Goal: Task Accomplishment & Management: Manage account settings

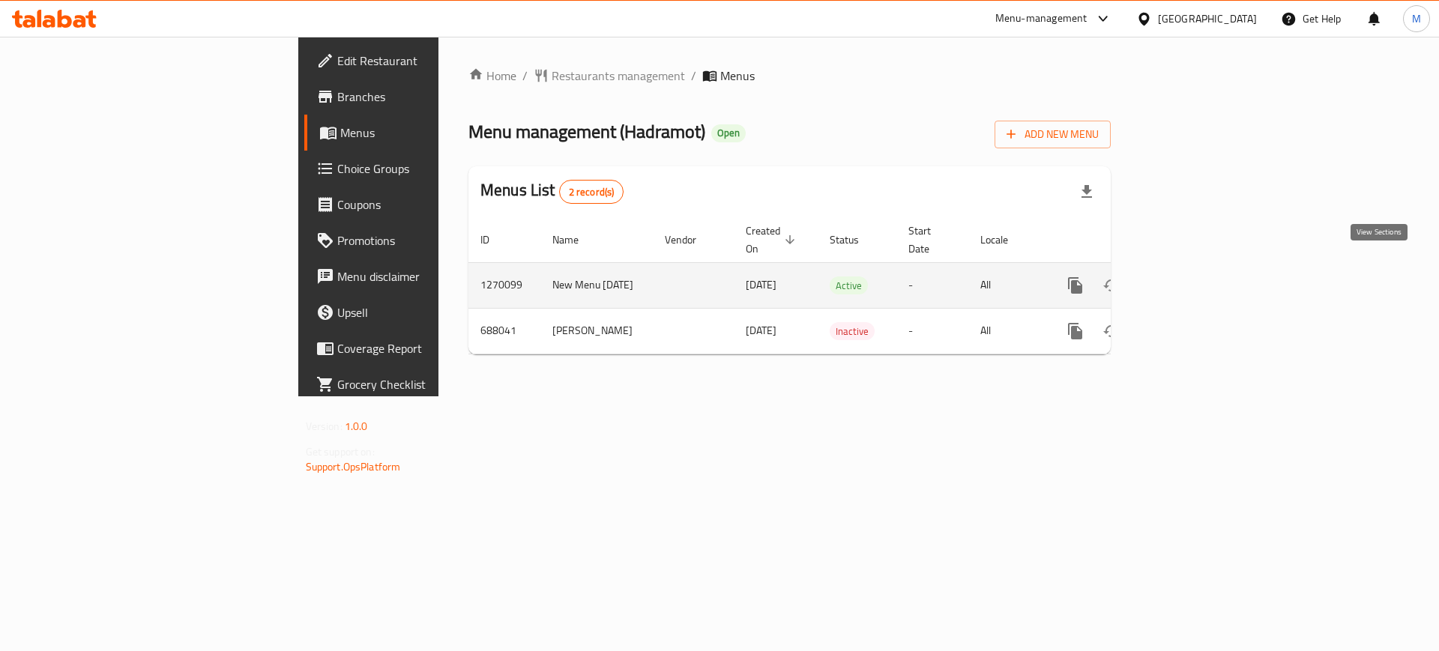
click at [1193, 277] on icon "enhanced table" at bounding box center [1184, 286] width 18 height 18
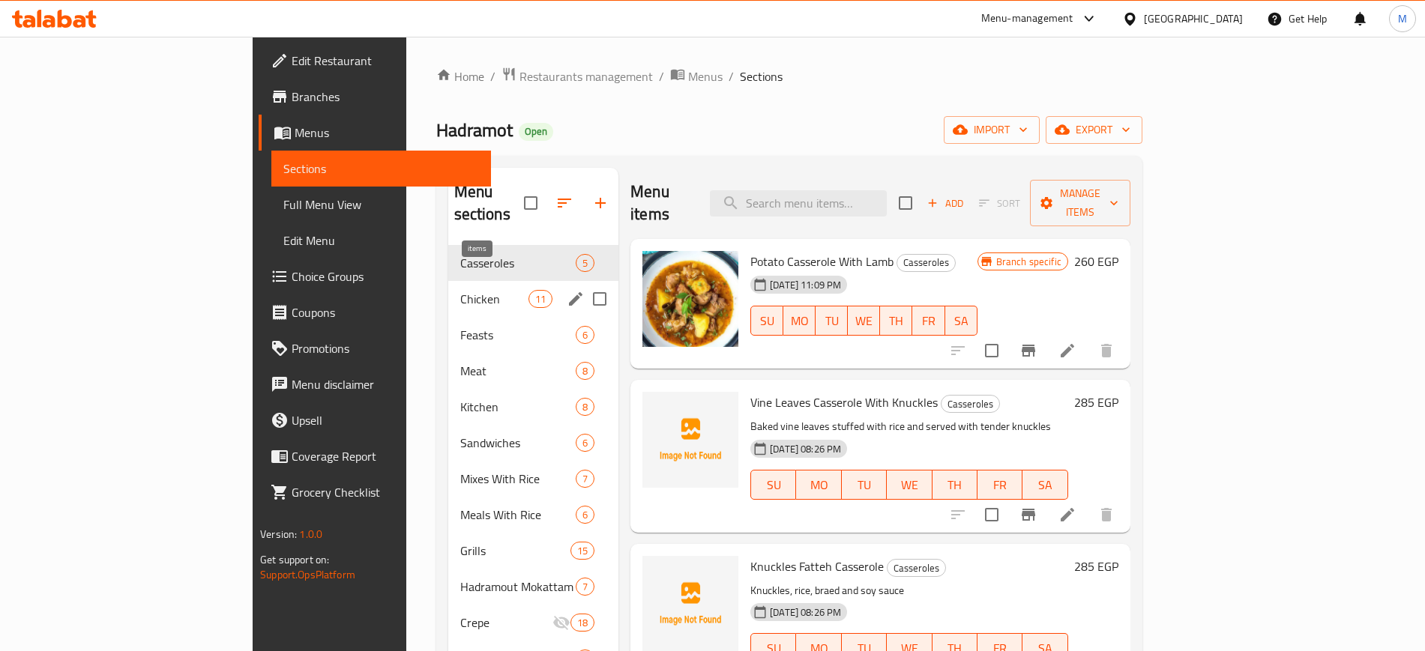
click at [529, 292] on span "11" at bounding box center [540, 299] width 22 height 14
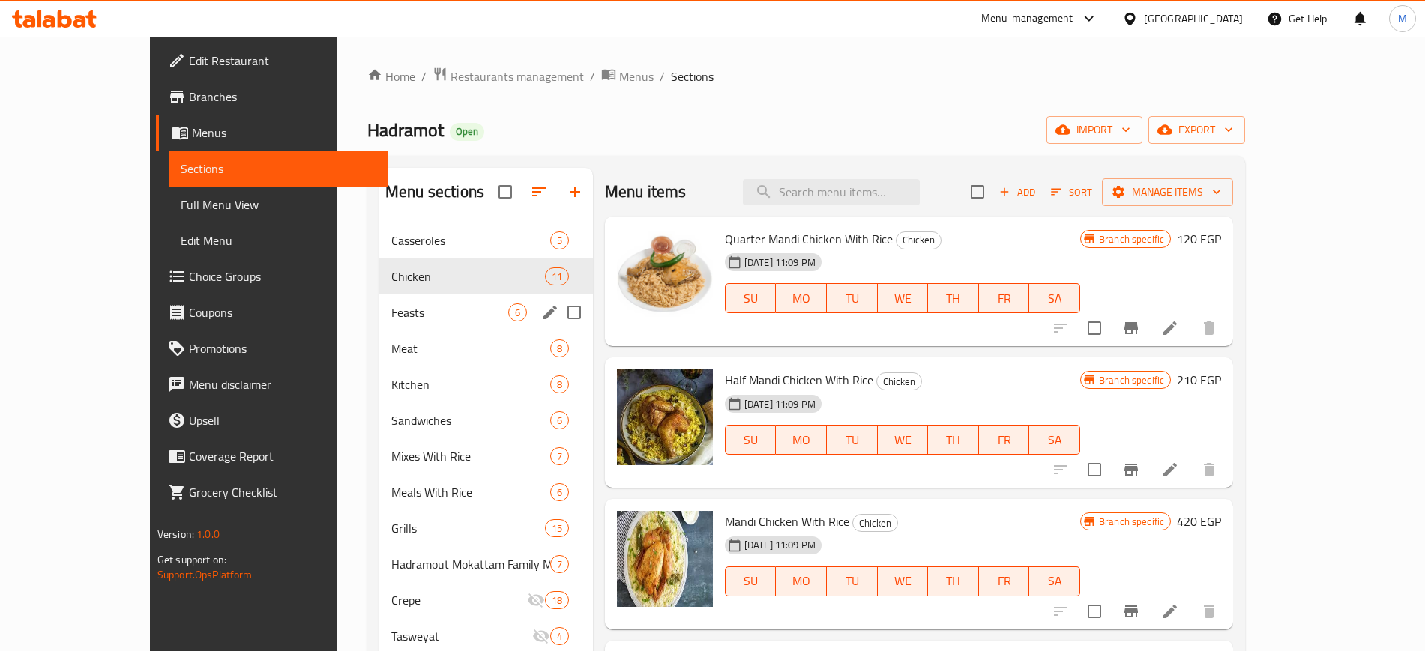
click at [442, 300] on div "Feasts 6" at bounding box center [486, 313] width 214 height 36
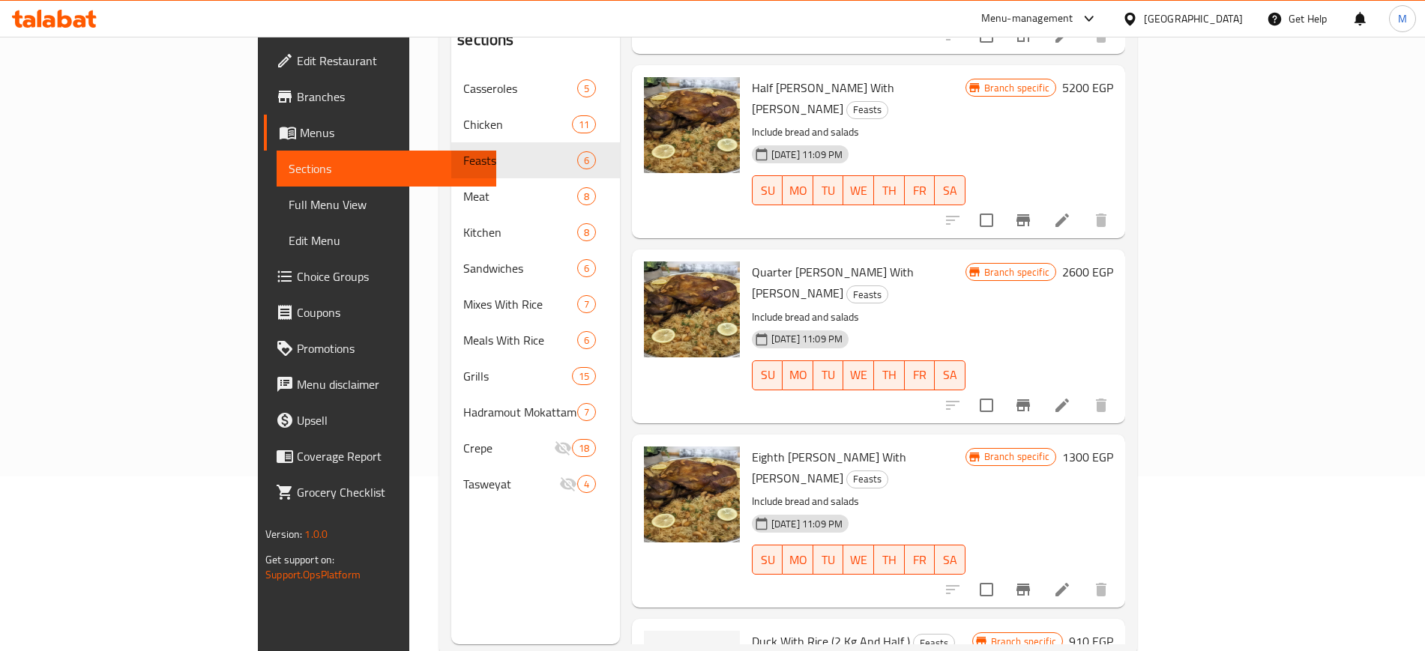
scroll to position [210, 0]
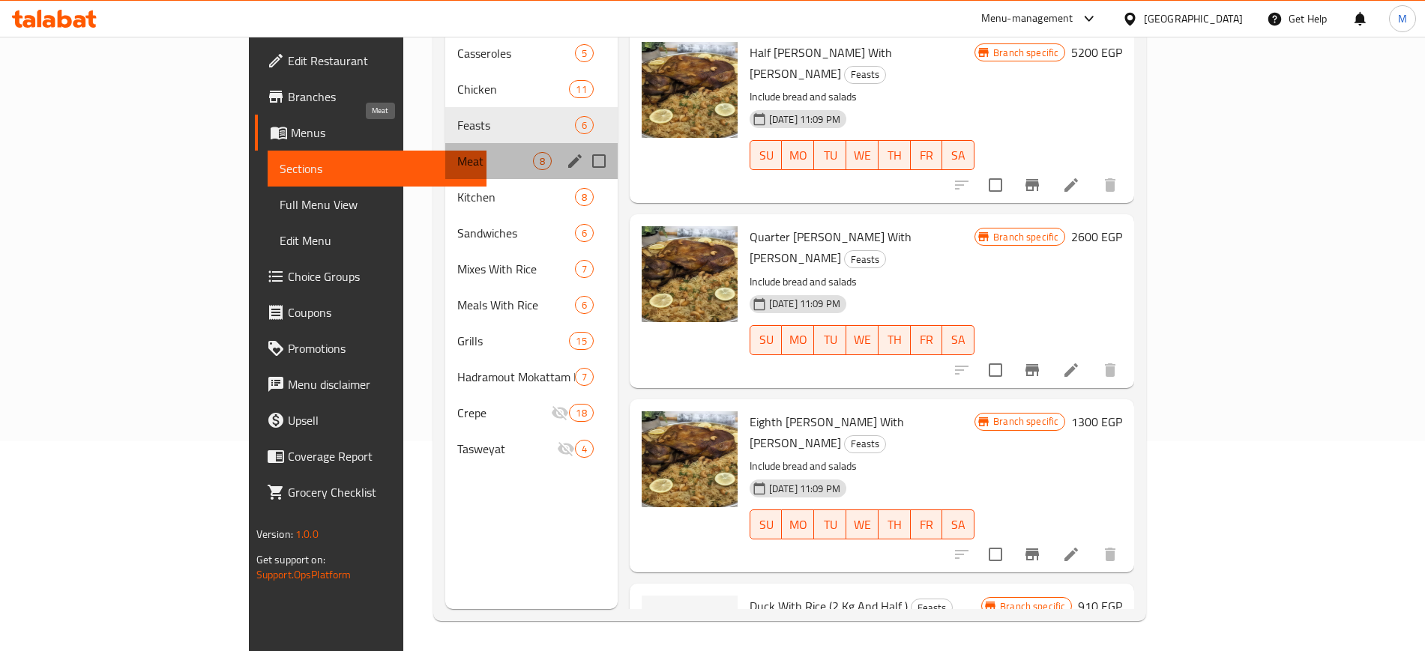
click at [457, 152] on span "Meat" at bounding box center [495, 161] width 76 height 18
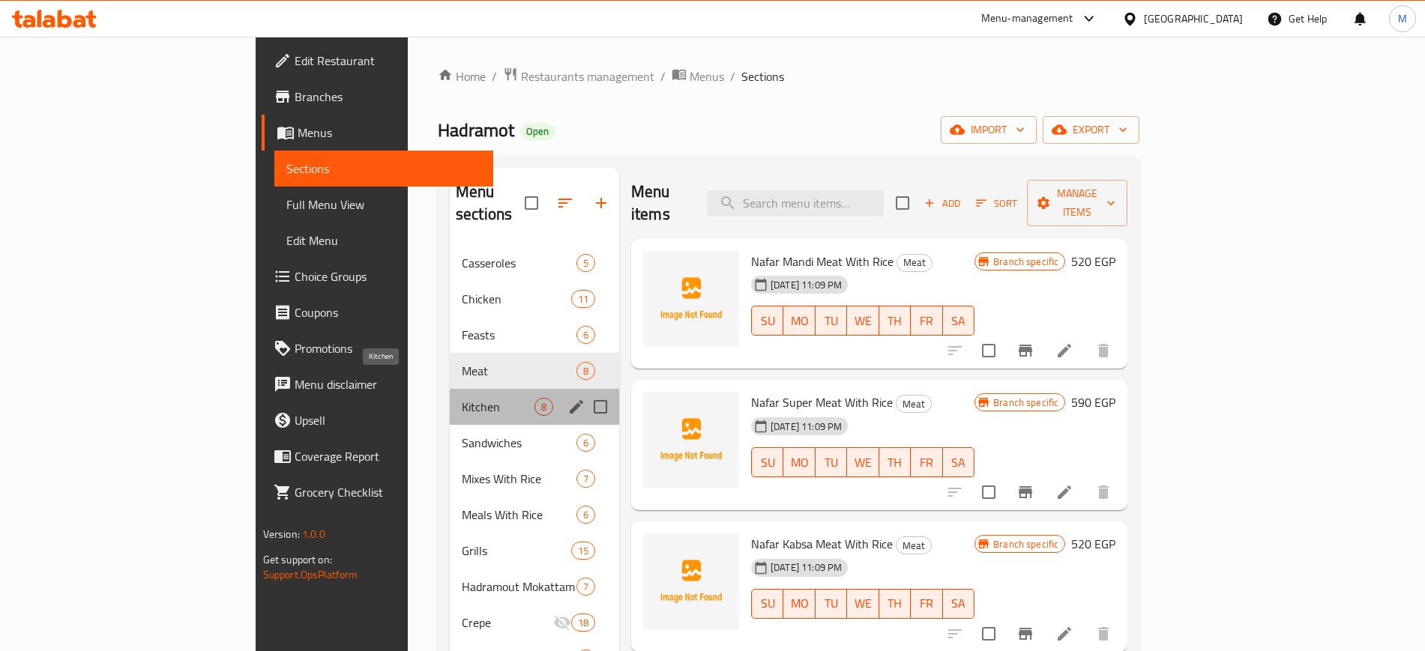
click at [462, 398] on span "Kitchen" at bounding box center [498, 407] width 73 height 18
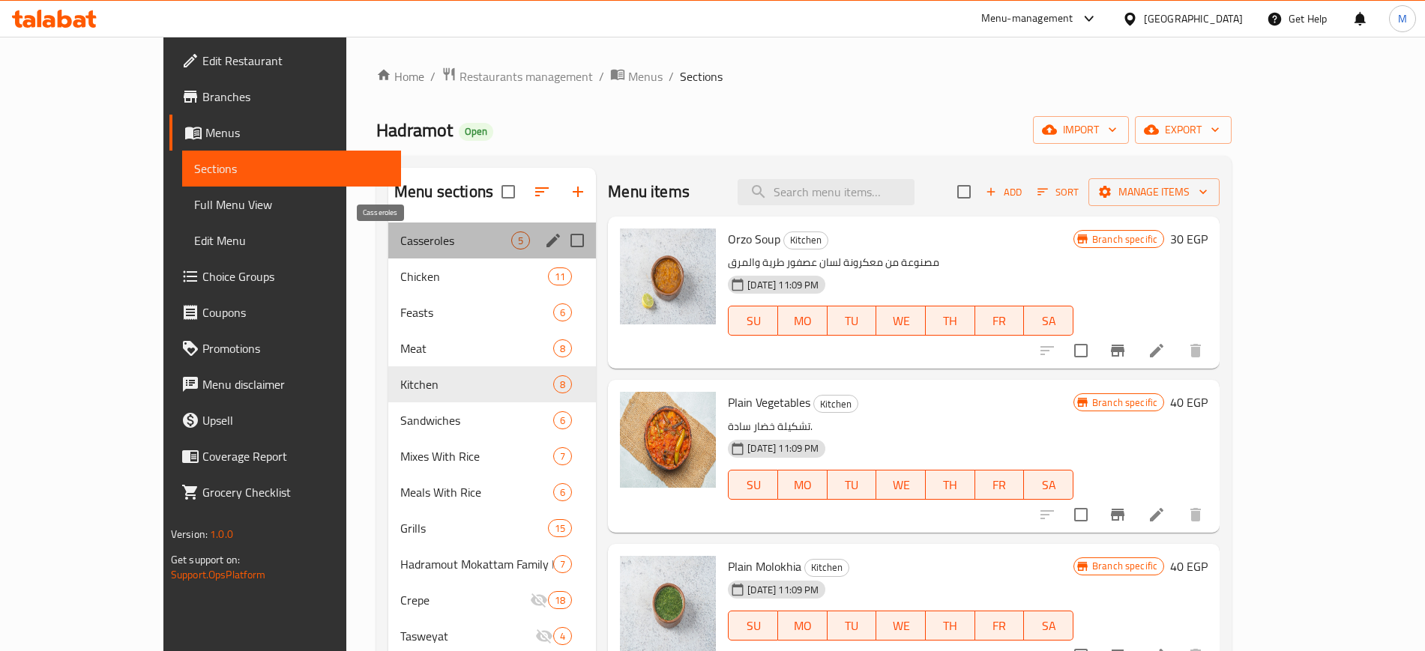
click at [411, 247] on span "Casseroles" at bounding box center [455, 241] width 111 height 18
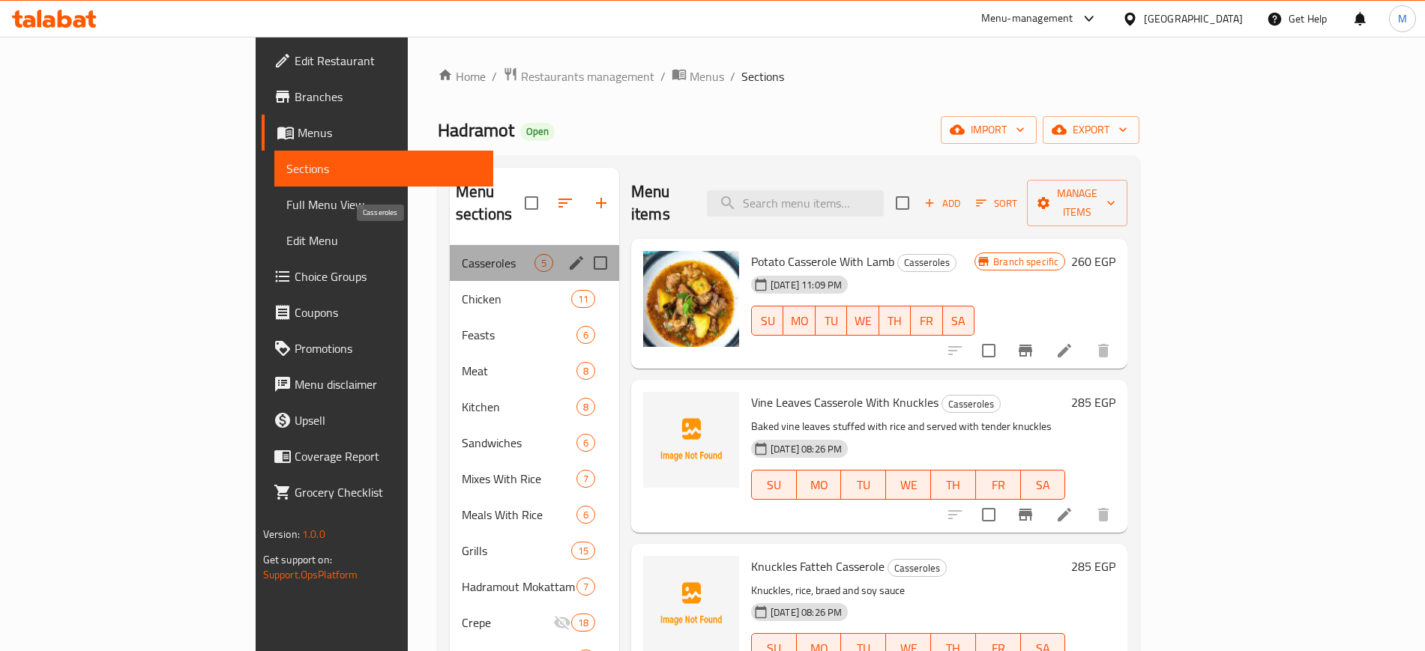
click at [462, 254] on span "Casseroles" at bounding box center [498, 263] width 73 height 18
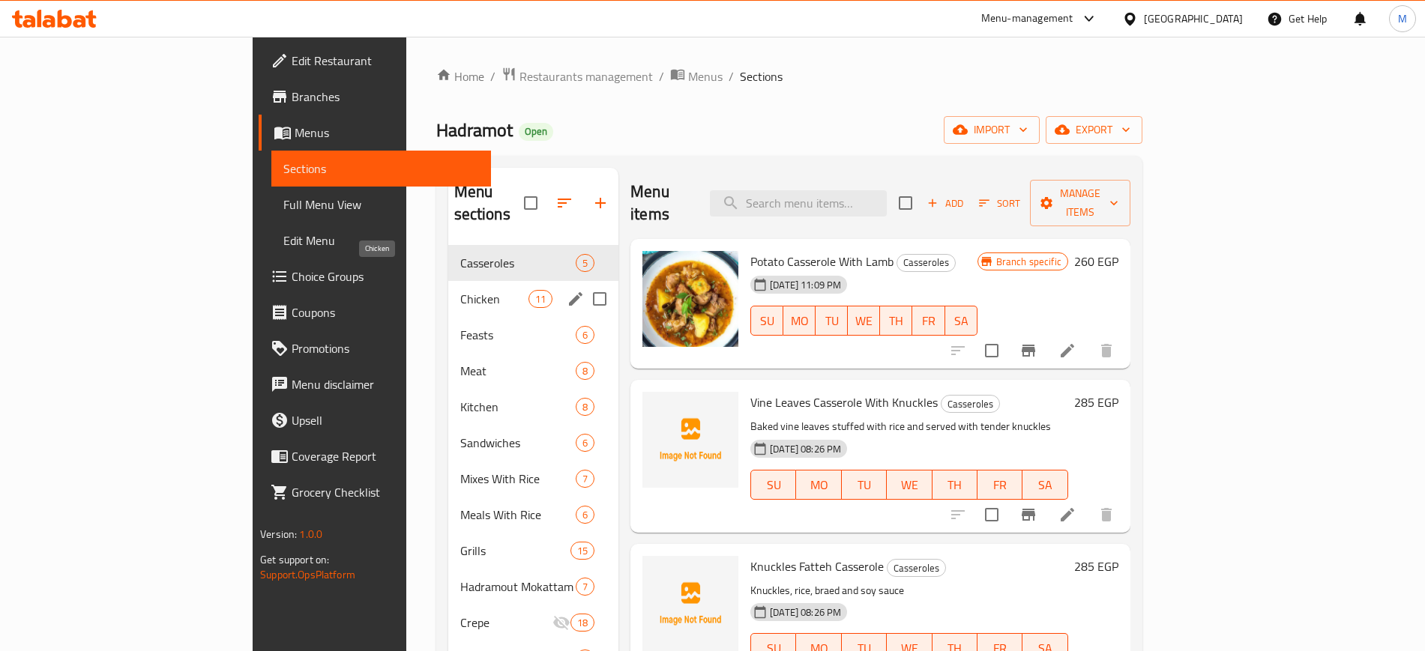
click at [460, 290] on span "Chicken" at bounding box center [494, 299] width 68 height 18
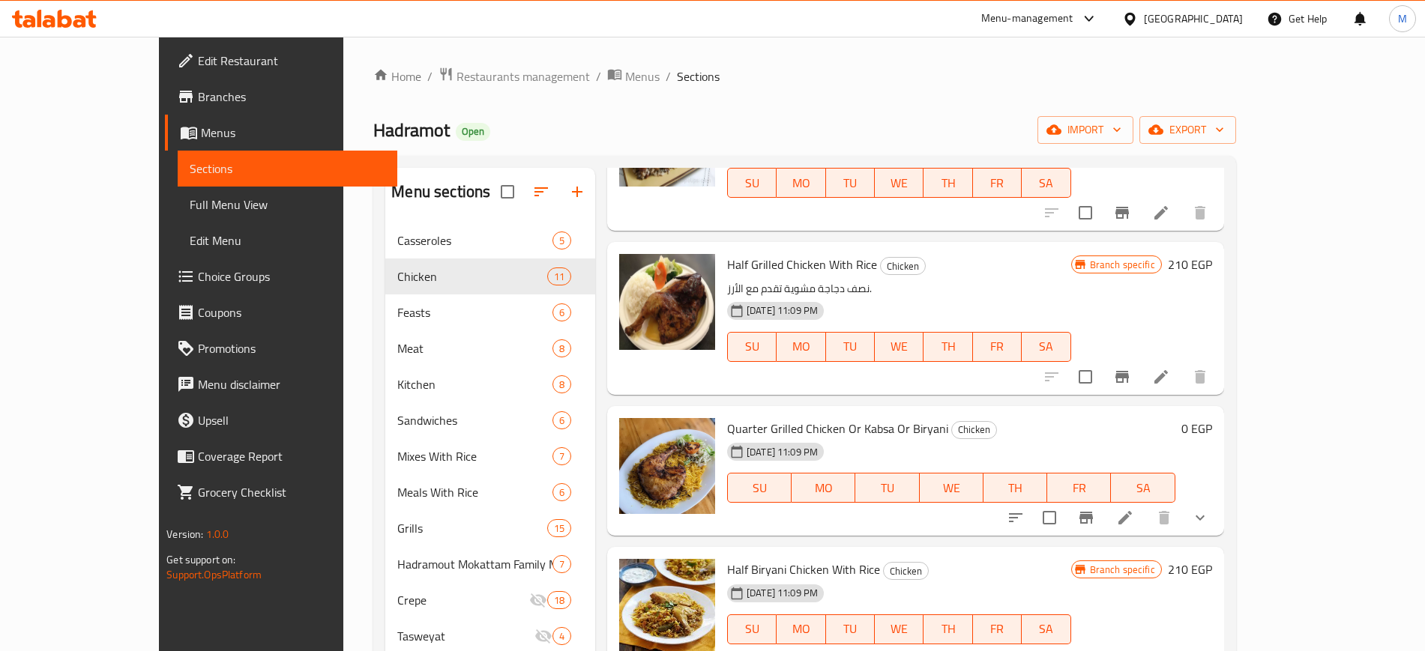
scroll to position [656, 0]
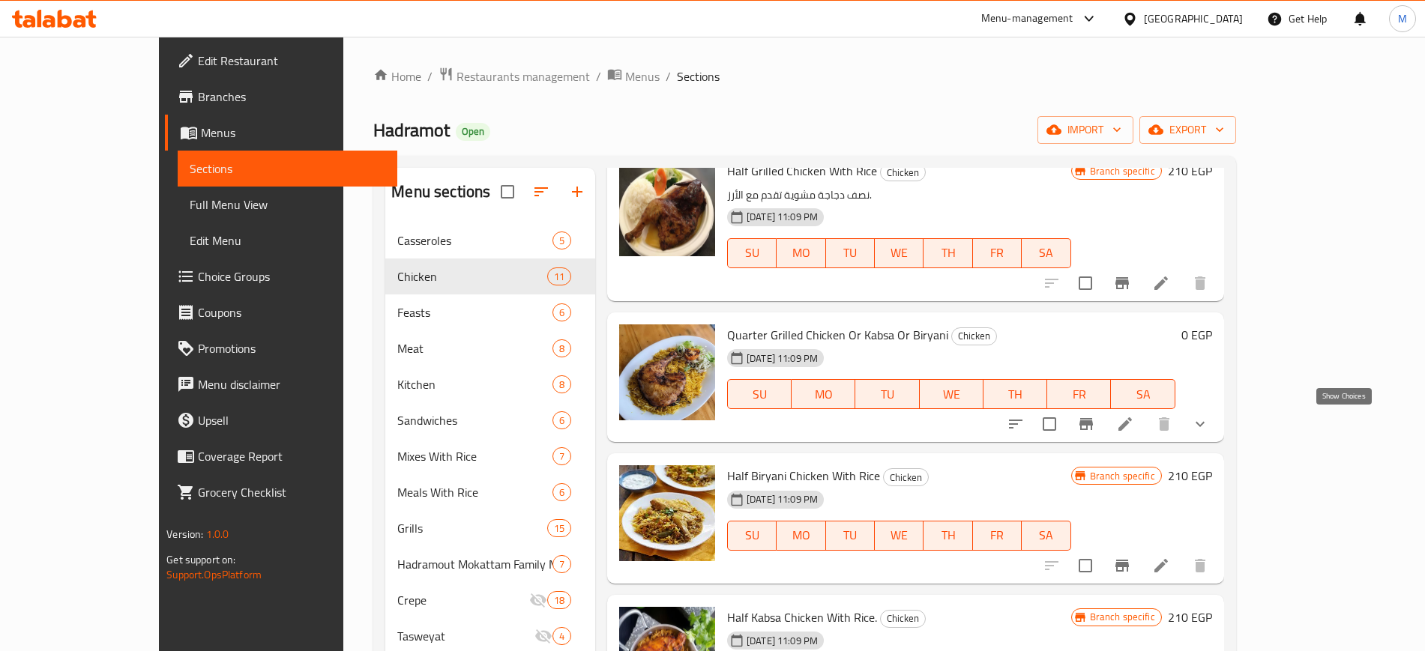
click at [1218, 423] on button "show more" at bounding box center [1200, 424] width 36 height 36
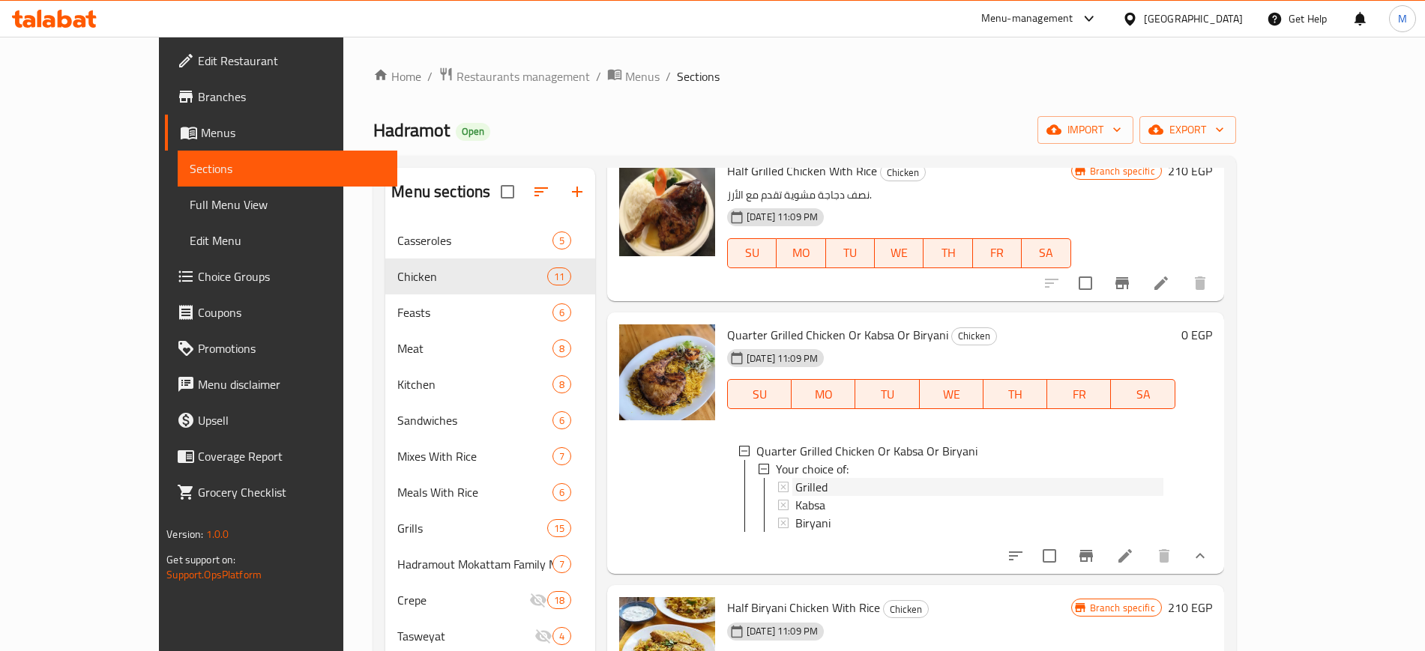
click at [910, 489] on div "Grilled" at bounding box center [979, 487] width 368 height 18
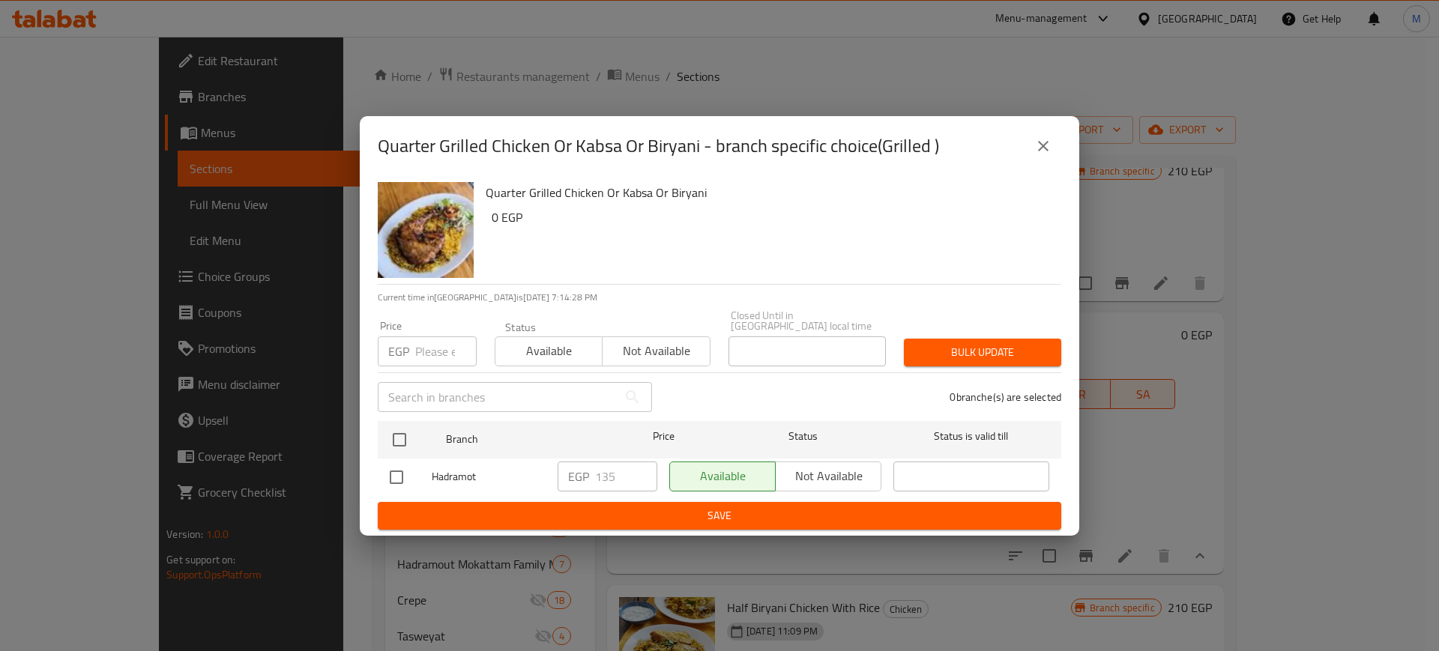
click at [427, 346] on input "number" at bounding box center [445, 352] width 61 height 30
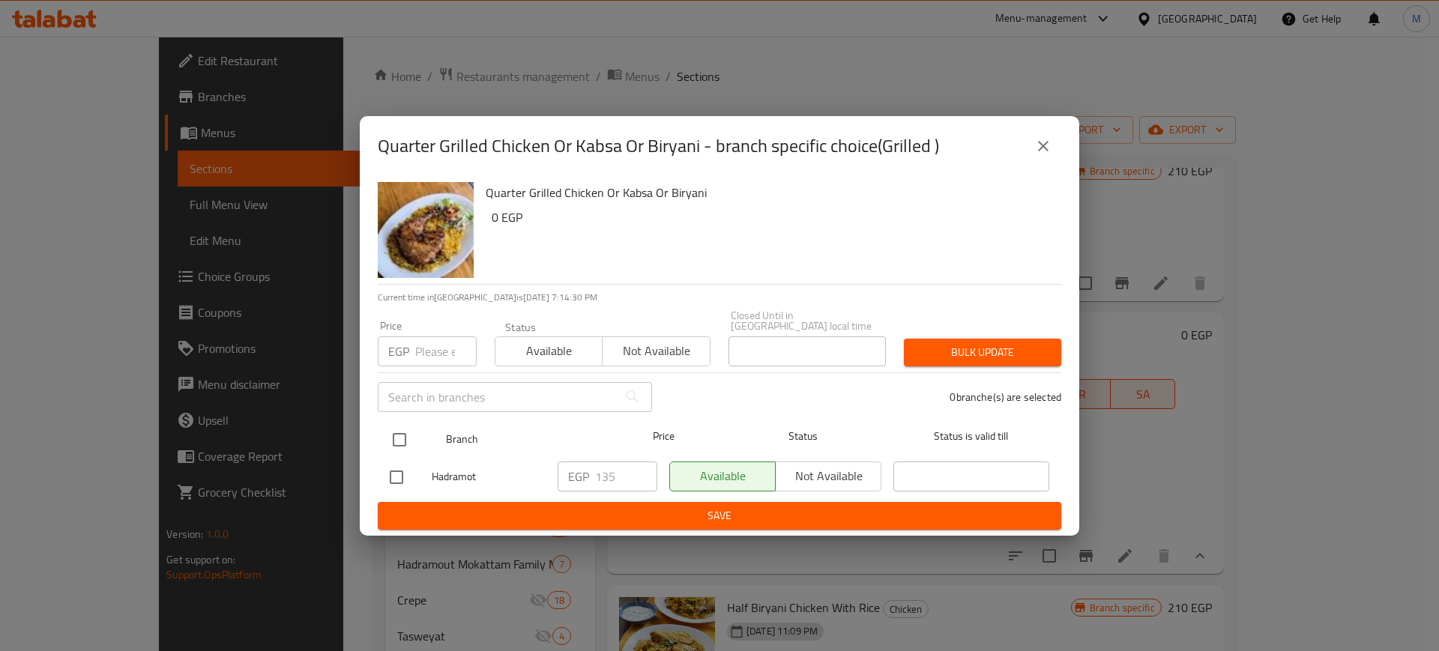
click at [406, 430] on input "checkbox" at bounding box center [399, 439] width 31 height 31
checkbox input "true"
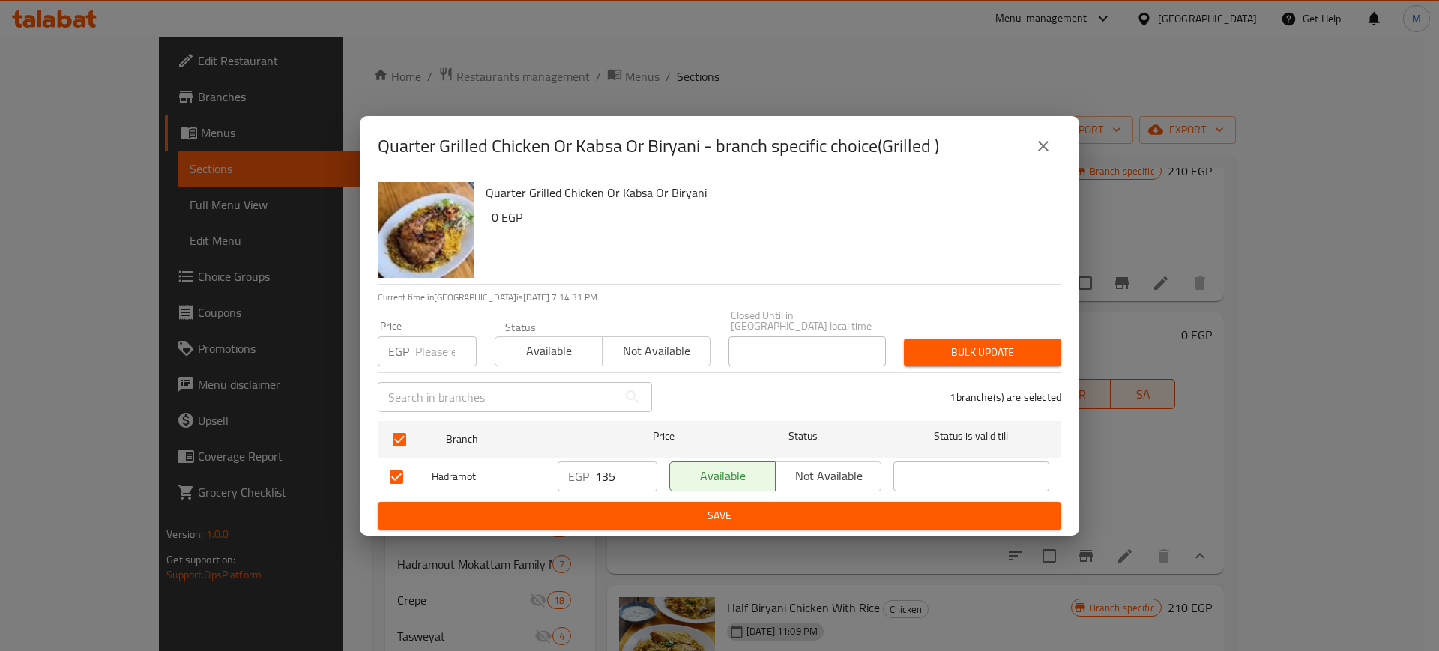
click at [627, 462] on input "135" at bounding box center [626, 477] width 62 height 30
click at [625, 462] on input "135" at bounding box center [626, 477] width 62 height 30
click at [620, 475] on input "135" at bounding box center [626, 477] width 62 height 30
click at [619, 475] on input "135" at bounding box center [626, 477] width 62 height 30
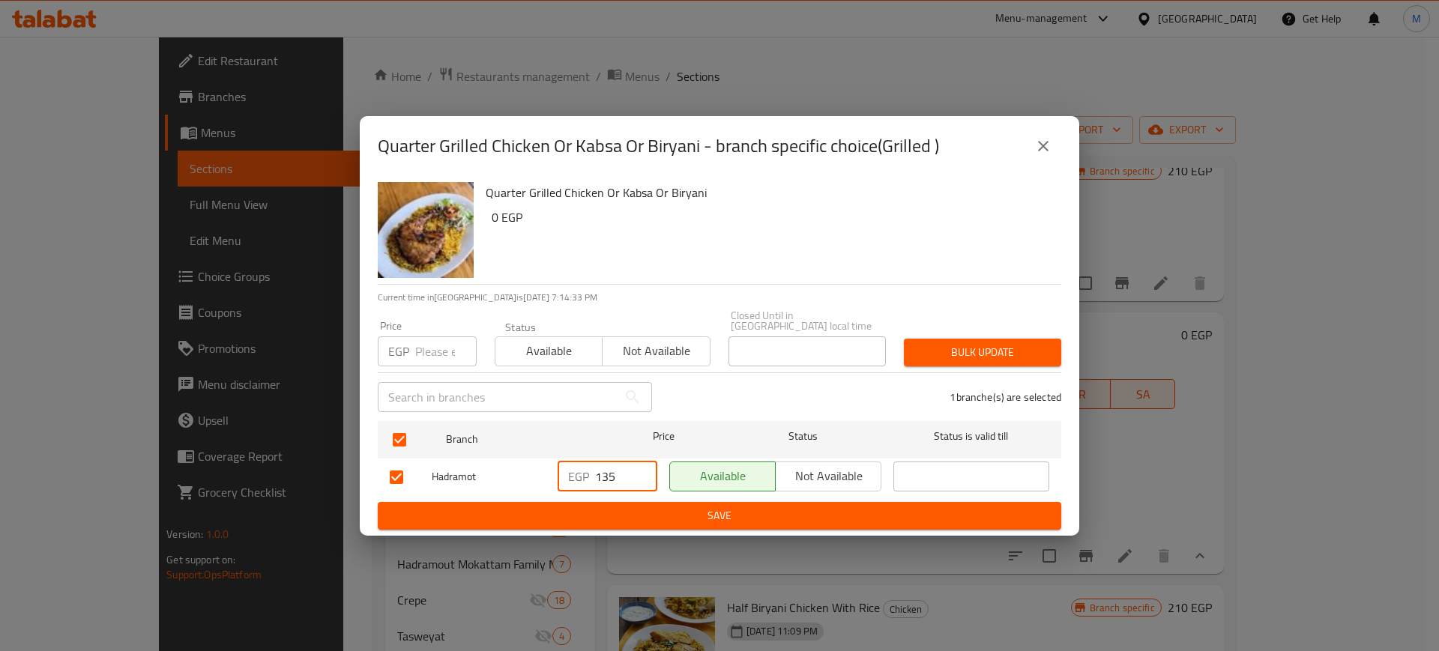
click at [619, 473] on input "135" at bounding box center [626, 477] width 62 height 30
drag, startPoint x: 618, startPoint y: 472, endPoint x: 622, endPoint y: 466, distance: 8.1
click at [618, 472] on input "135" at bounding box center [626, 477] width 62 height 30
click at [622, 466] on input "135" at bounding box center [626, 477] width 62 height 30
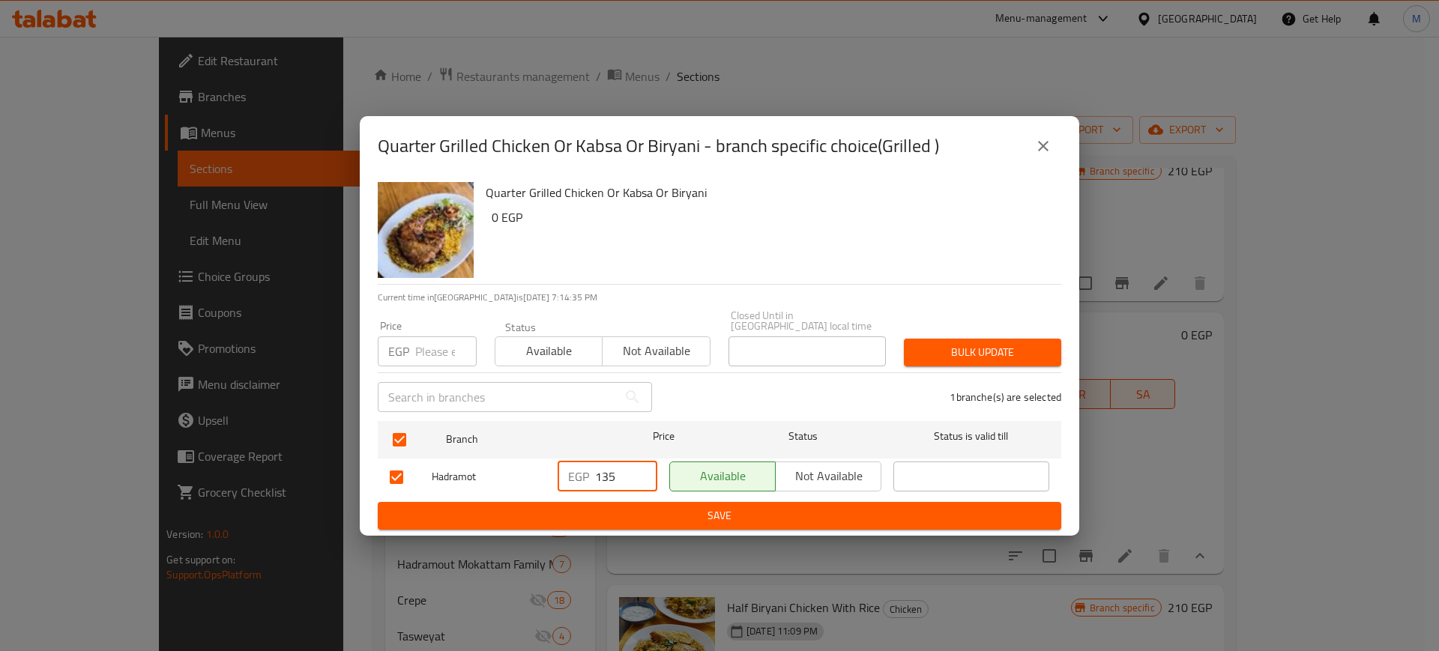
click at [622, 466] on input "135" at bounding box center [626, 477] width 62 height 30
drag, startPoint x: 622, startPoint y: 466, endPoint x: 595, endPoint y: 468, distance: 27.8
click at [595, 468] on div "EGP 135 ​" at bounding box center [608, 477] width 100 height 30
type input "150"
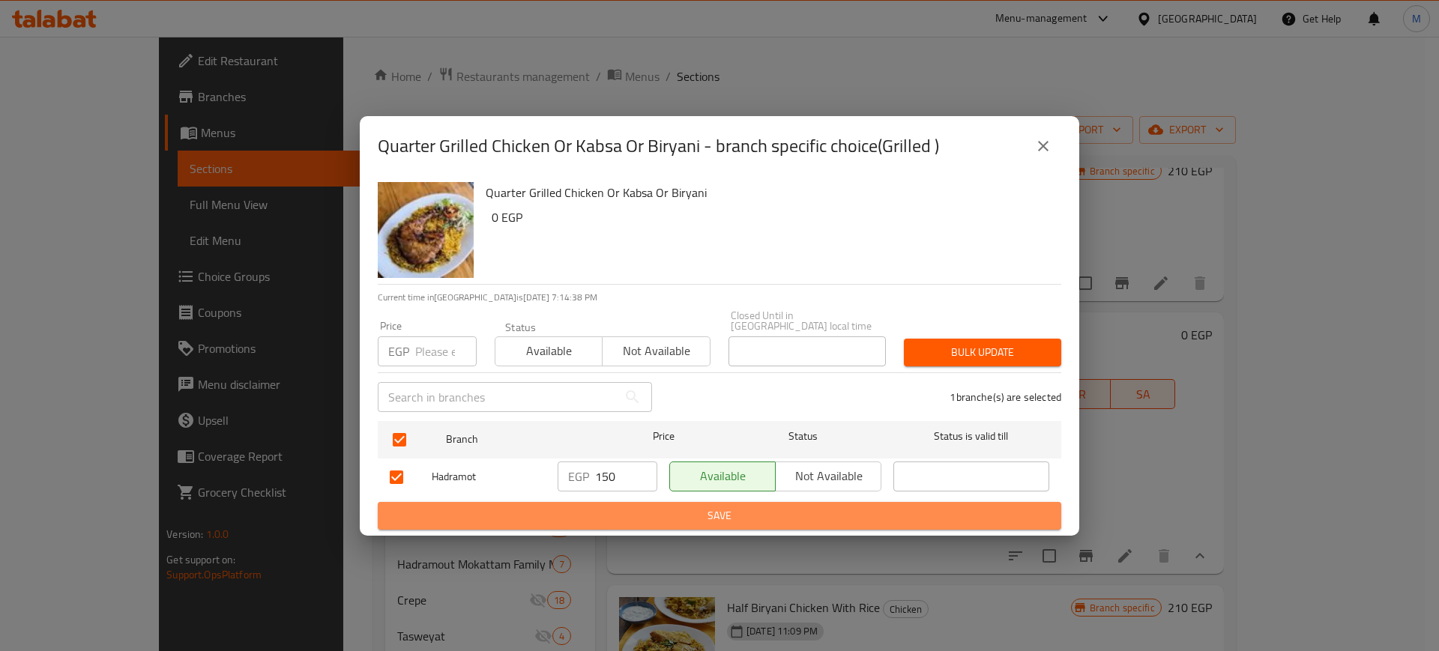
click at [687, 507] on span "Save" at bounding box center [720, 516] width 660 height 19
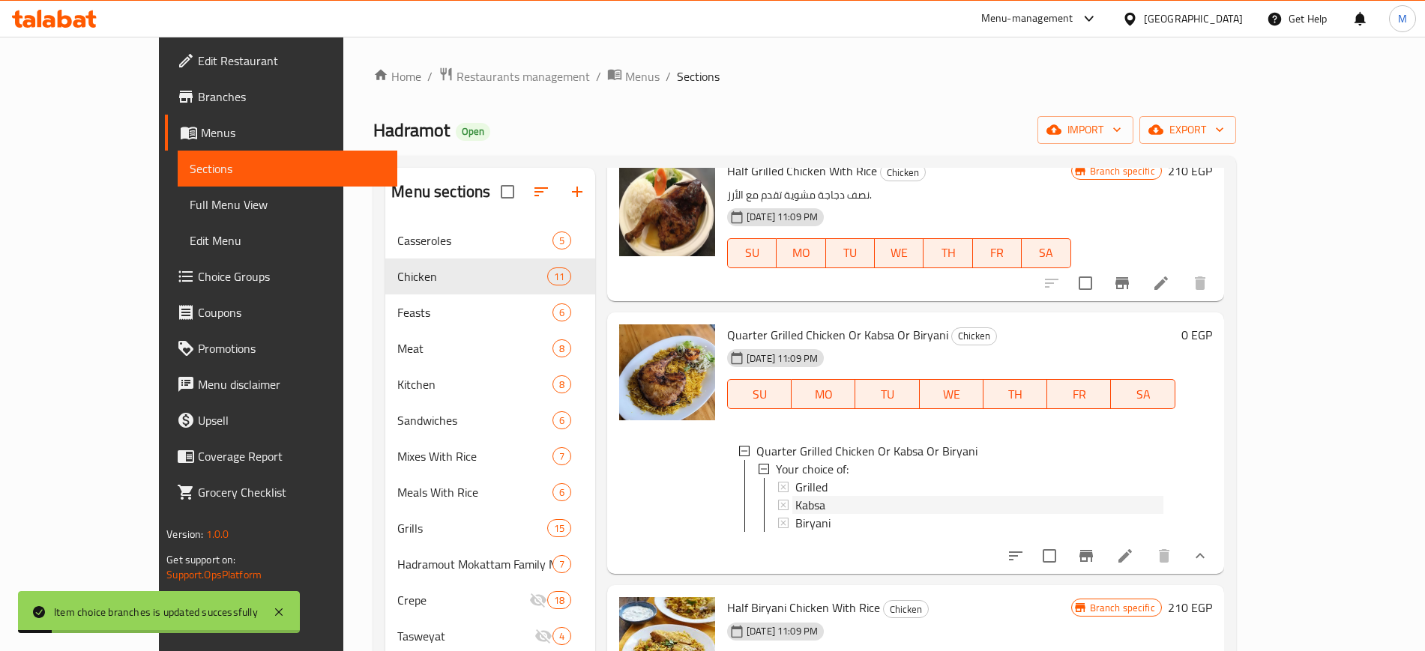
click at [795, 504] on div "Kabsa" at bounding box center [979, 505] width 368 height 18
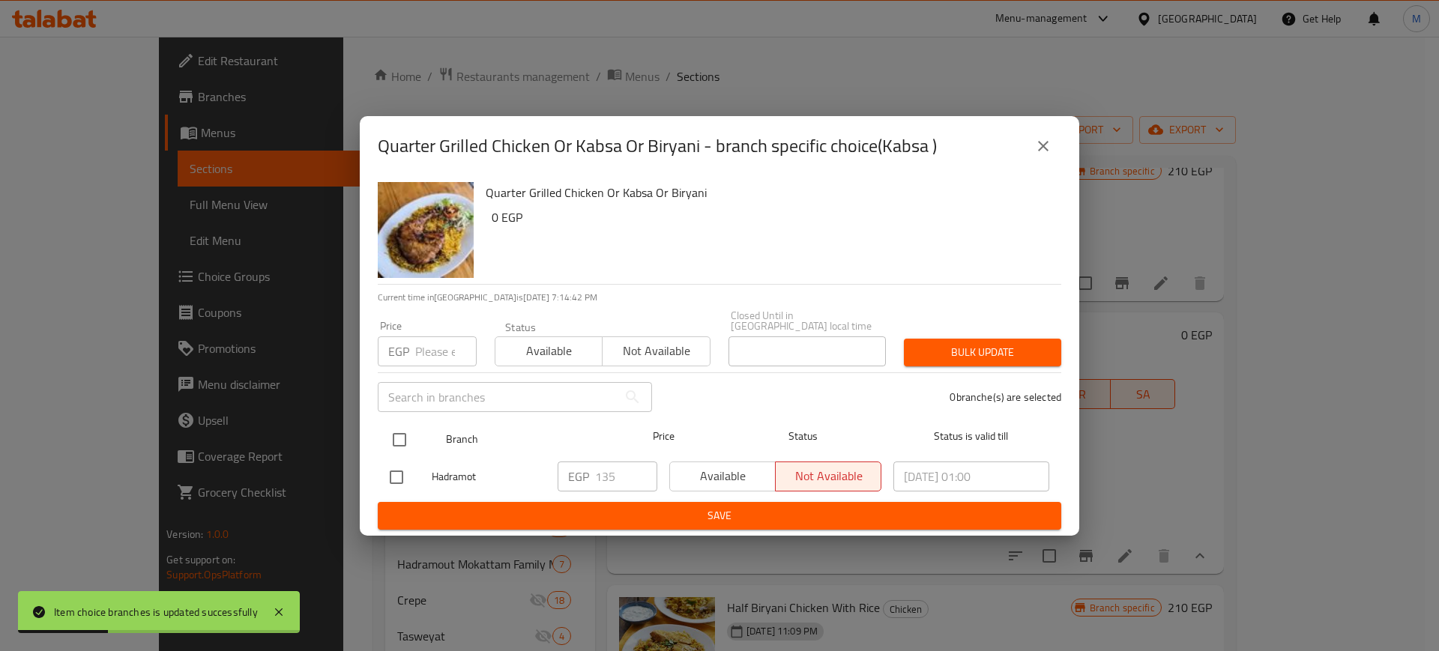
click at [379, 434] on div "Branch Price Status Status is valid till" at bounding box center [720, 439] width 684 height 37
click at [392, 441] on input "checkbox" at bounding box center [399, 439] width 31 height 31
checkbox input "true"
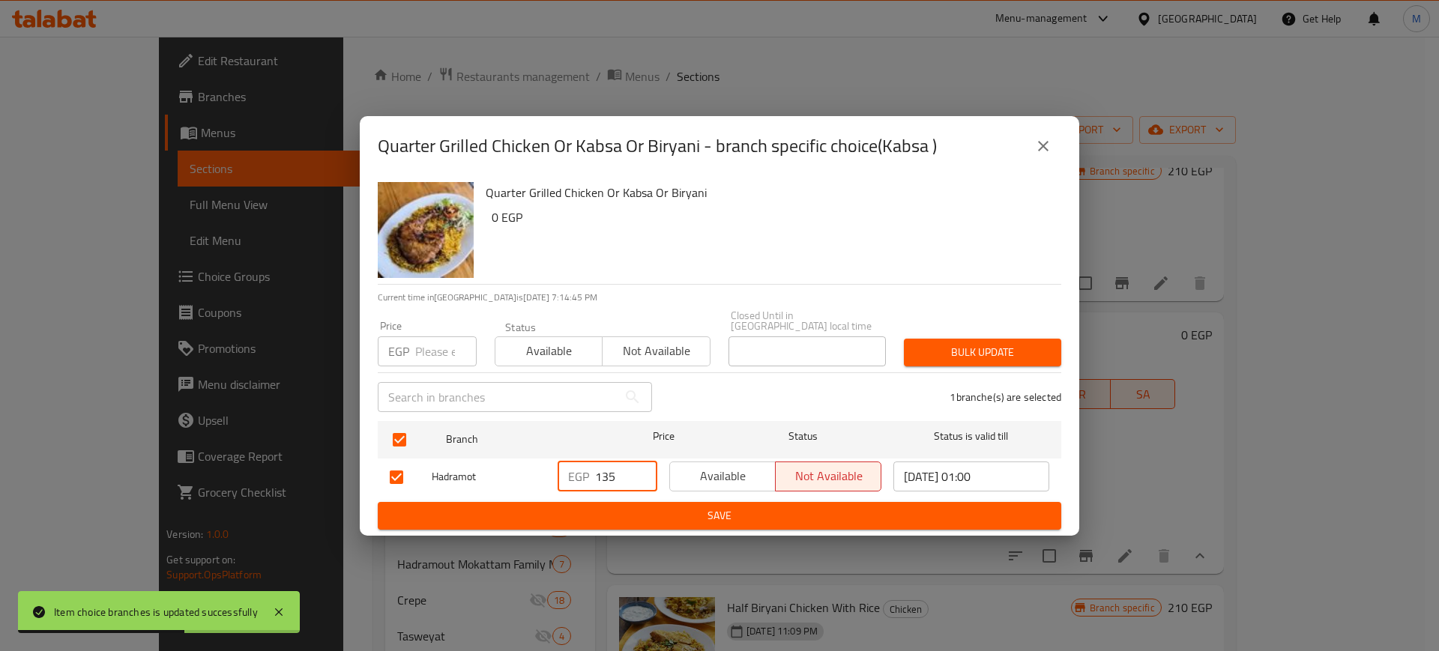
click at [622, 475] on input "135" at bounding box center [626, 477] width 62 height 30
click at [619, 475] on input "135" at bounding box center [626, 477] width 62 height 30
click at [618, 475] on input "135" at bounding box center [626, 477] width 62 height 30
click at [617, 473] on input "135" at bounding box center [626, 477] width 62 height 30
type input "150"
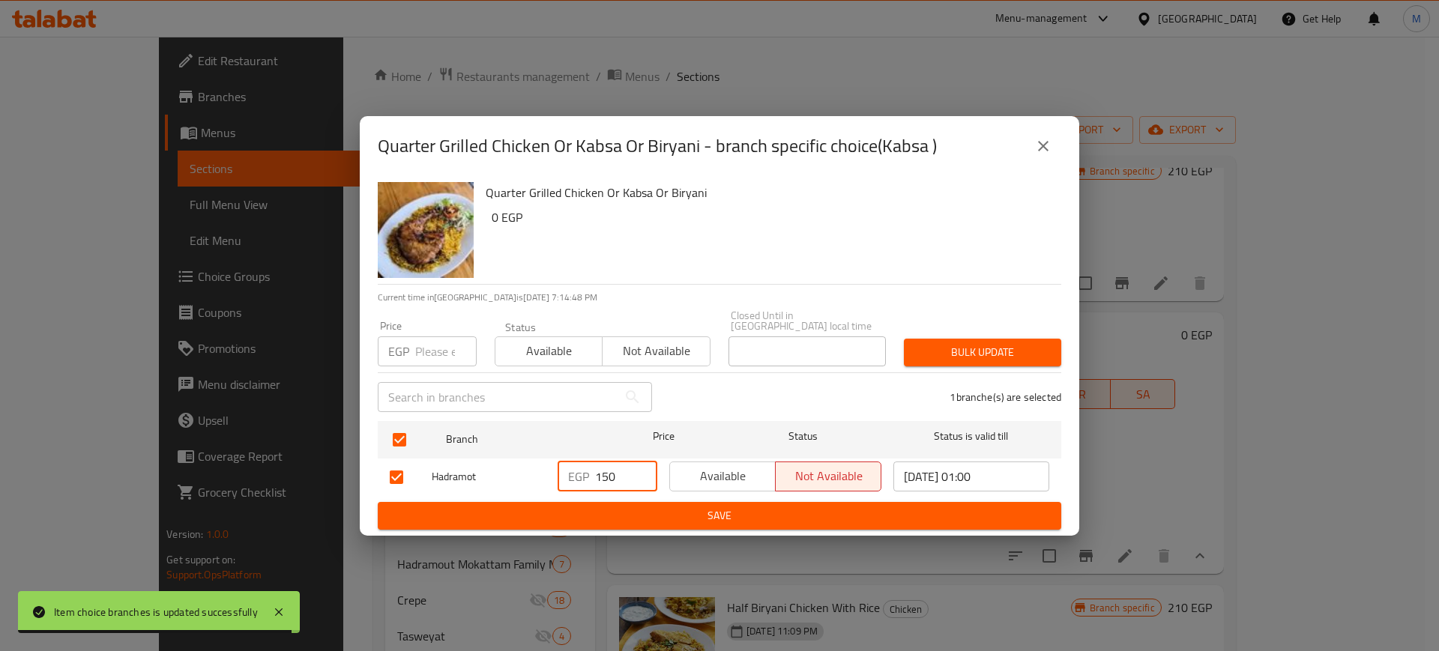
click at [619, 507] on span "Save" at bounding box center [720, 516] width 660 height 19
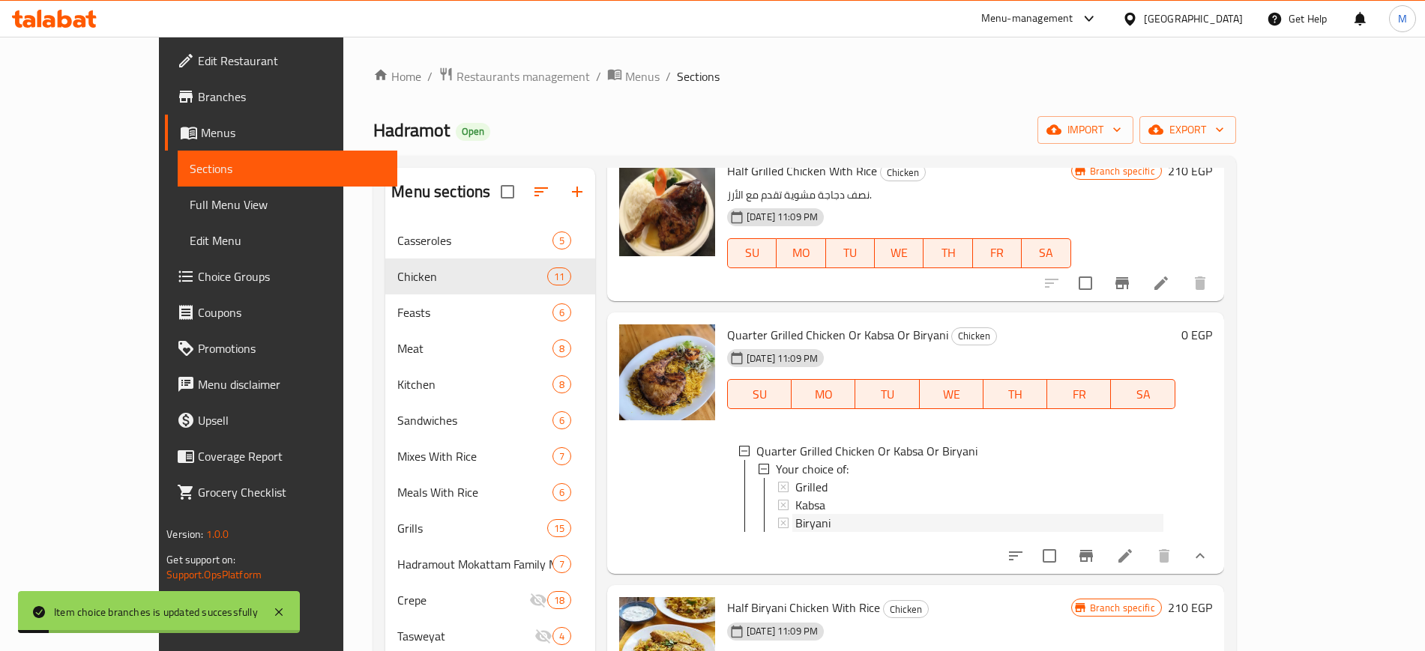
click at [795, 520] on span "Biryani" at bounding box center [812, 523] width 35 height 18
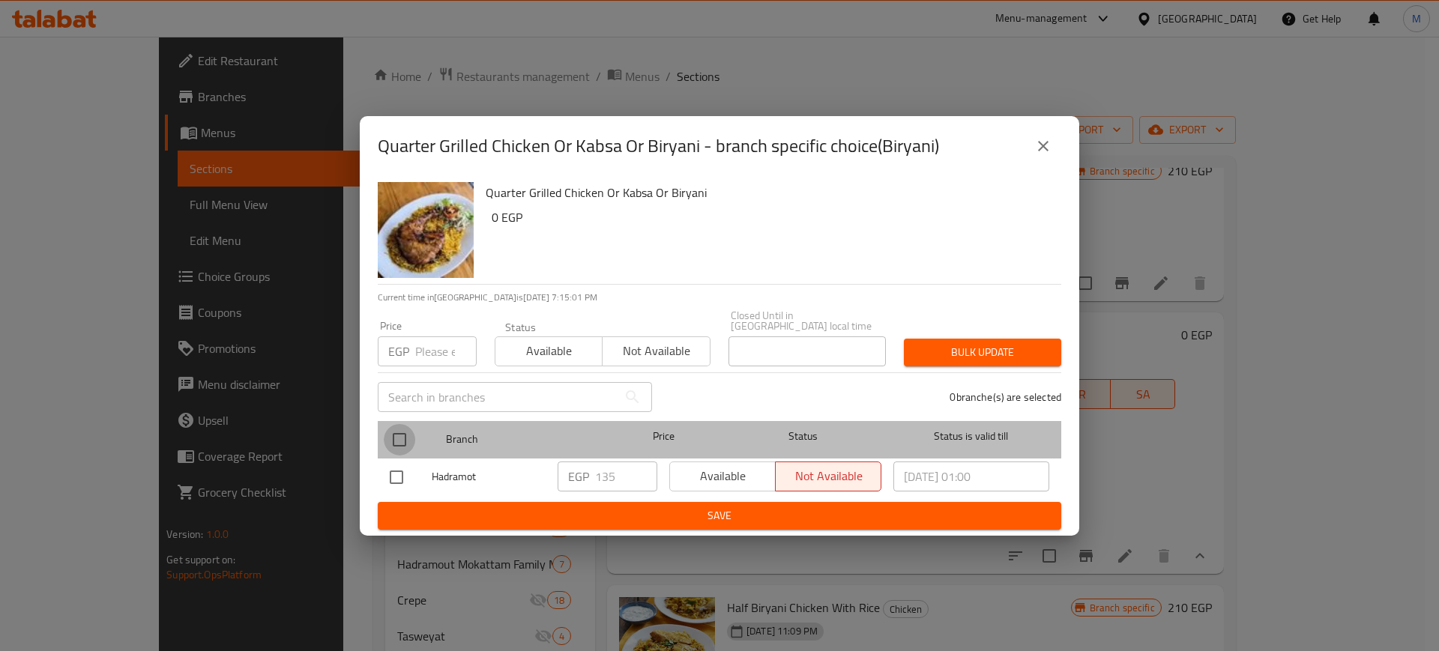
click at [391, 429] on input "checkbox" at bounding box center [399, 439] width 31 height 31
checkbox input "true"
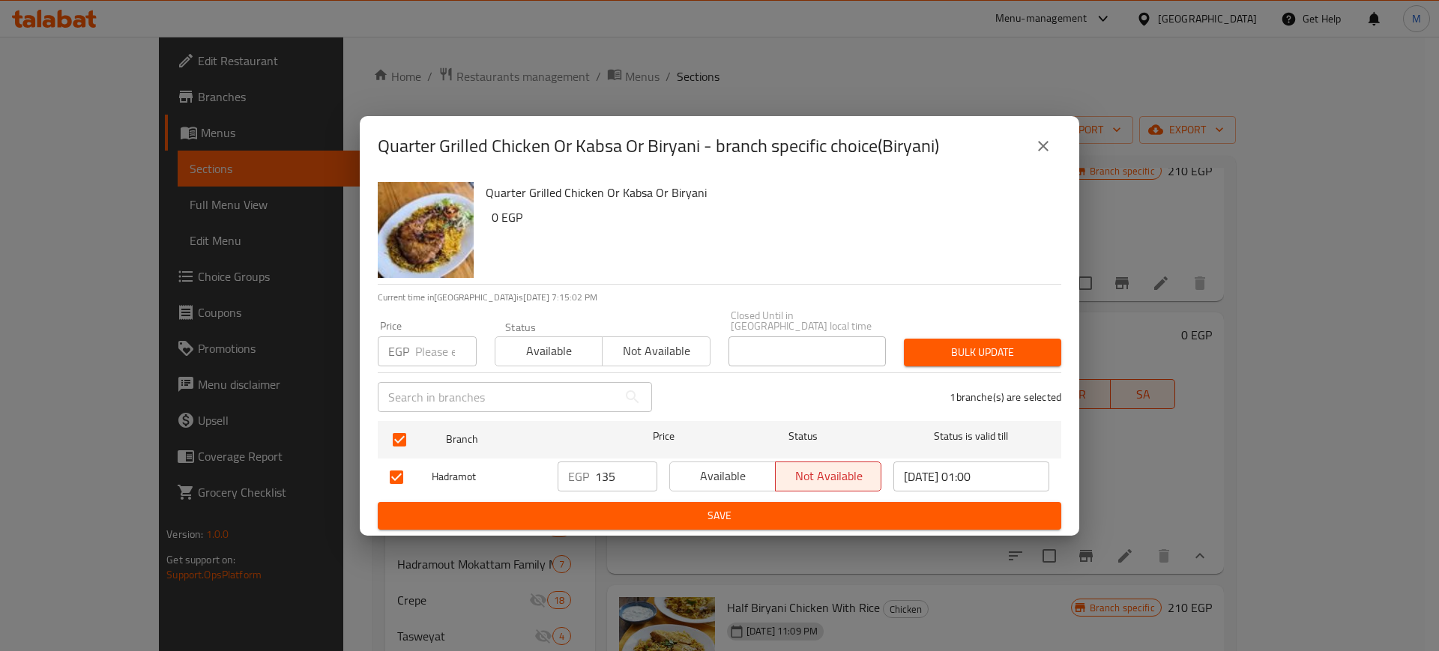
click at [431, 350] on input "number" at bounding box center [445, 352] width 61 height 30
drag, startPoint x: 629, startPoint y: 463, endPoint x: 601, endPoint y: 466, distance: 27.9
click at [625, 463] on input "135" at bounding box center [626, 477] width 62 height 30
click at [601, 466] on input "135" at bounding box center [626, 477] width 62 height 30
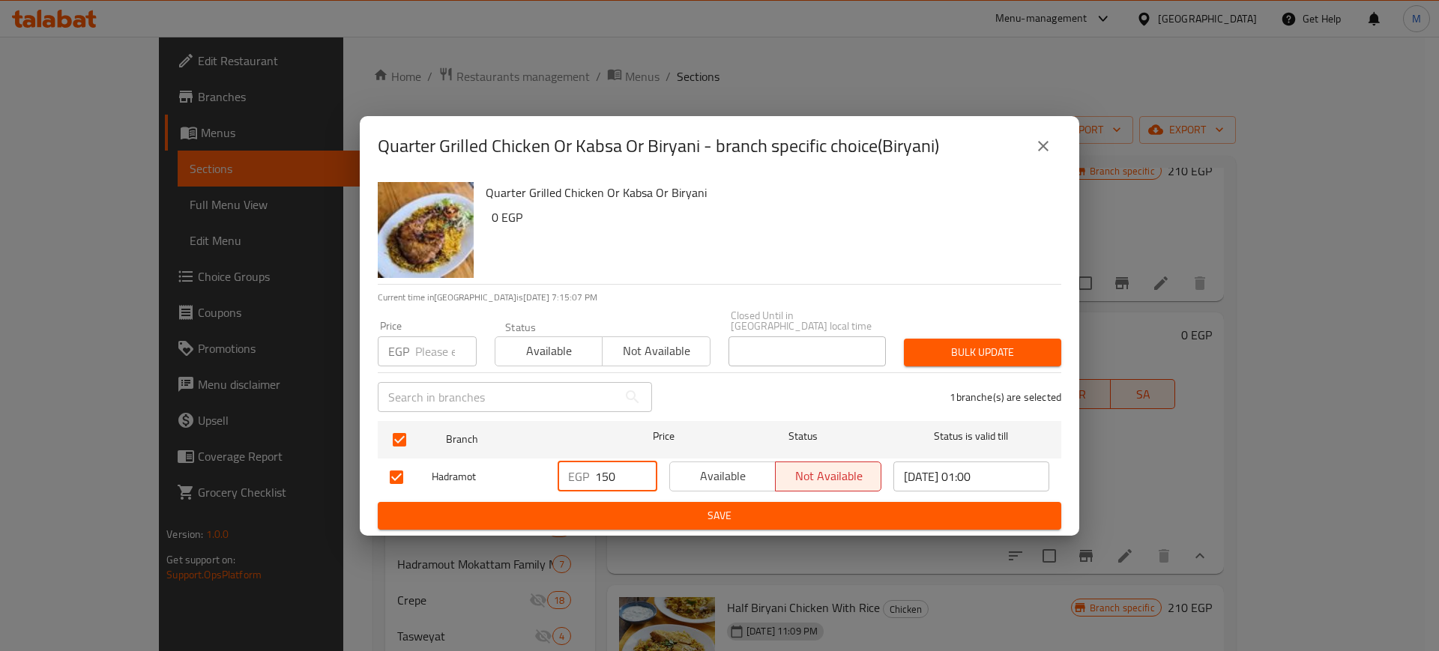
type input "150"
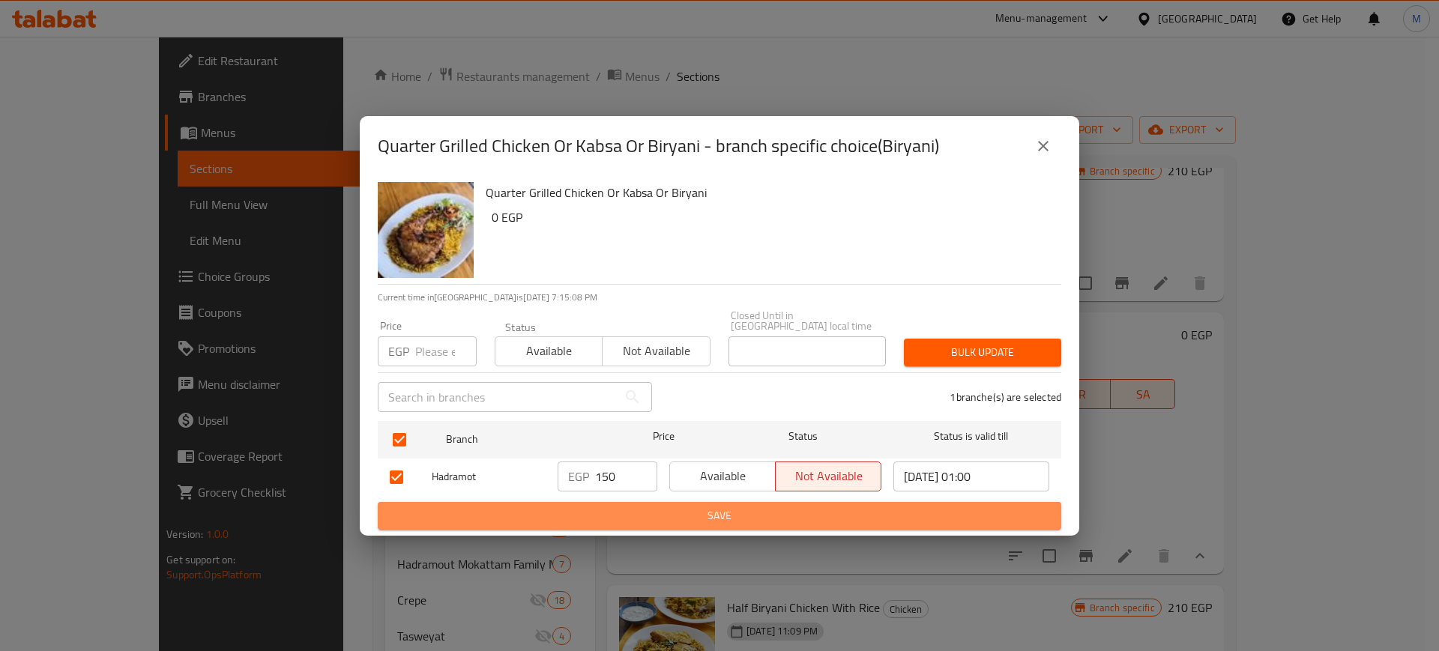
click at [641, 511] on span "Save" at bounding box center [720, 516] width 660 height 19
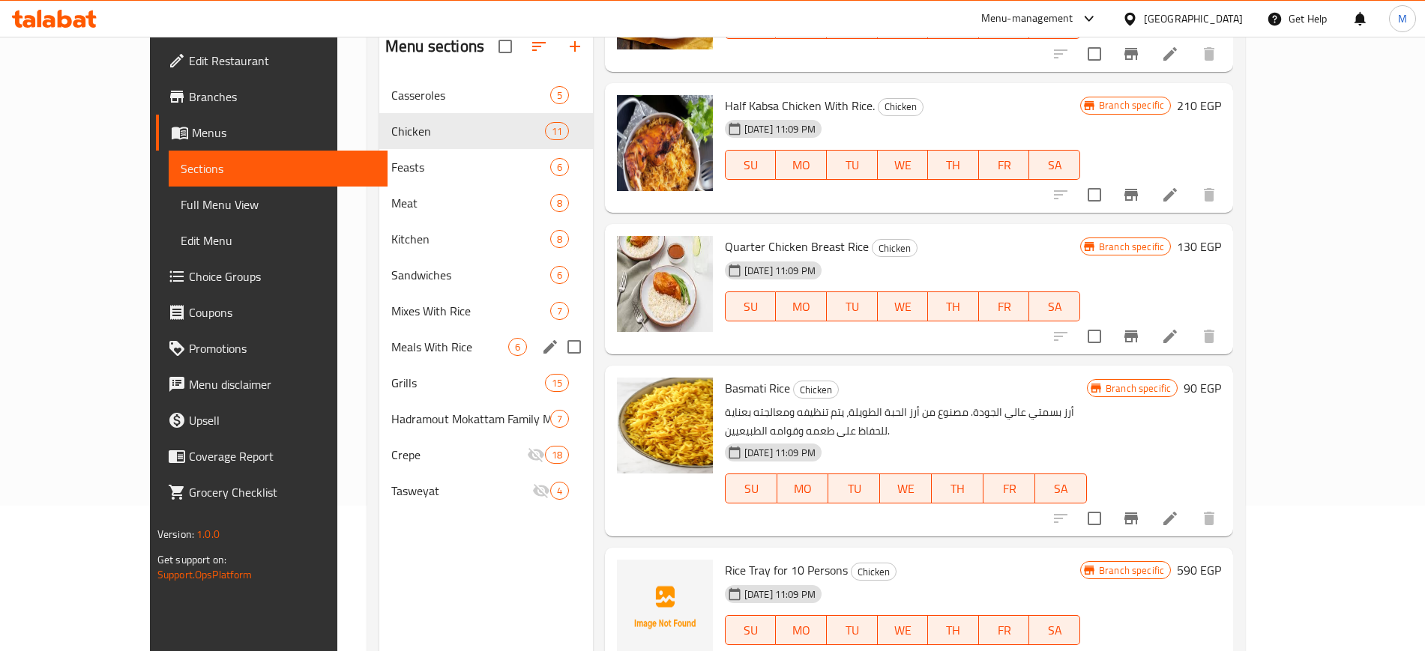
scroll to position [116, 0]
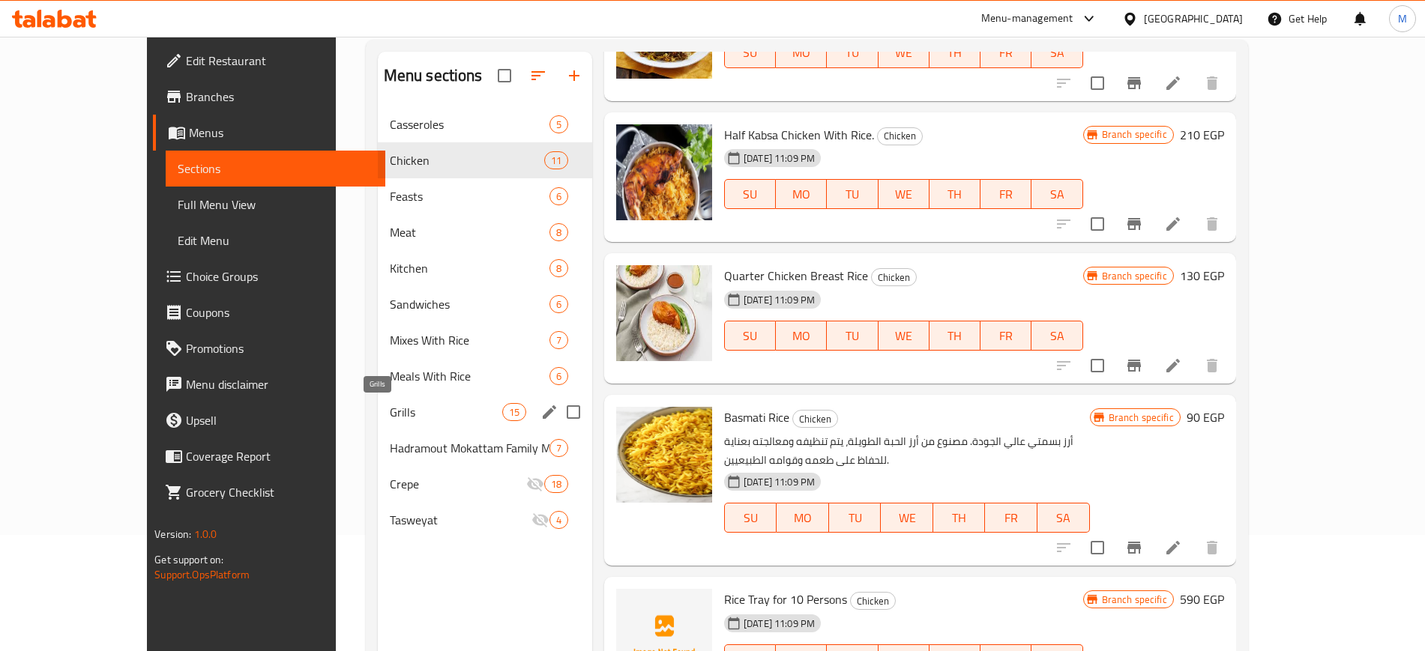
drag, startPoint x: 337, startPoint y: 421, endPoint x: 353, endPoint y: 421, distance: 15.8
click at [390, 421] on span "Grills" at bounding box center [446, 412] width 112 height 18
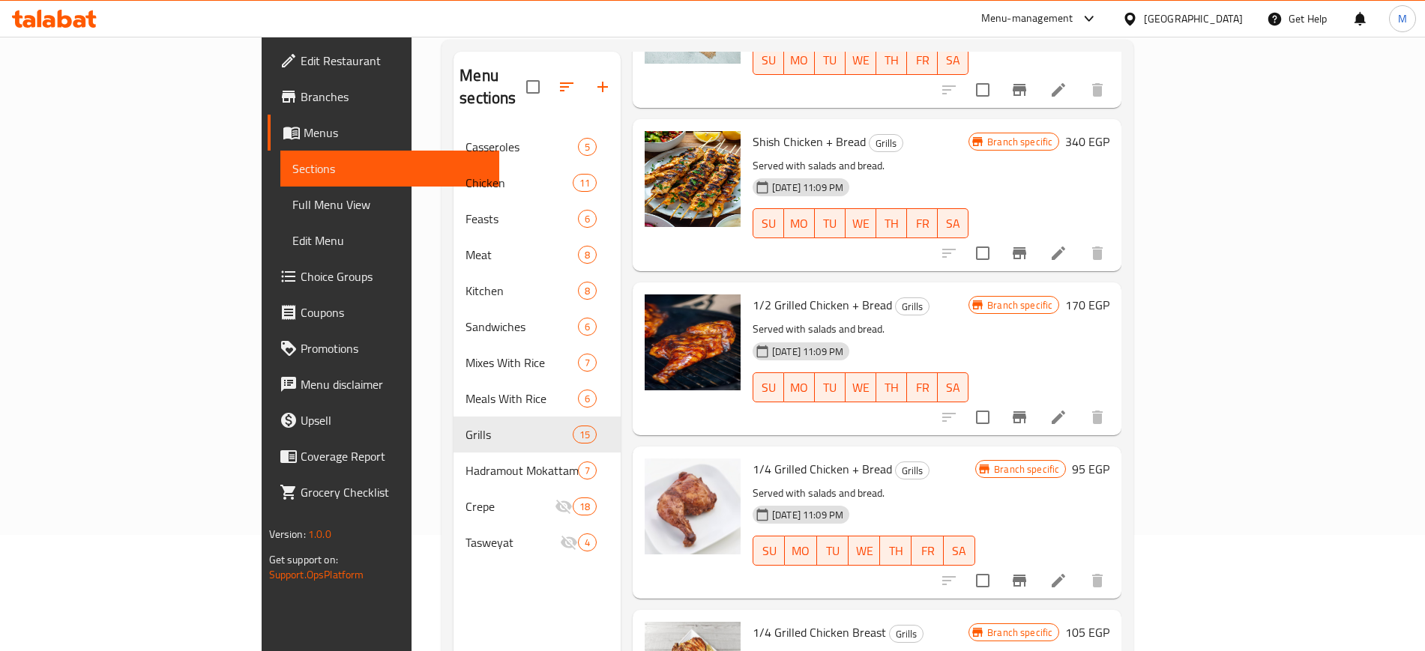
scroll to position [1843, 0]
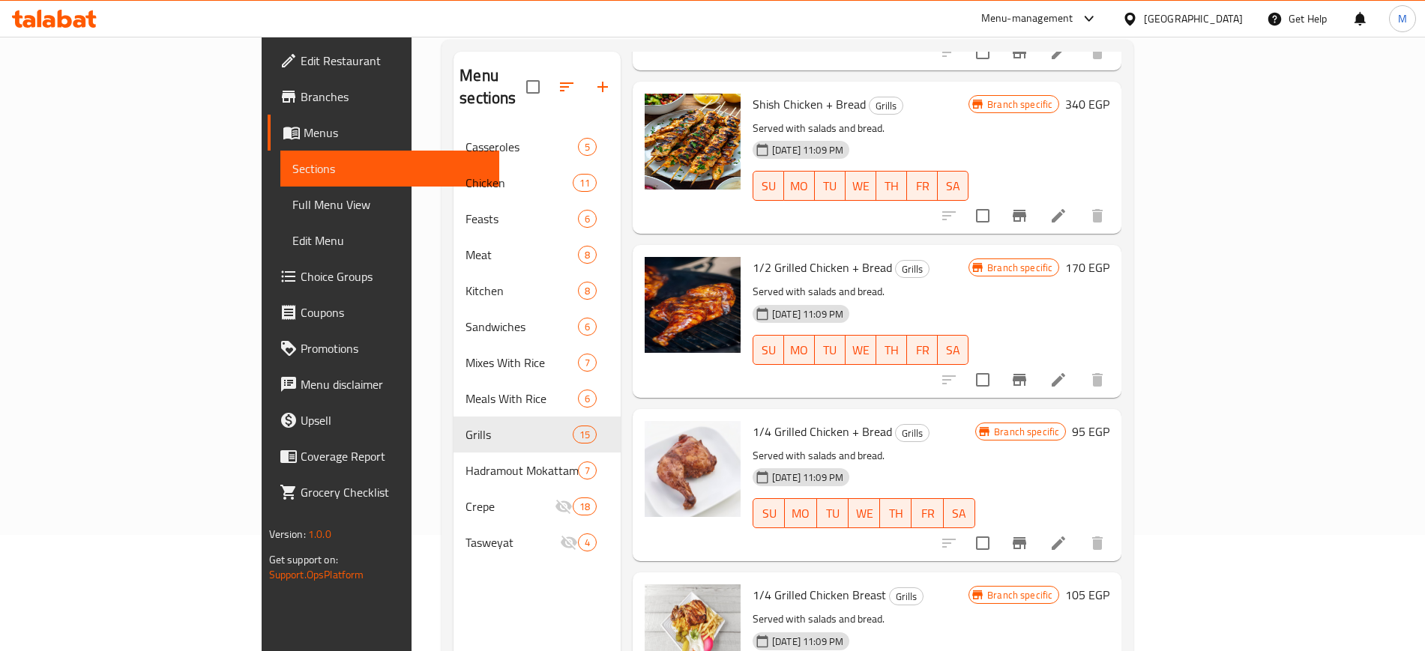
click at [753, 256] on span "1/2 Grilled Chicken + Bread" at bounding box center [822, 267] width 139 height 22
click at [1029, 371] on icon "Branch-specific-item" at bounding box center [1020, 380] width 18 height 18
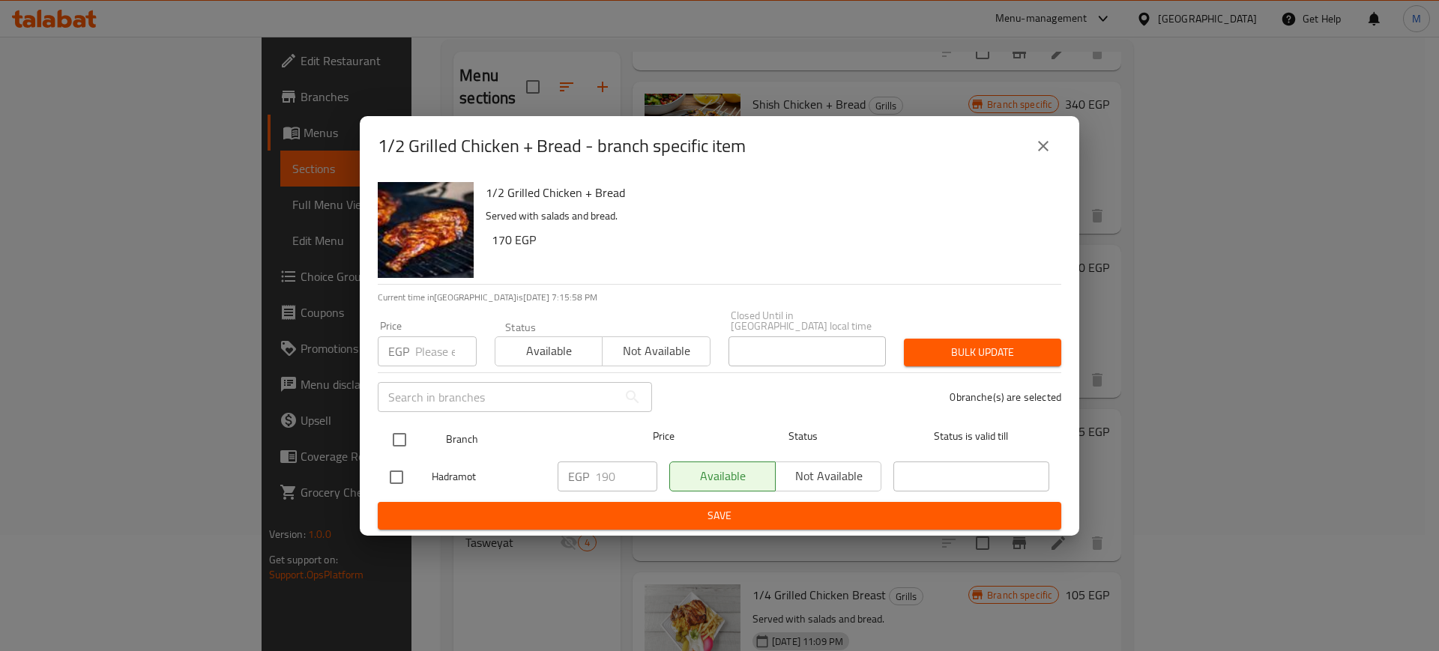
click at [393, 433] on input "checkbox" at bounding box center [399, 439] width 31 height 31
checkbox input "true"
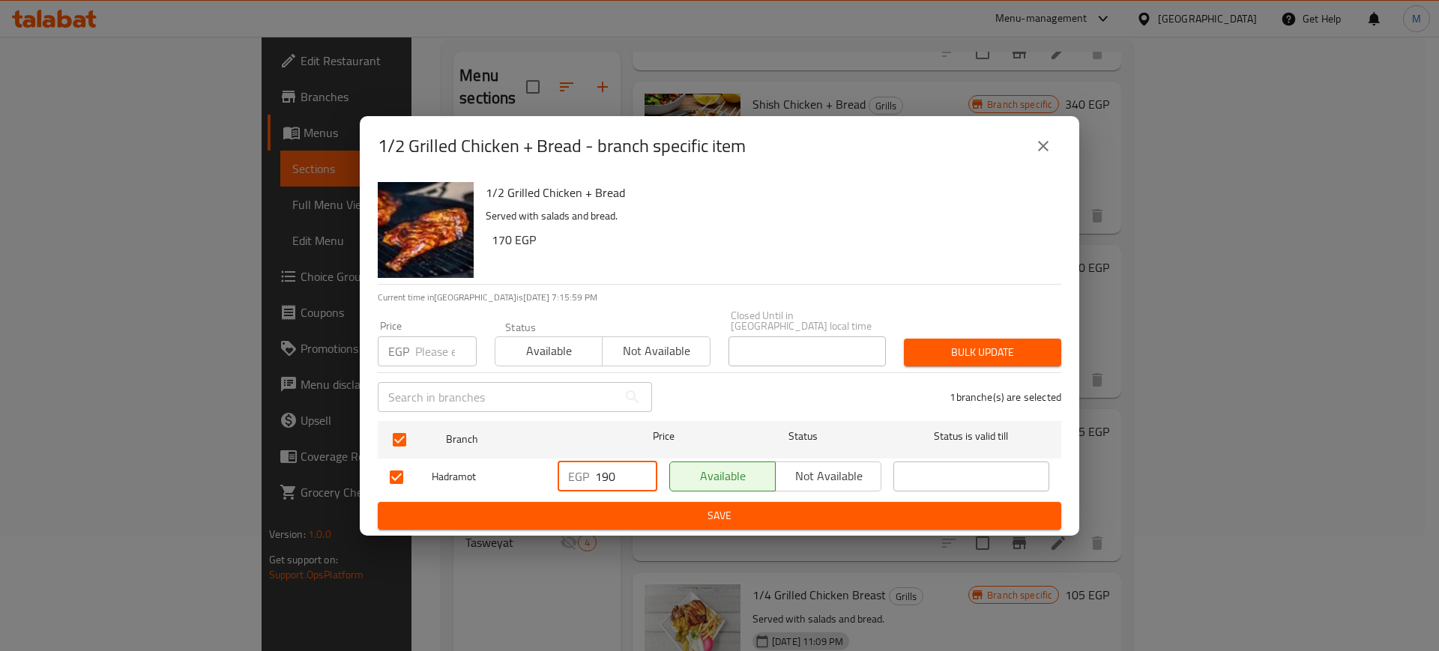
click at [618, 462] on input "190" at bounding box center [626, 477] width 62 height 30
click at [617, 464] on input "190" at bounding box center [626, 477] width 62 height 30
click at [616, 465] on input "190" at bounding box center [626, 477] width 62 height 30
type input "210"
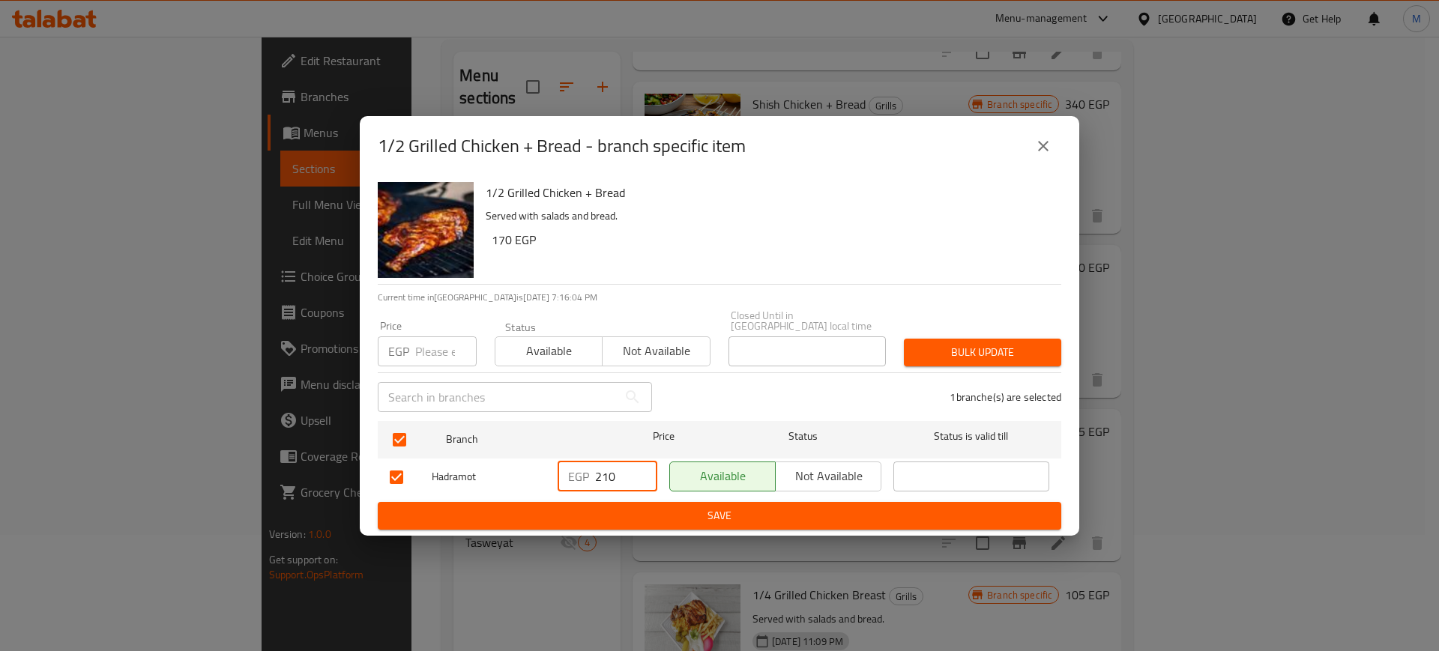
click at [641, 507] on span "Save" at bounding box center [720, 516] width 660 height 19
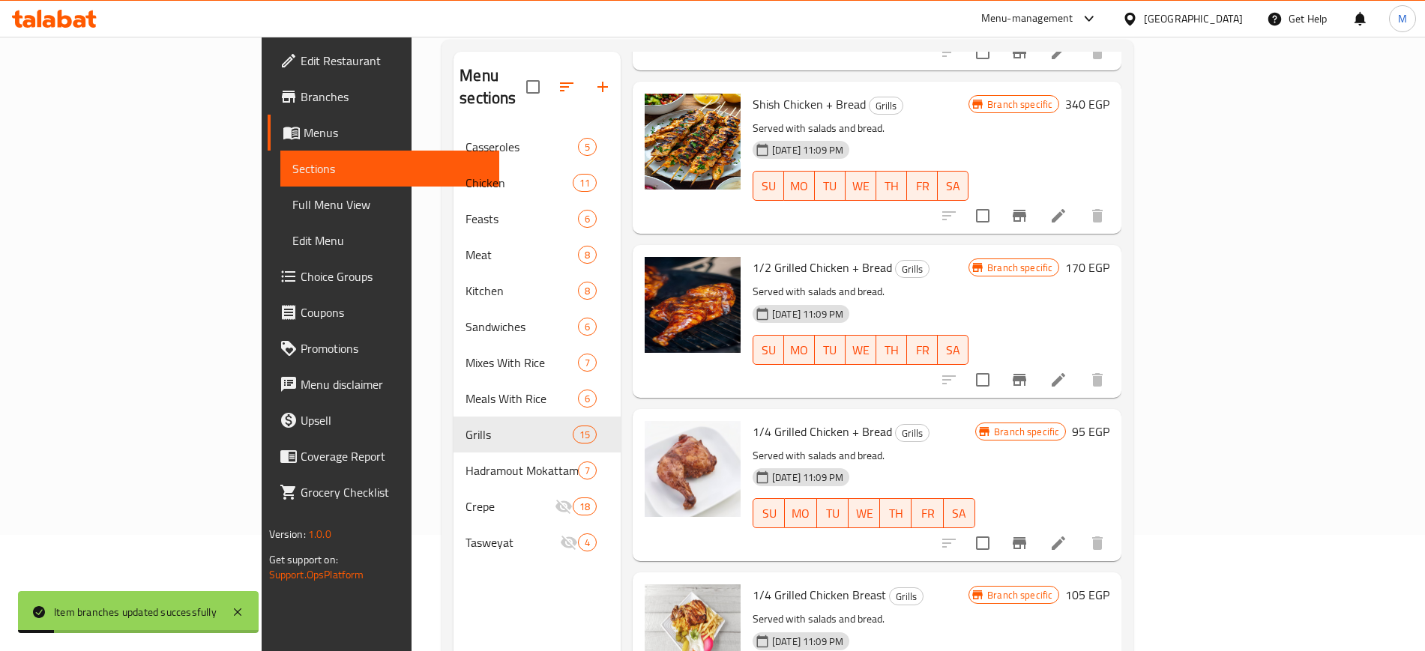
click at [1110, 257] on h6 "170 EGP" at bounding box center [1087, 267] width 44 height 21
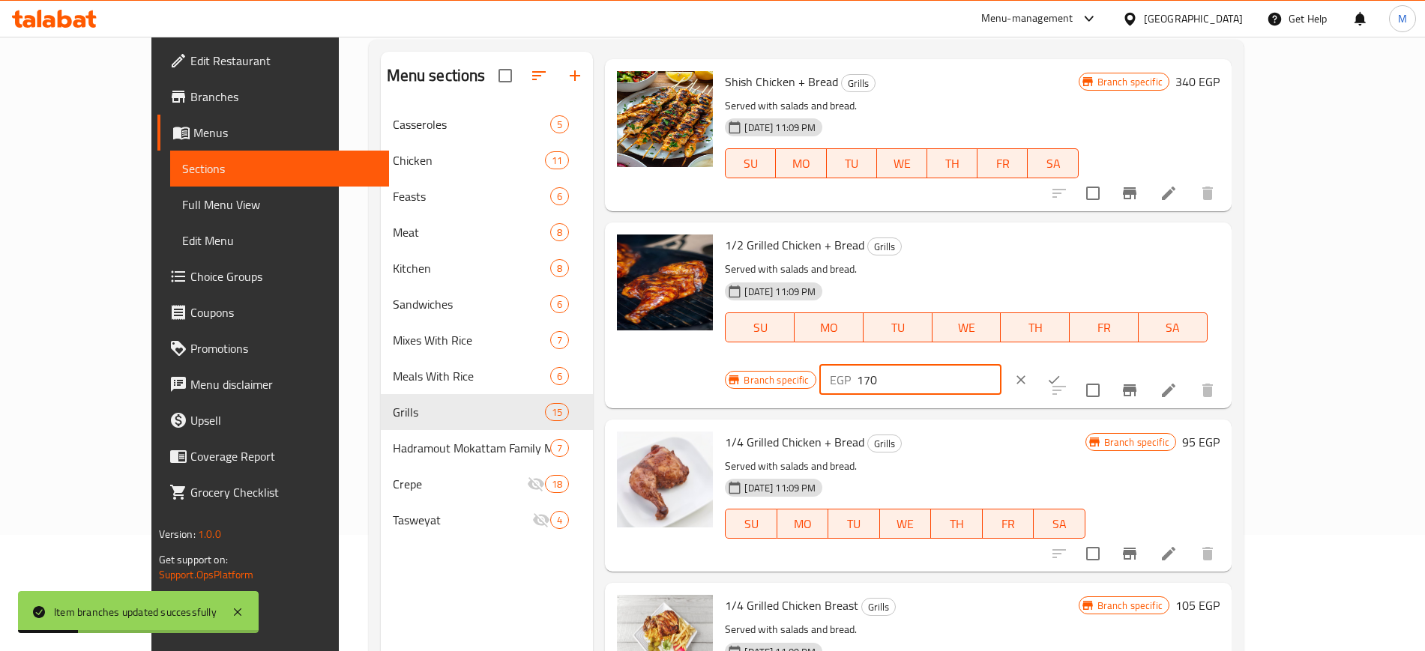
click at [1002, 365] on input "170" at bounding box center [929, 380] width 145 height 30
type input "210"
click at [1071, 364] on button "ok" at bounding box center [1054, 380] width 33 height 33
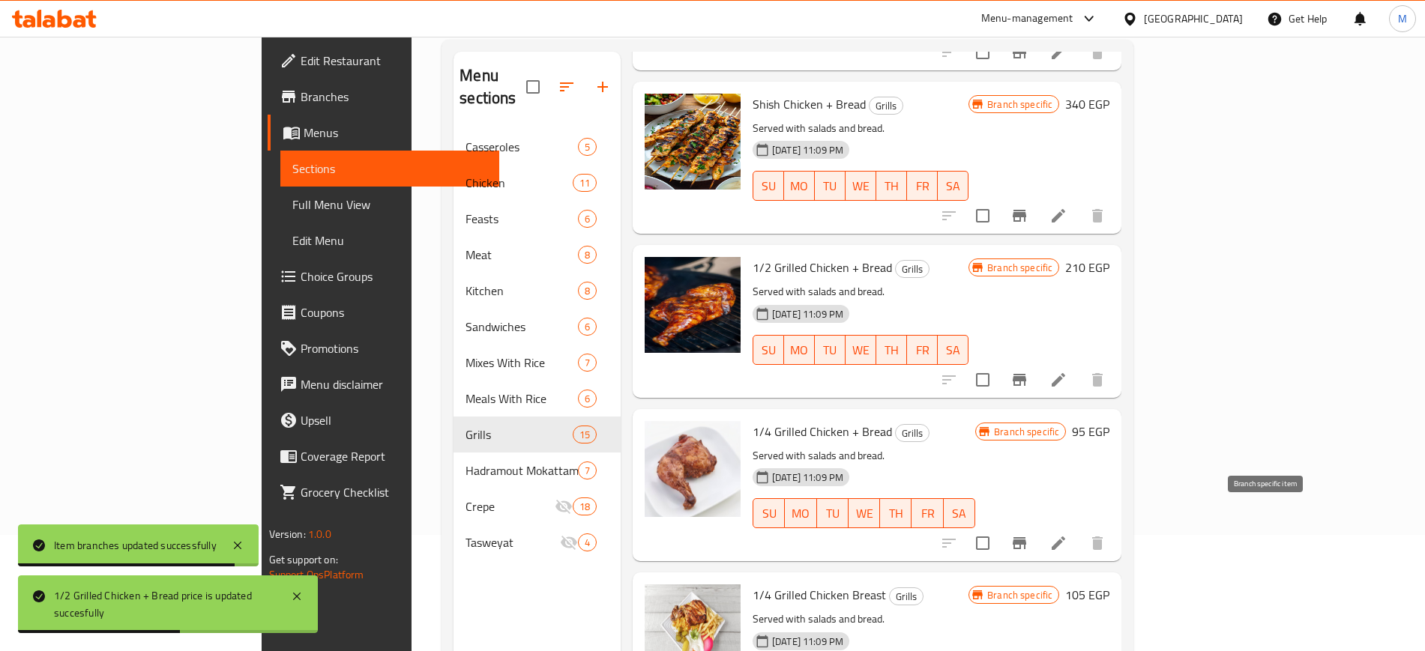
click at [1038, 526] on button "Branch-specific-item" at bounding box center [1020, 544] width 36 height 36
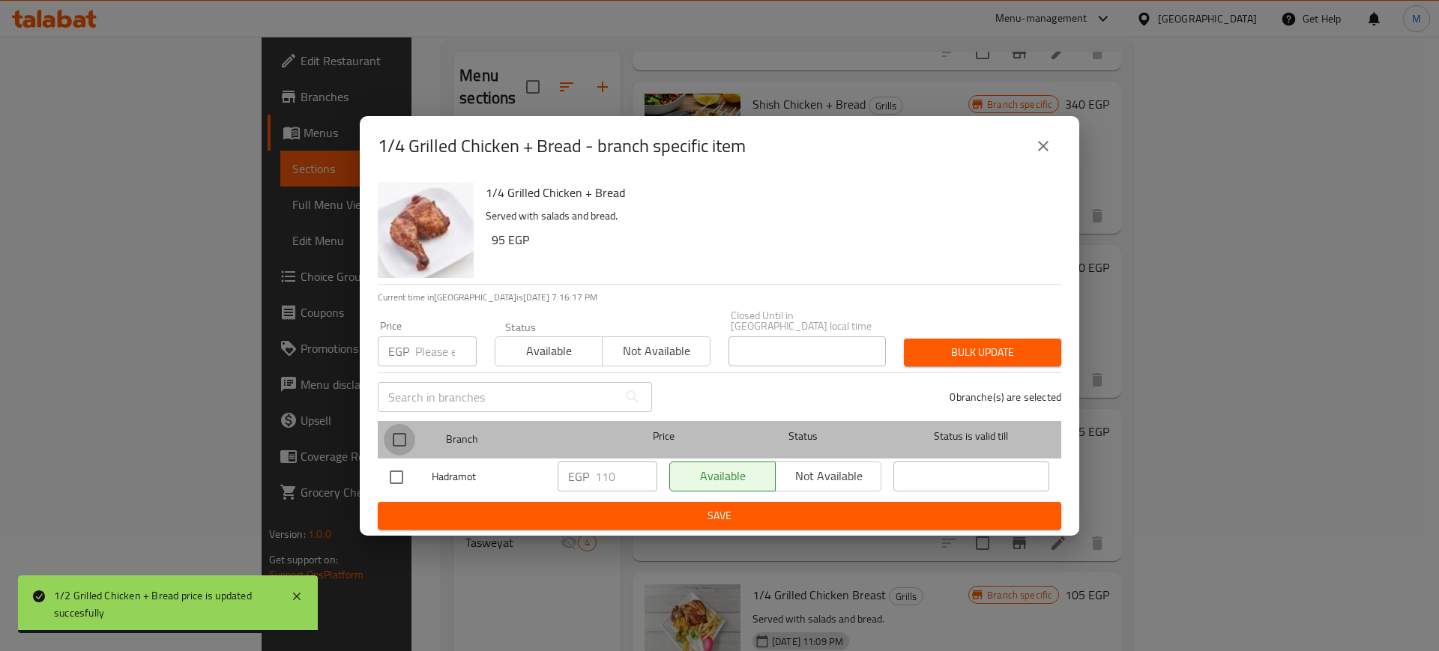
click at [391, 426] on input "checkbox" at bounding box center [399, 439] width 31 height 31
checkbox input "true"
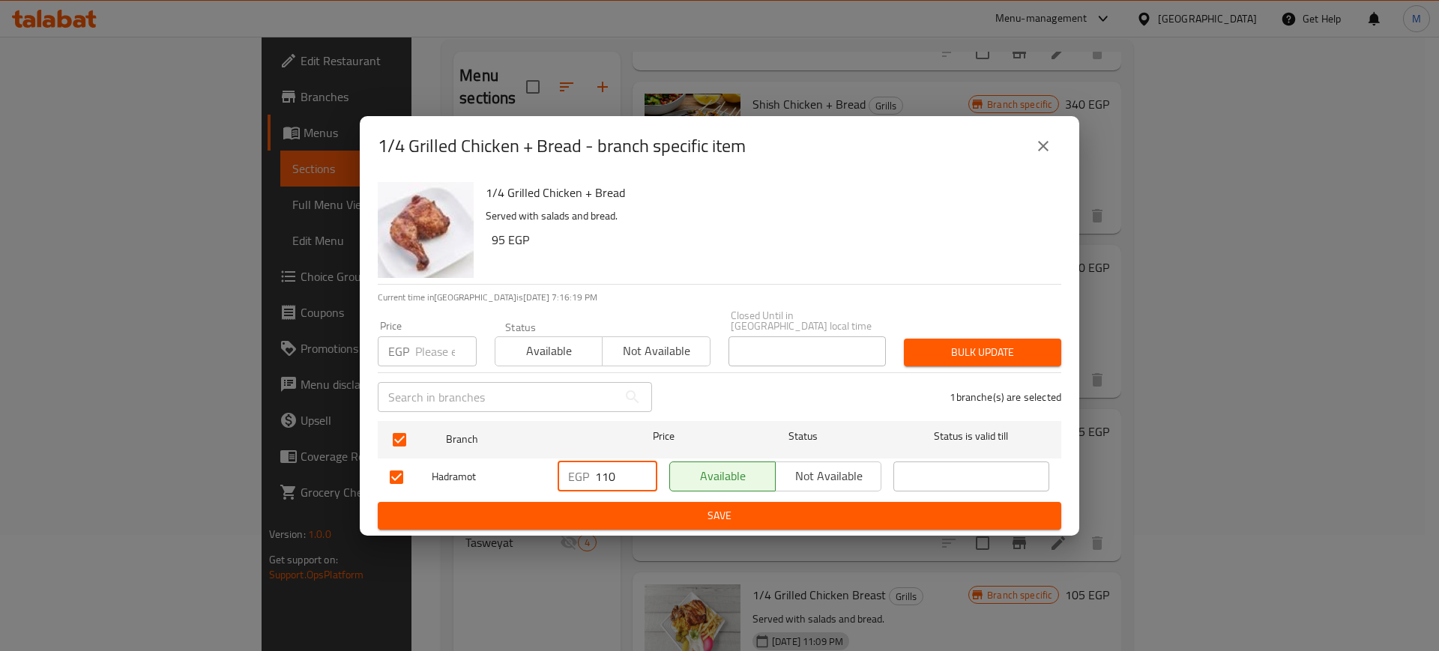
click at [616, 469] on input "110" at bounding box center [626, 477] width 62 height 30
click at [1032, 153] on button "close" at bounding box center [1044, 146] width 36 height 36
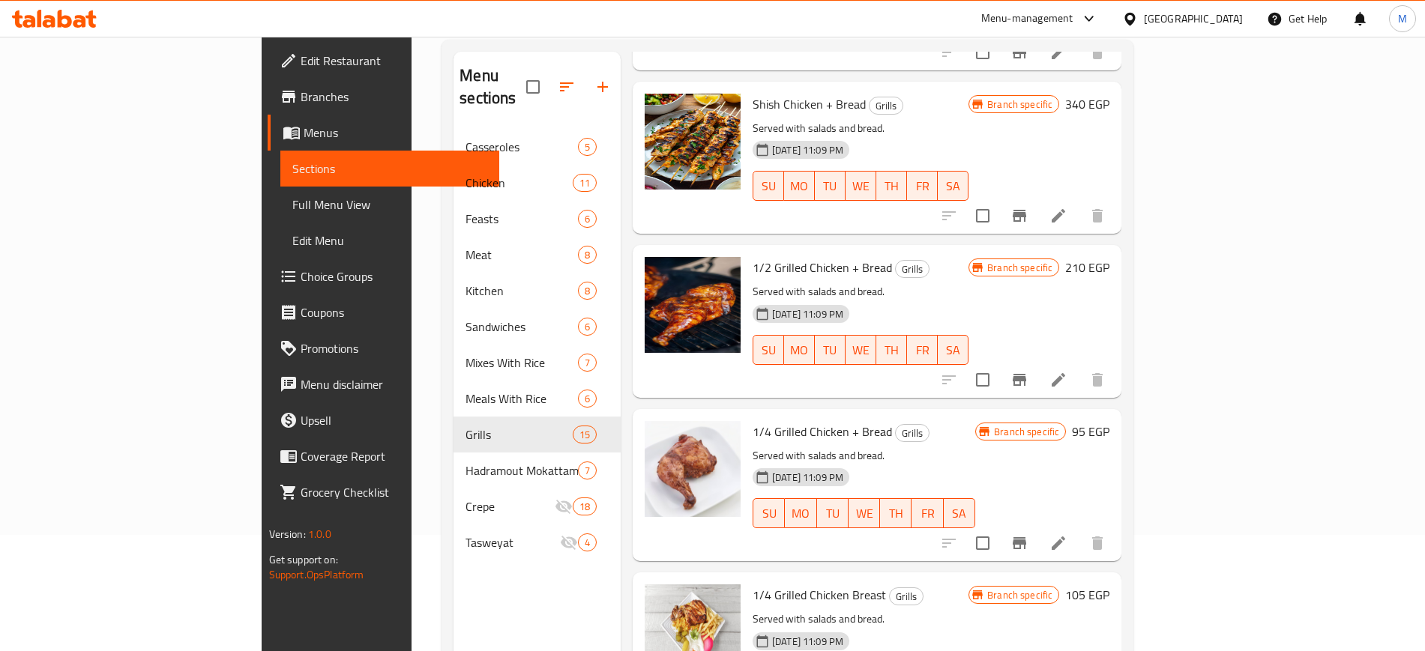
click at [1110, 421] on h6 "95 EGP" at bounding box center [1090, 431] width 37 height 21
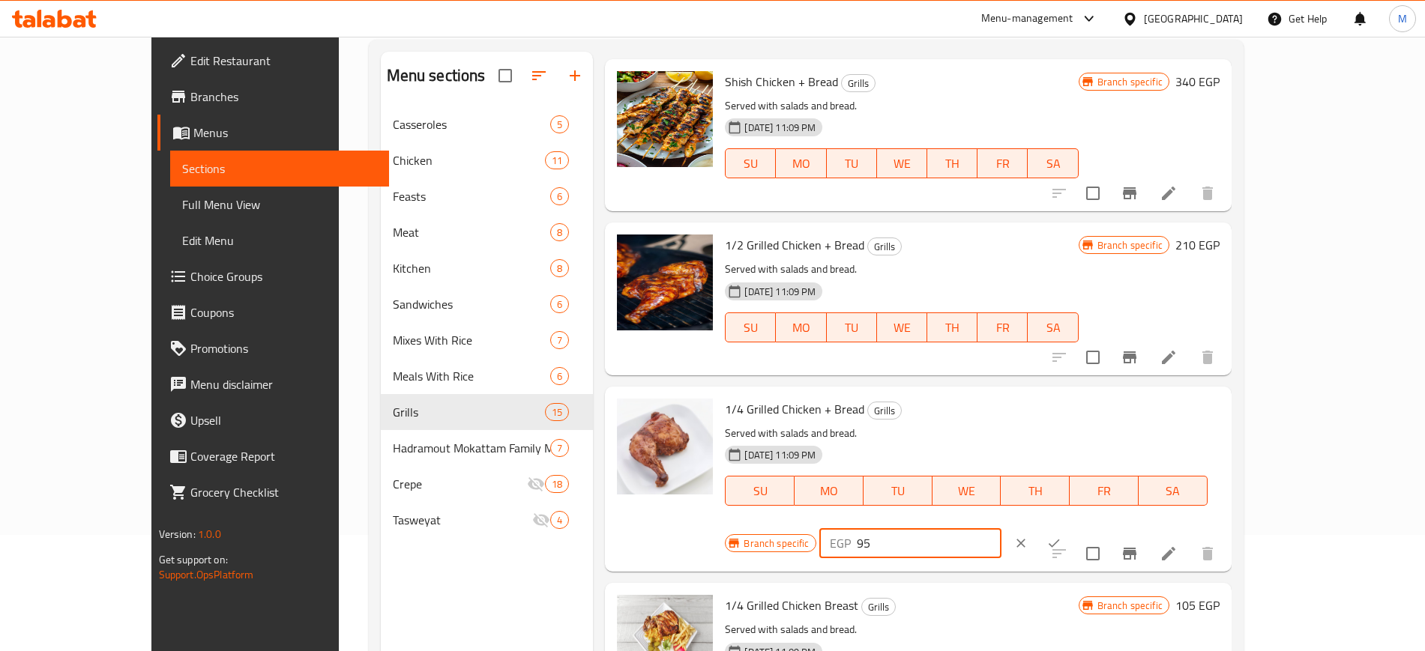
click at [1002, 529] on input "95" at bounding box center [929, 544] width 145 height 30
type input "110"
click at [1071, 527] on button "ok" at bounding box center [1054, 543] width 33 height 33
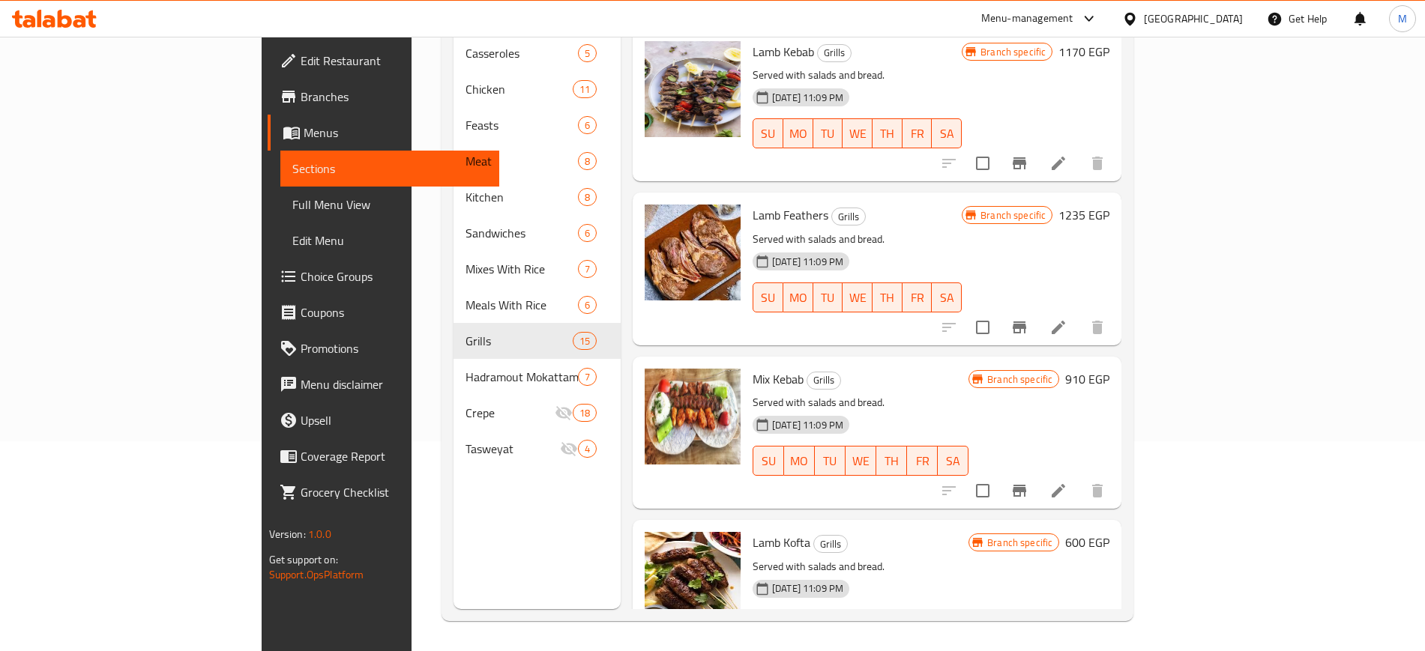
scroll to position [0, 0]
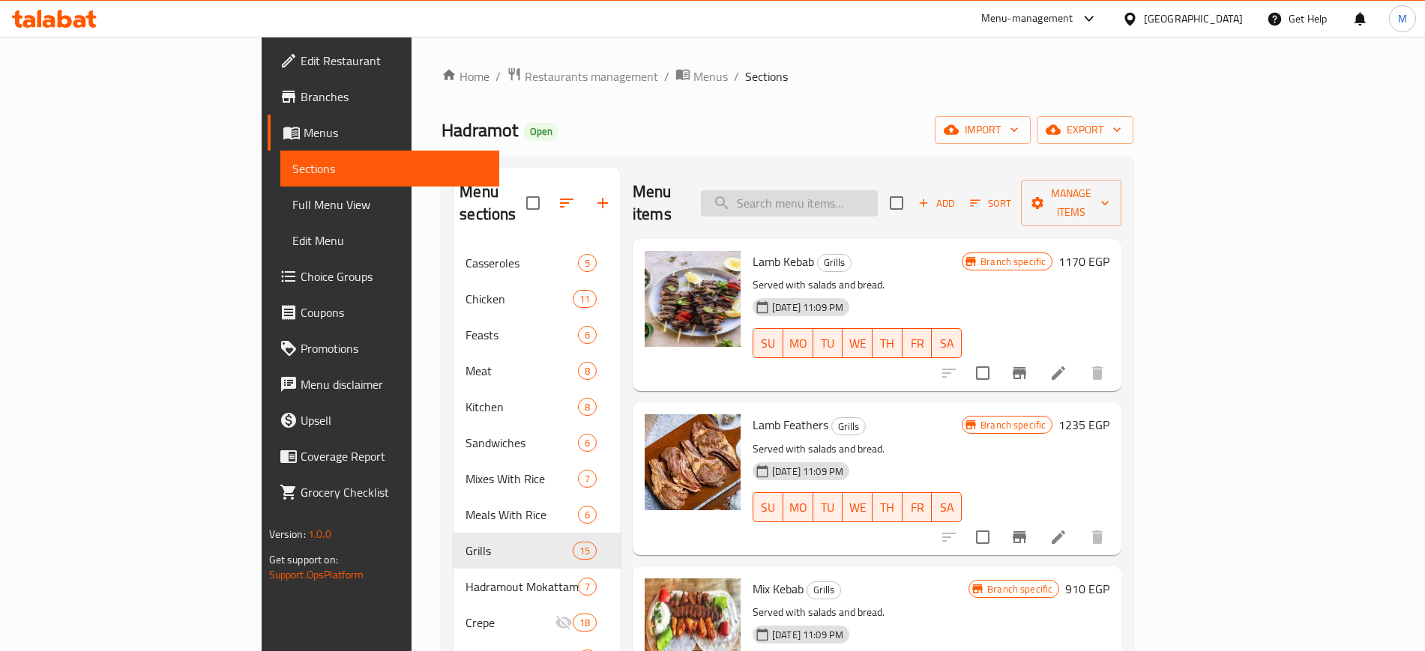
click at [863, 190] on input "search" at bounding box center [789, 203] width 177 height 26
type input "mandi"
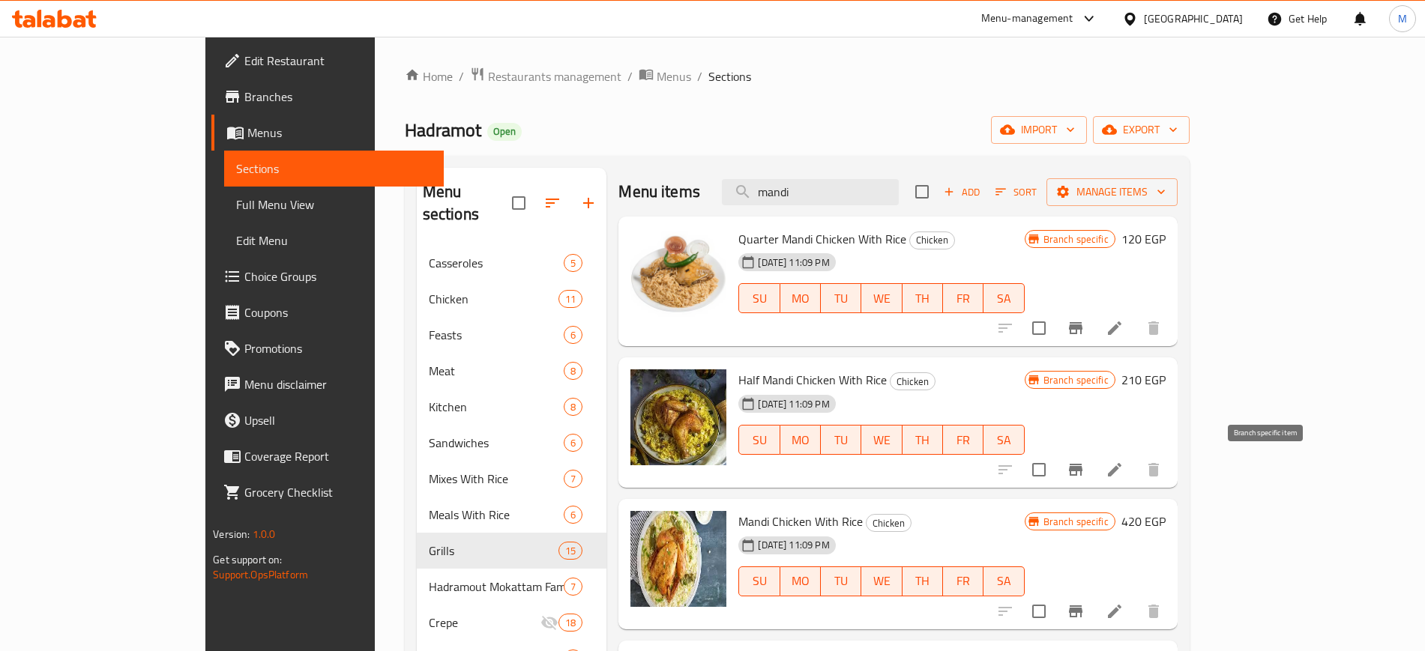
click at [1085, 473] on icon "Branch-specific-item" at bounding box center [1076, 470] width 18 height 18
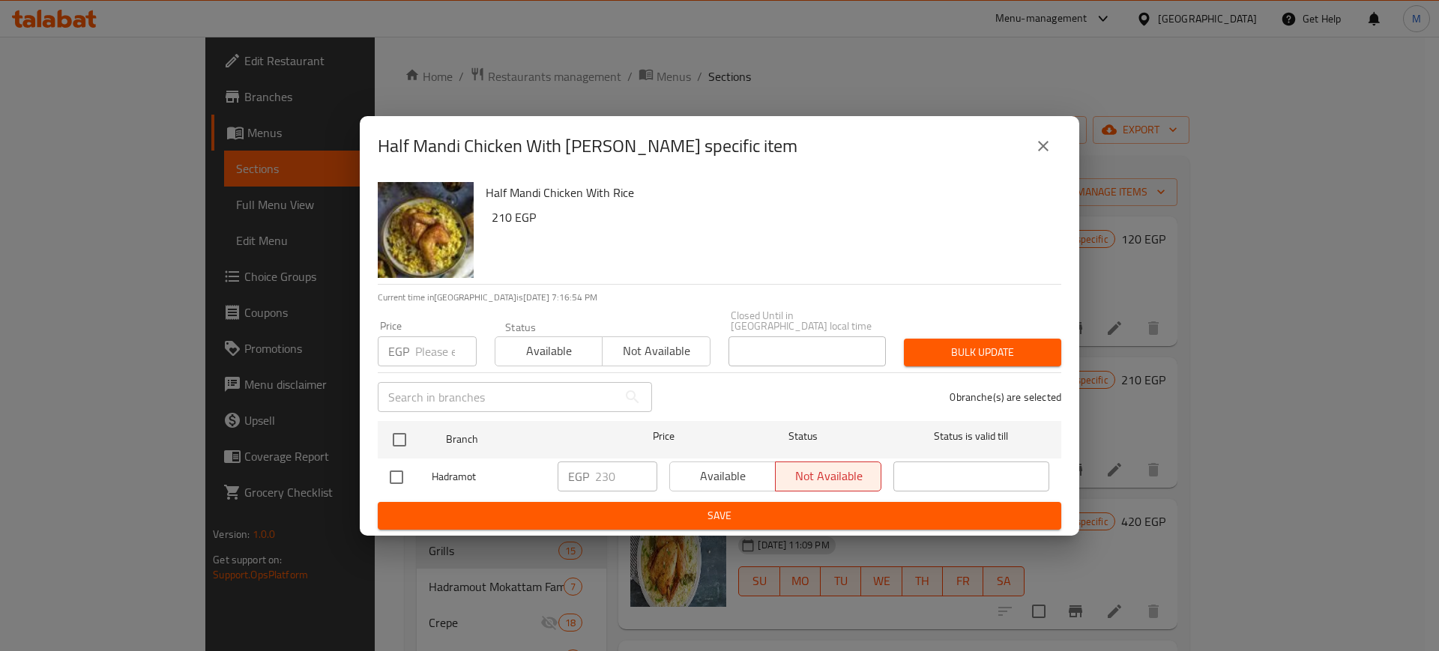
click at [720, 470] on div "Available Not available" at bounding box center [775, 477] width 212 height 30
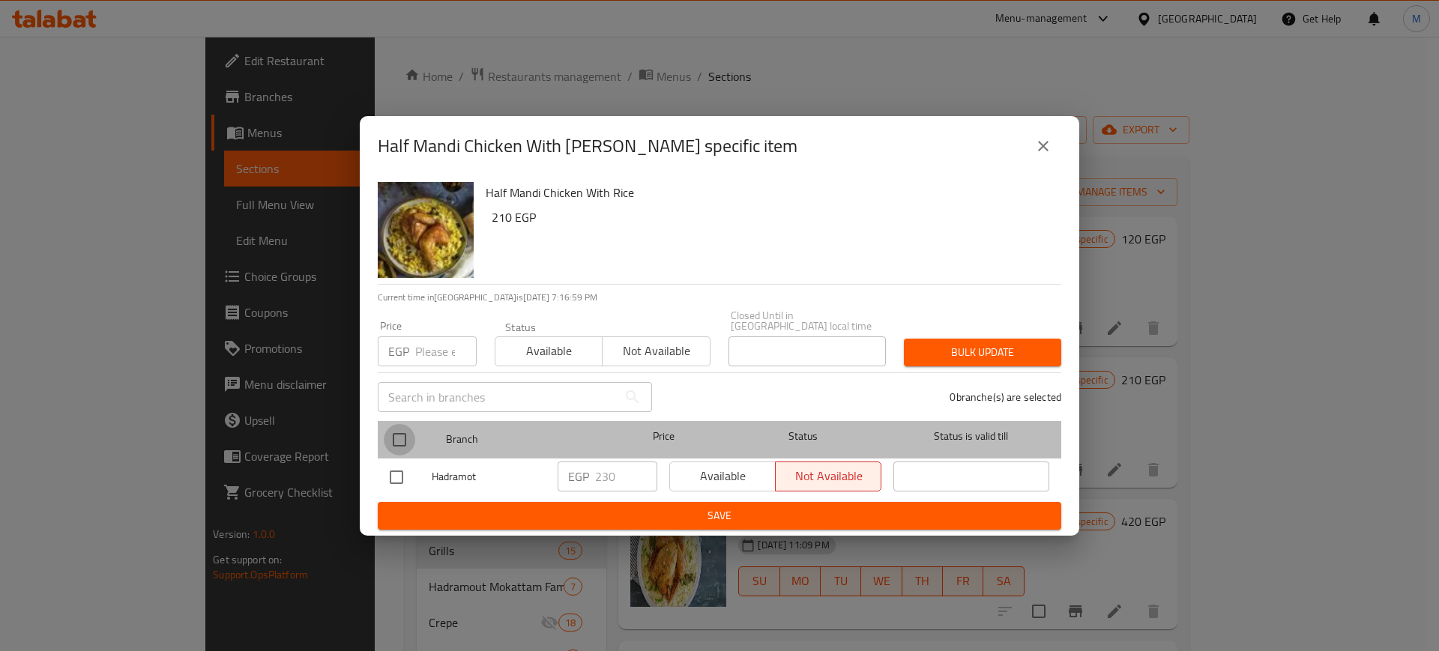
click at [401, 433] on input "checkbox" at bounding box center [399, 439] width 31 height 31
checkbox input "true"
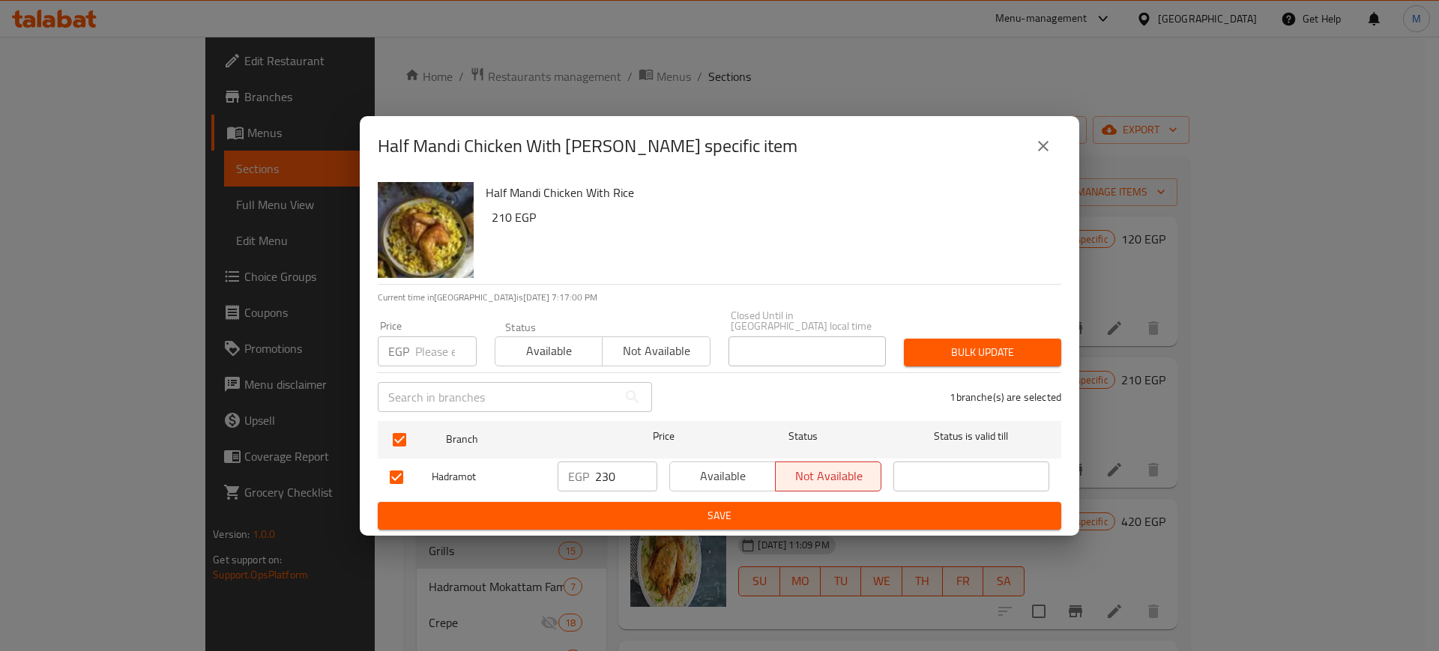
click at [605, 481] on input "230" at bounding box center [626, 477] width 62 height 30
type input "245"
drag, startPoint x: 611, startPoint y: 501, endPoint x: 629, endPoint y: 500, distance: 18.0
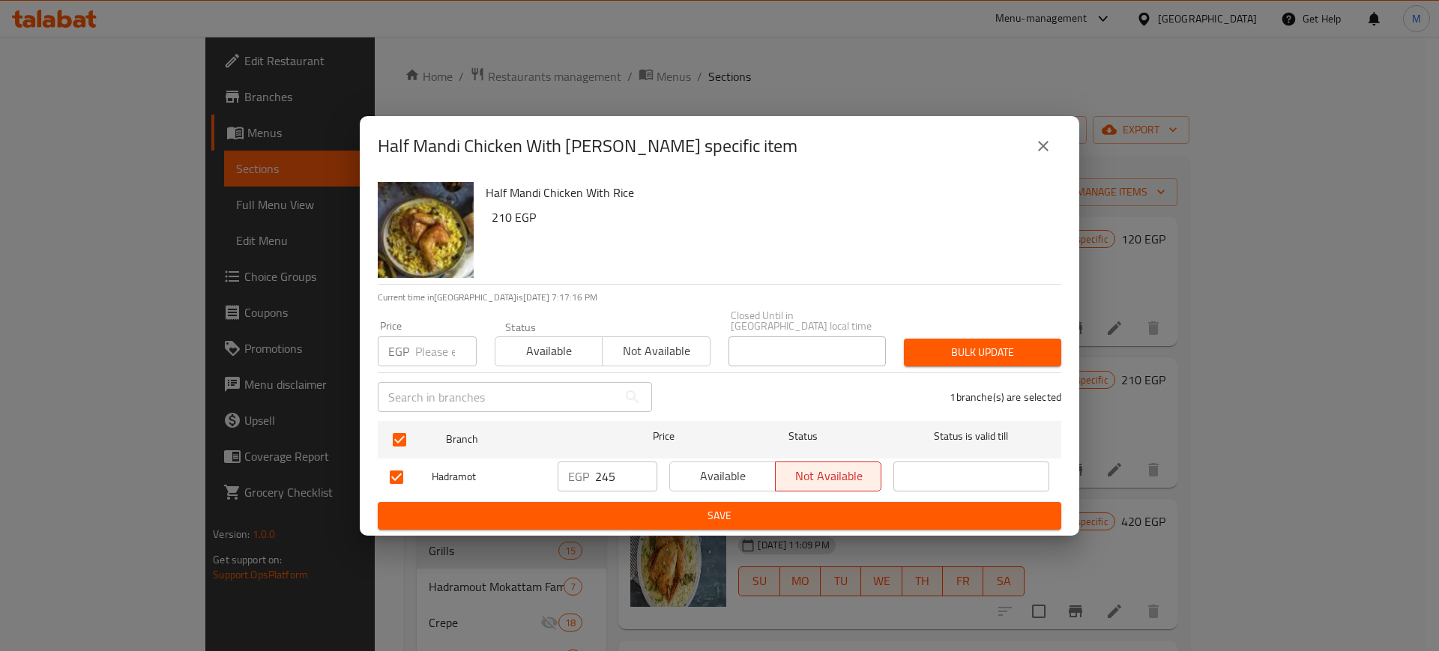
click at [629, 507] on span "Save" at bounding box center [720, 516] width 660 height 19
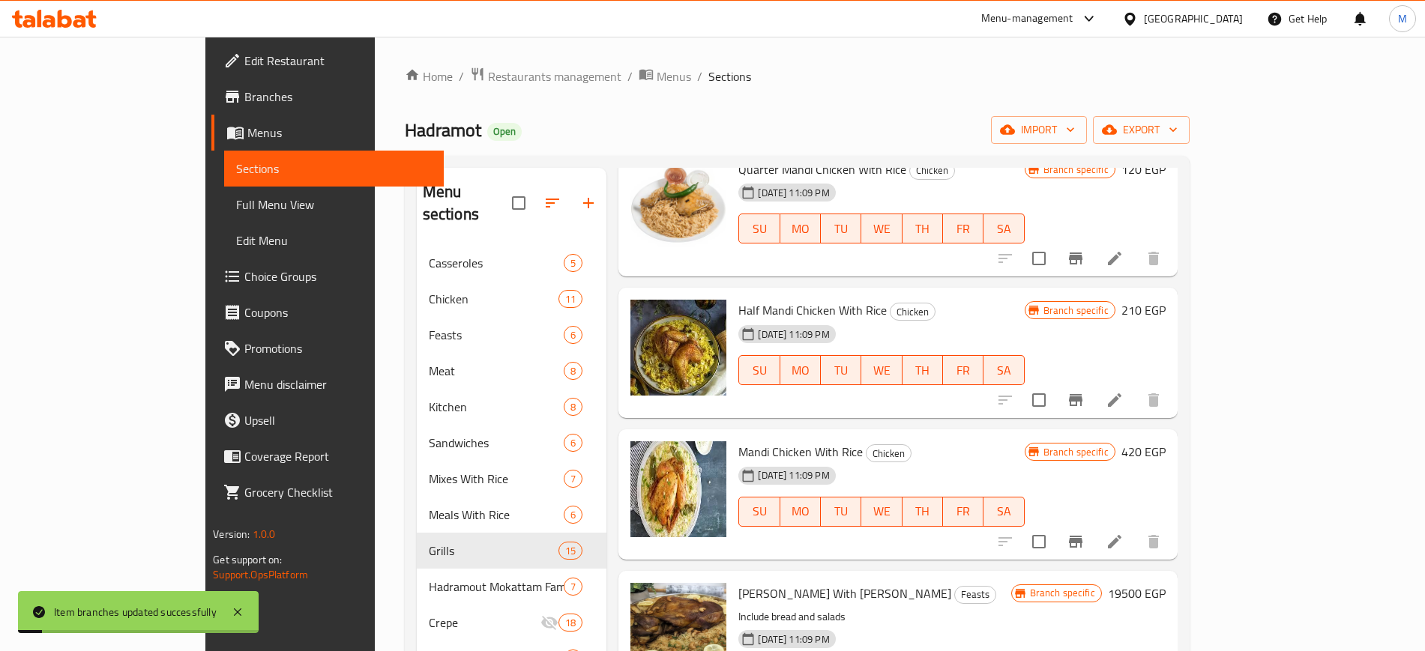
scroll to position [94, 0]
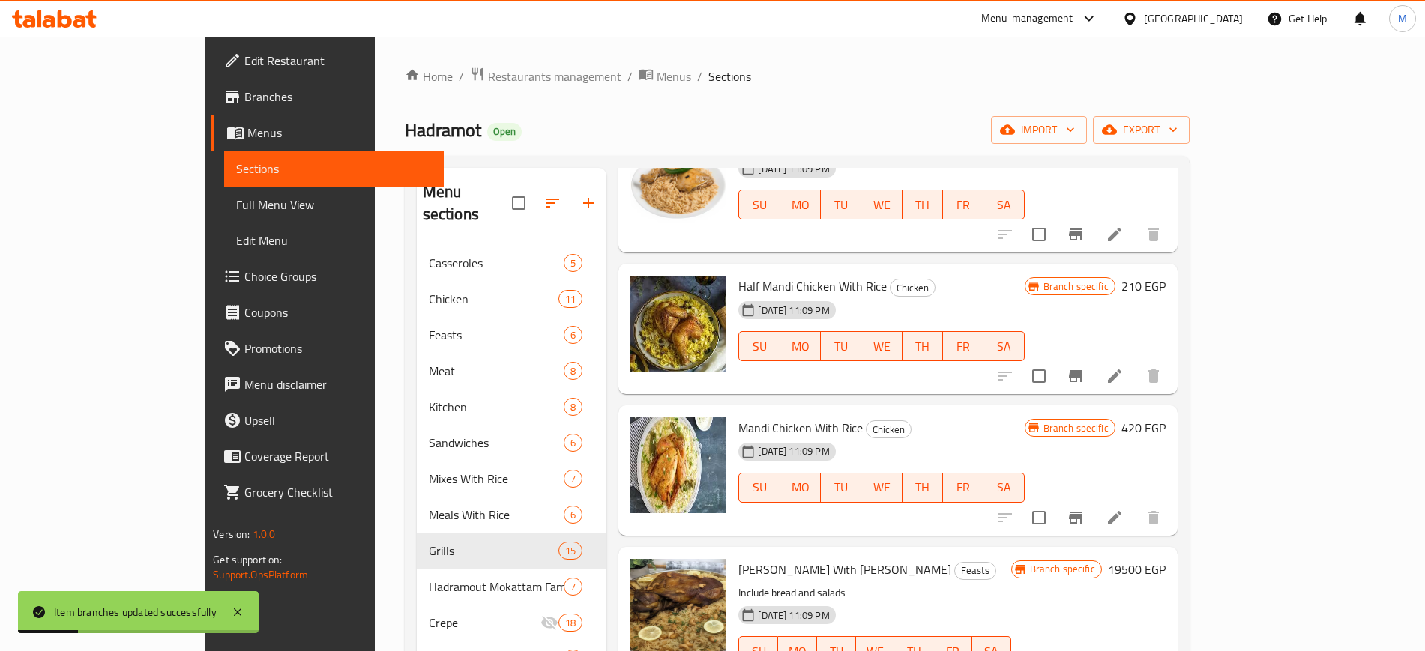
click at [750, 431] on span "Mandi Chicken With Rice" at bounding box center [800, 428] width 124 height 22
click at [1085, 516] on icon "Branch-specific-item" at bounding box center [1076, 518] width 18 height 18
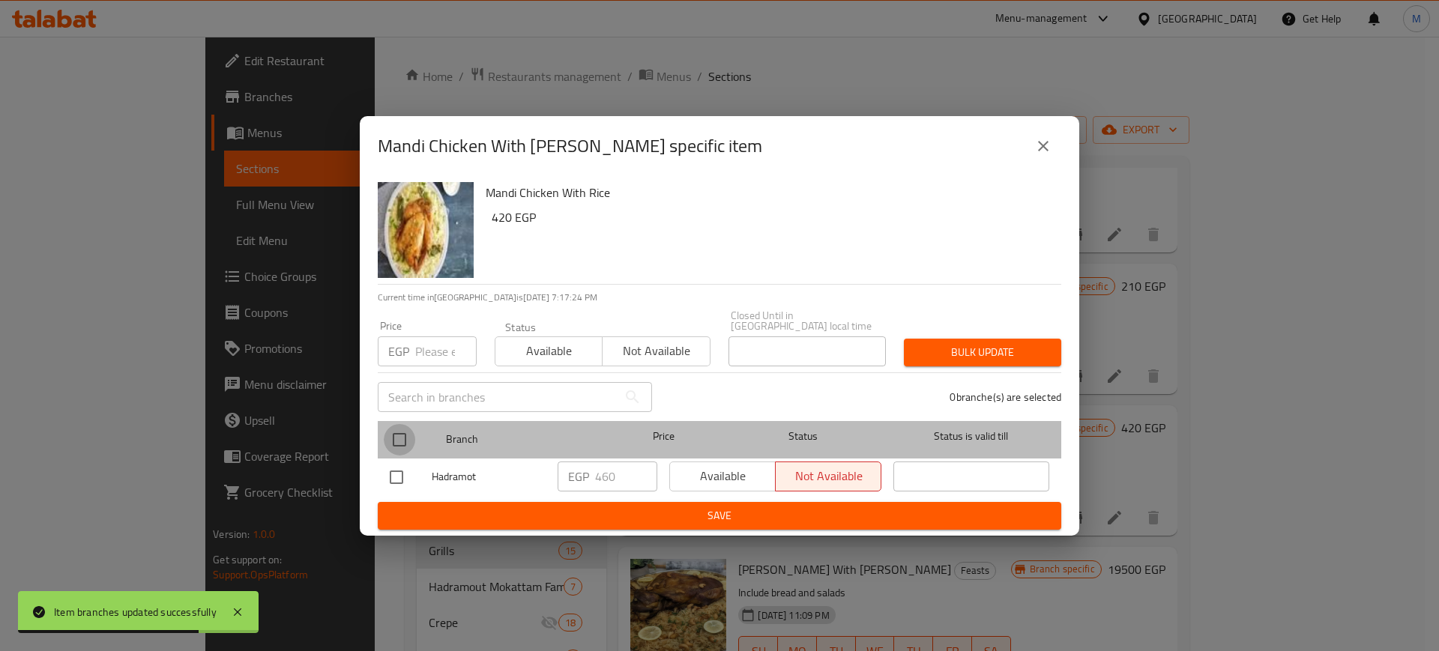
click at [405, 428] on input "checkbox" at bounding box center [399, 439] width 31 height 31
checkbox input "true"
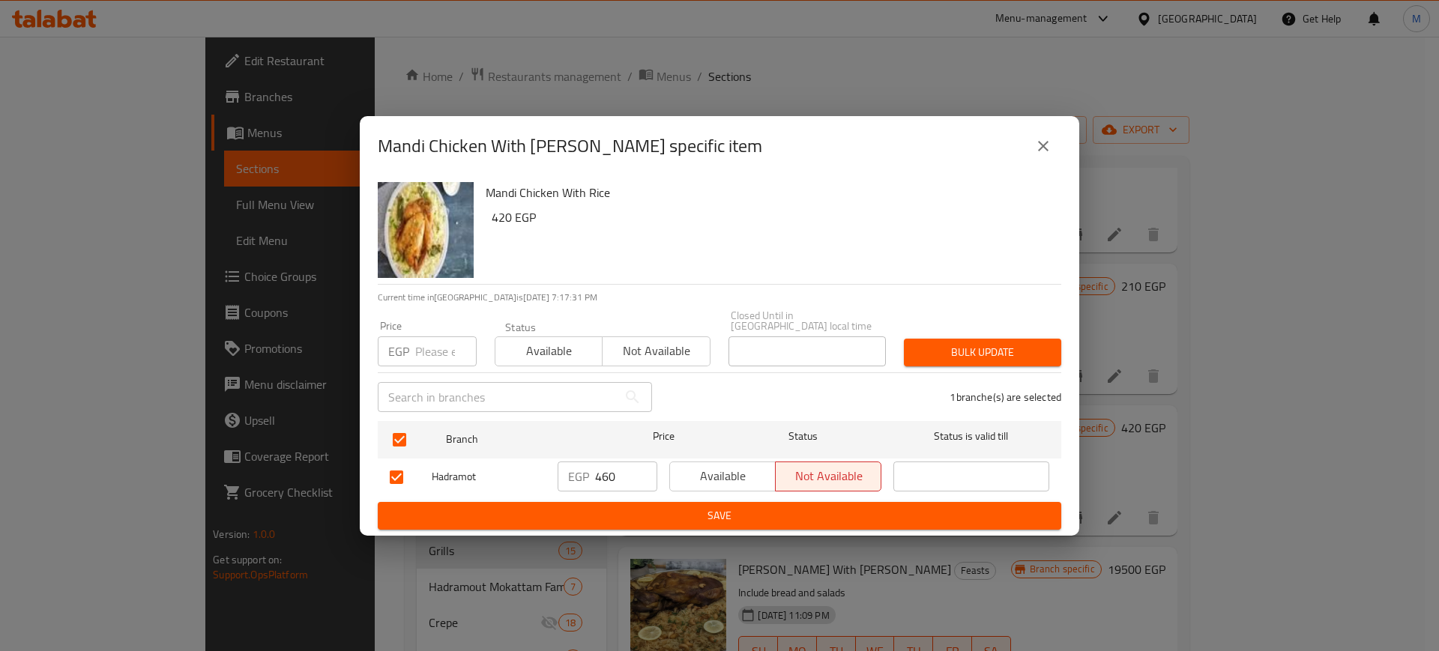
click at [626, 462] on input "460" at bounding box center [626, 477] width 62 height 30
type input "470"
click at [658, 509] on span "Save" at bounding box center [720, 516] width 660 height 19
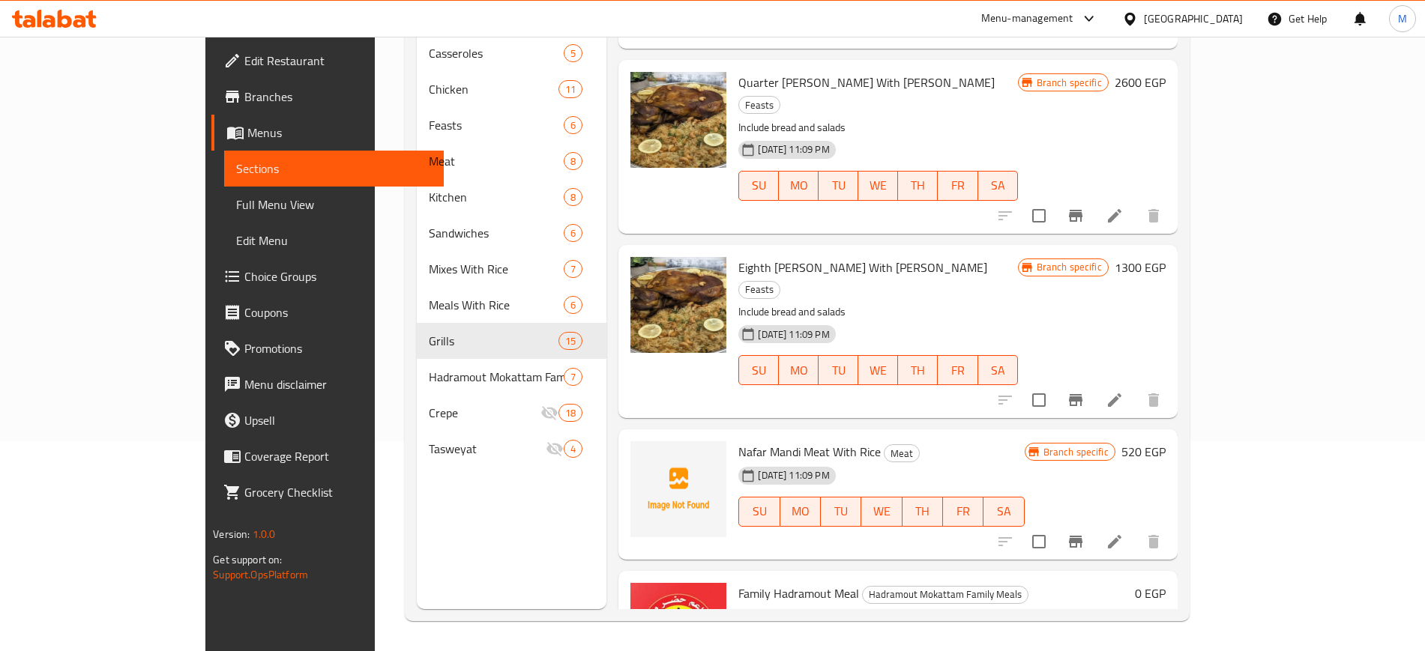
scroll to position [0, 0]
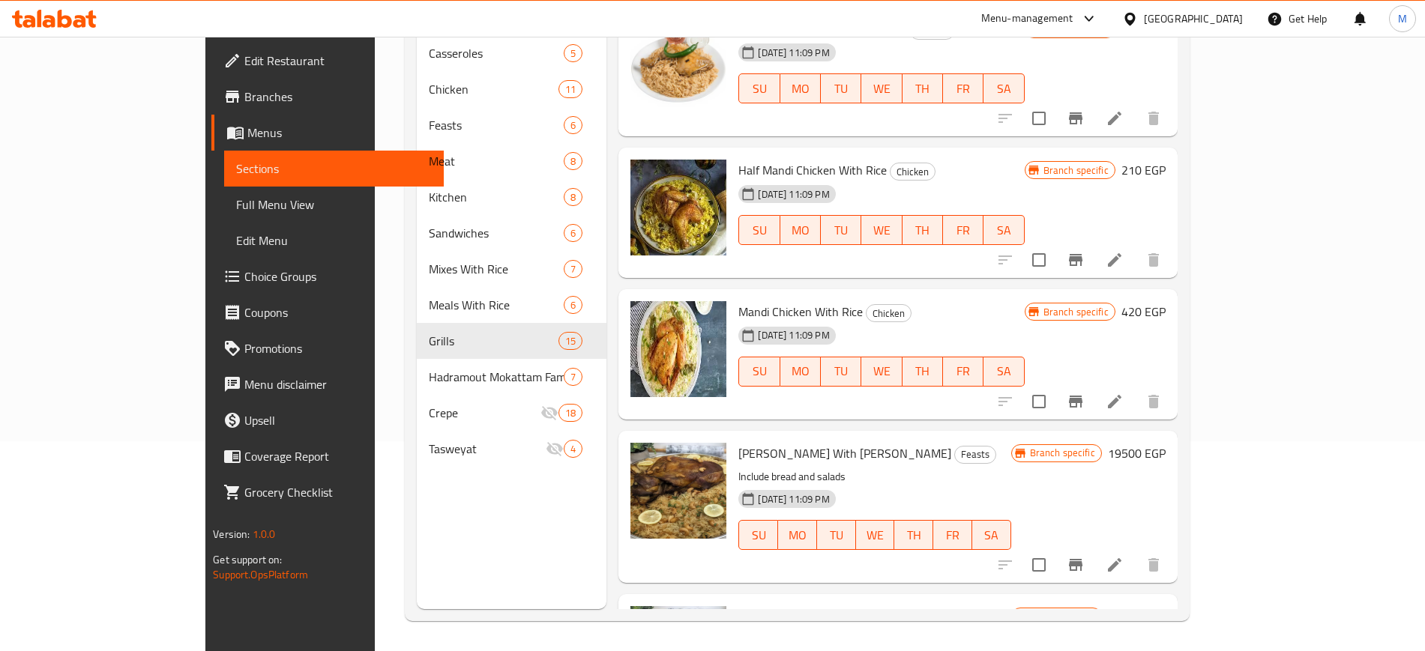
drag, startPoint x: 1089, startPoint y: 478, endPoint x: 1032, endPoint y: 247, distance: 237.8
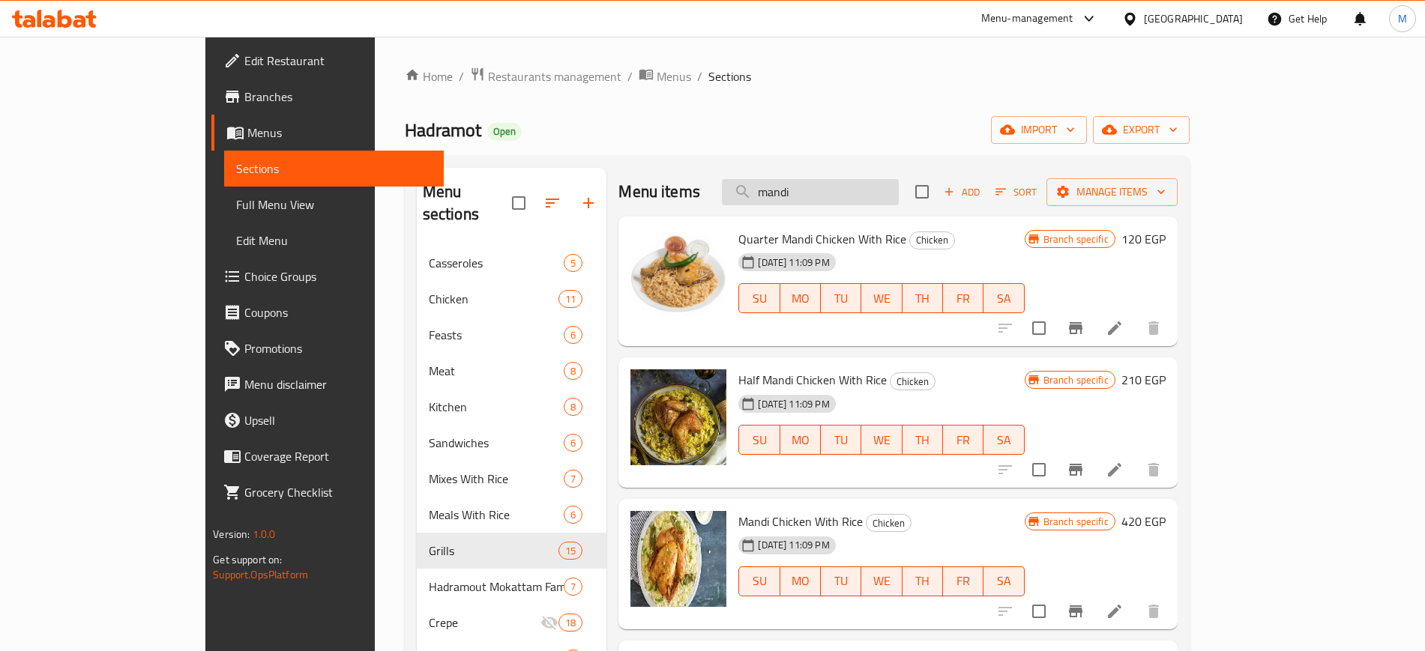
click at [871, 185] on input "mandi" at bounding box center [810, 192] width 177 height 26
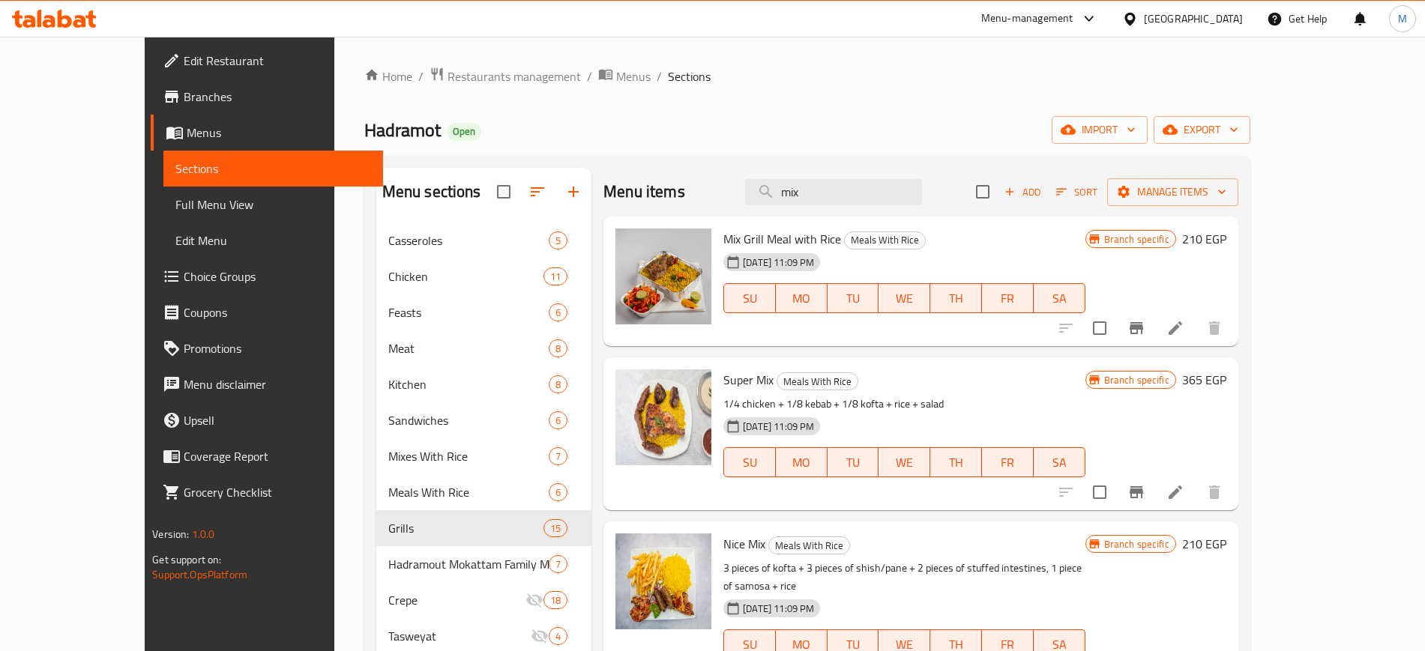
type input "mix"
click at [1001, 250] on div "[DATE] 11:09 PM SU MO TU WE TH FR SA" at bounding box center [903, 287] width 373 height 81
click at [1146, 319] on icon "Branch-specific-item" at bounding box center [1137, 328] width 18 height 18
click at [1227, 235] on h6 "210 EGP" at bounding box center [1204, 239] width 44 height 21
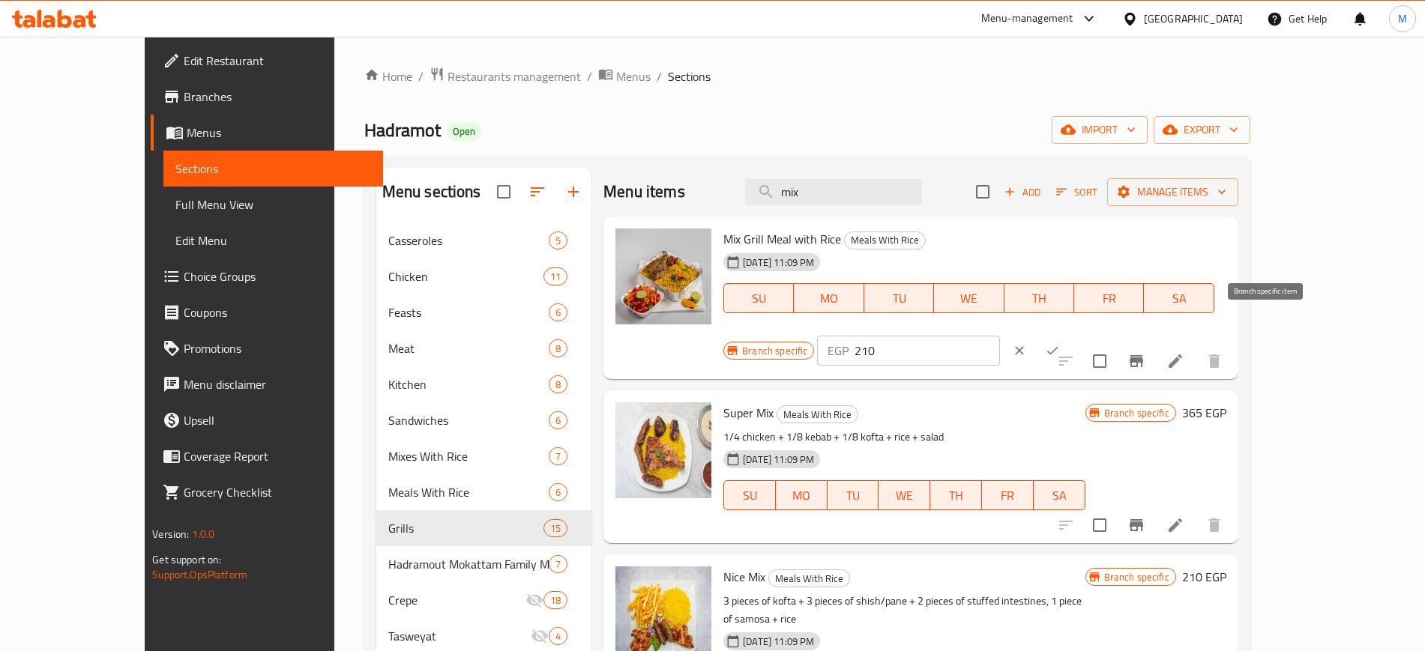
click at [1143, 355] on icon "Branch-specific-item" at bounding box center [1136, 361] width 13 height 12
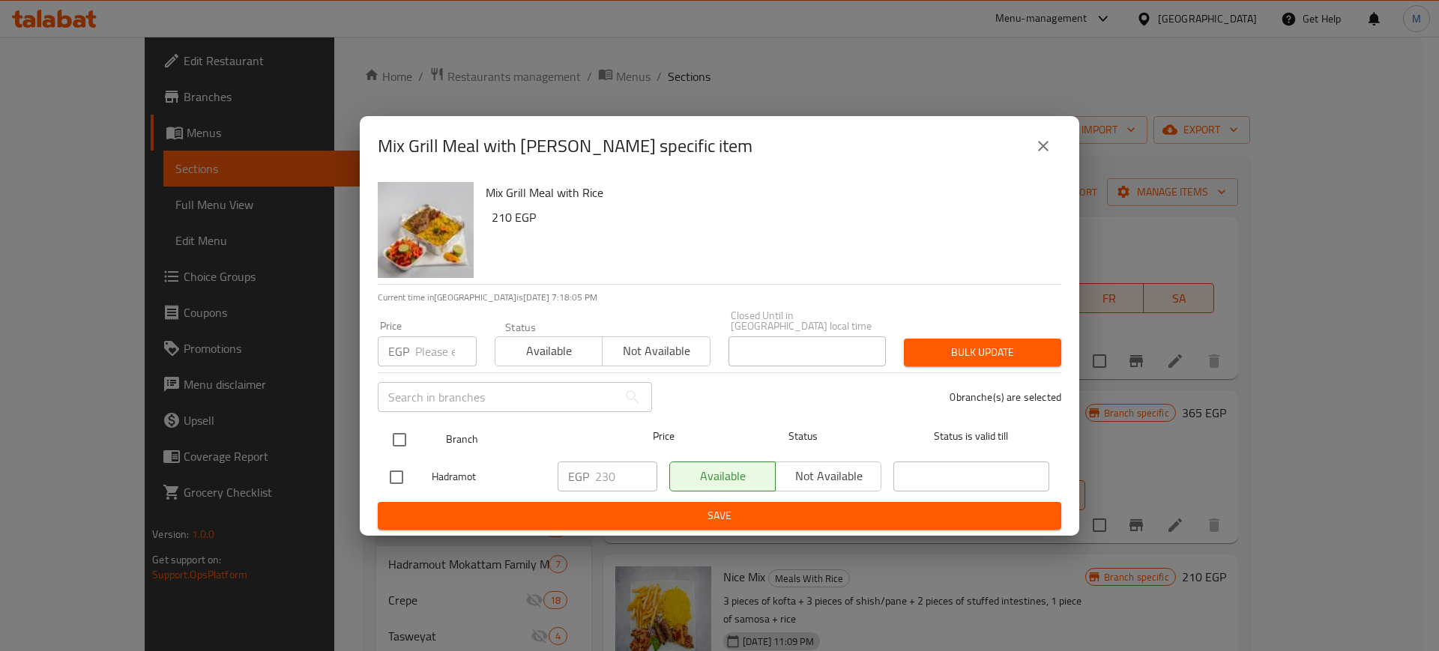
click at [387, 427] on input "checkbox" at bounding box center [399, 439] width 31 height 31
checkbox input "true"
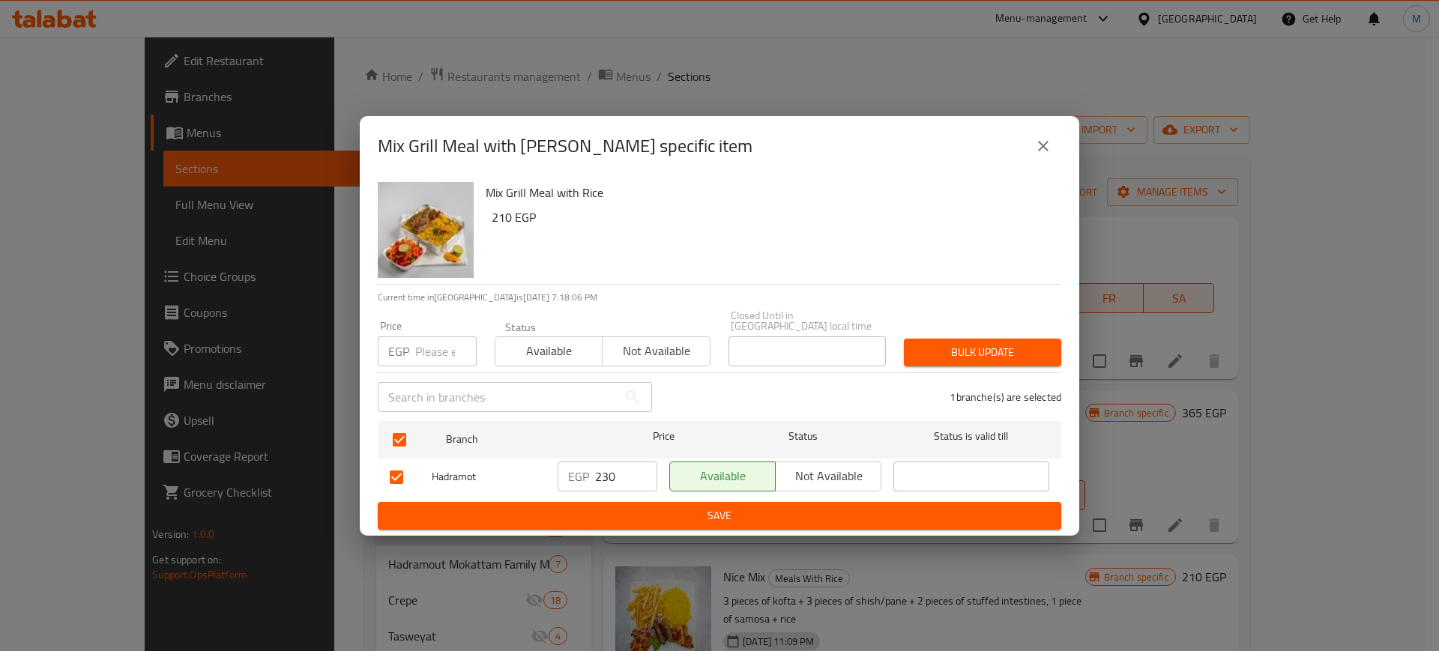
click at [616, 462] on input "230" at bounding box center [626, 477] width 62 height 30
type input "245"
click at [751, 507] on span "Save" at bounding box center [720, 516] width 660 height 19
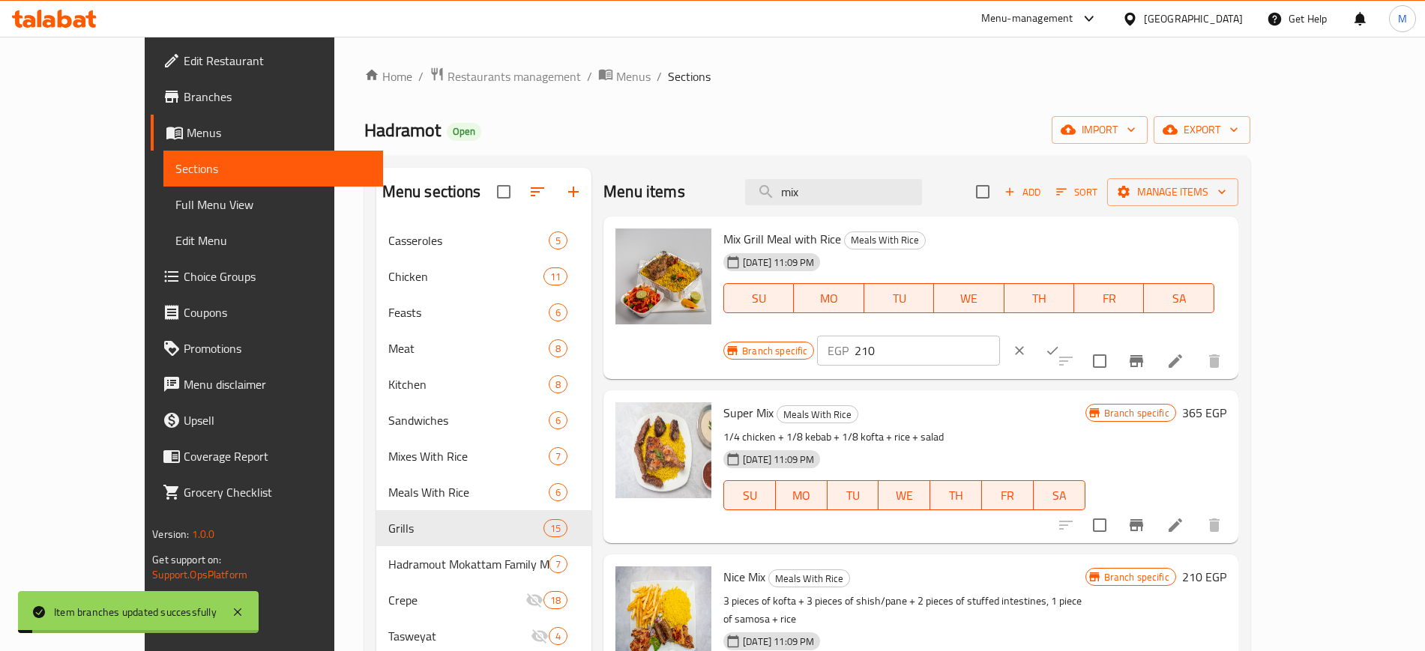
click at [999, 336] on input "210" at bounding box center [927, 351] width 145 height 30
type input "245"
click at [1060, 343] on icon "ok" at bounding box center [1052, 350] width 15 height 15
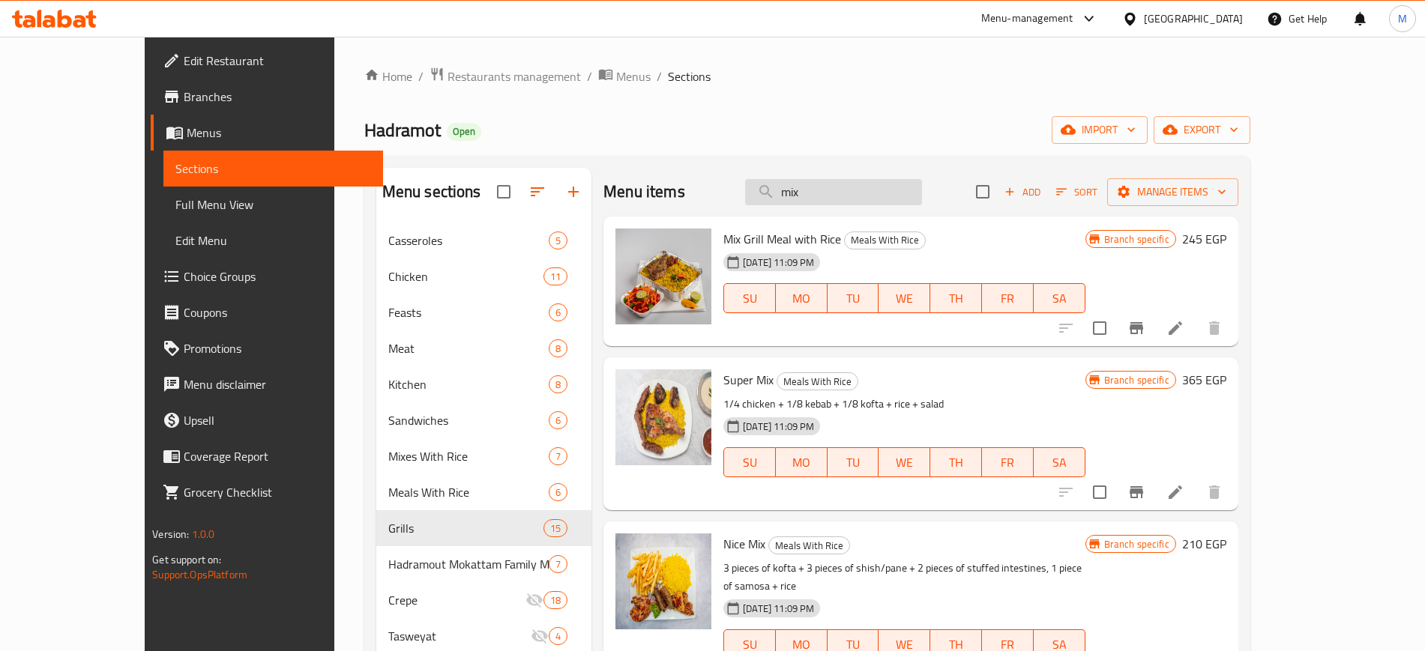
click at [844, 180] on input "mix" at bounding box center [833, 192] width 177 height 26
type input "Kofta"
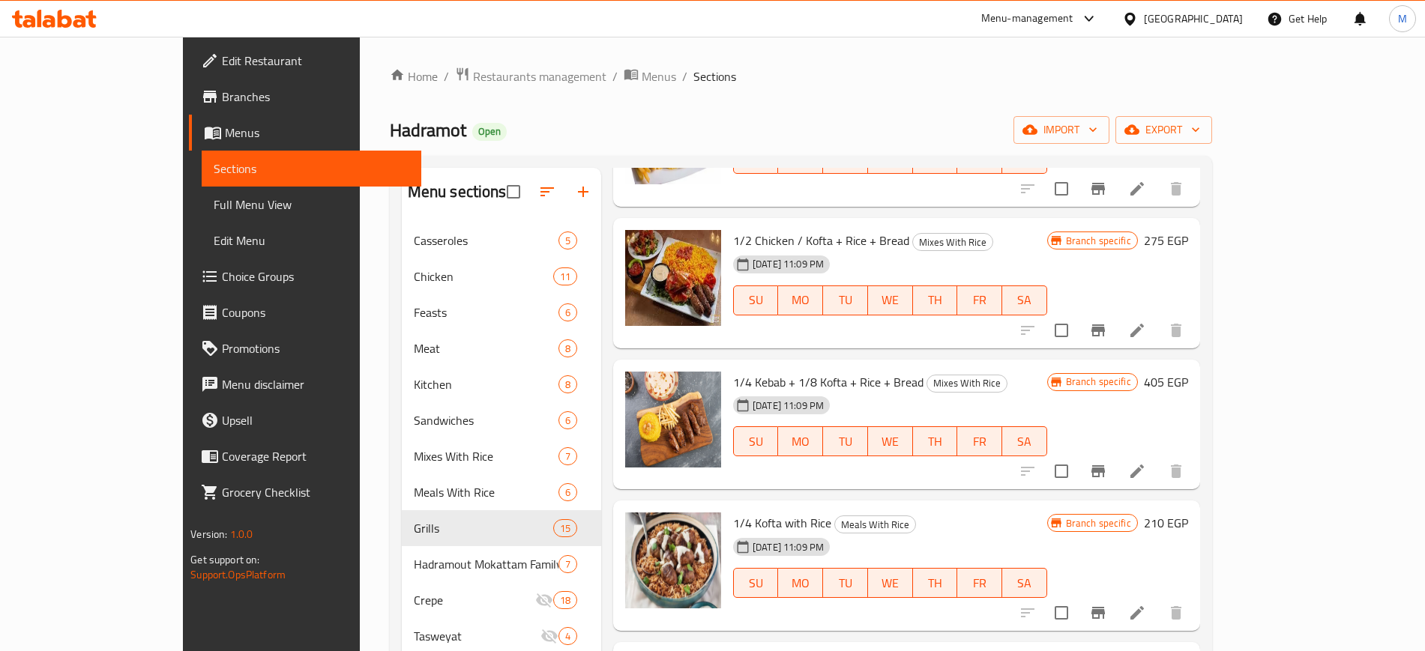
scroll to position [375, 0]
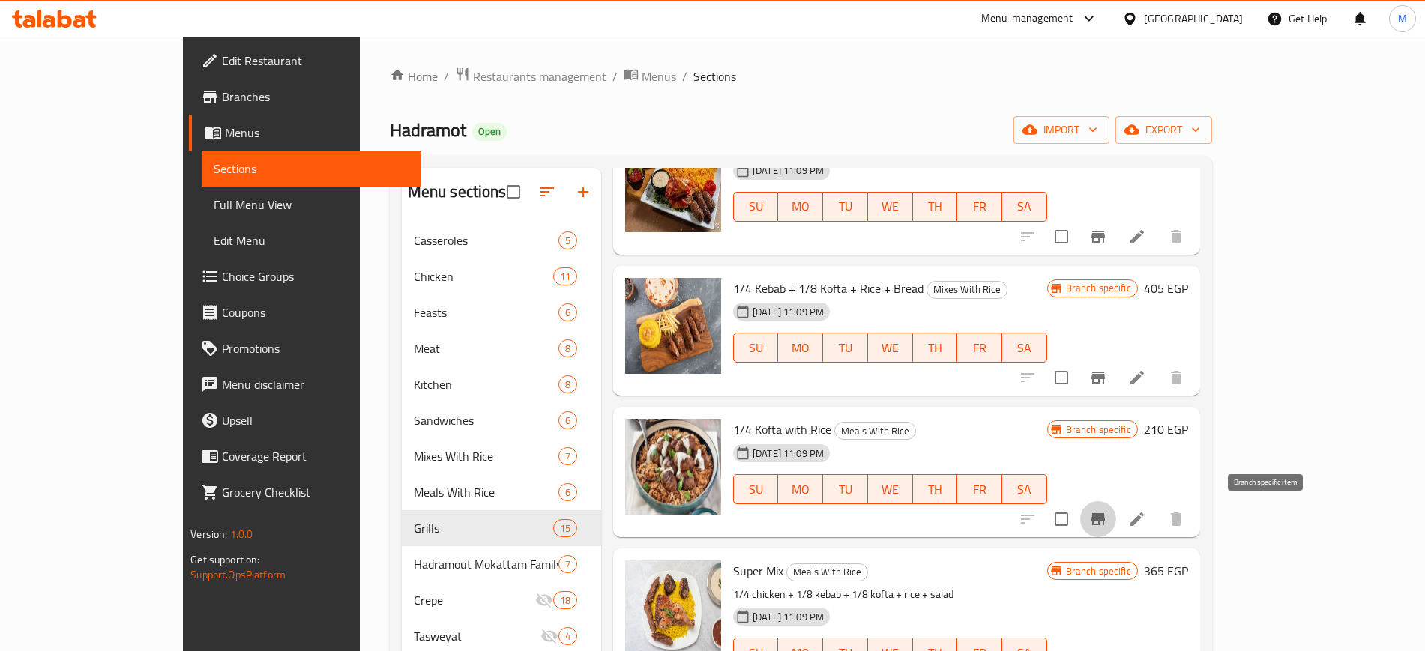
click at [1105, 514] on icon "Branch-specific-item" at bounding box center [1098, 520] width 13 height 12
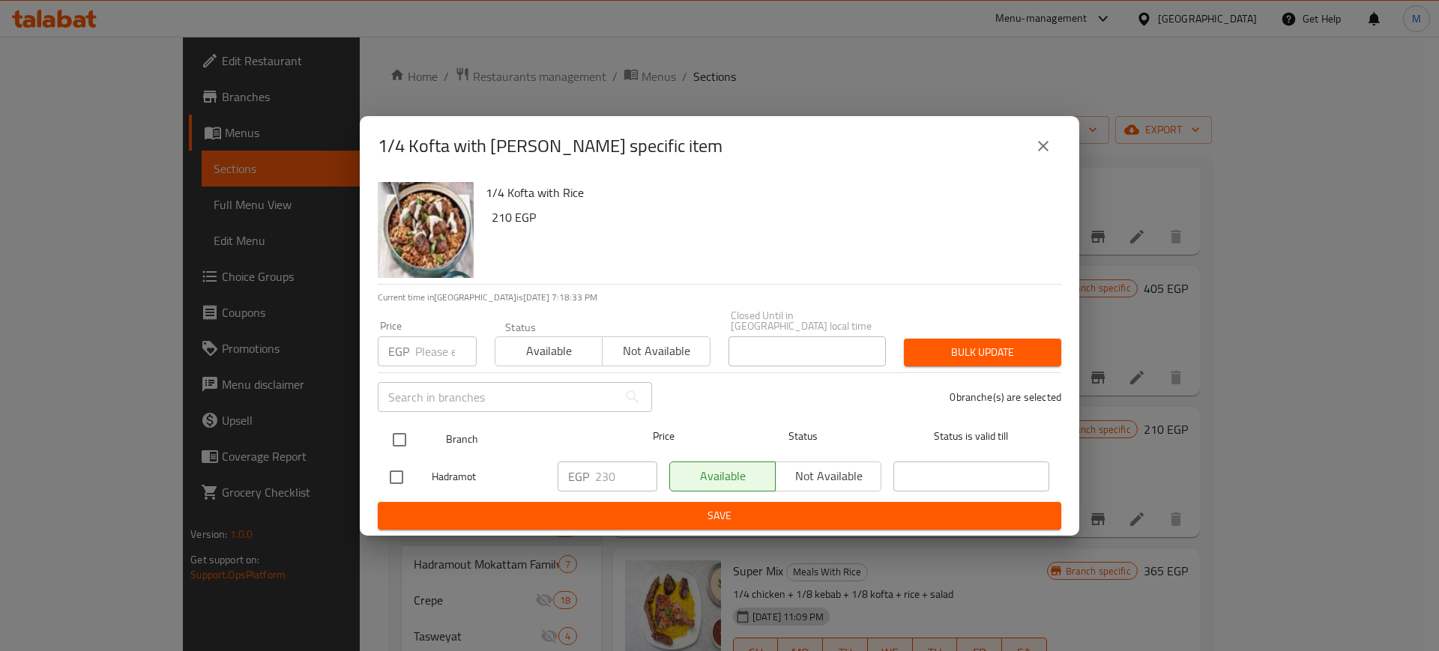
click at [393, 436] on input "checkbox" at bounding box center [399, 439] width 31 height 31
checkbox input "true"
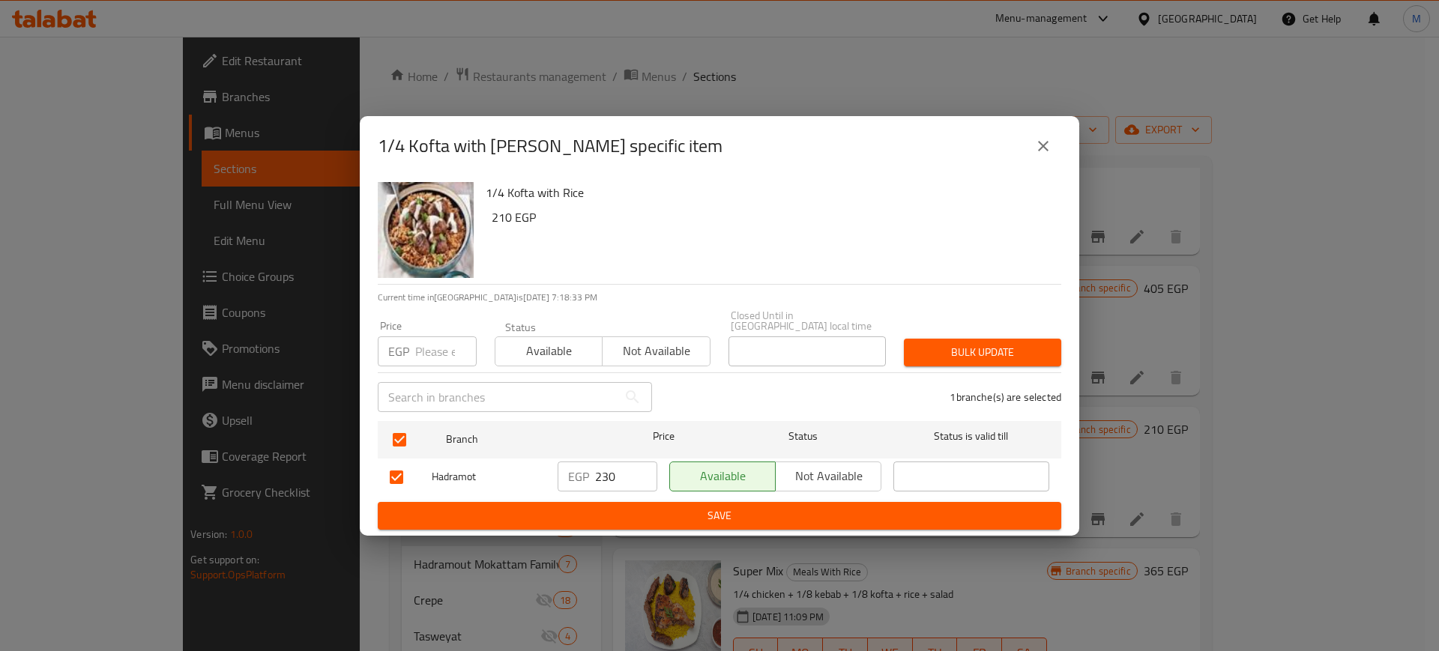
click at [417, 349] on input "number" at bounding box center [445, 352] width 61 height 30
type input "2"
click at [601, 469] on input "230" at bounding box center [626, 477] width 62 height 30
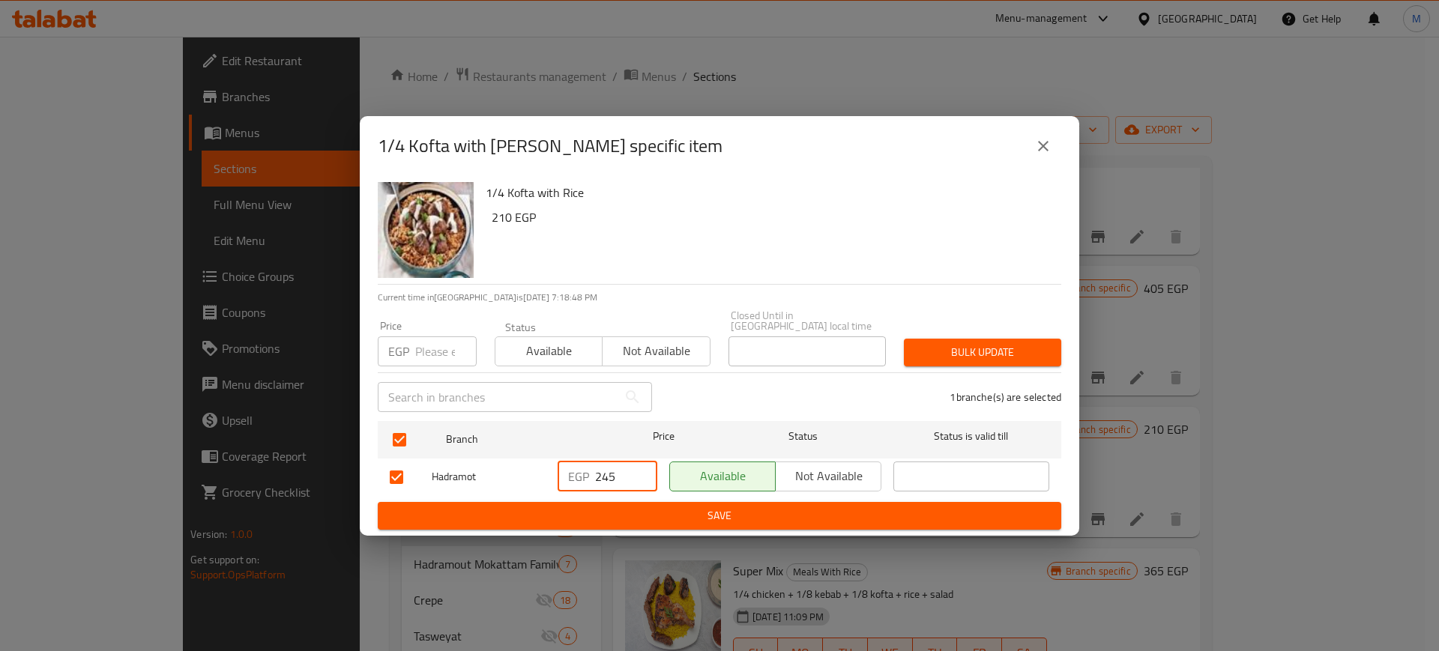
type input "245"
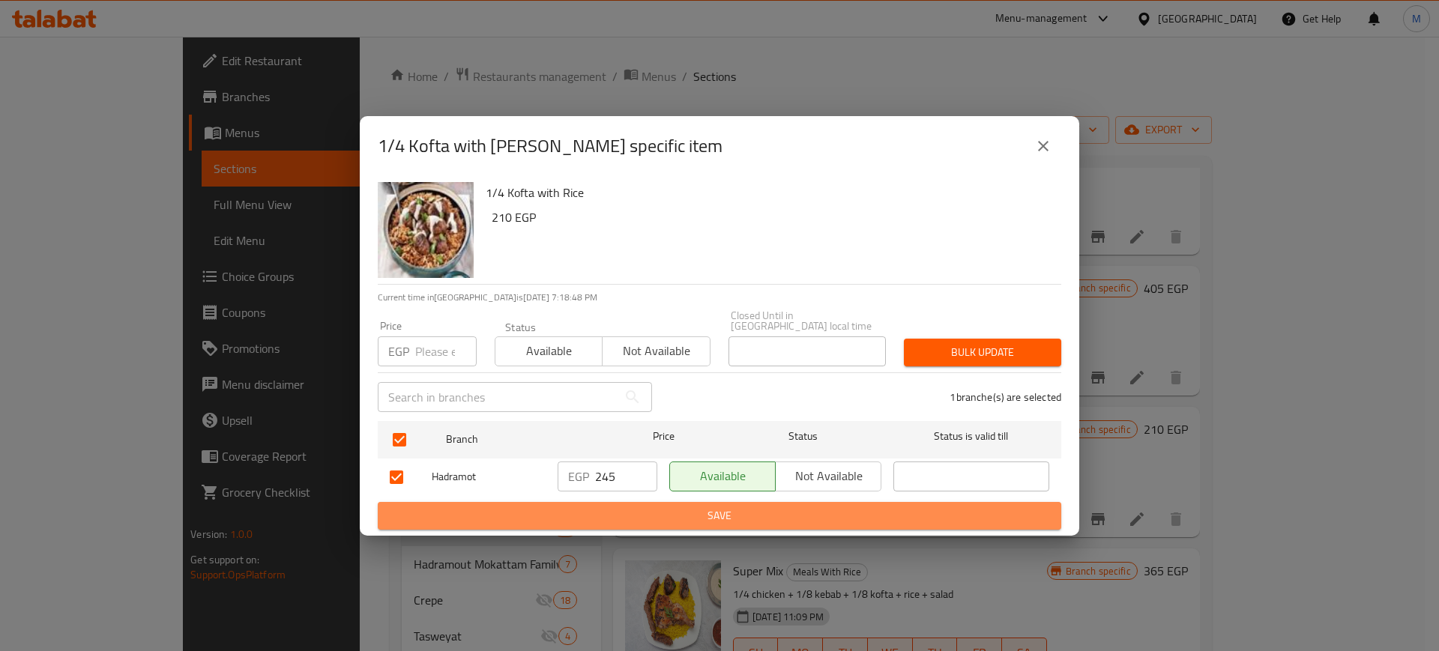
click at [891, 513] on span "Save" at bounding box center [720, 516] width 660 height 19
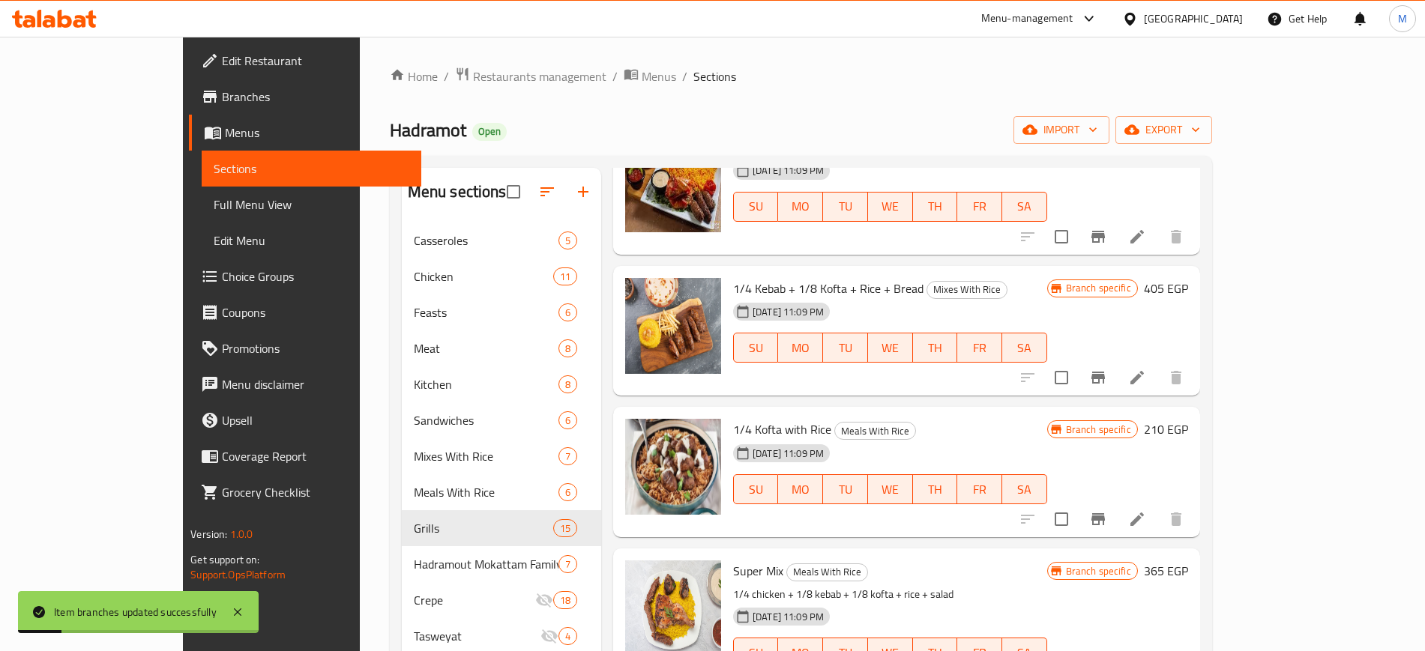
click at [1188, 424] on h6 "210 EGP" at bounding box center [1166, 429] width 44 height 21
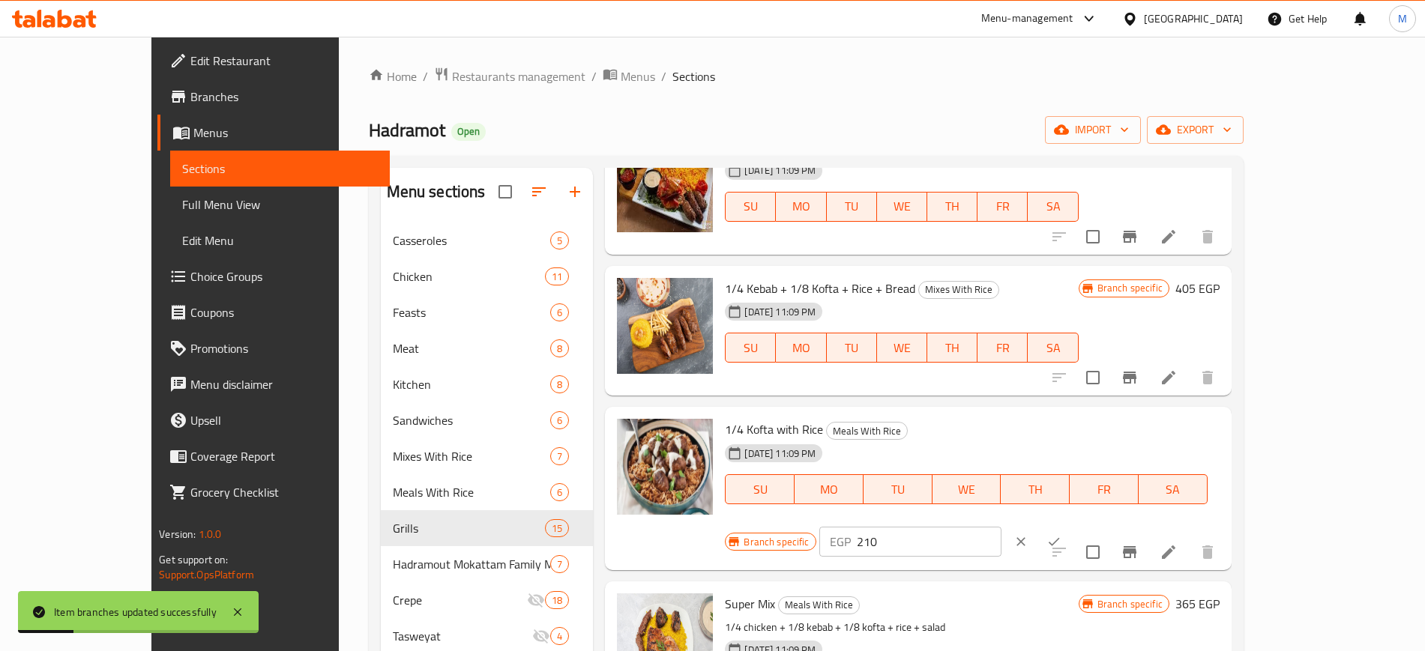
click at [1002, 527] on input "210" at bounding box center [929, 542] width 145 height 30
type input "245"
click at [1071, 526] on div at bounding box center [1038, 542] width 66 height 33
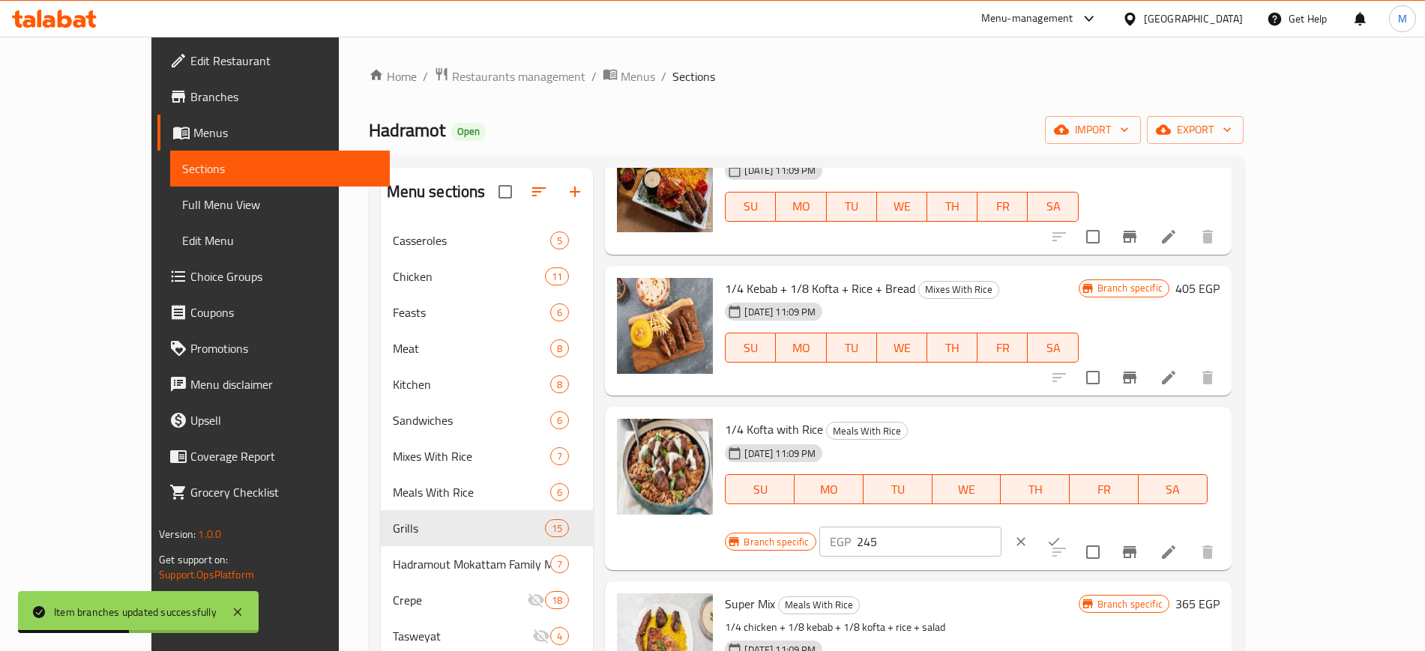
click at [1071, 526] on button "ok" at bounding box center [1054, 542] width 33 height 33
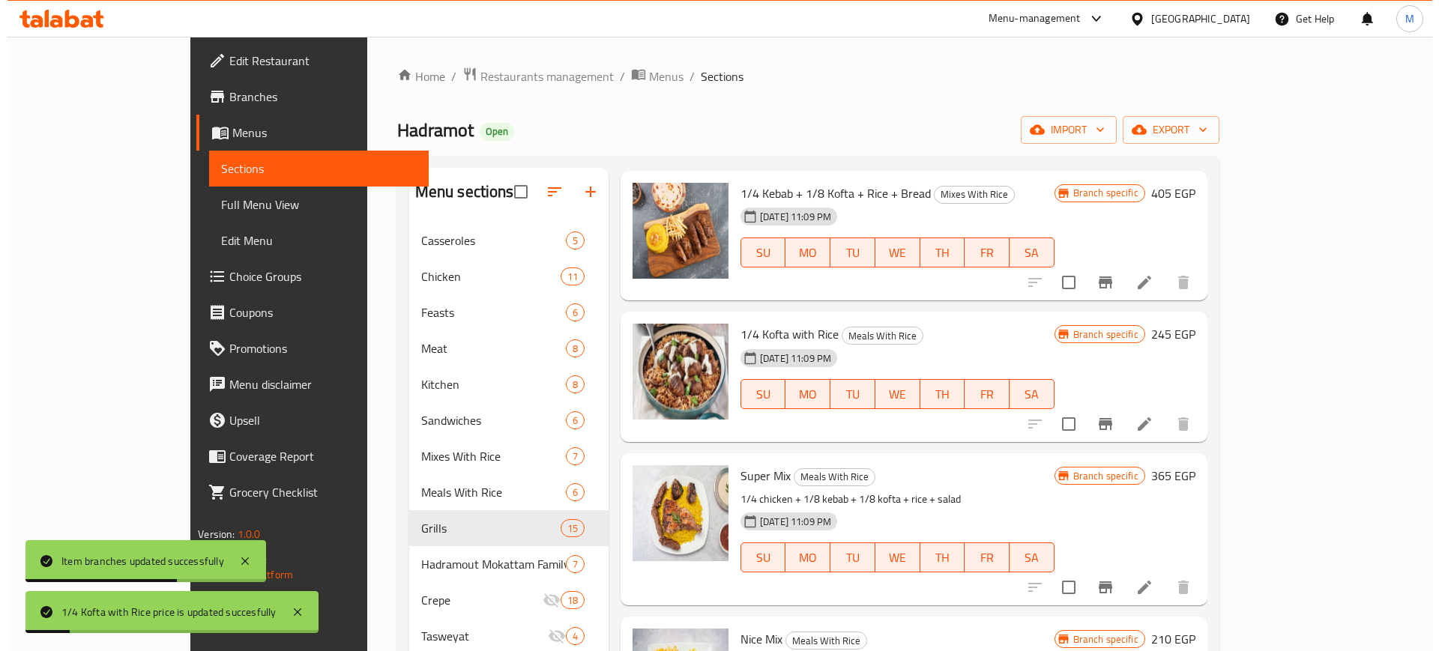
scroll to position [562, 0]
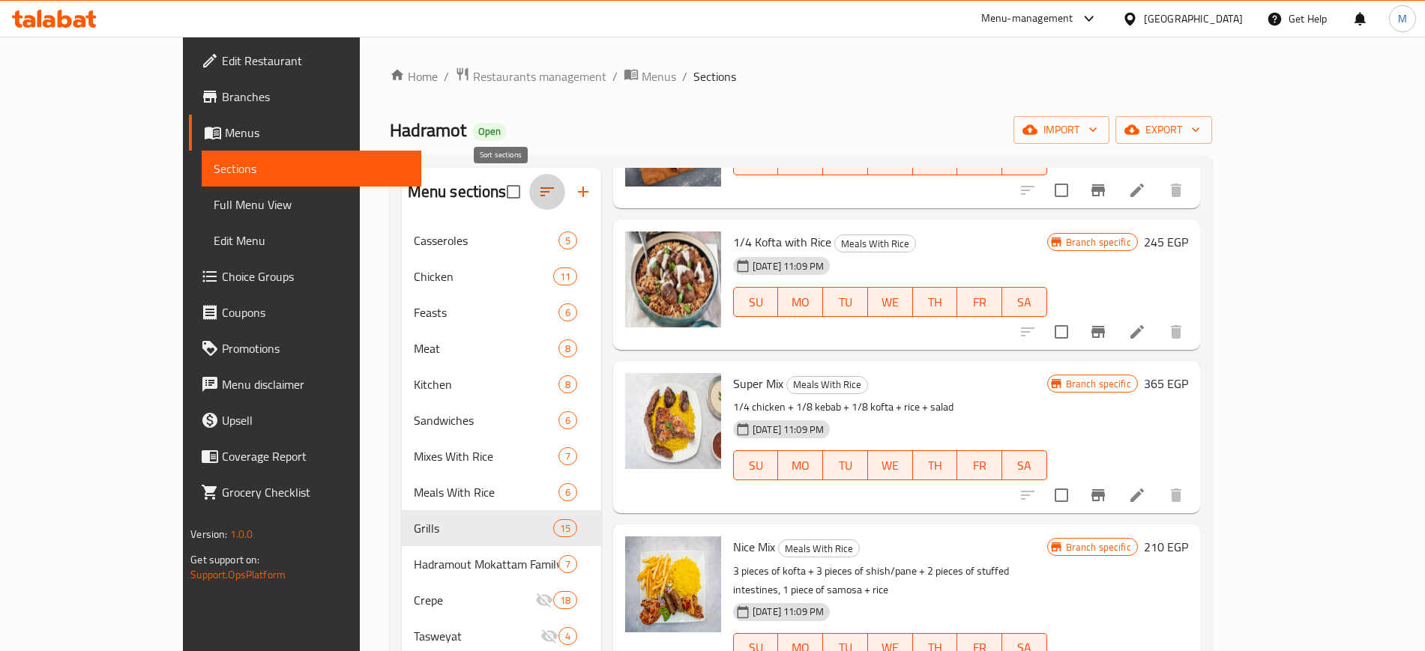
click at [538, 199] on icon "button" at bounding box center [547, 192] width 18 height 18
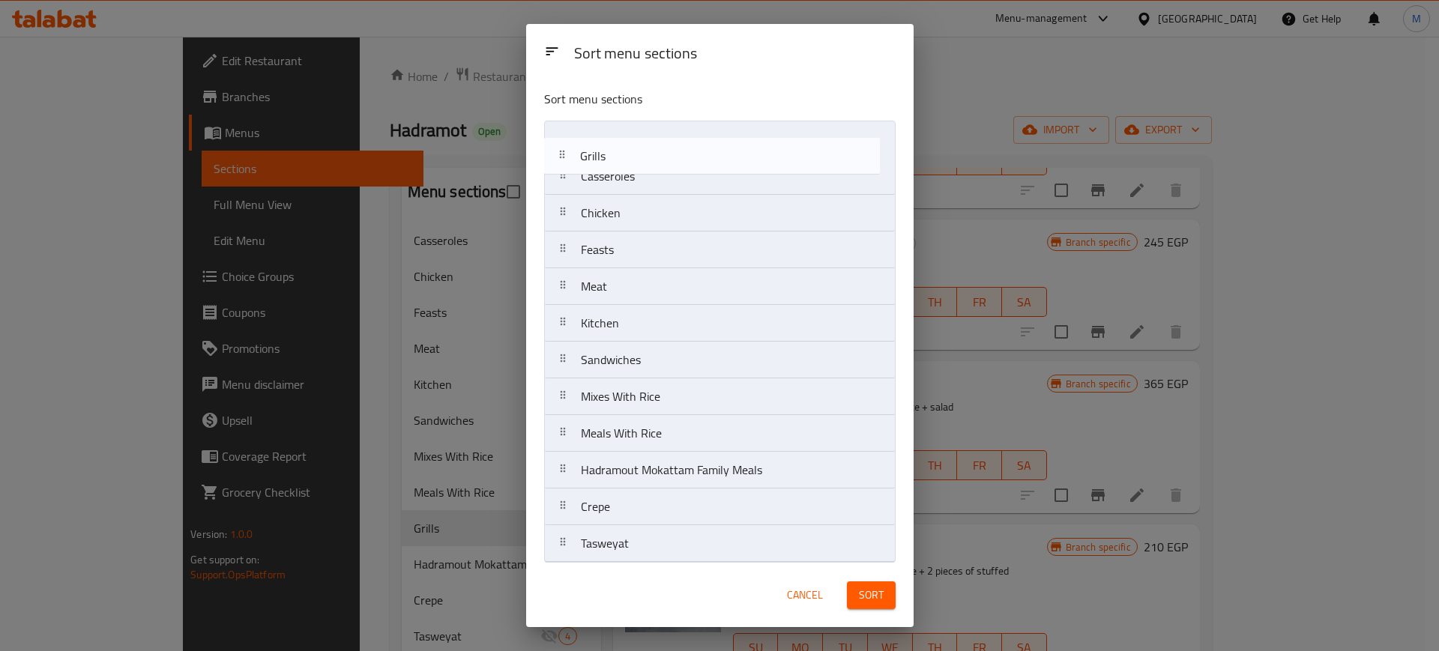
drag, startPoint x: 630, startPoint y: 433, endPoint x: 630, endPoint y: 172, distance: 260.1
click at [633, 150] on nav "Casseroles Chicken Feasts Meat Kitchen Sandwiches Mixes With Rice Meals With Ri…" at bounding box center [720, 342] width 352 height 442
drag, startPoint x: 612, startPoint y: 226, endPoint x: 618, endPoint y: 171, distance: 55.1
click at [618, 171] on nav "Grills Casseroles Chicken Feasts Meat Kitchen Sandwiches Mixes With Rice Meals …" at bounding box center [720, 342] width 352 height 442
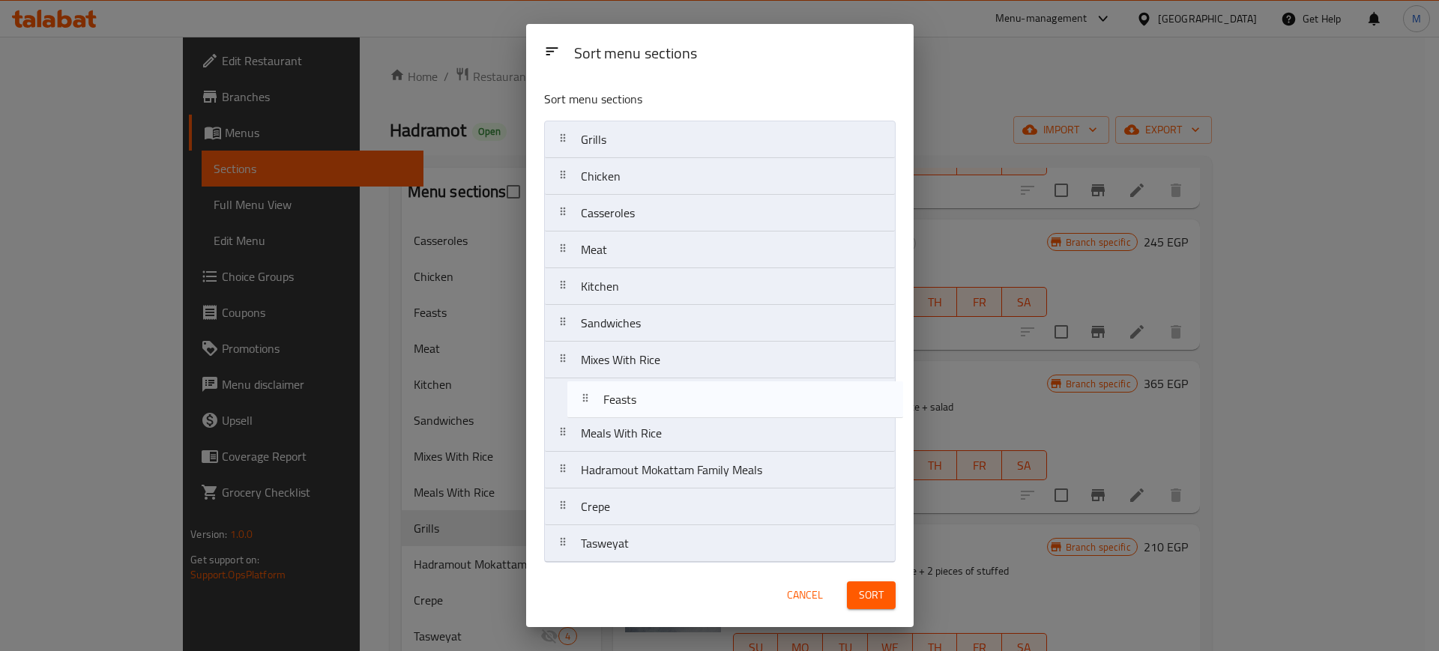
drag, startPoint x: 628, startPoint y: 256, endPoint x: 650, endPoint y: 410, distance: 155.3
click at [650, 410] on nav "Grills Chicken Casseroles Feasts Meat Kitchen Sandwiches Mixes With Rice Meals …" at bounding box center [720, 342] width 352 height 442
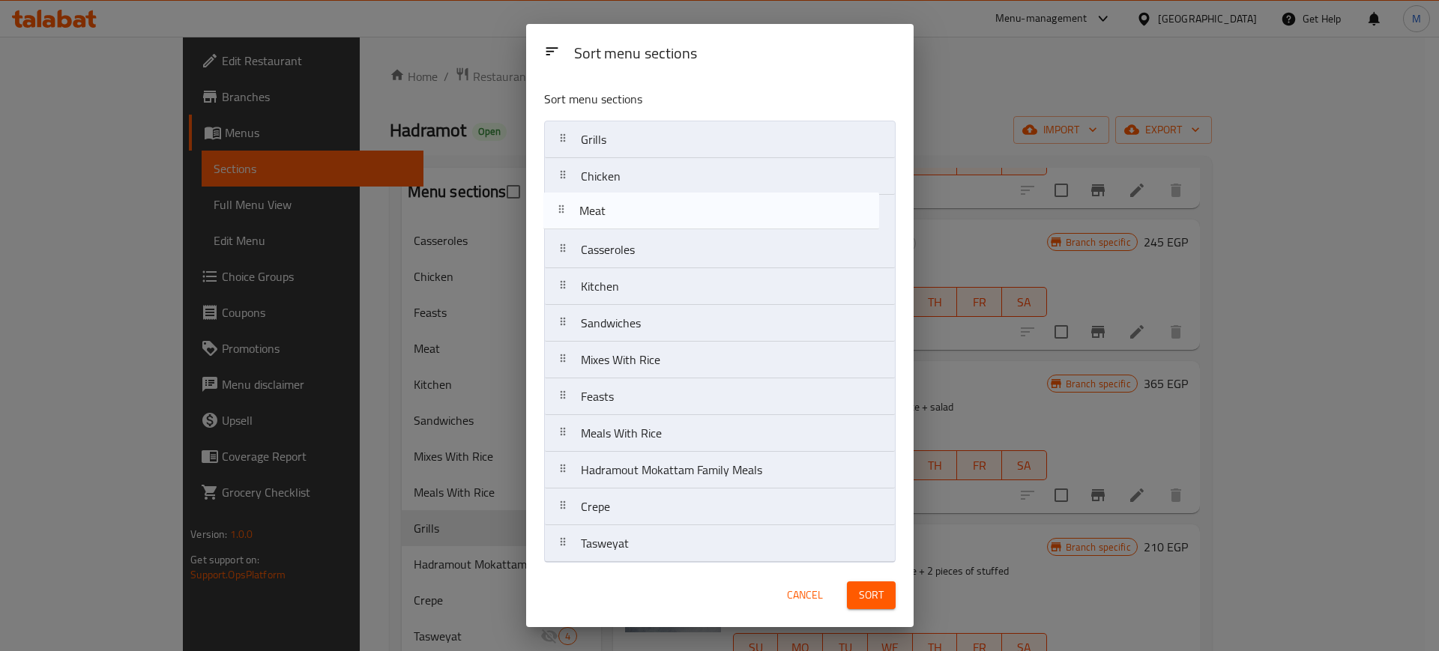
drag, startPoint x: 617, startPoint y: 262, endPoint x: 616, endPoint y: 219, distance: 42.8
click at [616, 219] on nav "Grills Chicken Casseroles Meat Kitchen Sandwiches Mixes With Rice Feasts Meals …" at bounding box center [720, 342] width 352 height 442
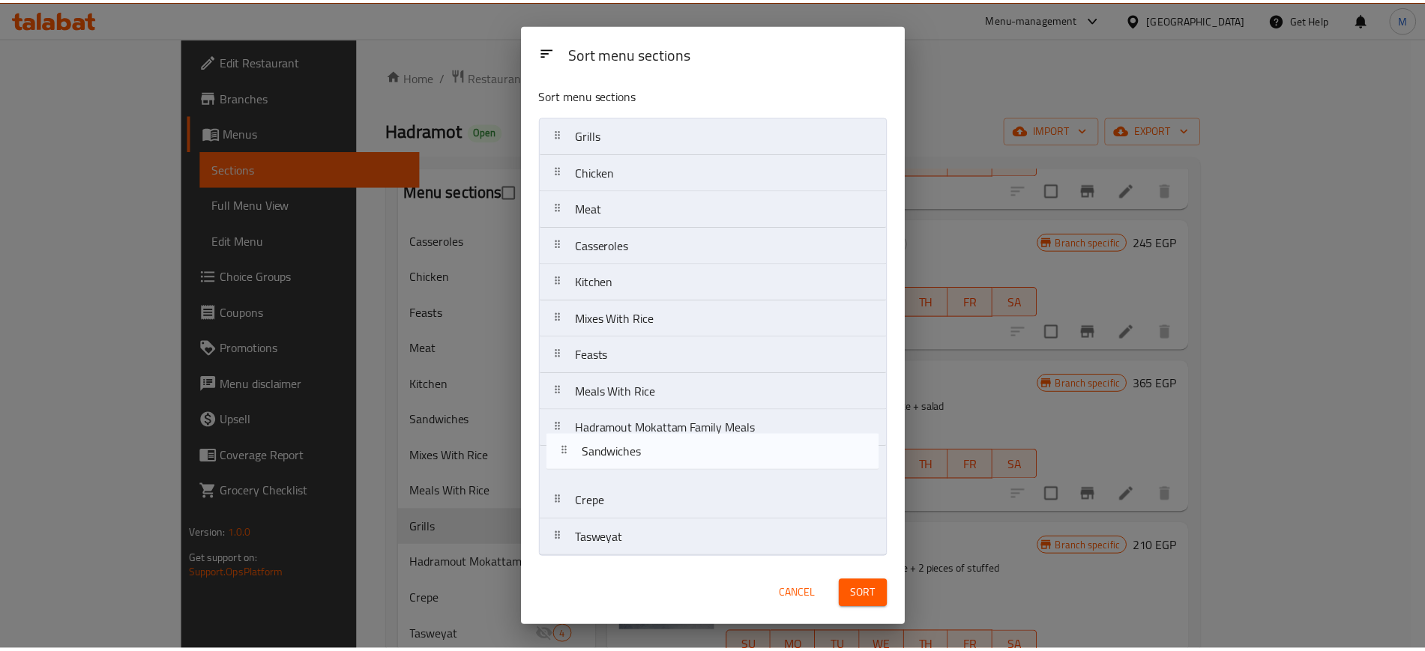
scroll to position [4, 0]
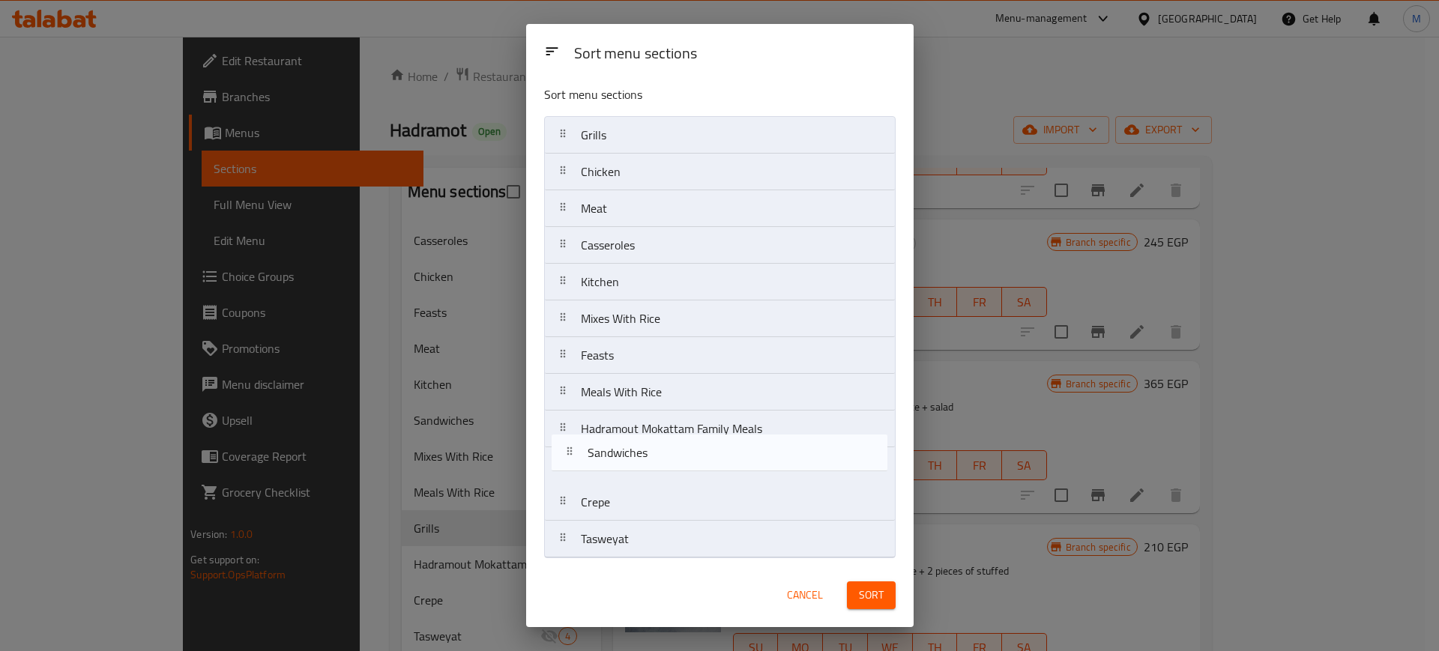
drag, startPoint x: 642, startPoint y: 329, endPoint x: 650, endPoint y: 458, distance: 129.2
click at [650, 458] on nav "Grills Chicken Meat Casseroles Kitchen Sandwiches Mixes With Rice Feasts Meals …" at bounding box center [720, 337] width 352 height 442
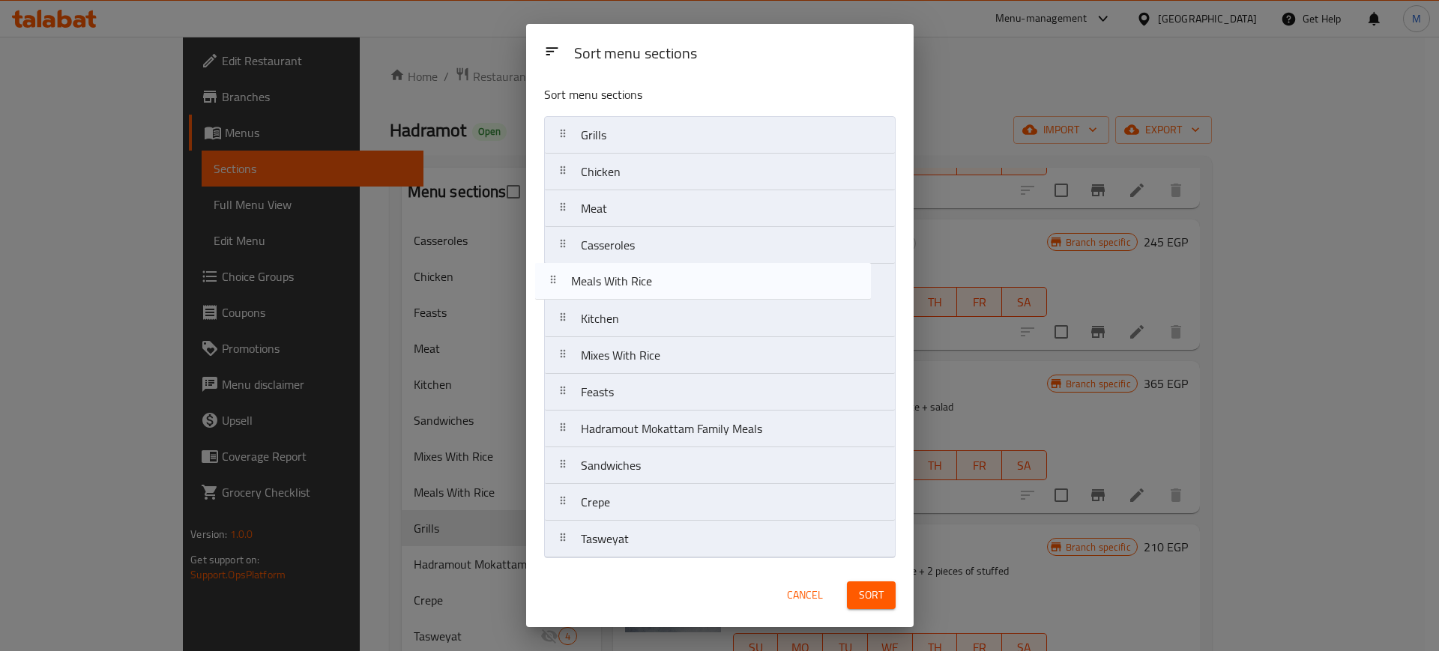
click at [630, 278] on nav "Grills Chicken Meat Casseroles Kitchen Mixes With Rice Feasts Meals With Rice H…" at bounding box center [720, 337] width 352 height 442
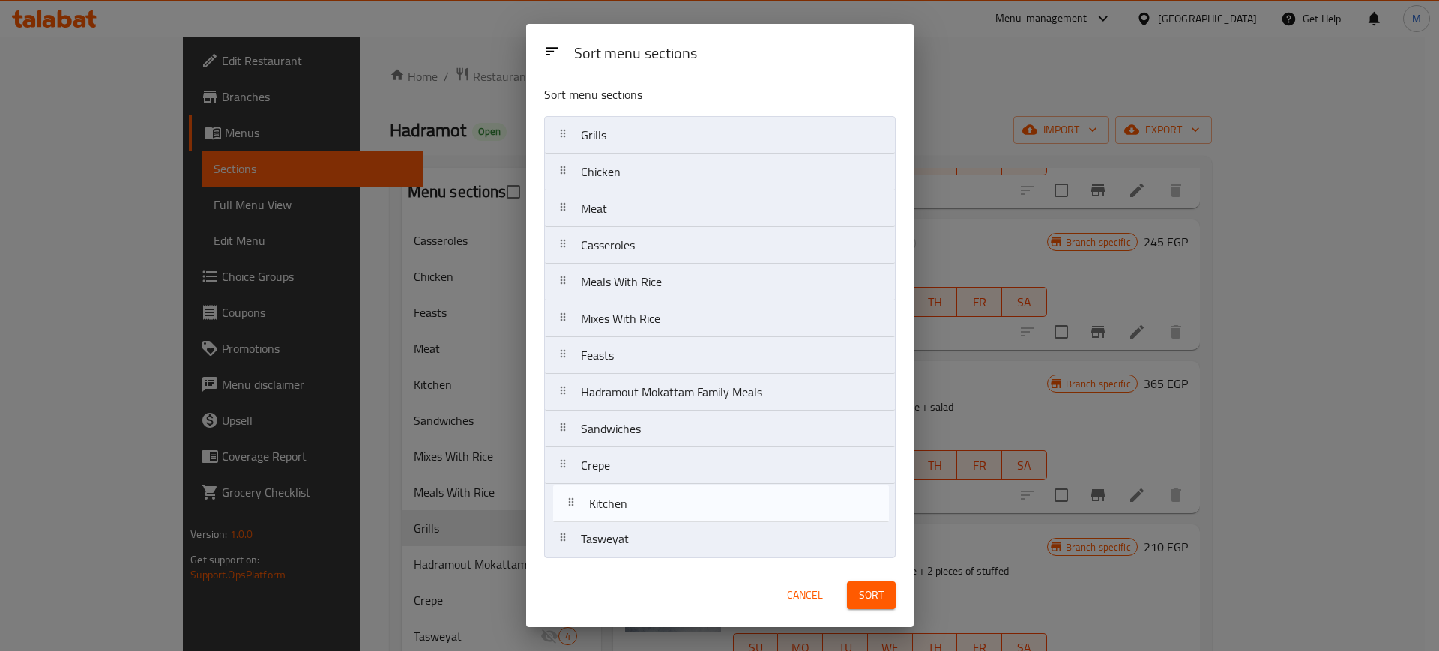
drag, startPoint x: 650, startPoint y: 363, endPoint x: 658, endPoint y: 520, distance: 157.7
click at [658, 520] on nav "Grills Chicken Meat Casseroles Meals With Rice Kitchen Mixes With Rice Feasts H…" at bounding box center [720, 337] width 352 height 442
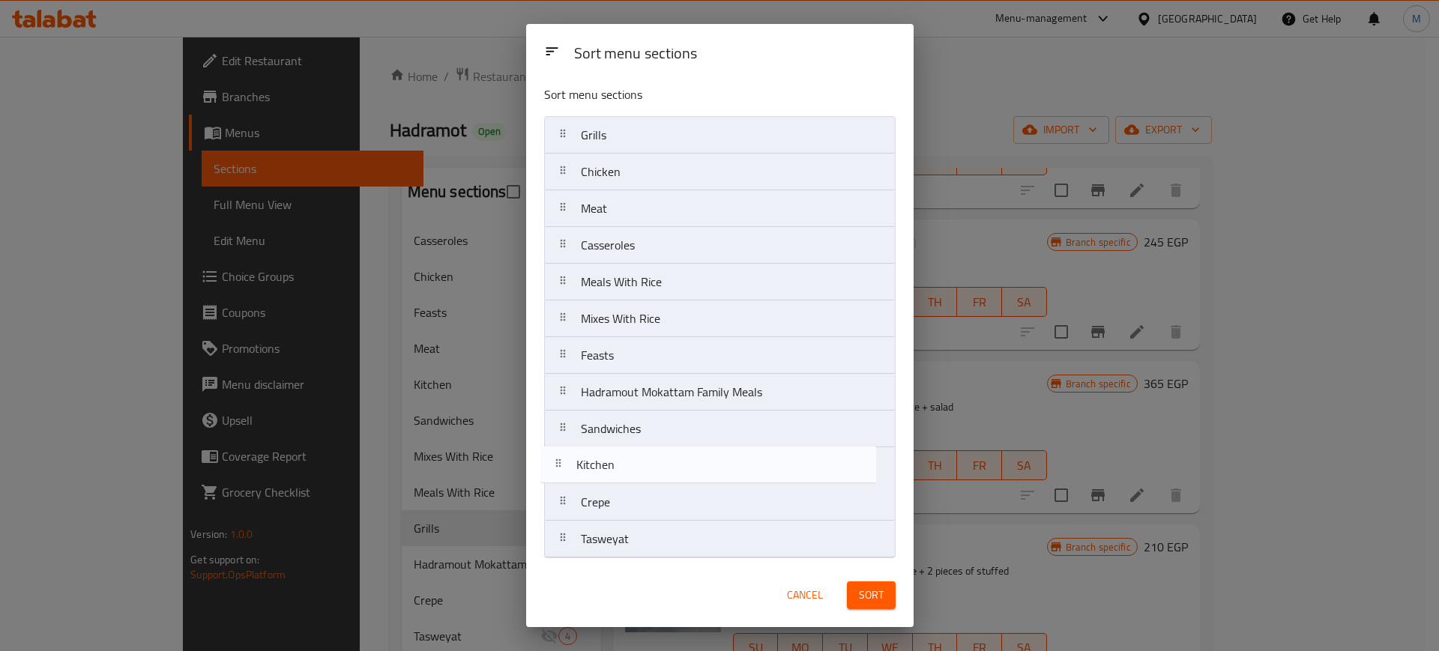
drag, startPoint x: 629, startPoint y: 505, endPoint x: 624, endPoint y: 463, distance: 41.6
click at [624, 463] on nav "Grills Chicken Meat Casseroles Meals With Rice Mixes With Rice Feasts Hadramout…" at bounding box center [720, 337] width 352 height 442
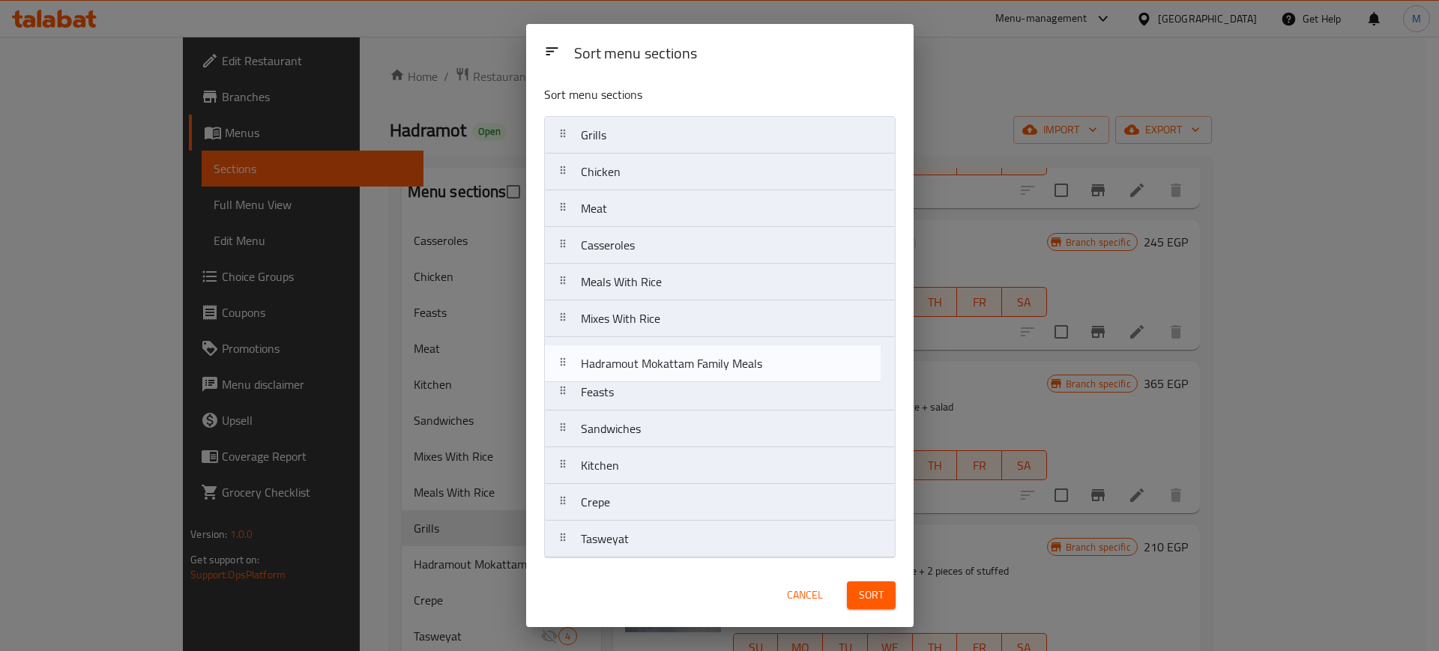
drag, startPoint x: 644, startPoint y: 401, endPoint x: 644, endPoint y: 369, distance: 32.2
click at [644, 369] on nav "Grills Chicken Meat Casseroles Meals With Rice Mixes With Rice Feasts Hadramout…" at bounding box center [720, 337] width 352 height 442
drag, startPoint x: 625, startPoint y: 429, endPoint x: 631, endPoint y: 346, distance: 83.5
click at [631, 346] on nav "Grills Chicken Meat Casseroles Meals With Rice Mixes With Rice Hadramout Mokatt…" at bounding box center [720, 337] width 352 height 442
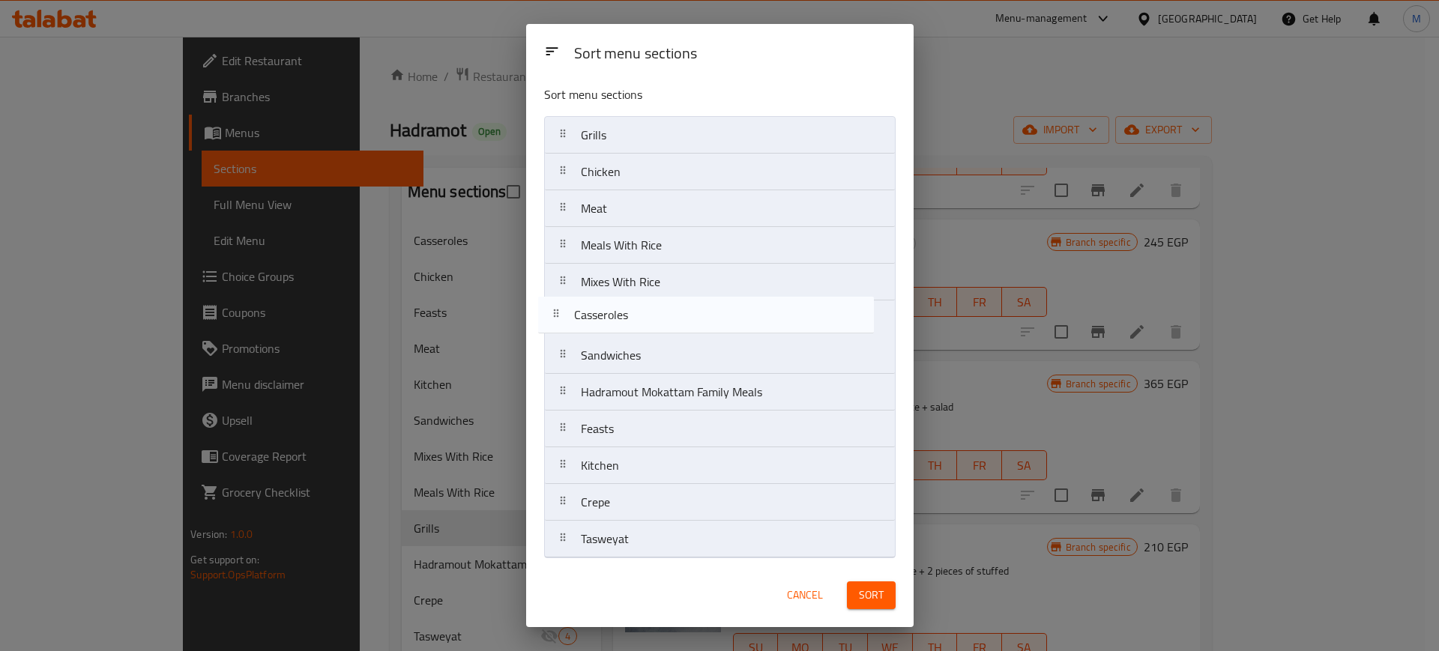
drag, startPoint x: 638, startPoint y: 247, endPoint x: 628, endPoint y: 324, distance: 77.1
click at [628, 324] on nav "Grills Chicken Meat Casseroles Meals With Rice Mixes With Rice Sandwiches Hadra…" at bounding box center [720, 337] width 352 height 442
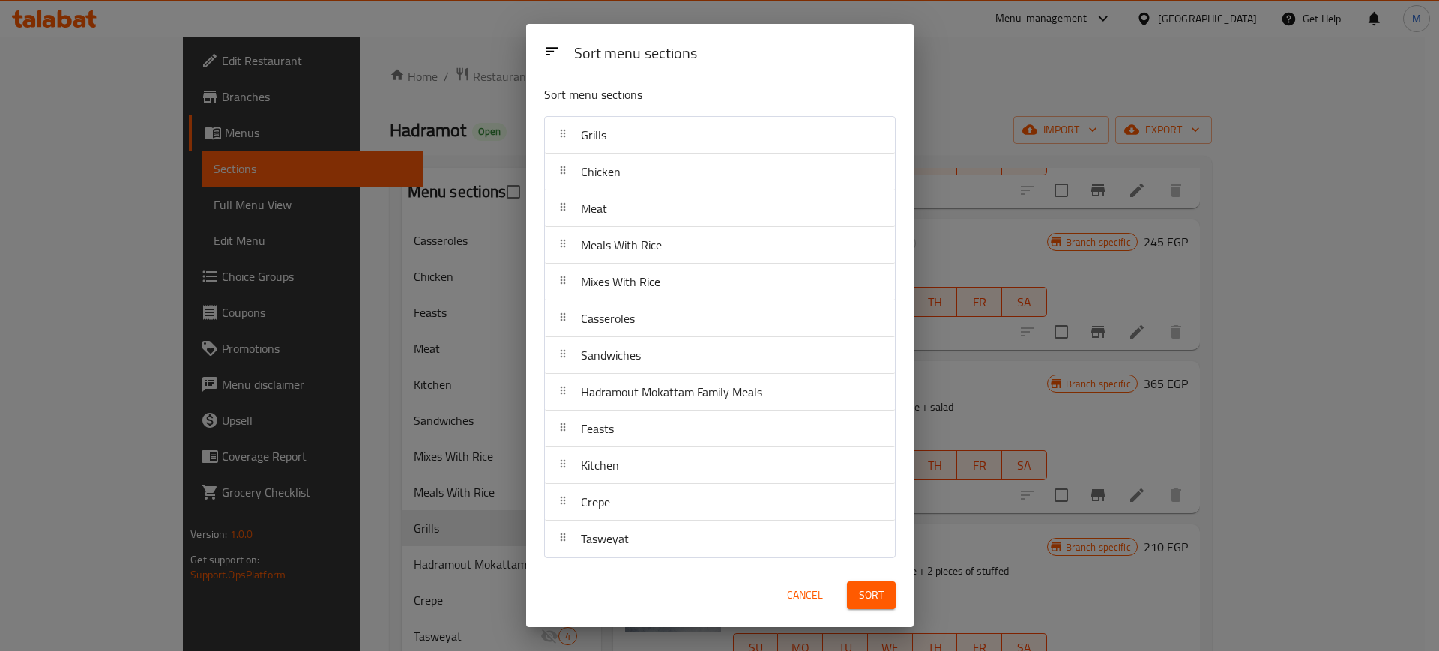
click at [870, 598] on span "Sort" at bounding box center [871, 595] width 25 height 19
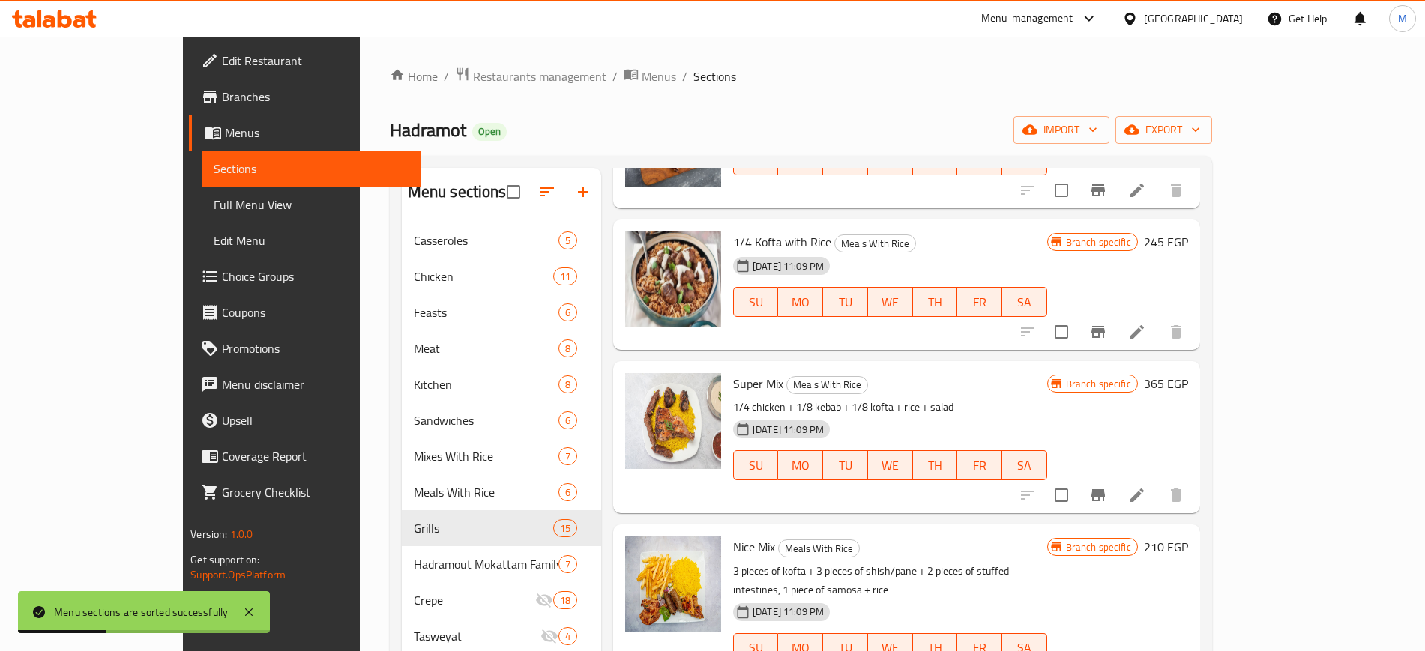
click at [642, 72] on span "Menus" at bounding box center [659, 76] width 34 height 18
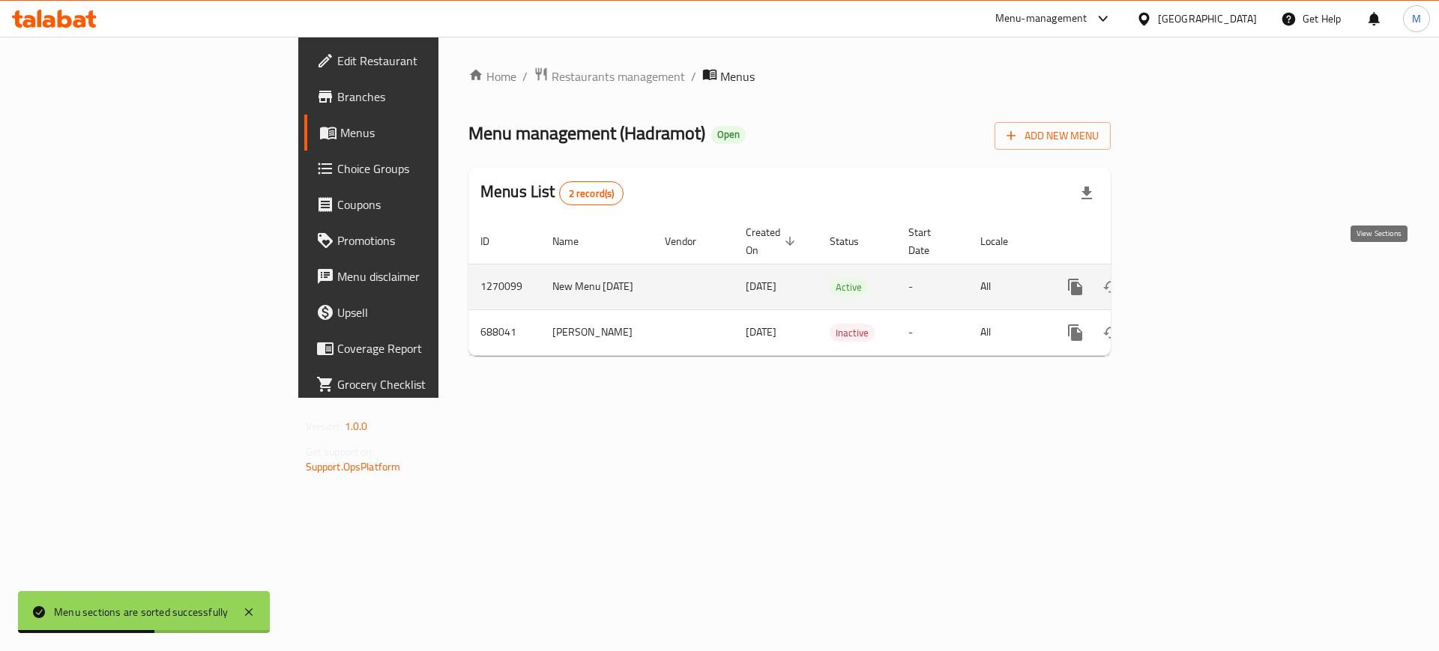
click at [1193, 278] on icon "enhanced table" at bounding box center [1184, 287] width 18 height 18
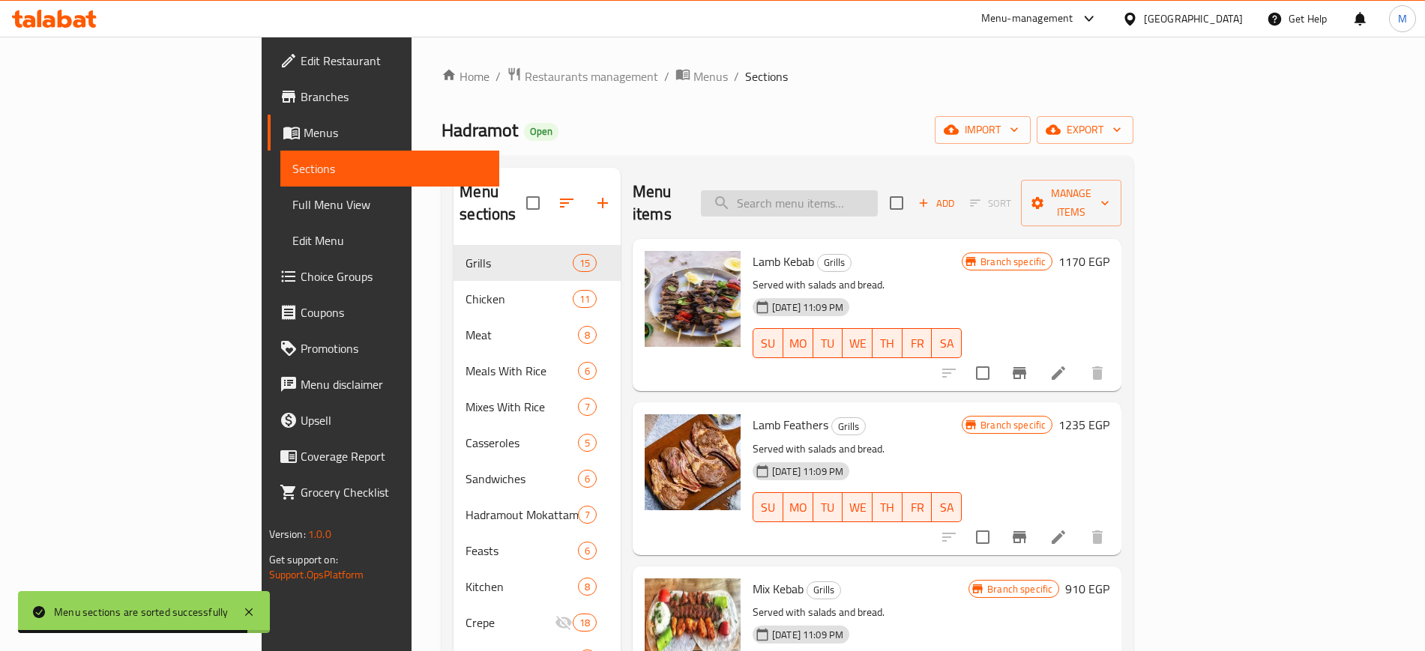
click at [856, 190] on input "search" at bounding box center [789, 203] width 177 height 26
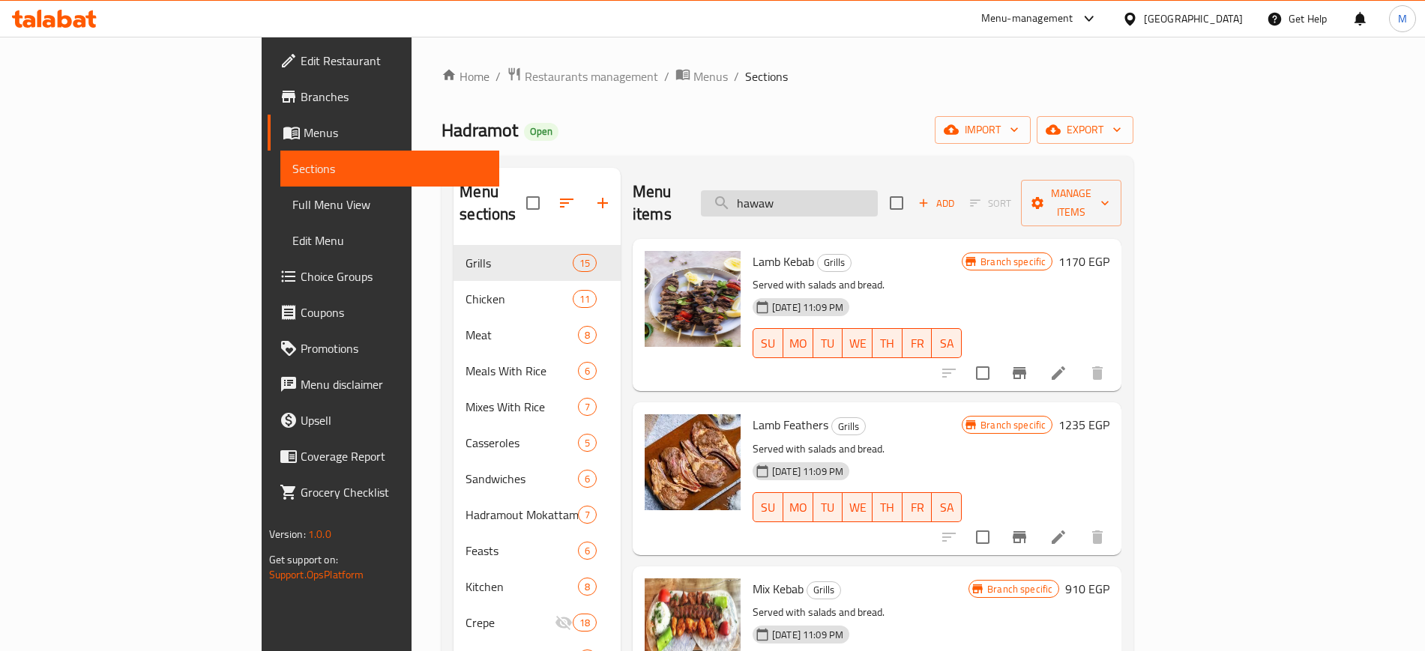
type input "hawaw"
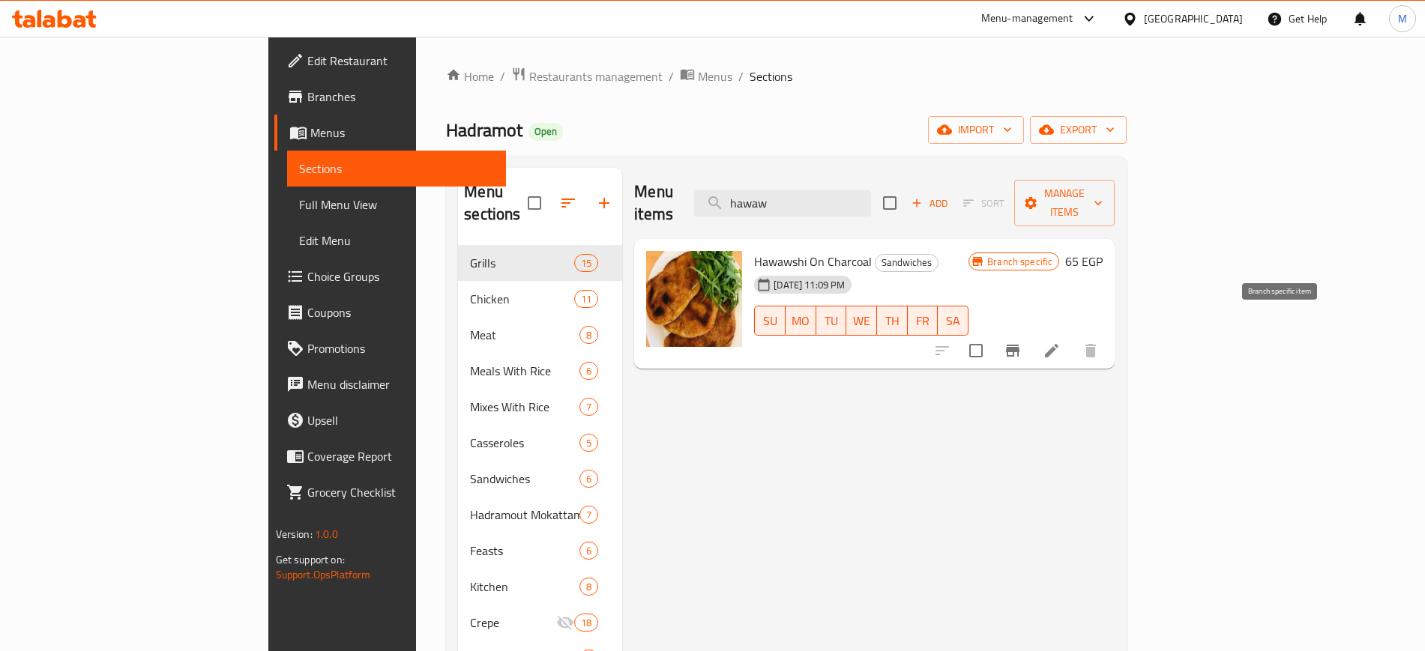
click at [1020, 345] on icon "Branch-specific-item" at bounding box center [1012, 351] width 13 height 12
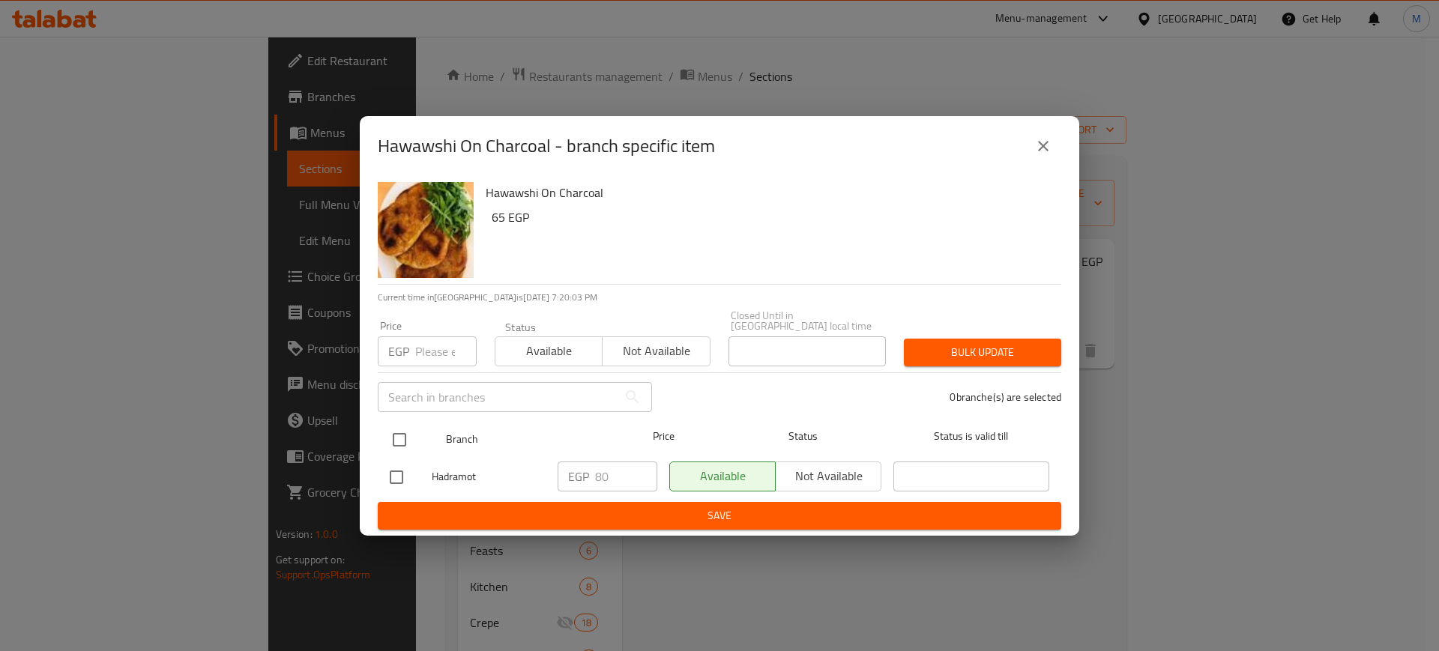
click at [404, 433] on input "checkbox" at bounding box center [399, 439] width 31 height 31
checkbox input "true"
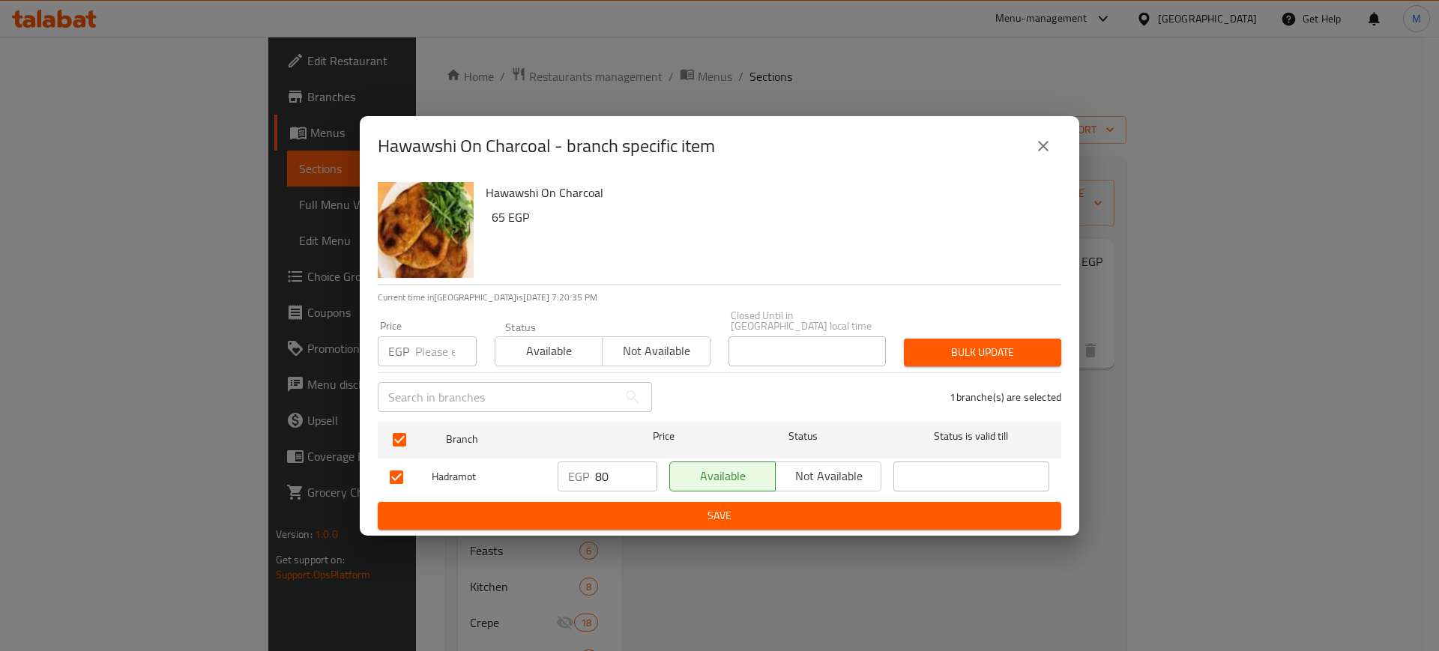
click at [421, 339] on input "number" at bounding box center [445, 352] width 61 height 30
type input "1"
click at [1048, 155] on icon "close" at bounding box center [1044, 146] width 18 height 18
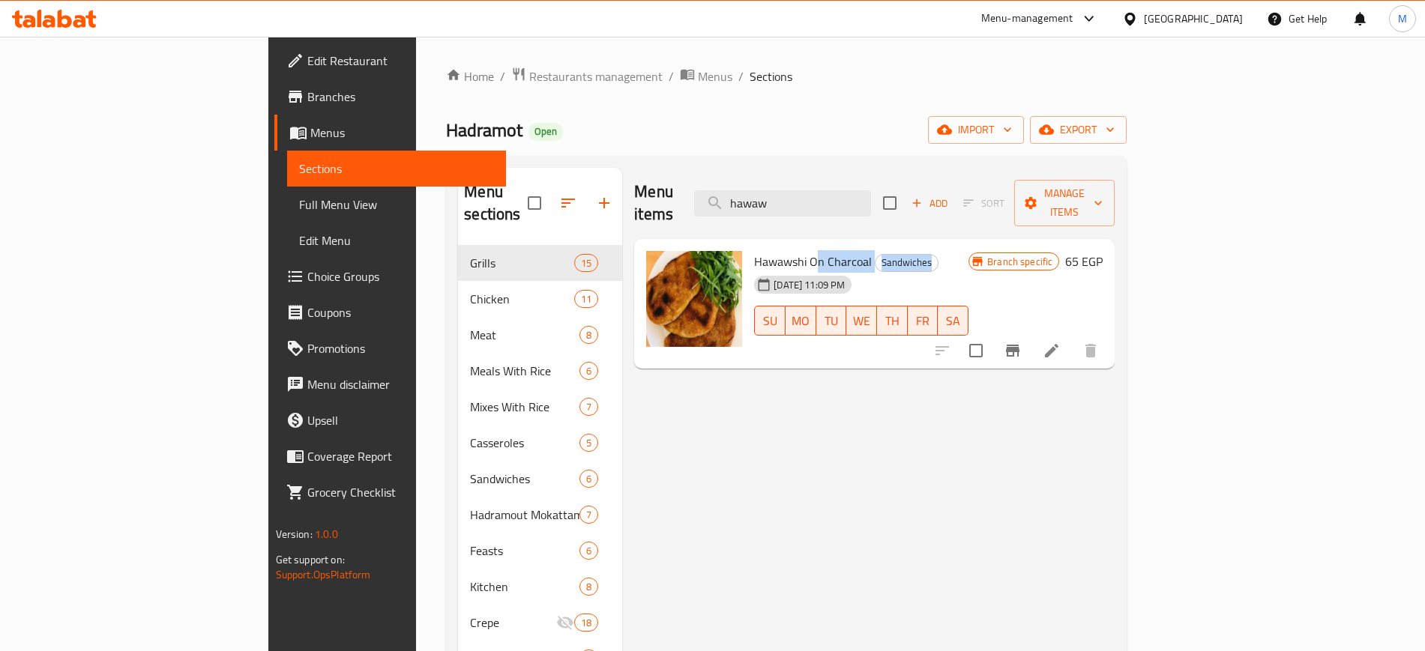
click at [748, 249] on div "Hawawshi On Charcoal Sandwiches [DATE] 11:09 PM SU MO TU WE TH FR SA" at bounding box center [861, 304] width 226 height 118
click at [748, 270] on div "[DATE] 11:09 PM" at bounding box center [776, 285] width 56 height 30
click at [754, 250] on span "Hawawshi On Charcoal" at bounding box center [813, 261] width 118 height 22
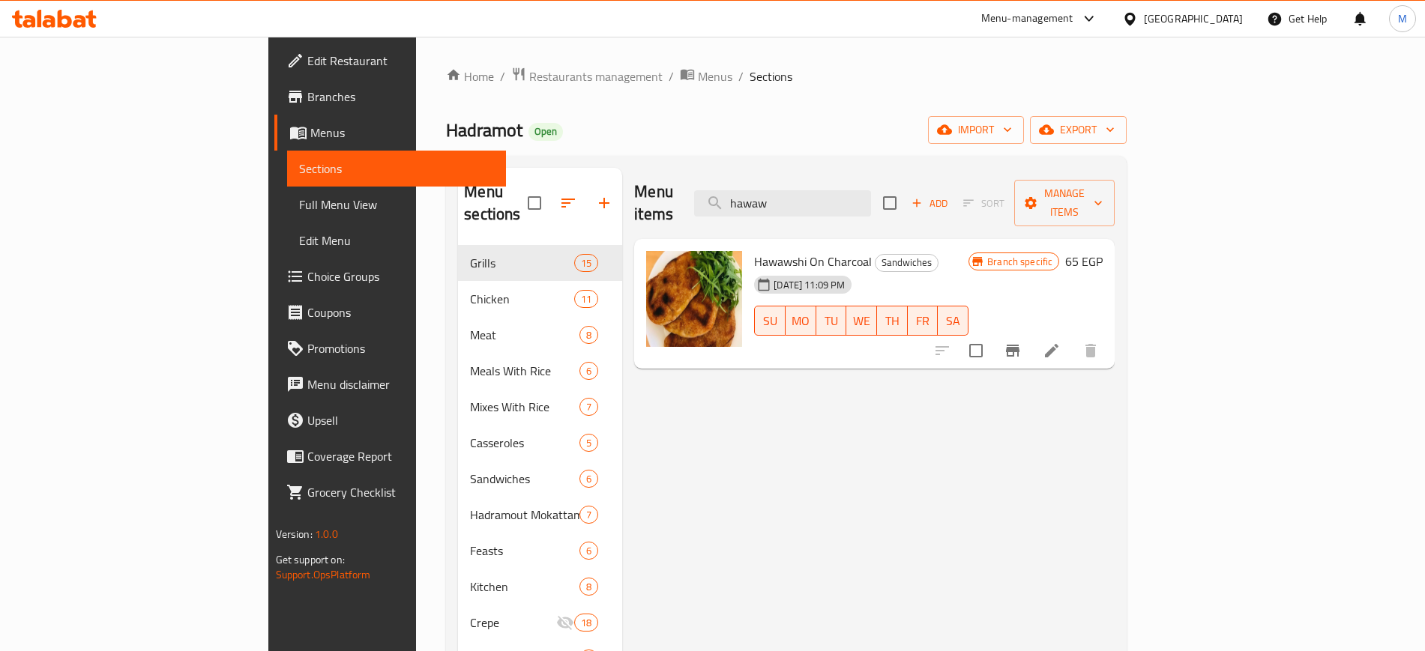
click at [754, 250] on span "Hawawshi On Charcoal" at bounding box center [813, 261] width 118 height 22
copy h6 "Hawawshi On Charcoal"
click at [876, 254] on span "Sandwiches" at bounding box center [907, 262] width 62 height 17
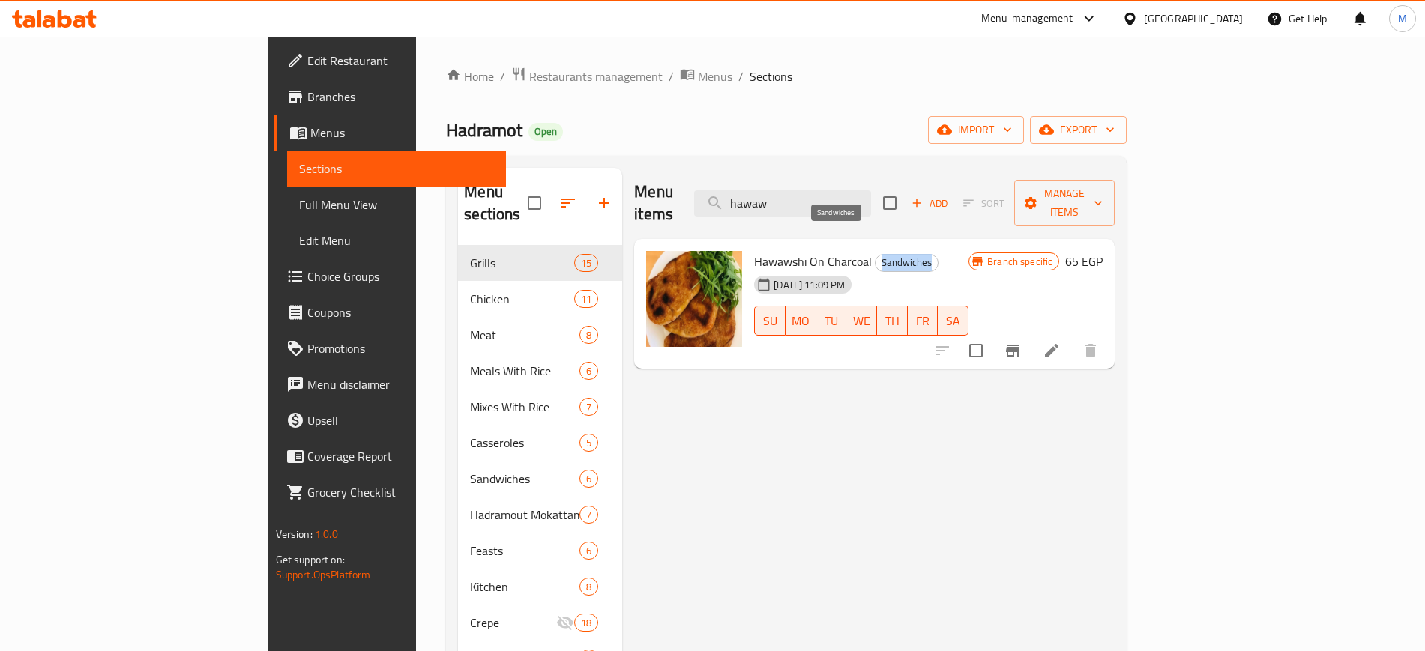
click at [876, 254] on span "Sandwiches" at bounding box center [907, 262] width 62 height 17
click at [927, 175] on div "Menu items hawaw Add Sort Manage items" at bounding box center [874, 203] width 481 height 71
click at [871, 190] on input "hawaw" at bounding box center [782, 203] width 177 height 26
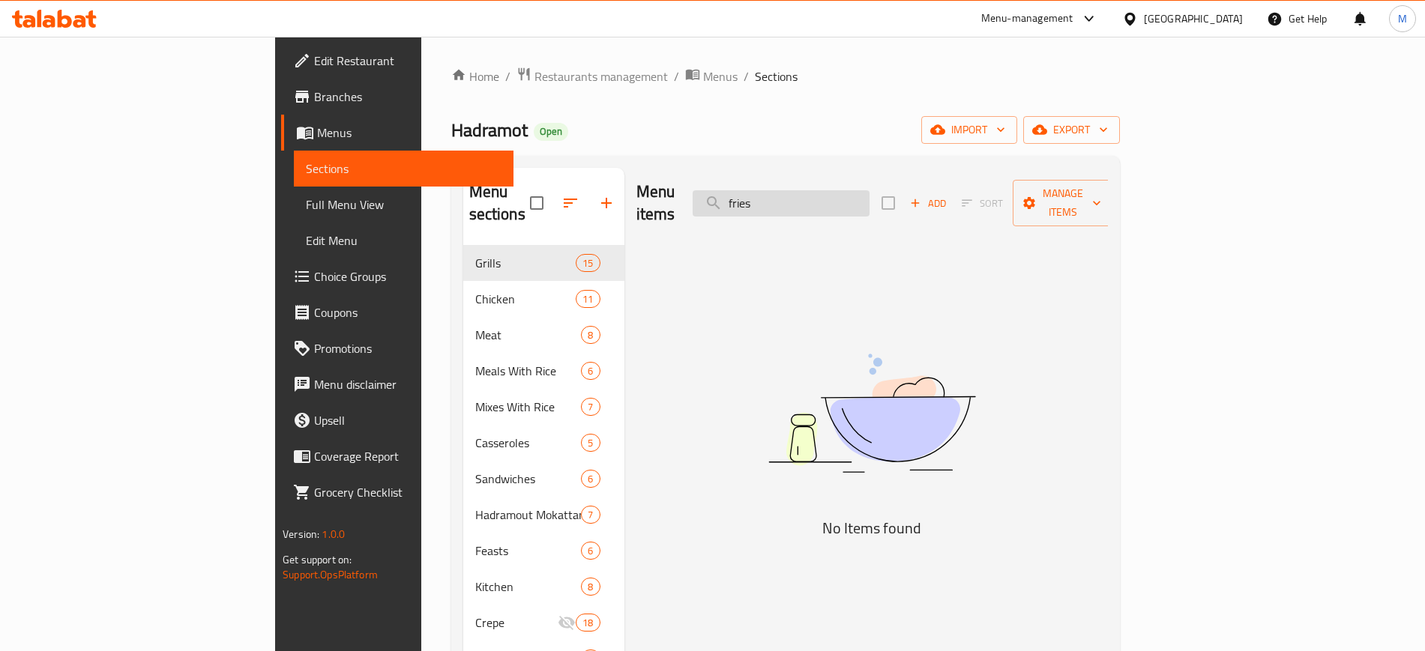
click at [870, 190] on input "fries" at bounding box center [781, 203] width 177 height 26
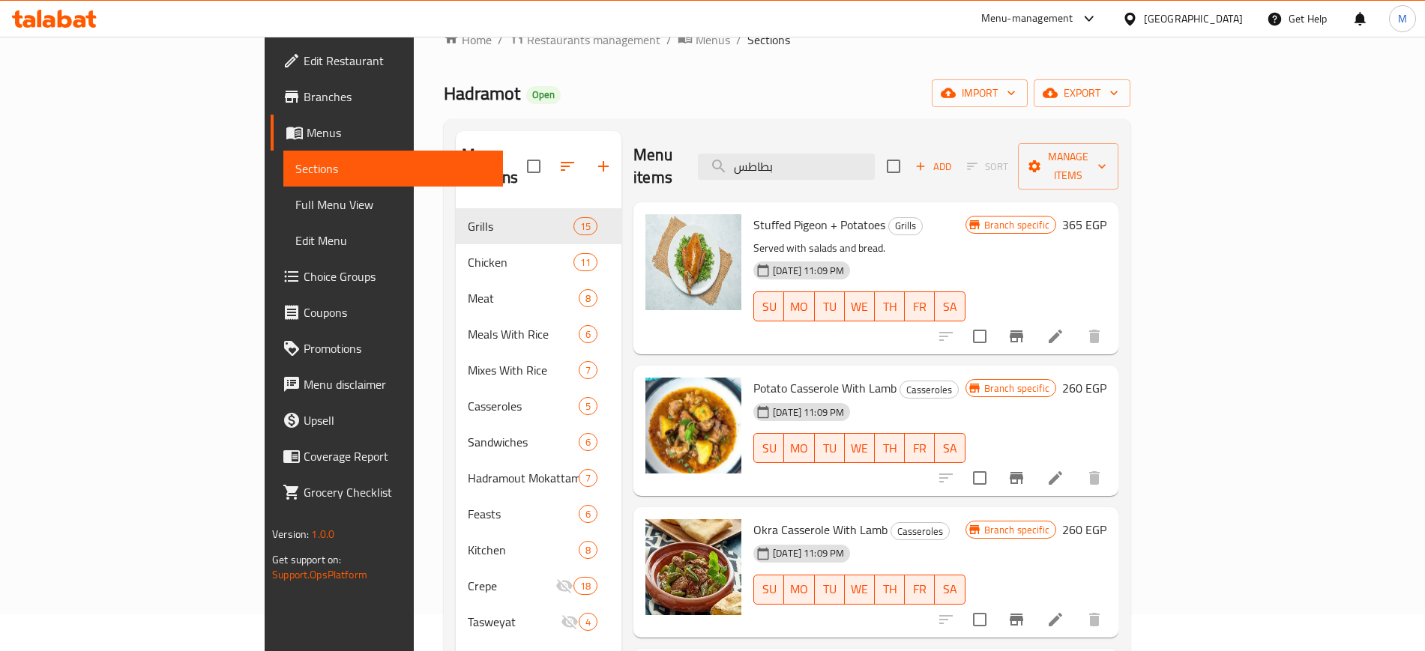
scroll to position [22, 0]
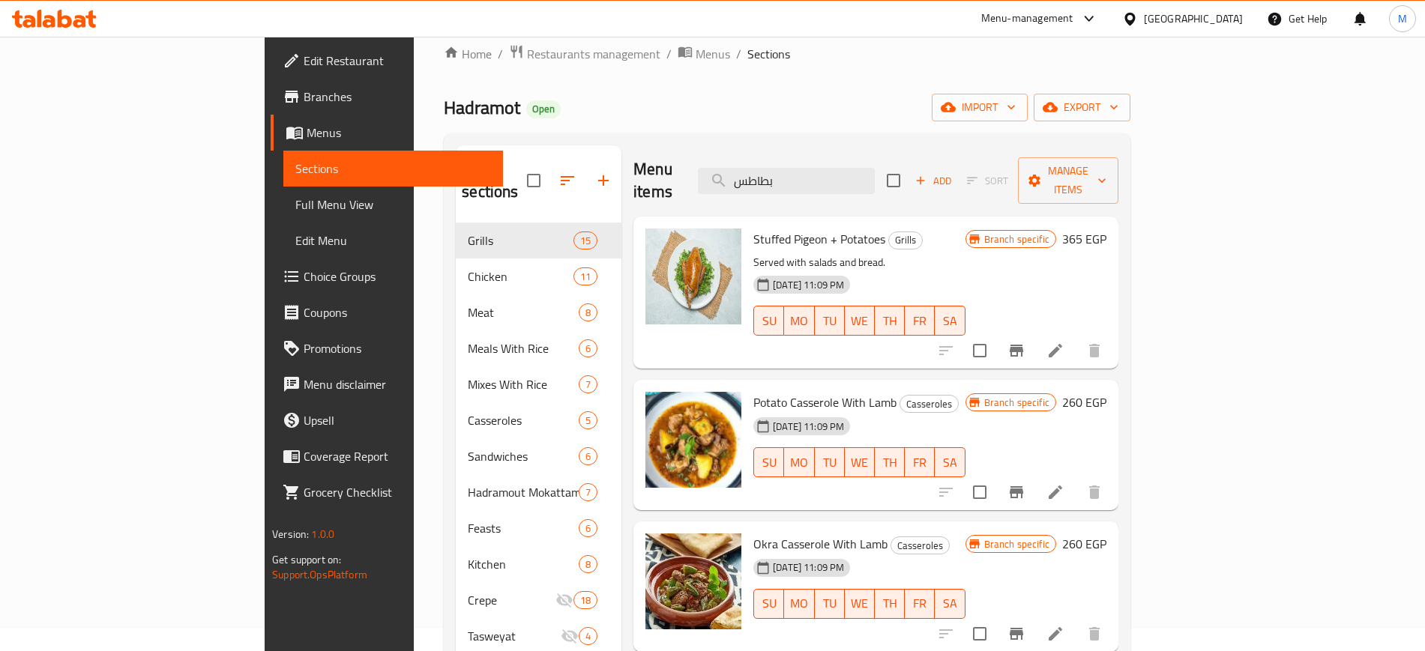
type input "بطاطس"
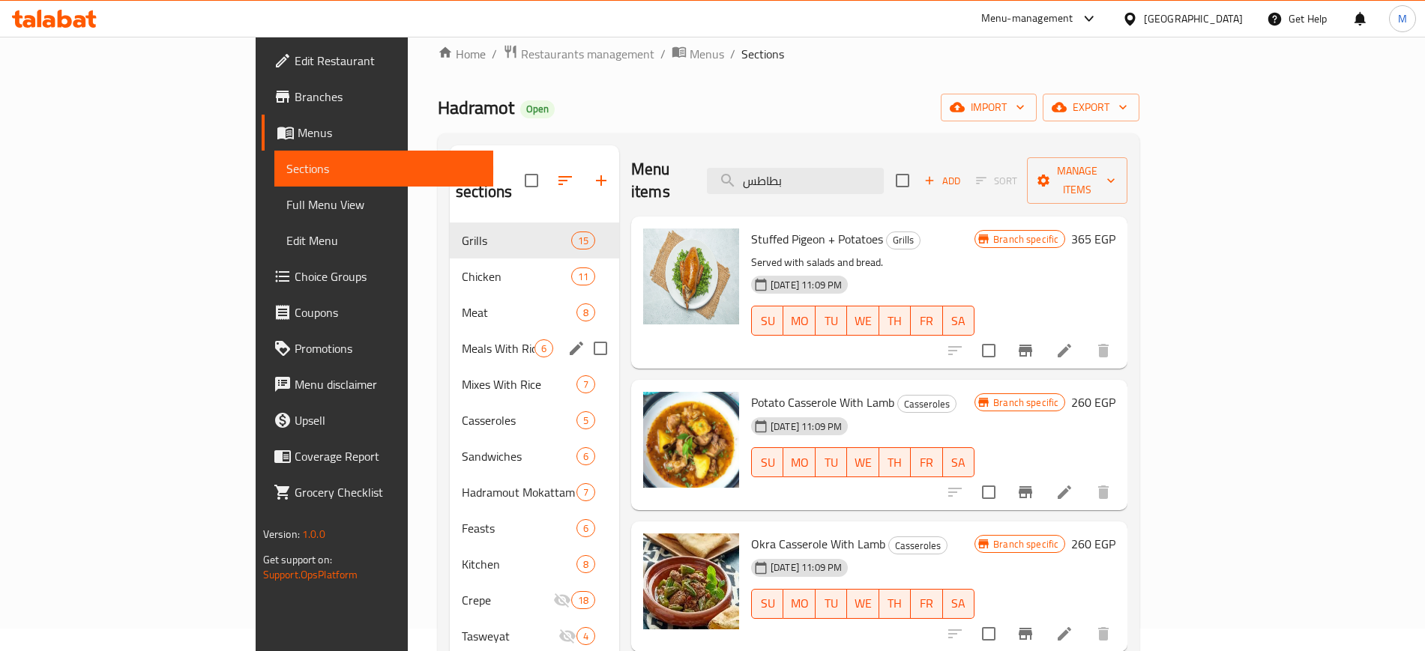
click at [462, 340] on span "Meals With Rice" at bounding box center [498, 349] width 73 height 18
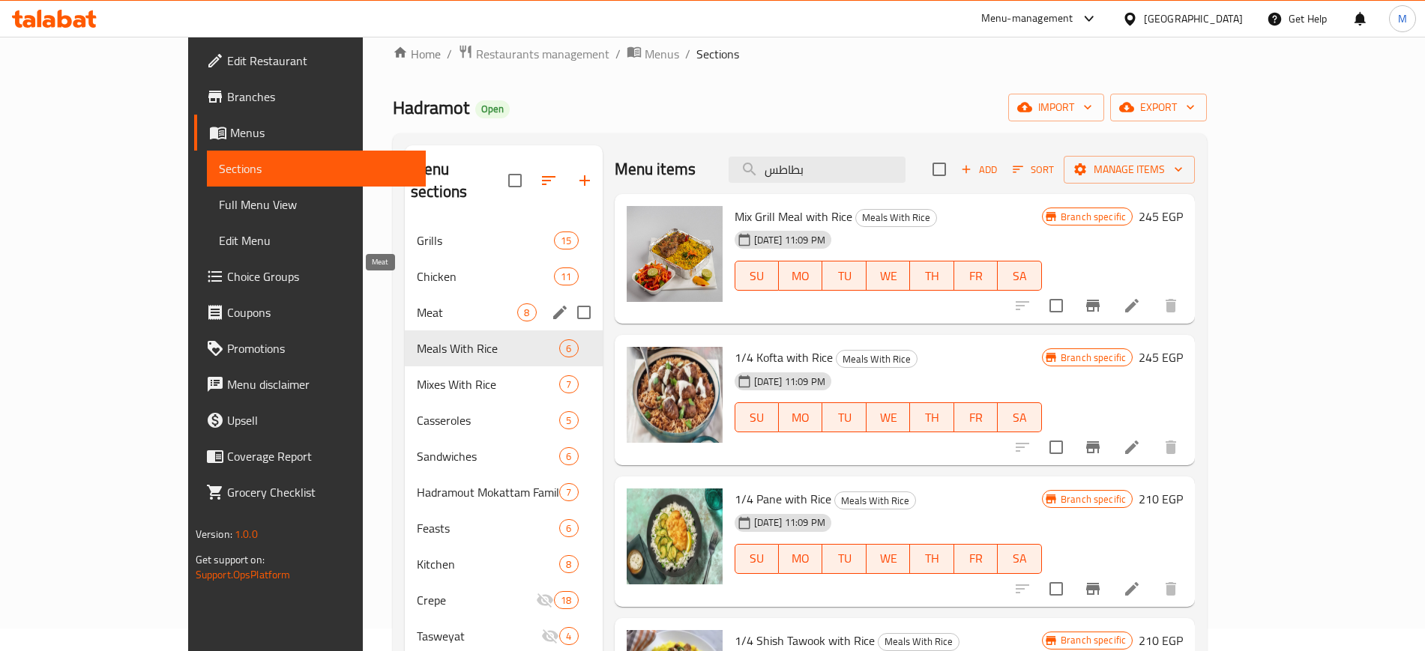
click at [417, 304] on span "Meat" at bounding box center [467, 313] width 100 height 18
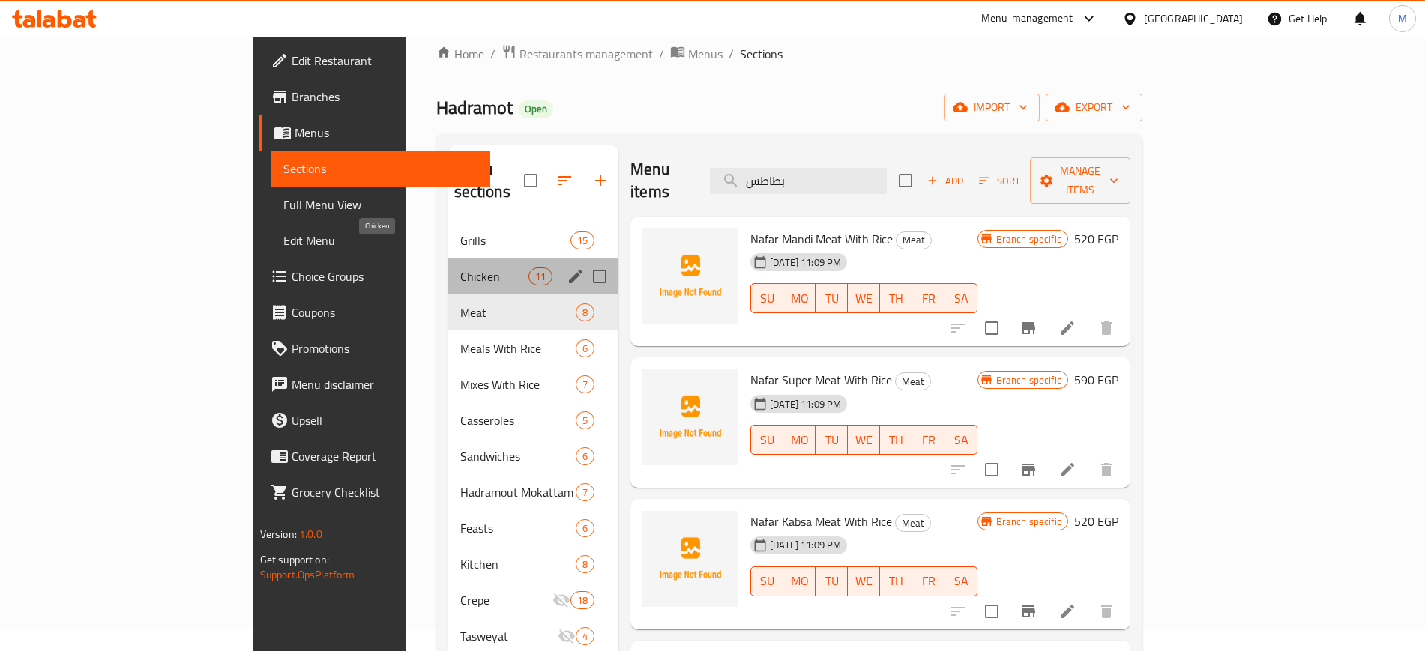
click at [460, 268] on span "Chicken" at bounding box center [494, 277] width 68 height 18
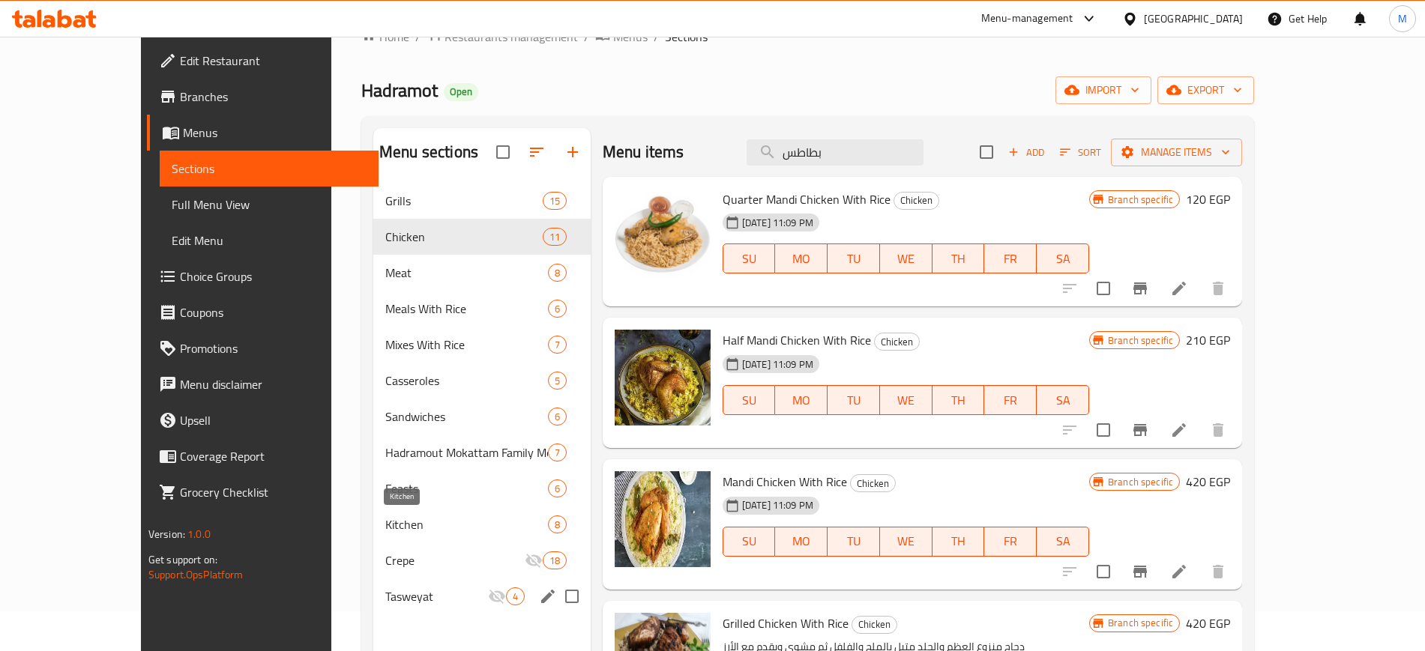
scroll to position [116, 0]
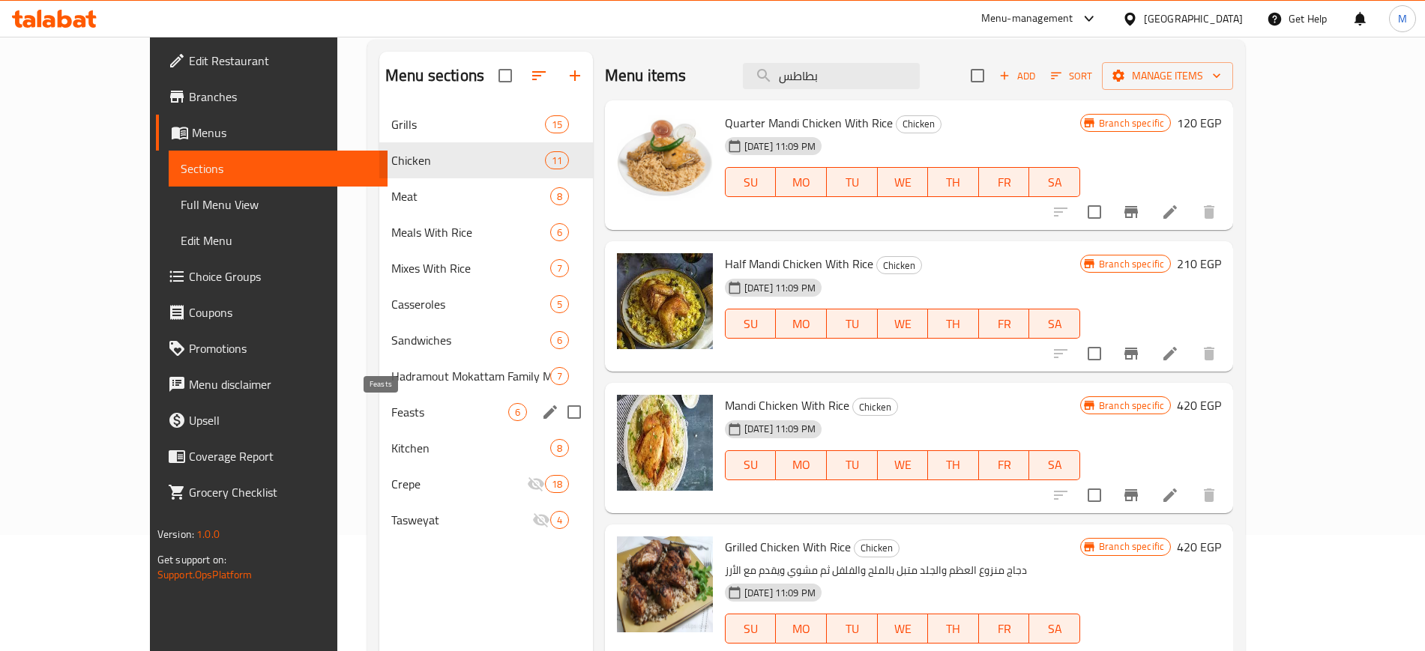
click at [417, 419] on span "Feasts" at bounding box center [449, 412] width 117 height 18
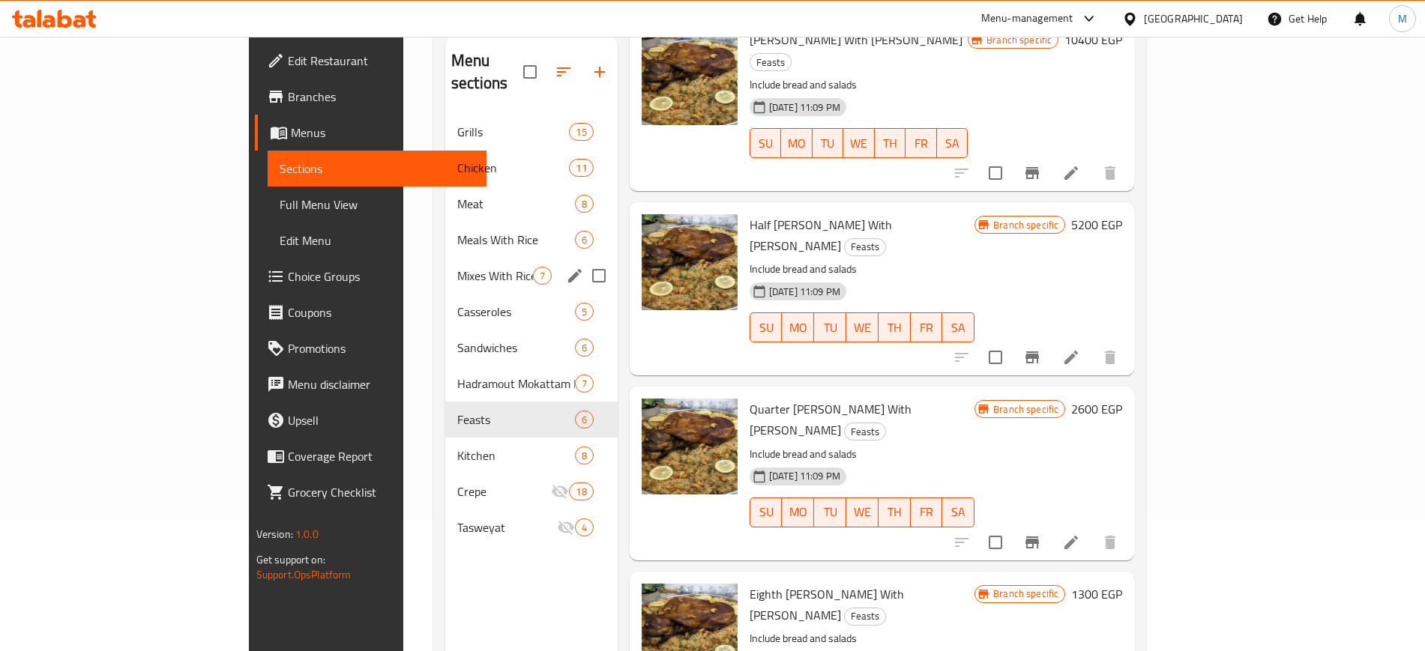
scroll to position [116, 0]
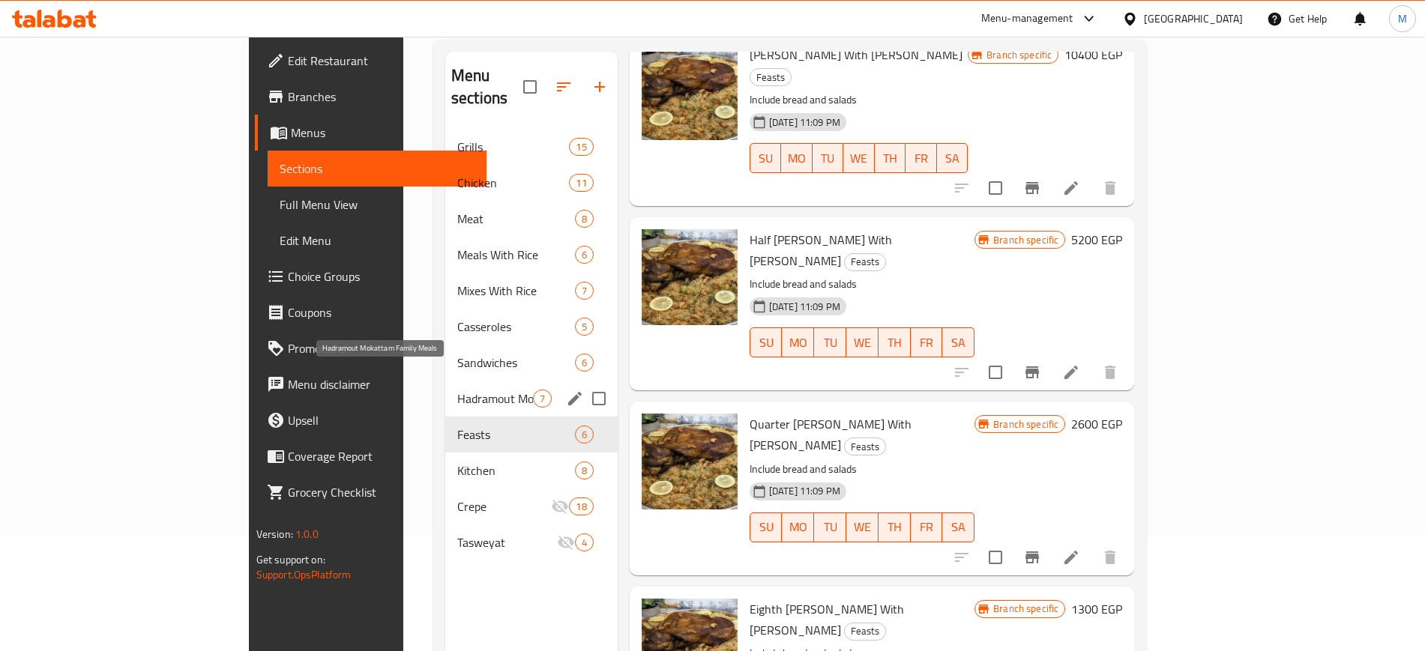
click at [457, 390] on span "Hadramout Mokattam Family Meals" at bounding box center [495, 399] width 76 height 18
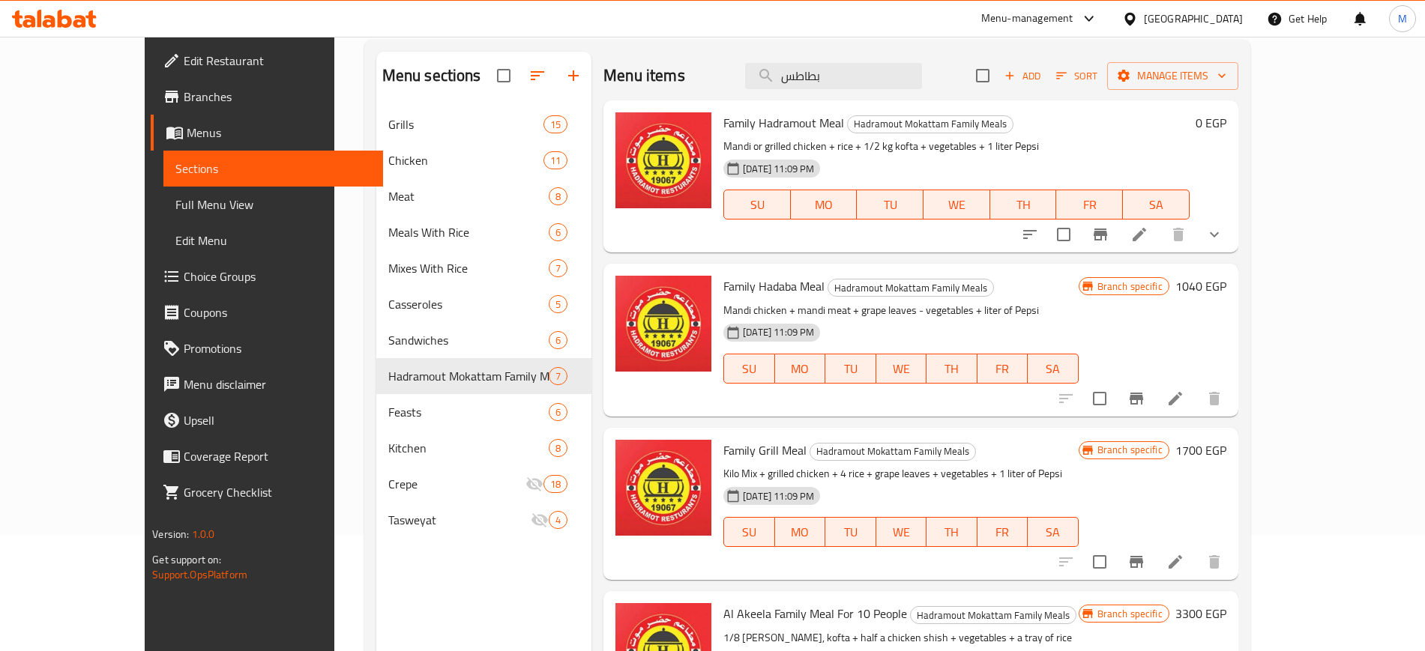
click at [865, 152] on p "Mandi or grilled chicken + rice + 1/2 kg kofta + vegetables + 1 liter Pepsi" at bounding box center [956, 146] width 466 height 19
click at [864, 153] on p "Mandi or grilled chicken + rice + 1/2 kg kofta + vegetables + 1 liter Pepsi" at bounding box center [956, 146] width 466 height 19
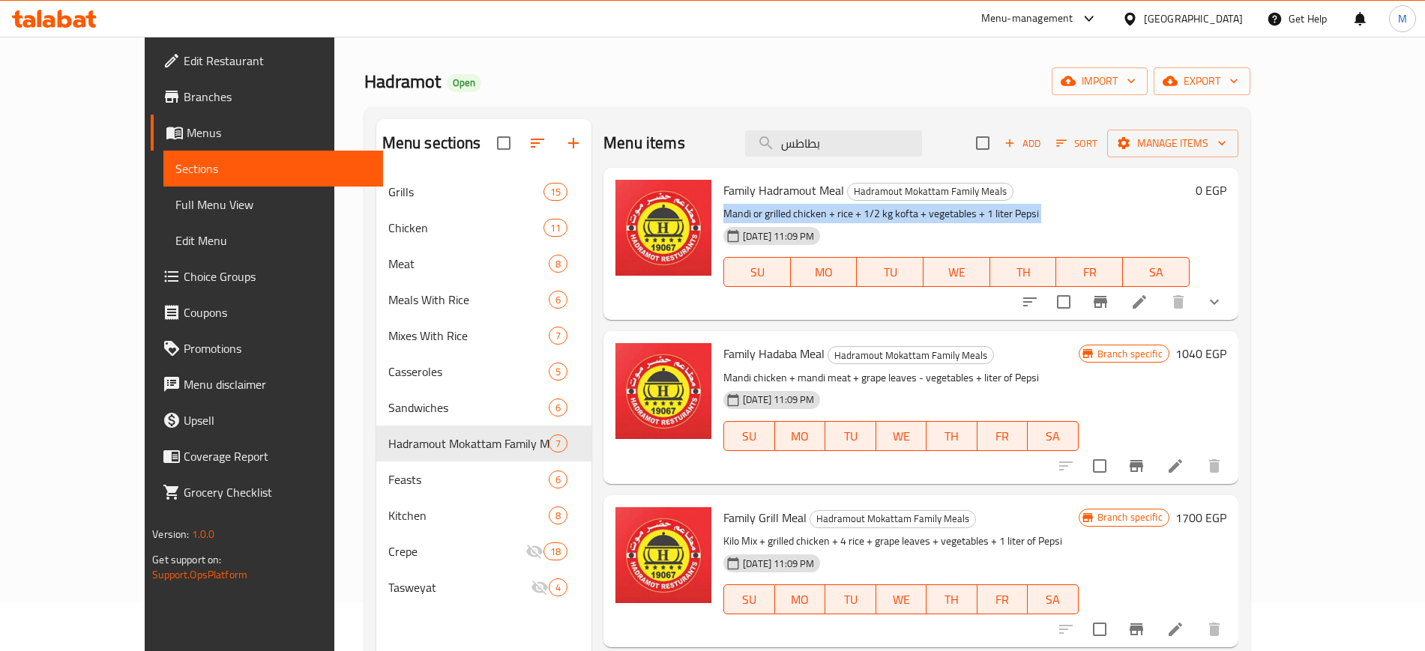
scroll to position [22, 0]
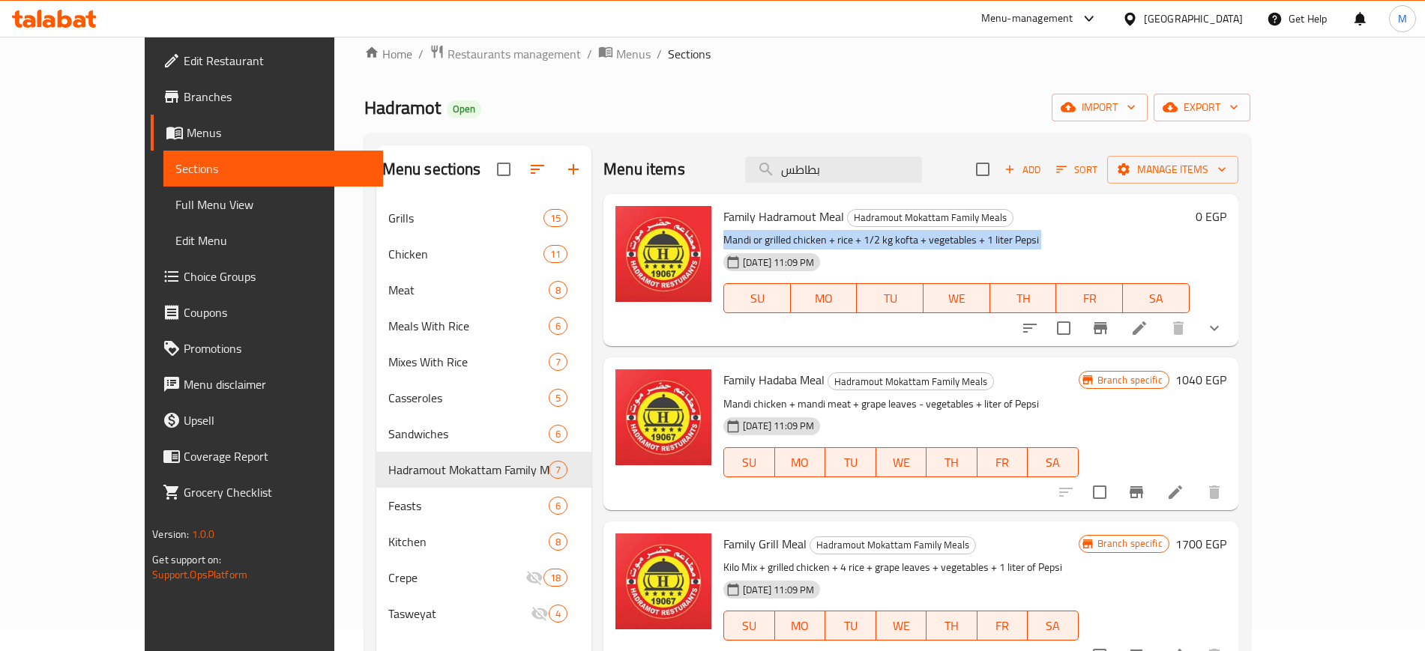
click at [1219, 327] on icon "show more" at bounding box center [1214, 328] width 9 height 5
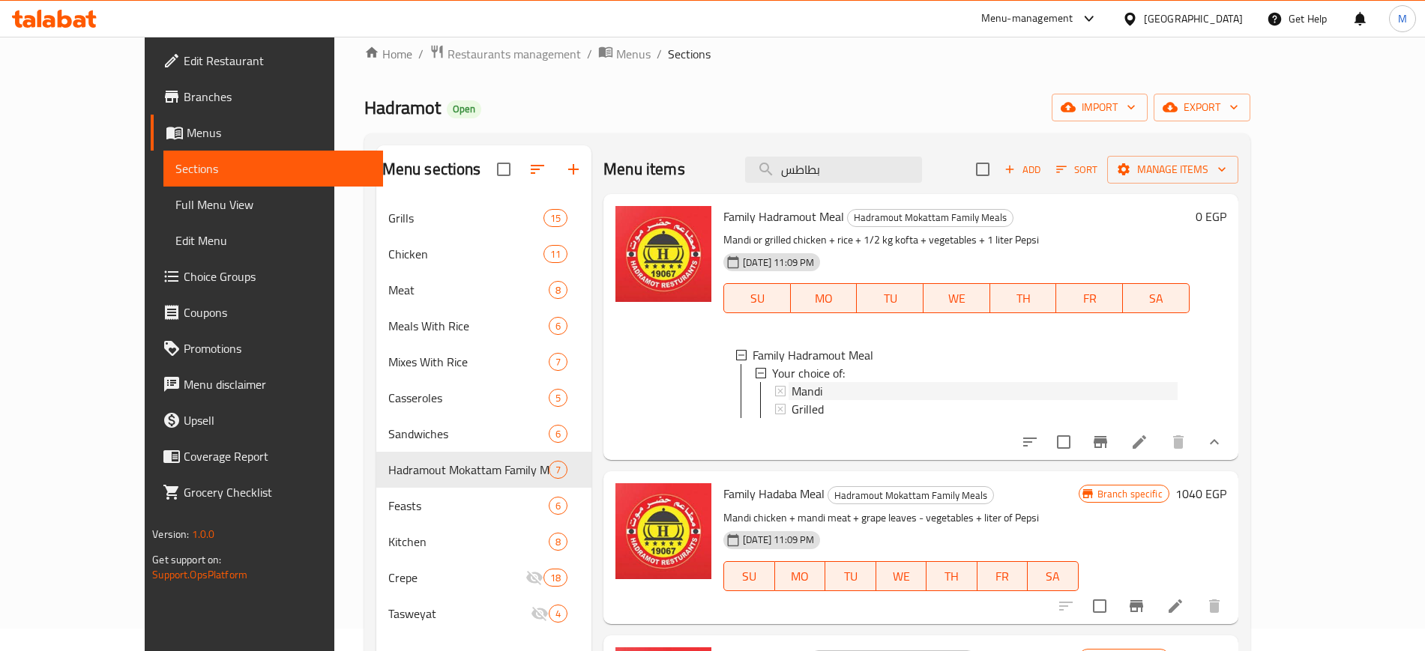
click at [822, 389] on div "Mandi" at bounding box center [985, 391] width 386 height 18
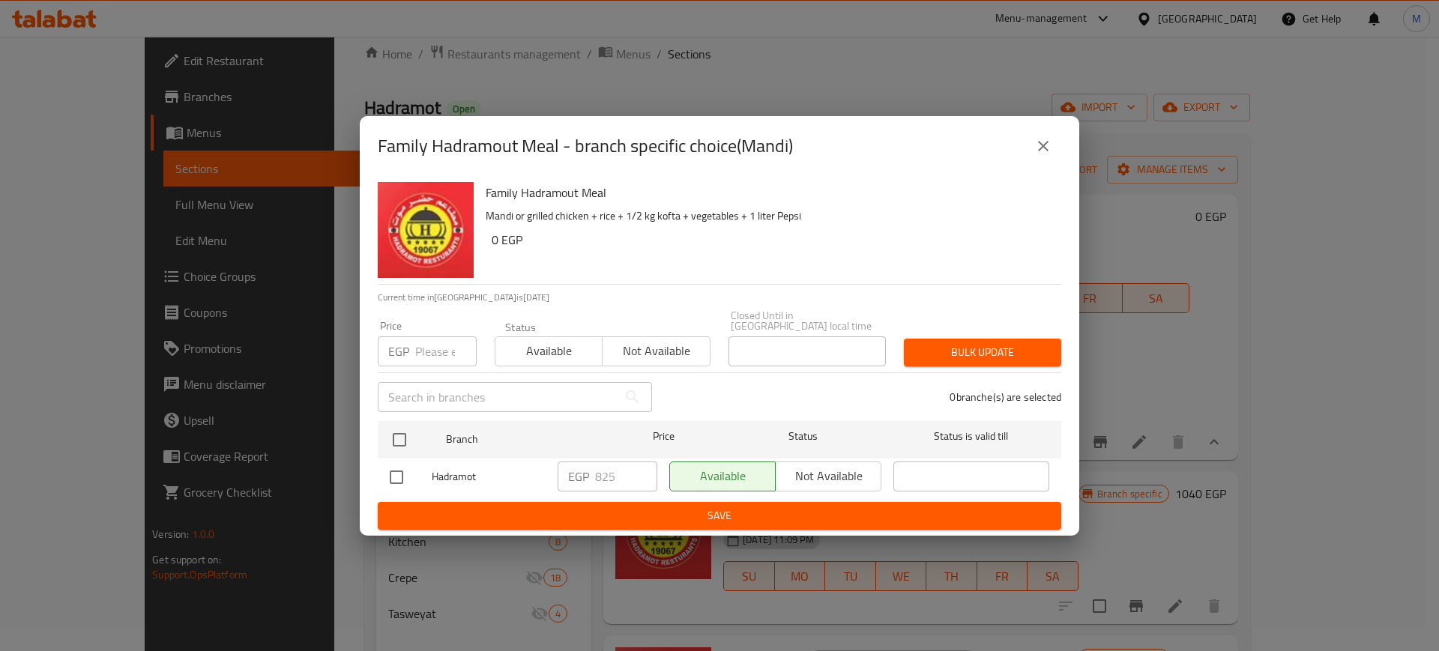
click at [1173, 388] on div "Family Hadramout Meal - branch specific choice(Mandi) Family Hadramout Meal Man…" at bounding box center [719, 325] width 1439 height 651
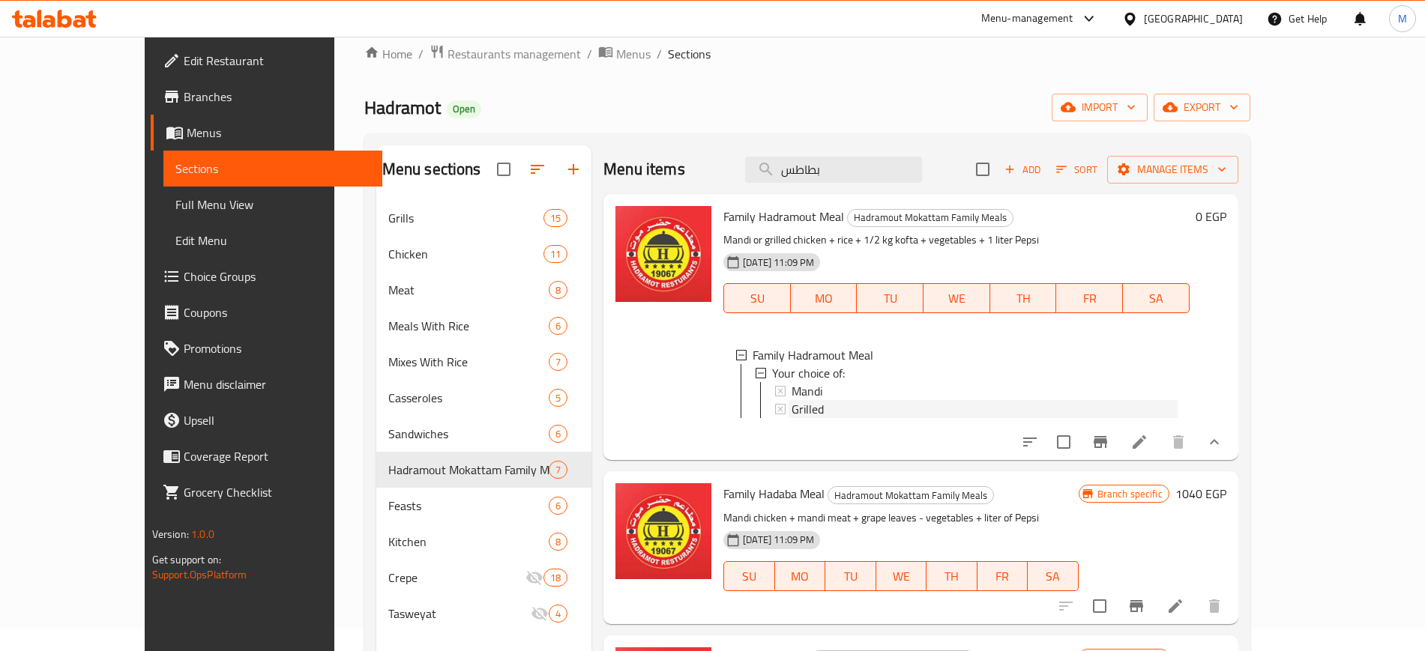
click at [795, 415] on div "Grilled" at bounding box center [985, 409] width 386 height 18
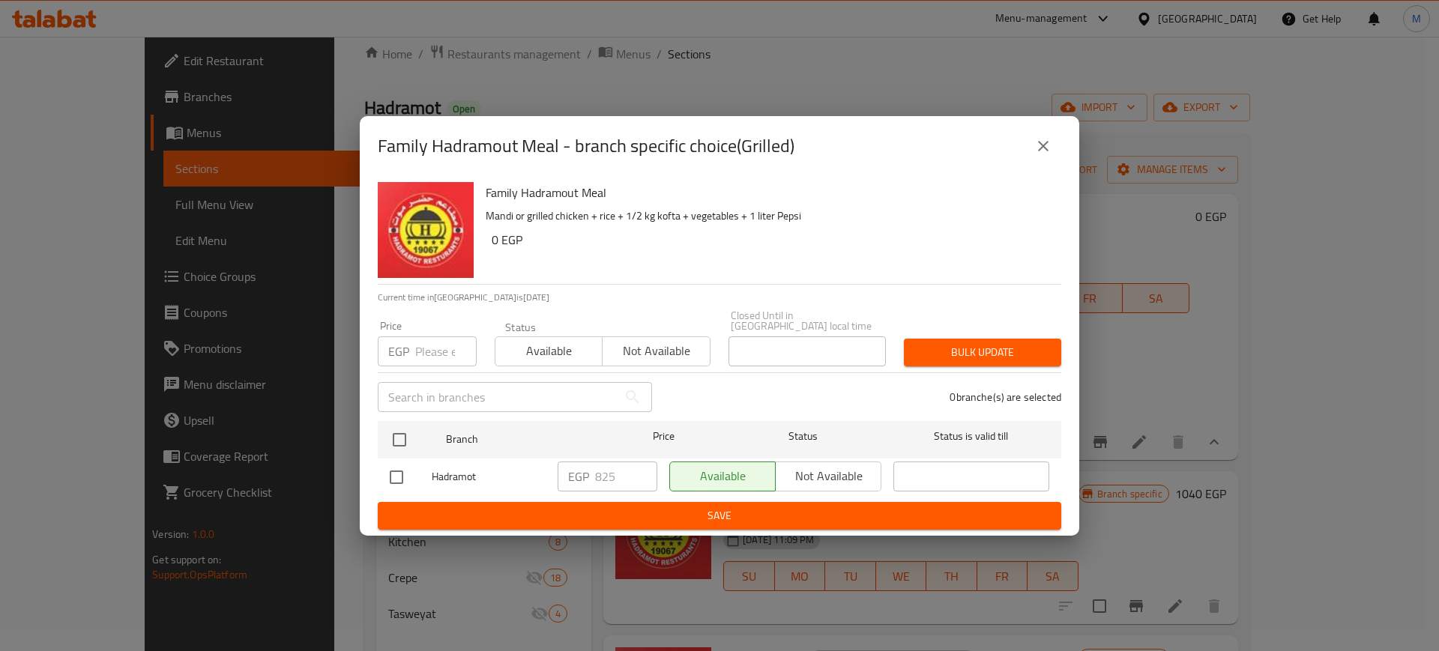
click at [1137, 389] on div "Family Hadramout Meal - branch specific choice(Grilled) Family Hadramout Meal M…" at bounding box center [719, 325] width 1439 height 651
click at [1047, 142] on icon "close" at bounding box center [1044, 146] width 18 height 18
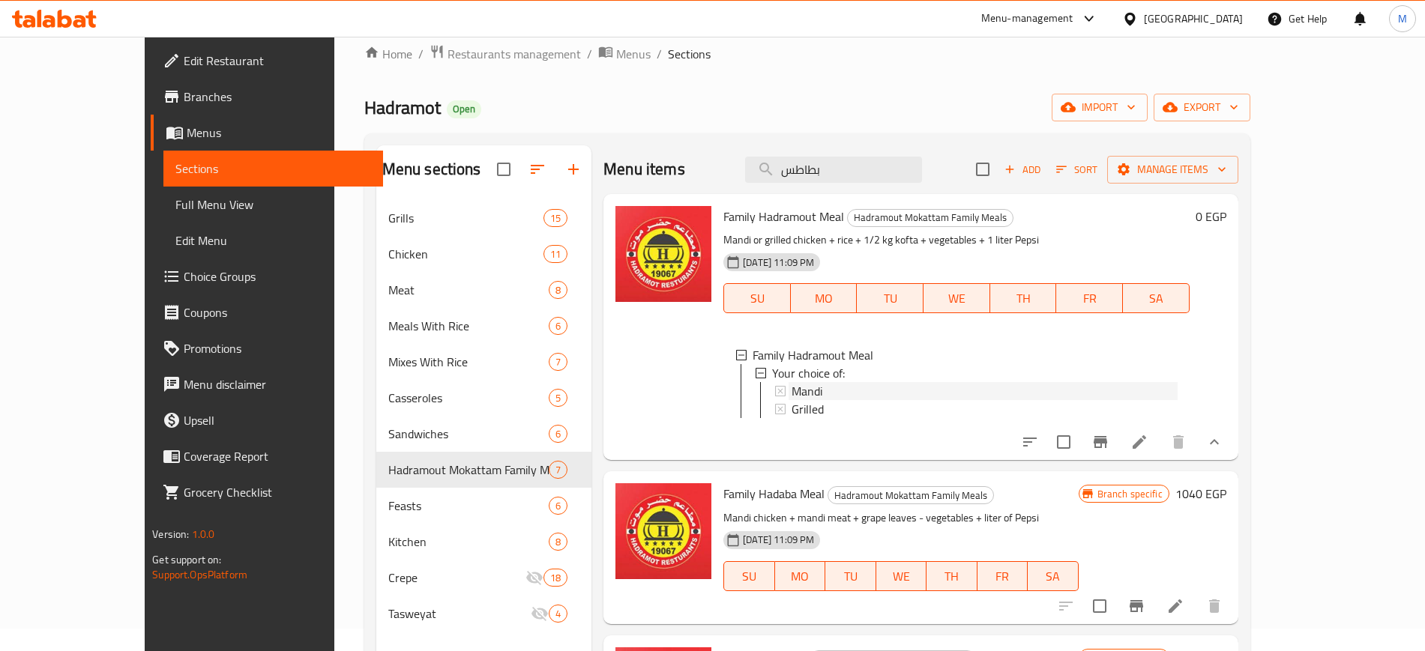
click at [792, 387] on span "Mandi" at bounding box center [807, 391] width 31 height 18
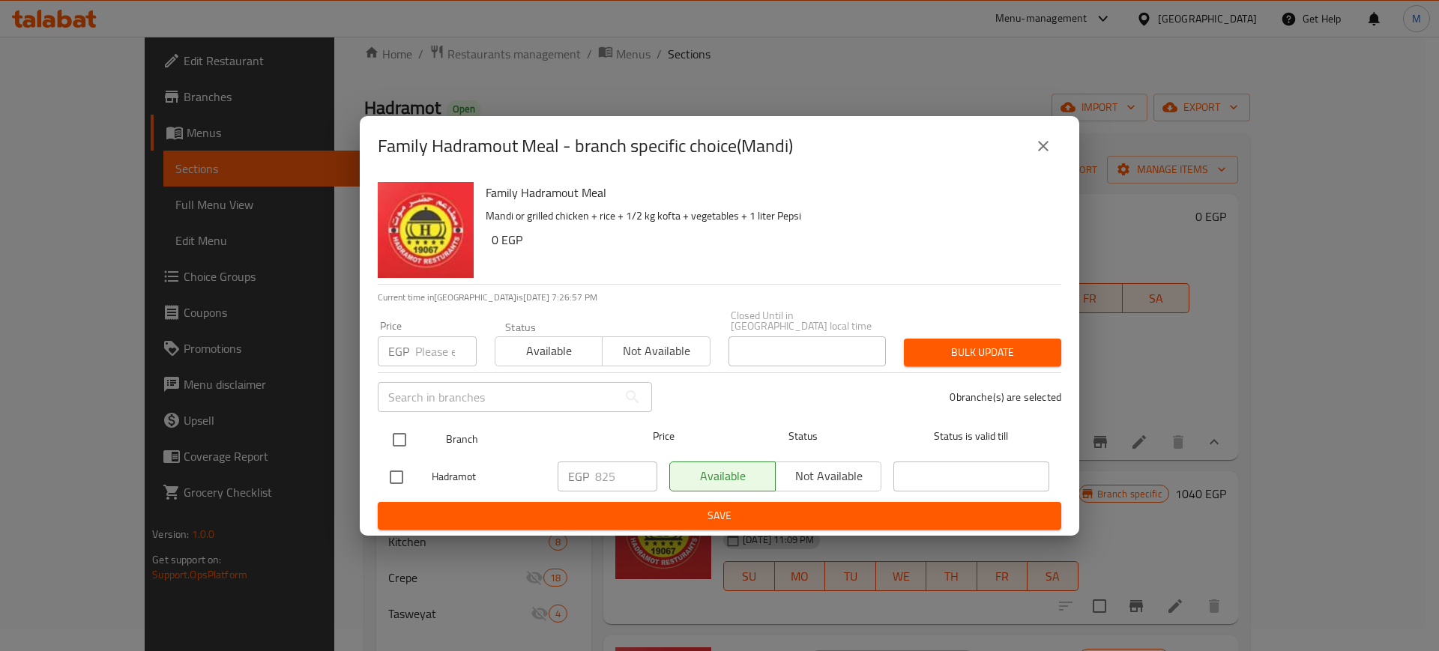
click at [400, 424] on input "checkbox" at bounding box center [399, 439] width 31 height 31
checkbox input "true"
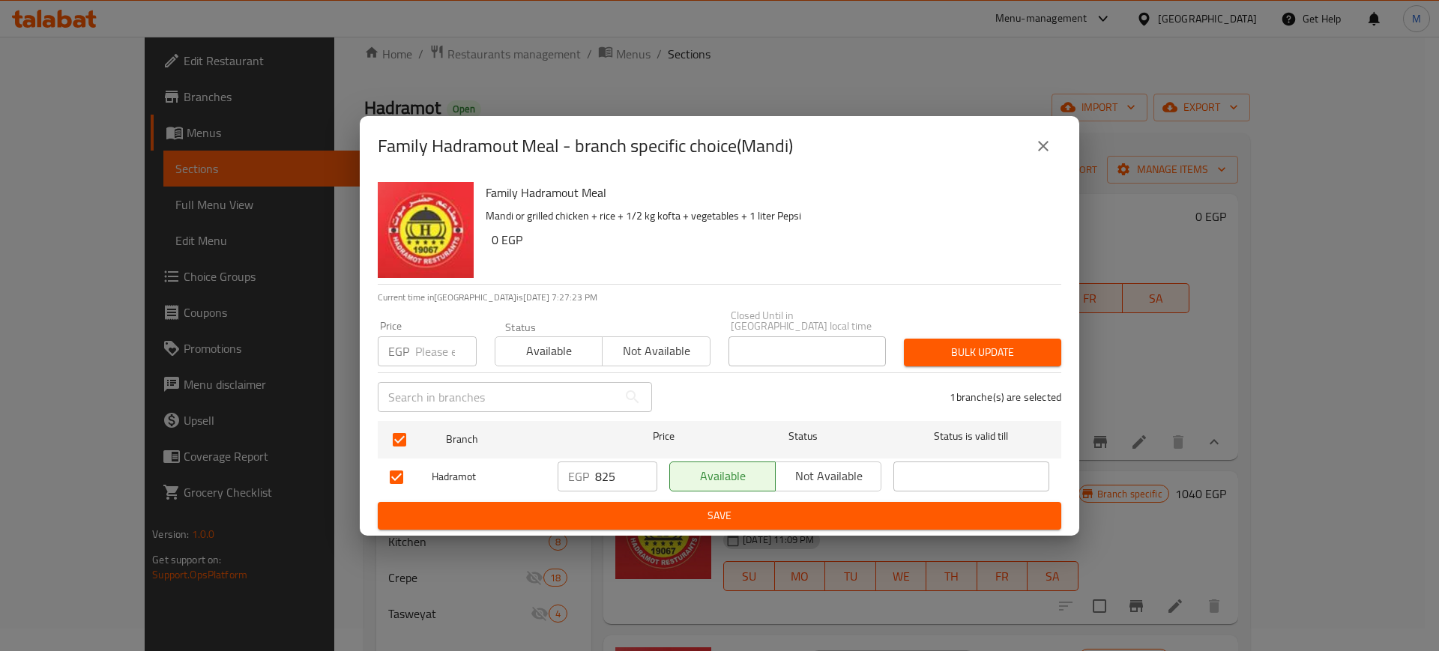
click at [591, 467] on div "EGP 825 ​" at bounding box center [608, 477] width 100 height 30
click at [608, 466] on input "825" at bounding box center [626, 477] width 62 height 30
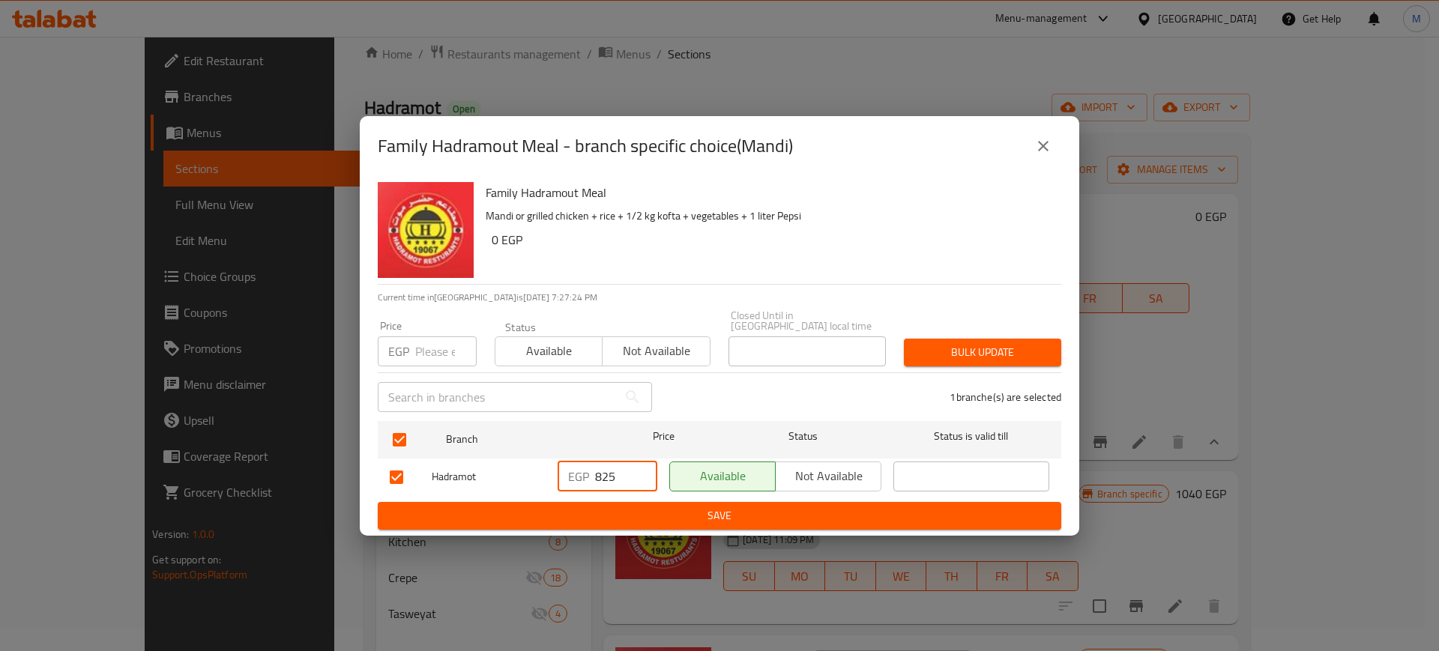
click at [608, 466] on input "825" at bounding box center [626, 477] width 62 height 30
type input "888"
click at [645, 507] on span "Save" at bounding box center [720, 516] width 660 height 19
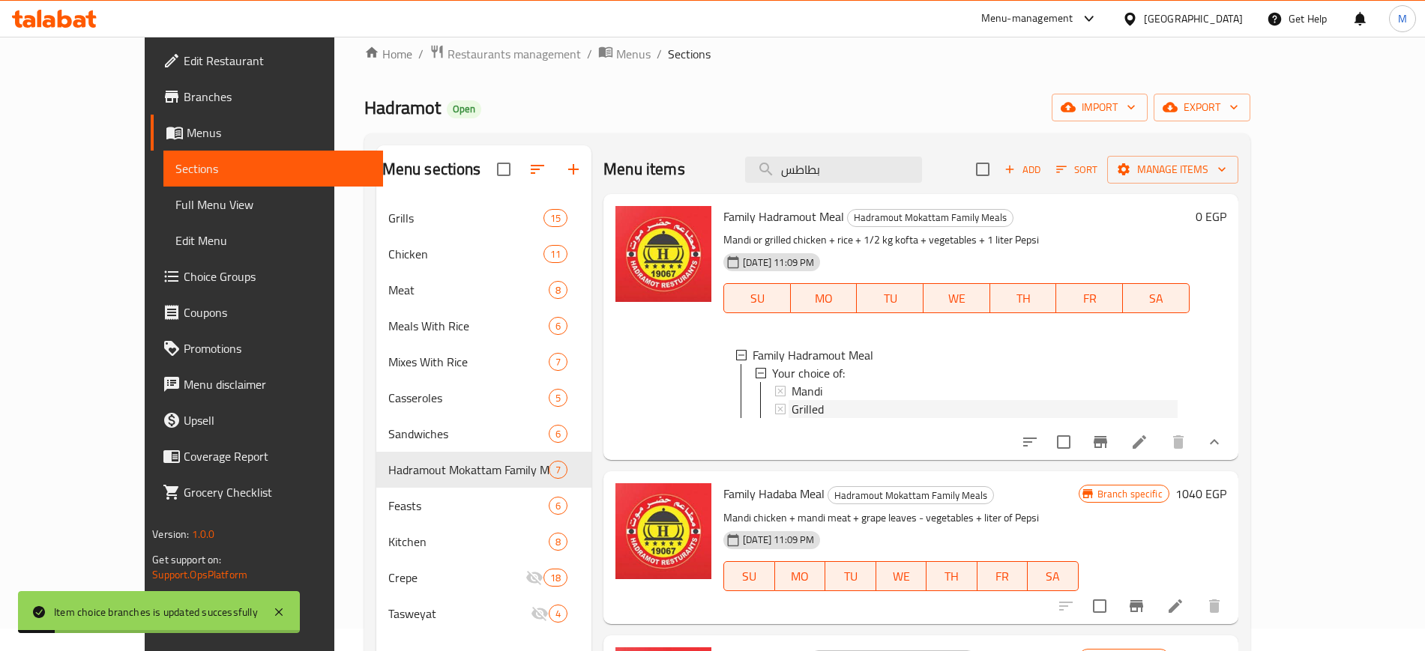
click at [794, 411] on div "Grilled" at bounding box center [985, 409] width 386 height 18
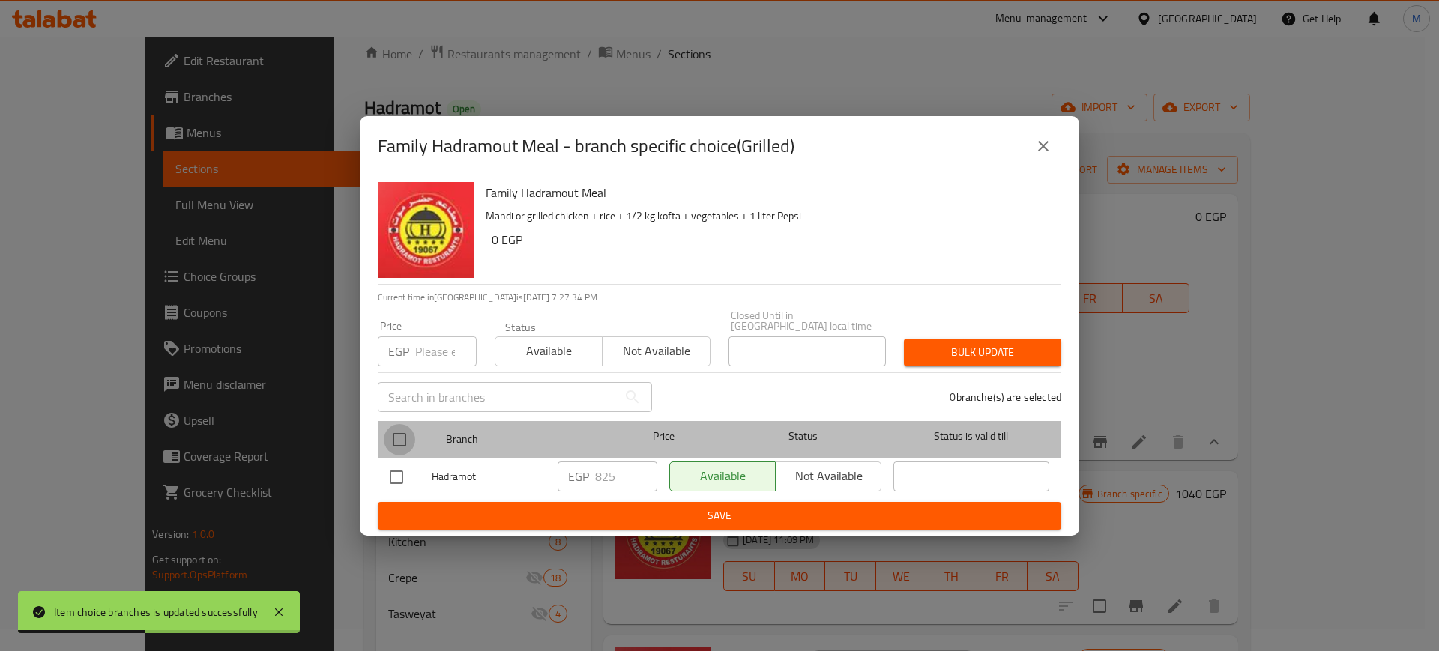
drag, startPoint x: 407, startPoint y: 421, endPoint x: 455, endPoint y: 423, distance: 48.0
click at [406, 424] on input "checkbox" at bounding box center [399, 439] width 31 height 31
checkbox input "true"
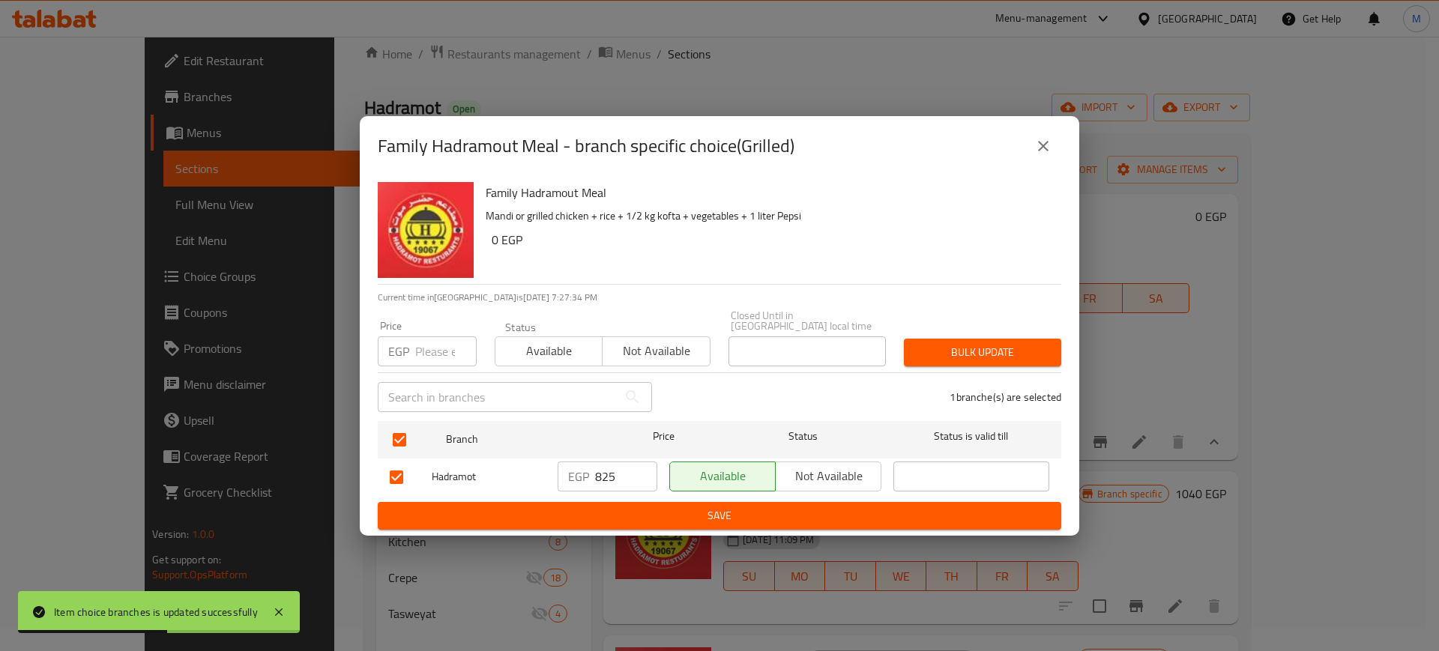
click at [604, 462] on input "825" at bounding box center [626, 477] width 62 height 30
type input "888"
click at [636, 508] on span "Save" at bounding box center [720, 516] width 660 height 19
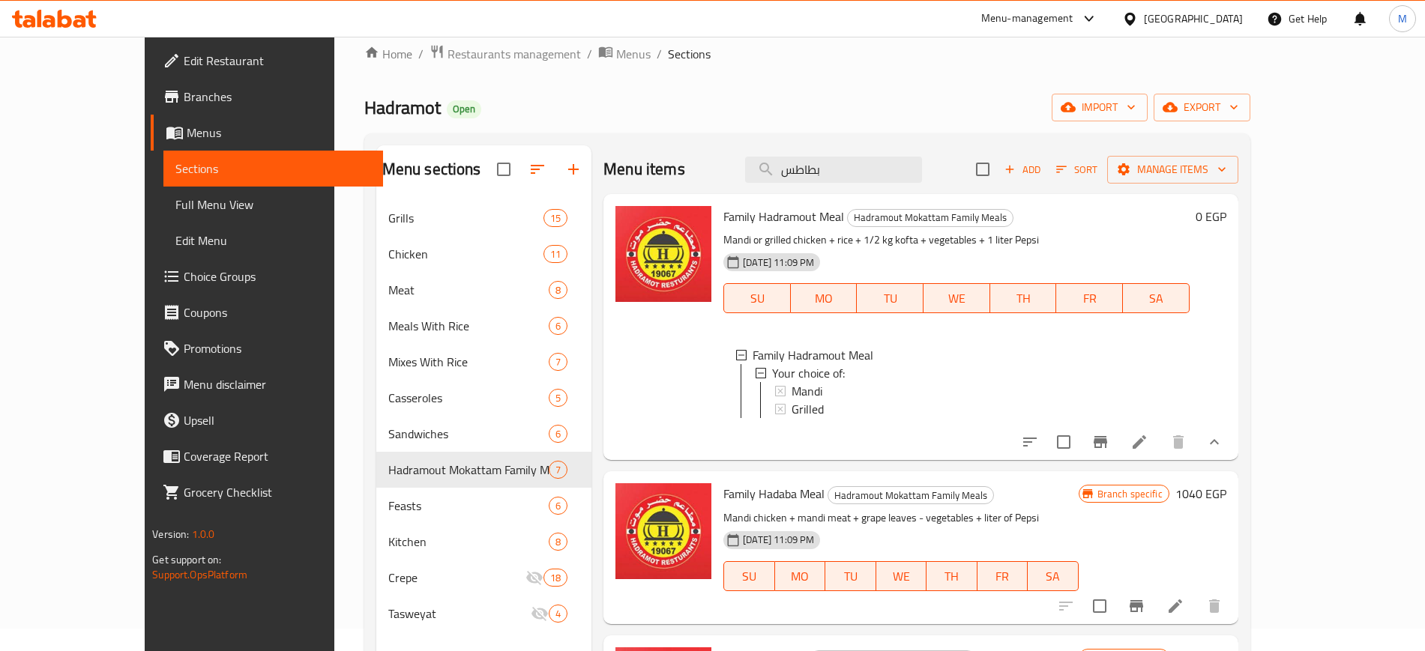
click at [657, 377] on div at bounding box center [664, 327] width 108 height 254
click at [750, 210] on span "Family Hadramout Meal" at bounding box center [783, 216] width 121 height 22
copy h6 "Family Hadramout Meal"
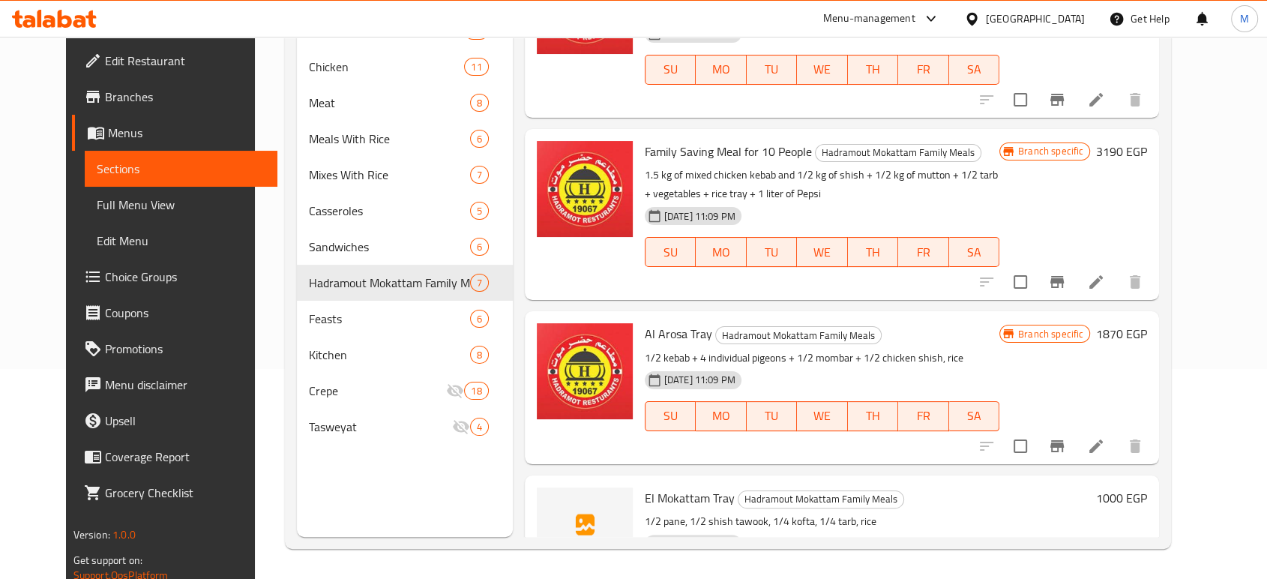
scroll to position [666, 0]
click at [1066, 437] on icon "Branch-specific-item" at bounding box center [1057, 446] width 18 height 18
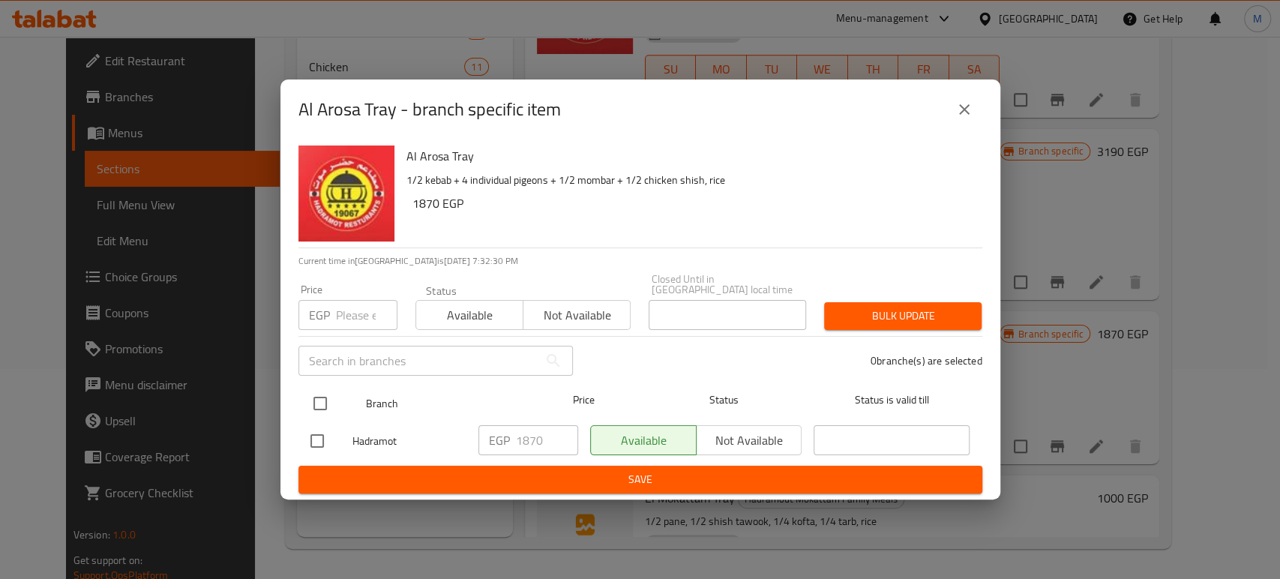
click at [319, 400] on input "checkbox" at bounding box center [319, 403] width 31 height 31
checkbox input "true"
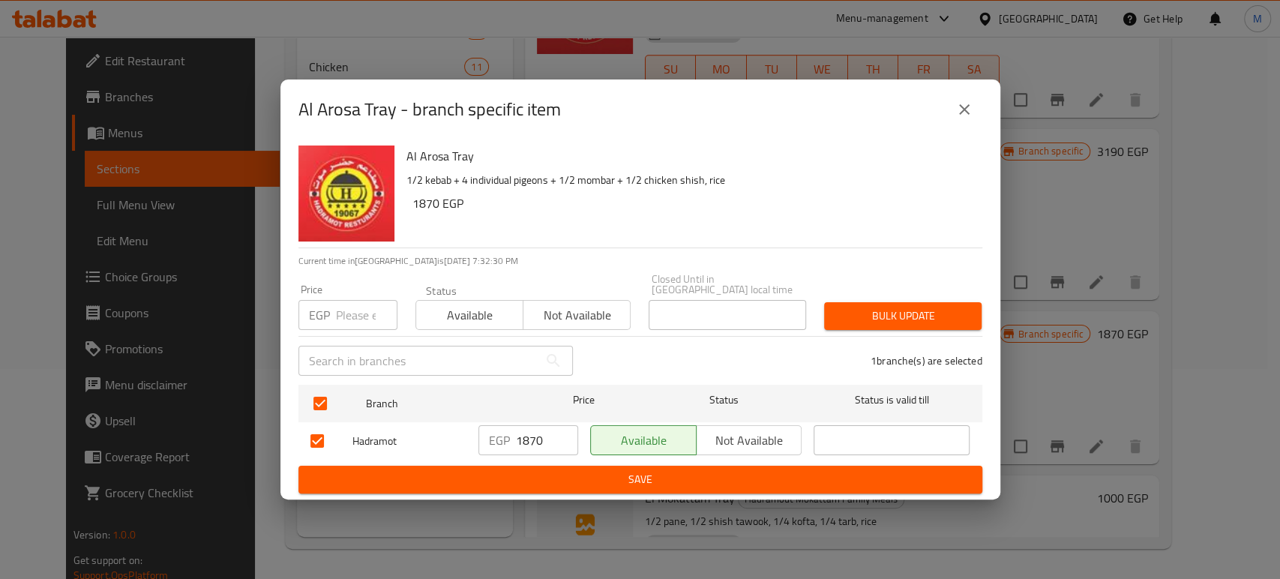
click at [541, 445] on input "1870" at bounding box center [547, 440] width 62 height 30
type input "2222"
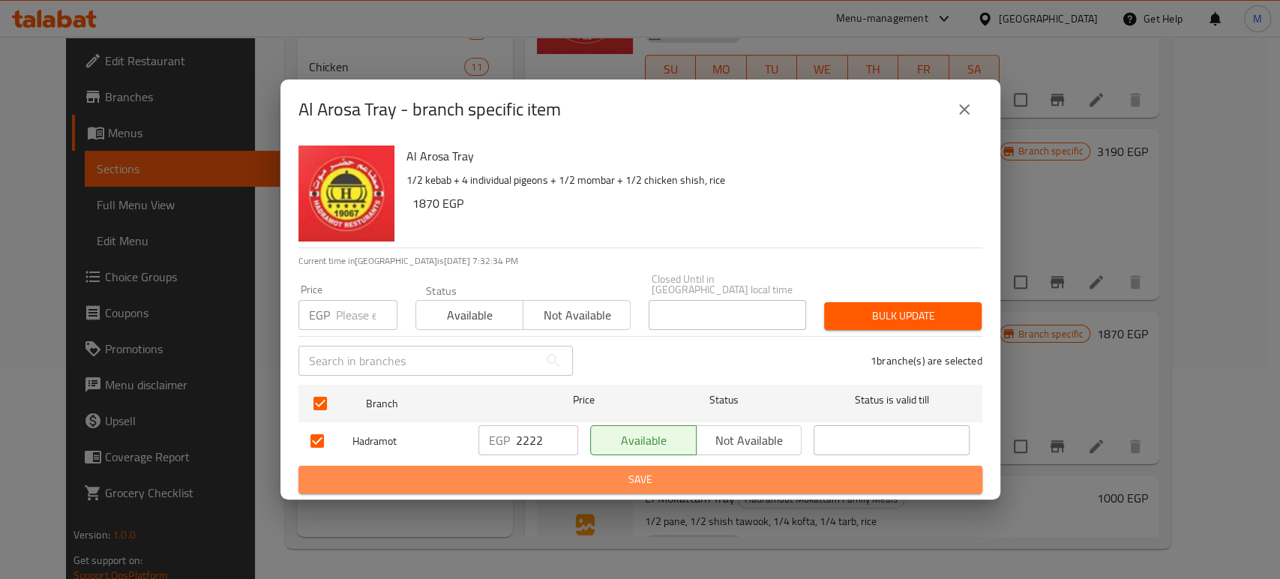
click at [556, 478] on span "Save" at bounding box center [640, 479] width 660 height 19
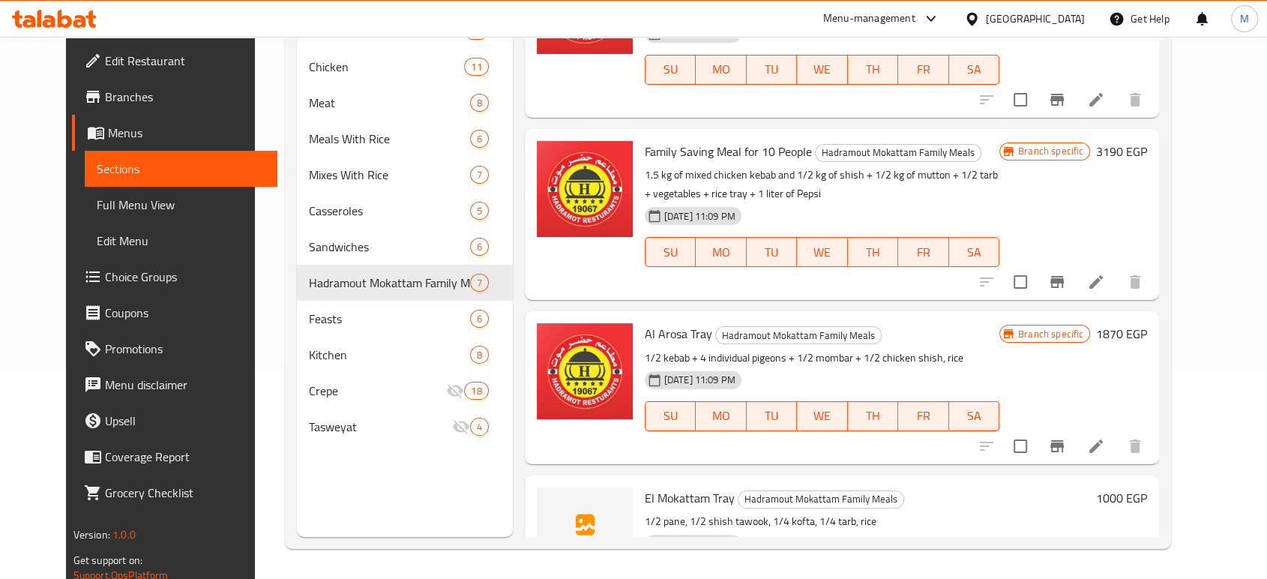
click at [654, 328] on span "Al Arosa Tray" at bounding box center [678, 333] width 67 height 22
copy h6 "Al Arosa Tray"
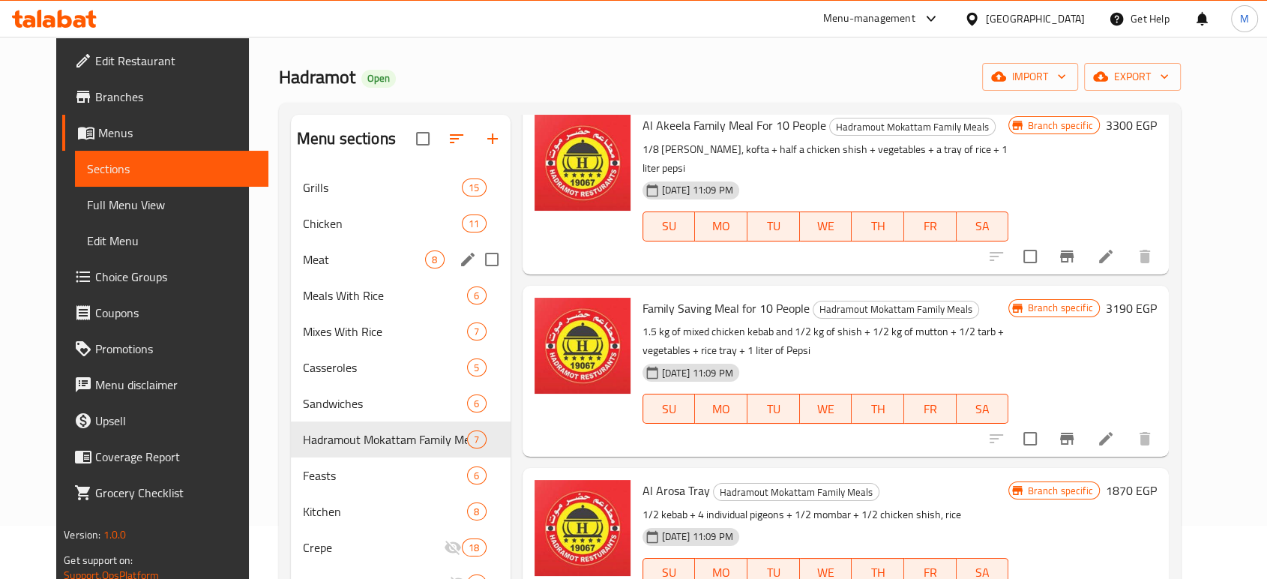
scroll to position [0, 0]
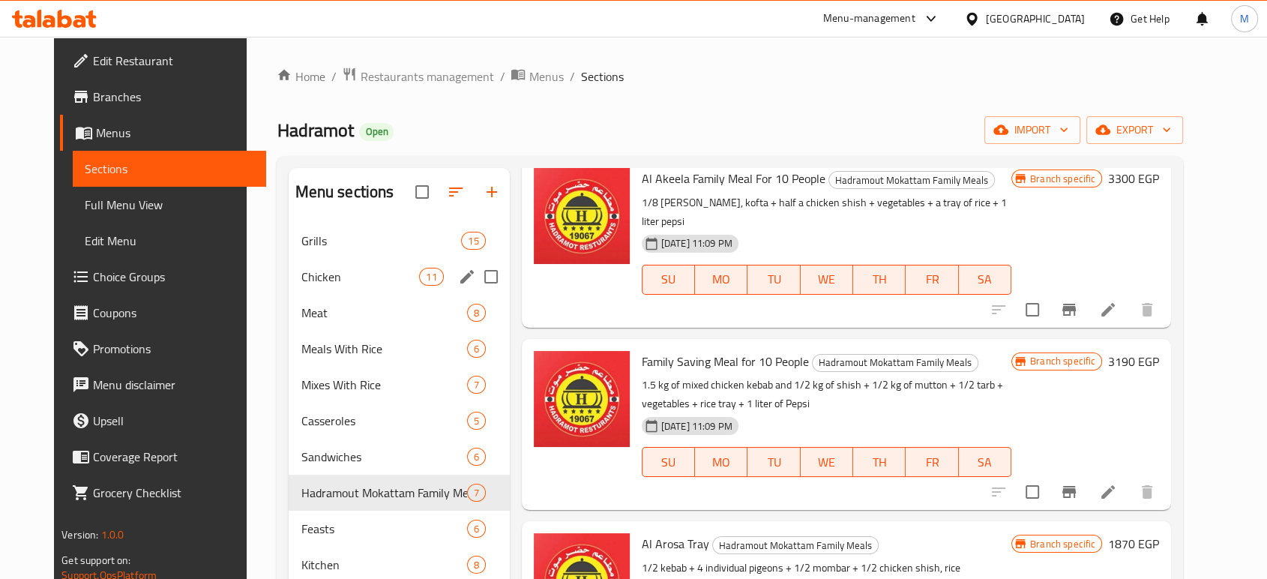
click at [345, 246] on span "Grills" at bounding box center [381, 241] width 160 height 18
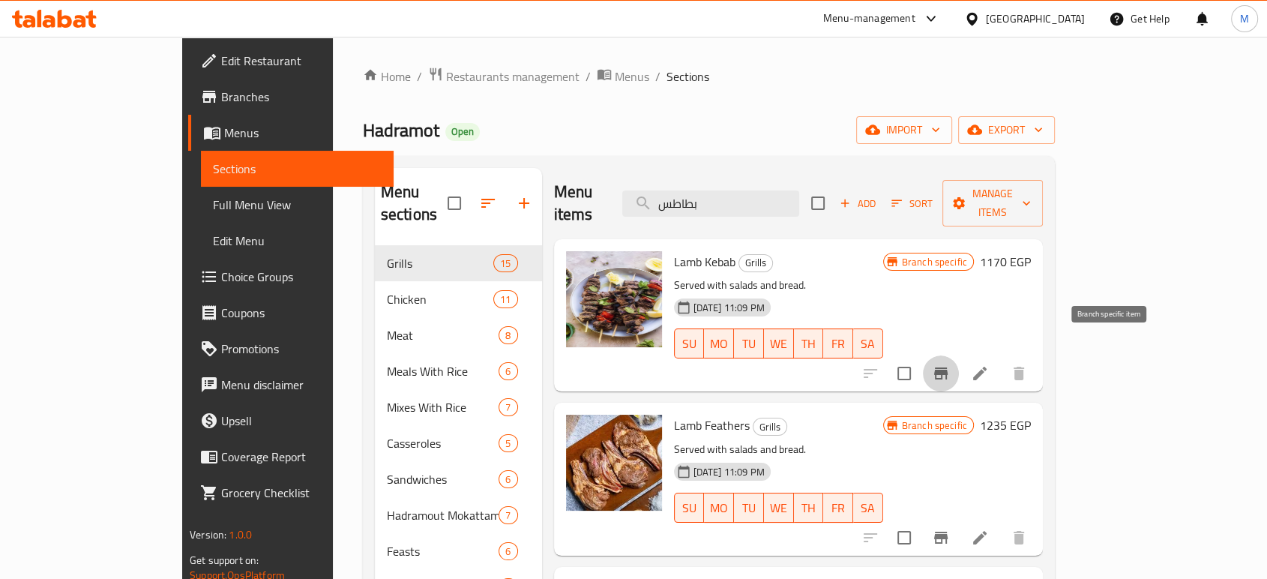
click at [959, 355] on button "Branch-specific-item" at bounding box center [941, 373] width 36 height 36
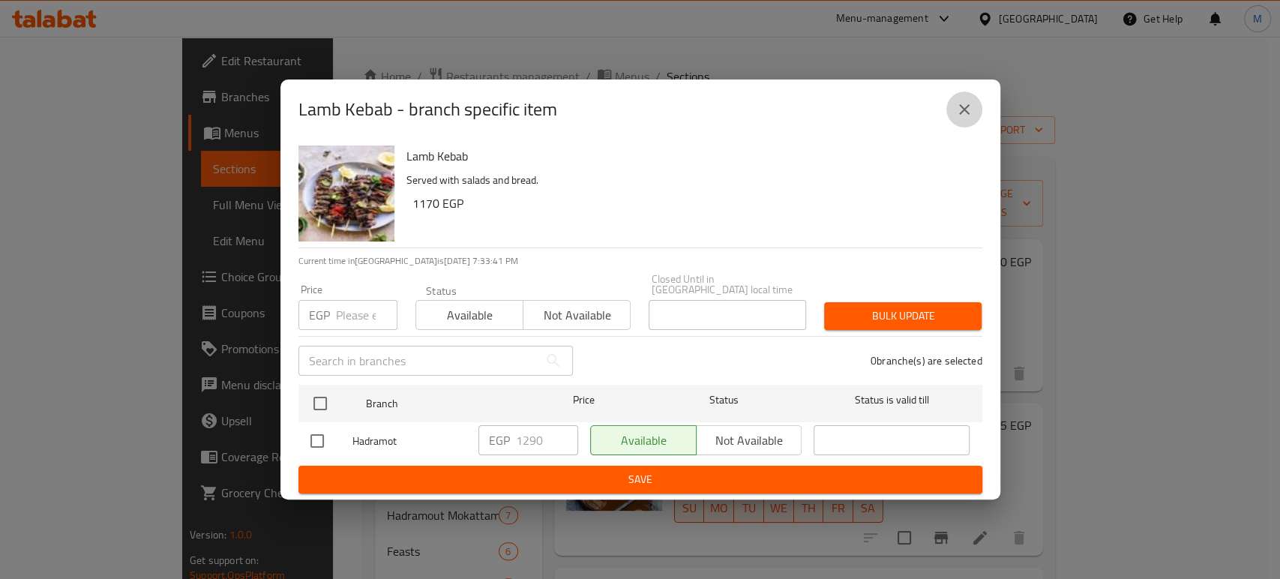
click at [968, 106] on icon "close" at bounding box center [964, 109] width 18 height 18
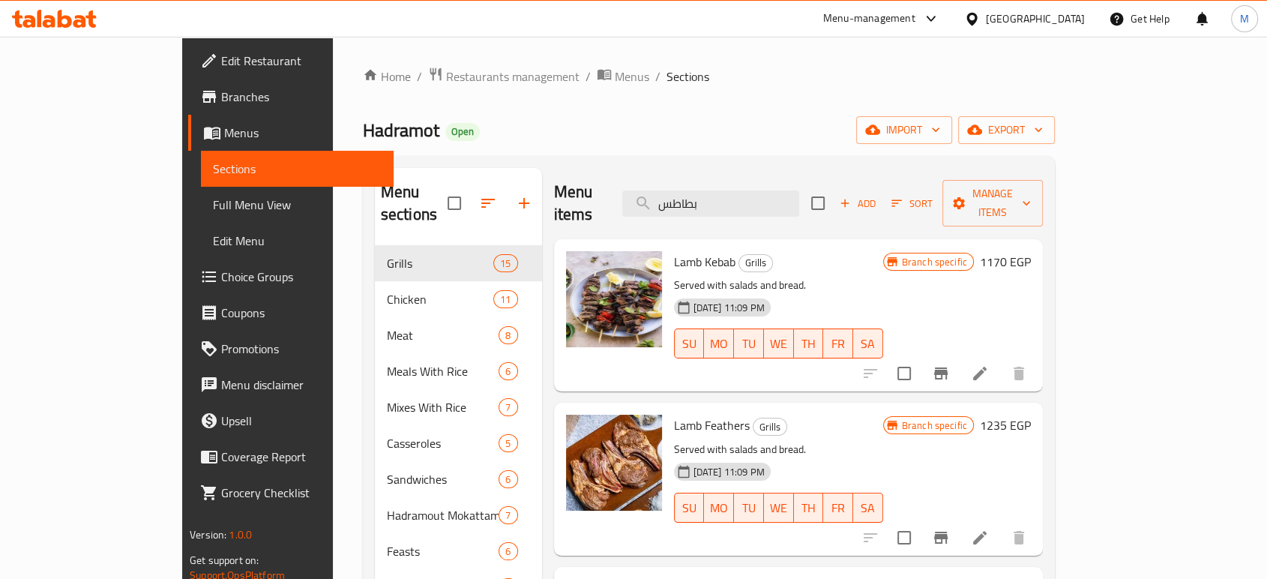
click at [1031, 251] on h6 "1170 EGP" at bounding box center [1005, 261] width 51 height 21
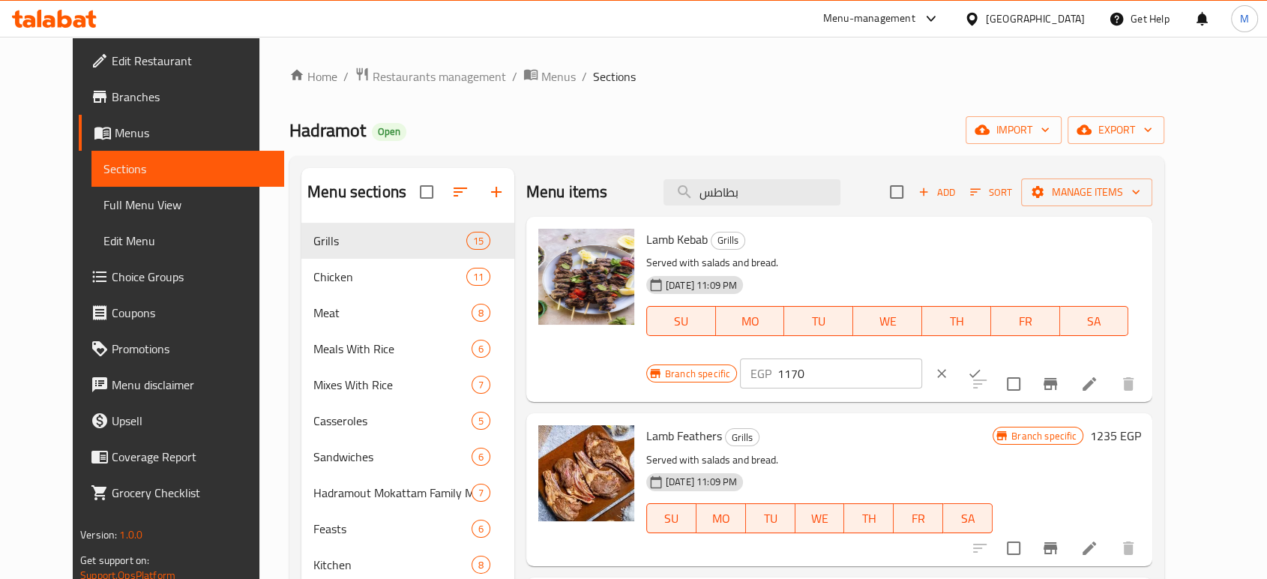
click at [991, 357] on button "ok" at bounding box center [974, 373] width 33 height 33
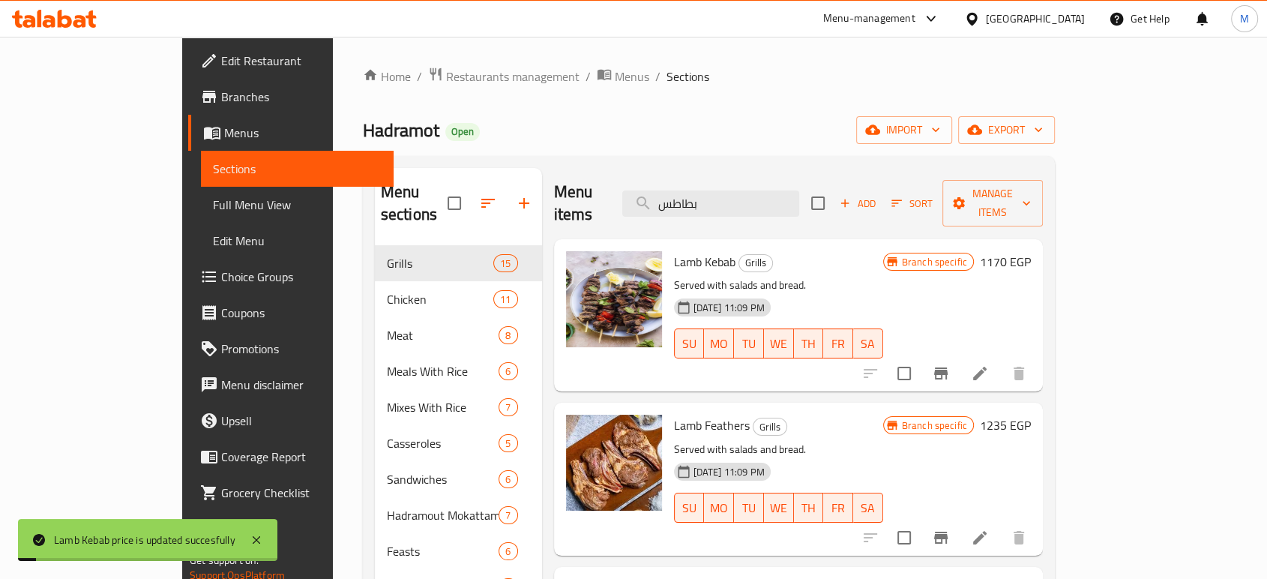
click at [1031, 251] on h6 "1170 EGP" at bounding box center [1005, 261] width 51 height 21
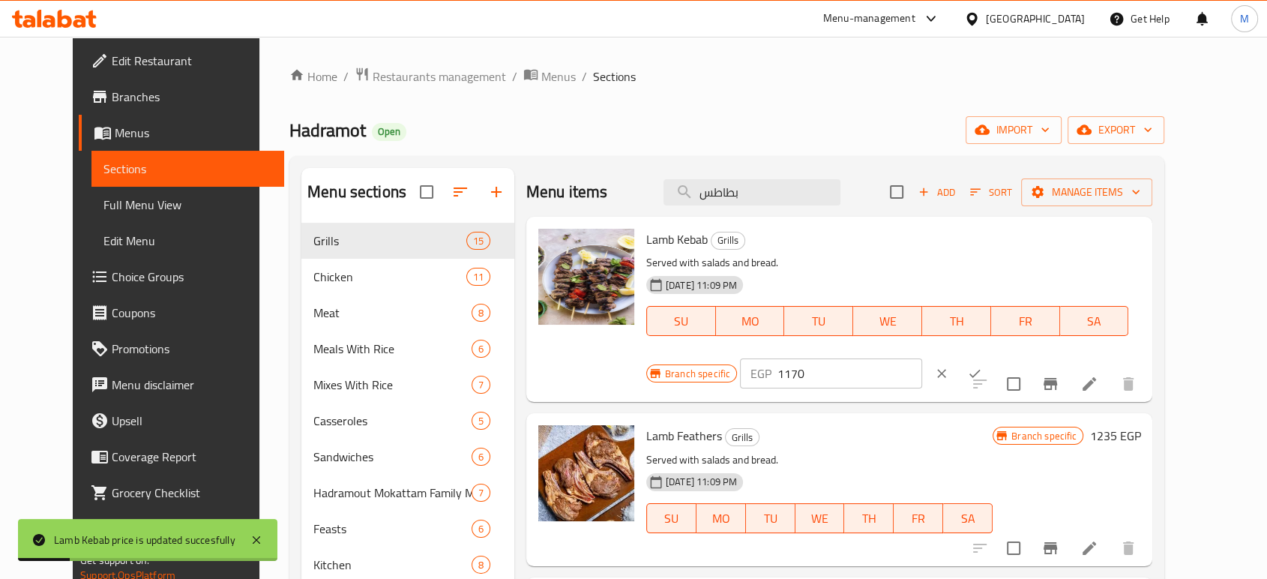
click at [922, 358] on input "1170" at bounding box center [849, 373] width 145 height 30
type input "1290"
click at [982, 366] on icon "ok" at bounding box center [974, 373] width 15 height 15
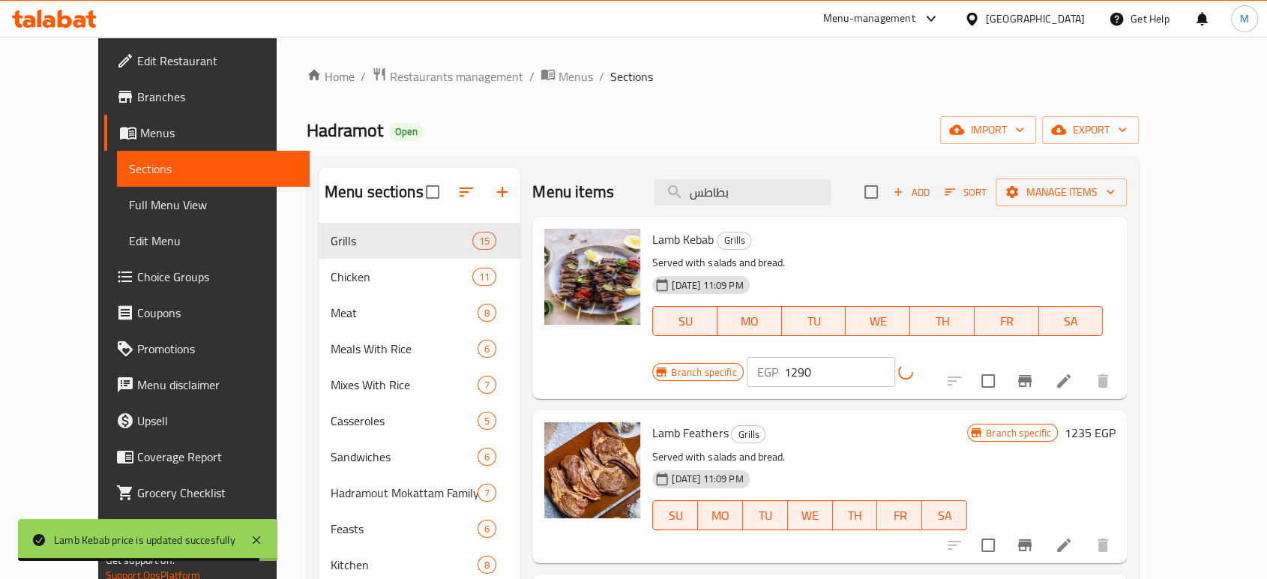
scroll to position [83, 0]
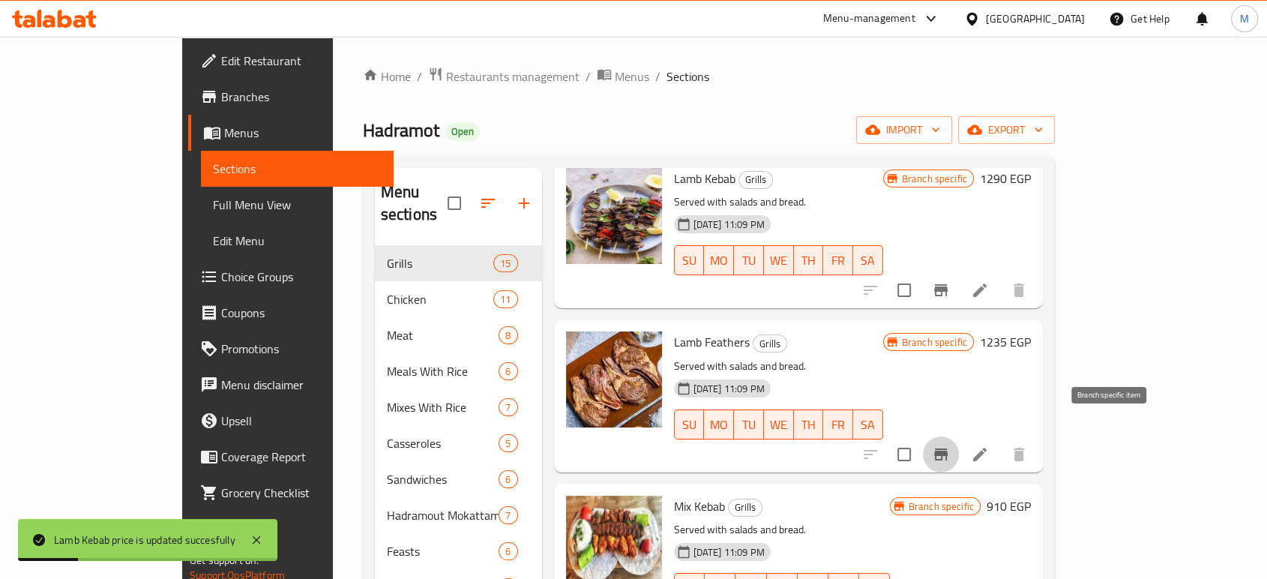
click at [950, 445] on icon "Branch-specific-item" at bounding box center [941, 454] width 18 height 18
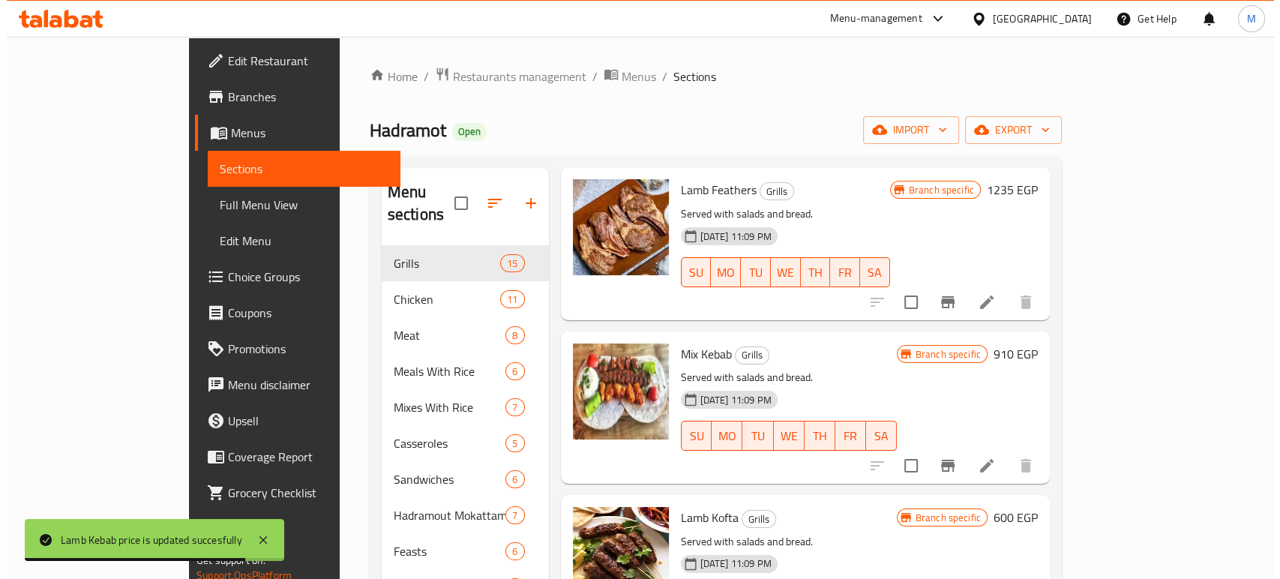
scroll to position [250, 0]
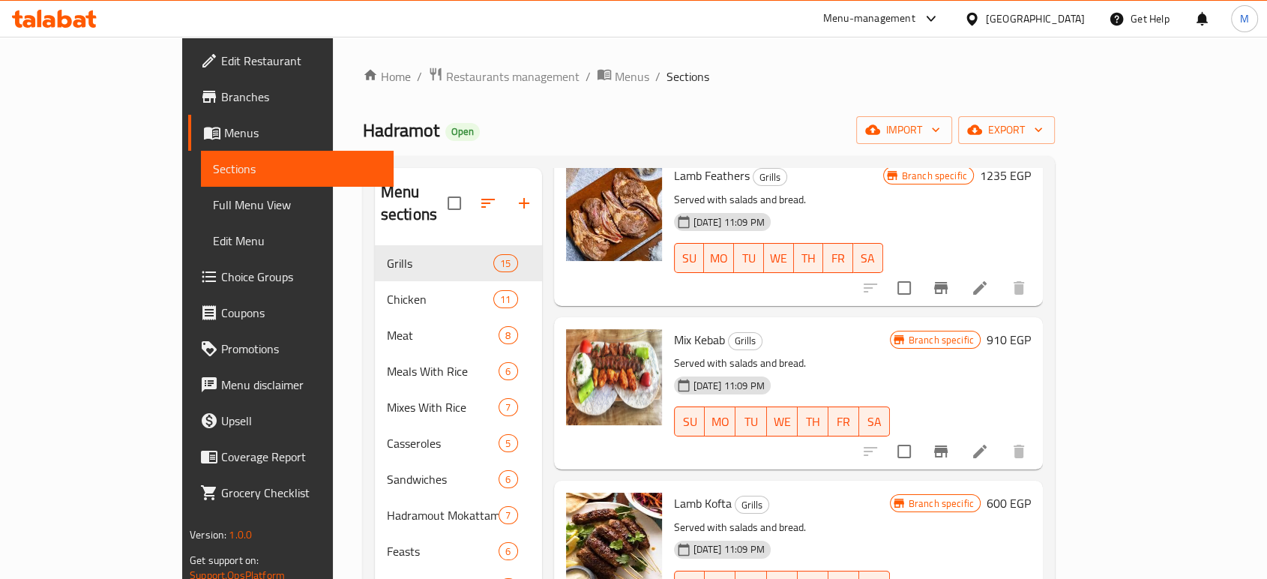
click at [948, 445] on icon "Branch-specific-item" at bounding box center [940, 451] width 13 height 12
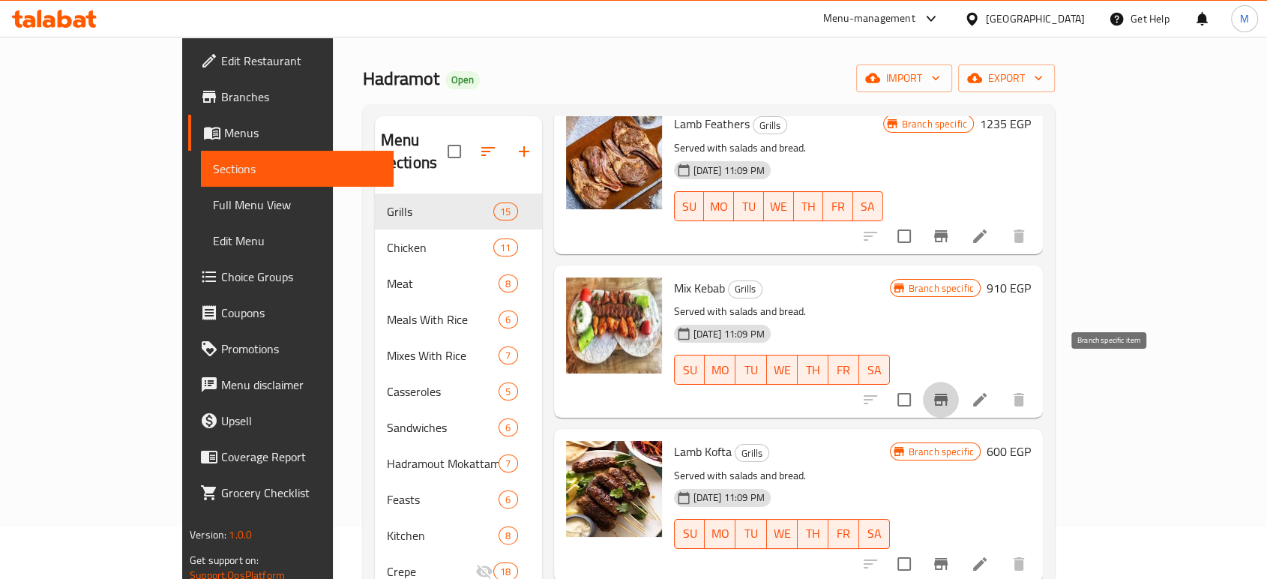
scroll to position [166, 0]
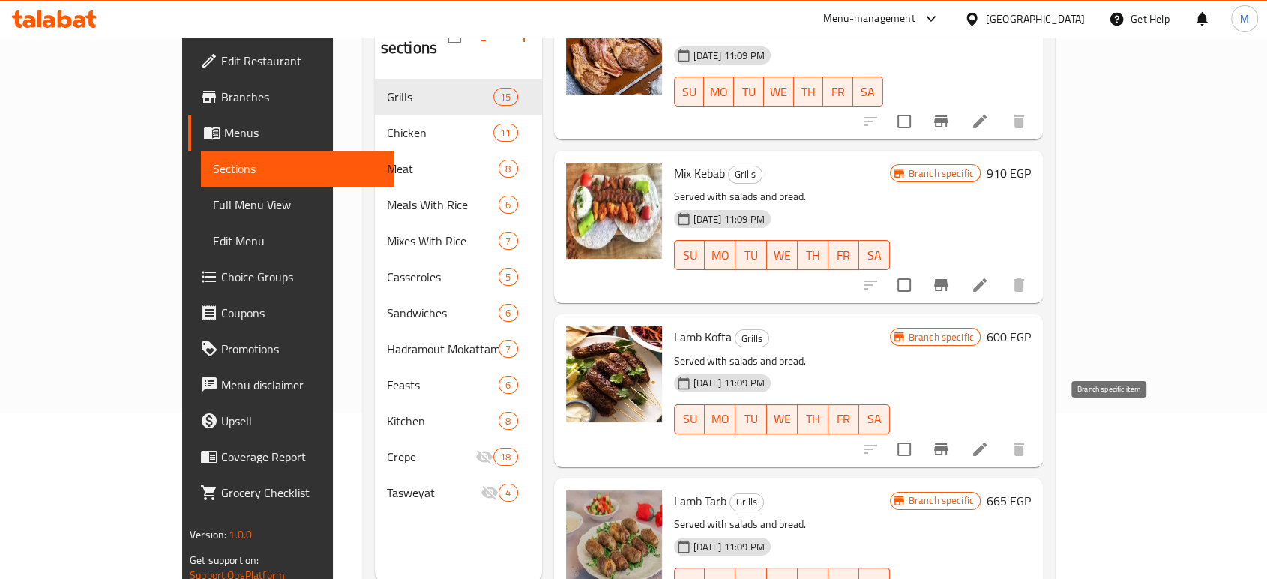
click at [948, 443] on icon "Branch-specific-item" at bounding box center [940, 449] width 13 height 12
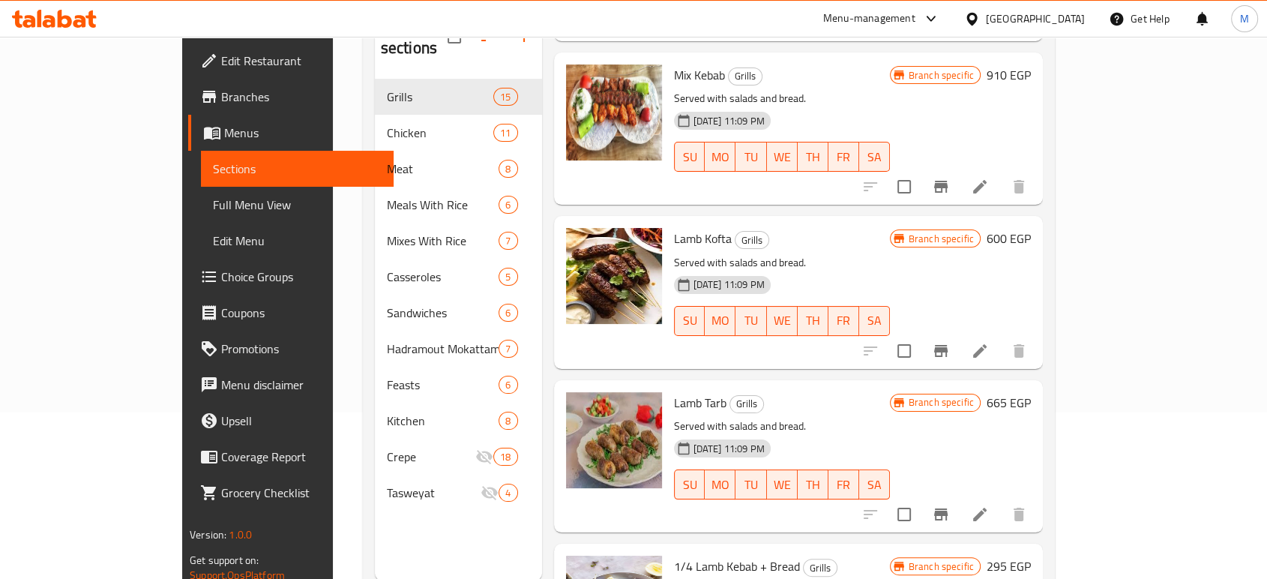
scroll to position [416, 0]
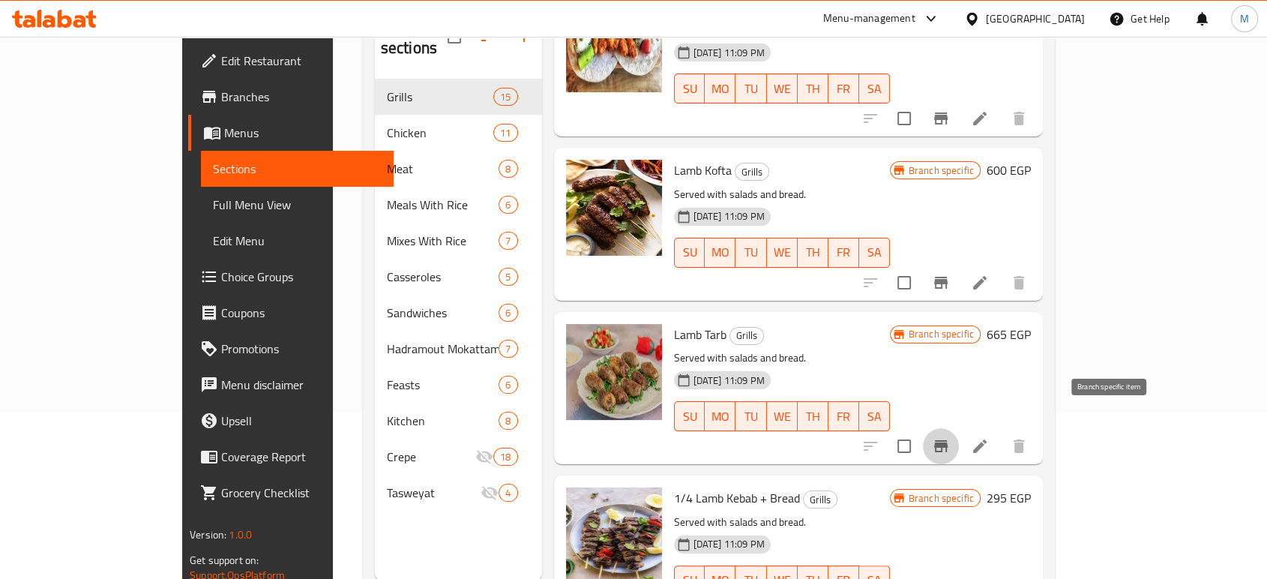
click at [948, 440] on icon "Branch-specific-item" at bounding box center [940, 446] width 13 height 12
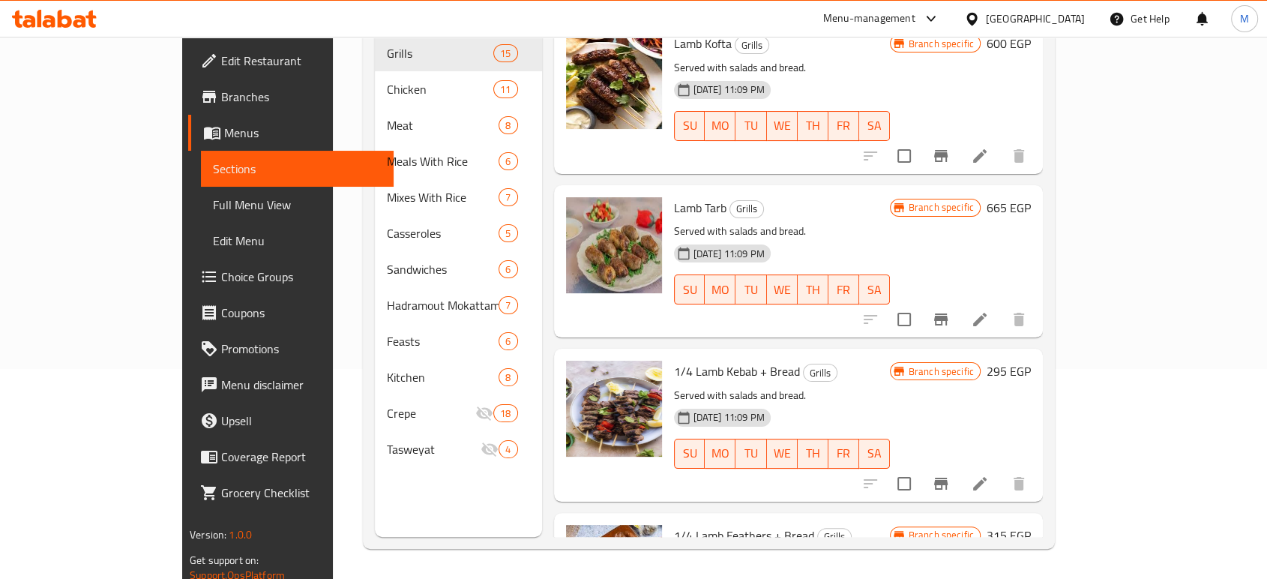
scroll to position [666, 0]
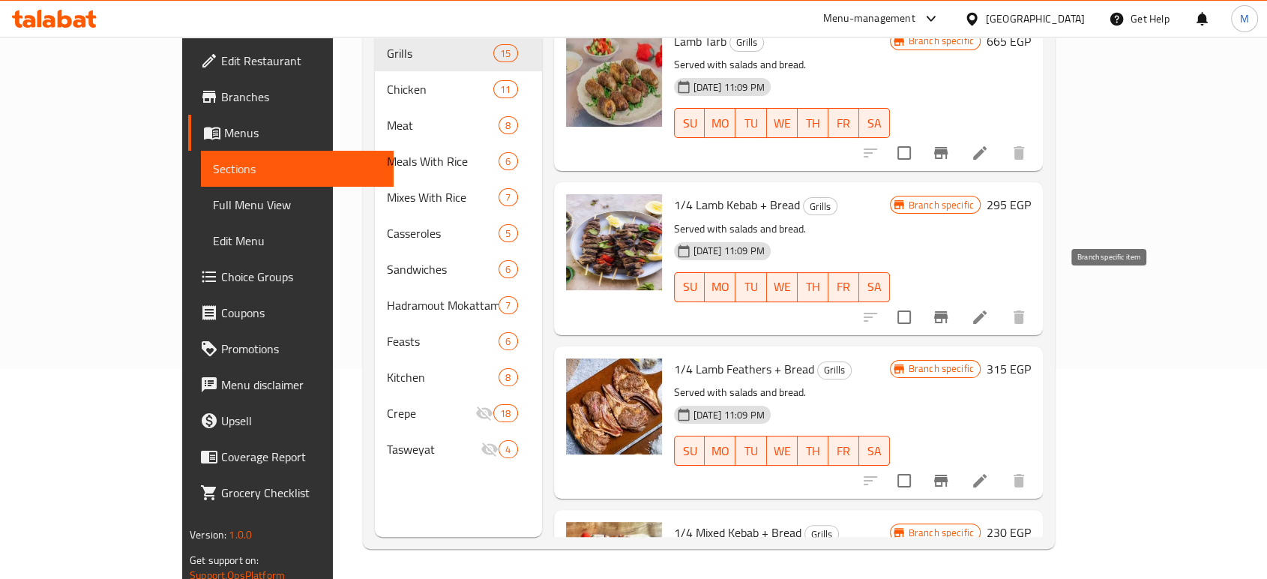
click at [950, 308] on icon "Branch-specific-item" at bounding box center [941, 317] width 18 height 18
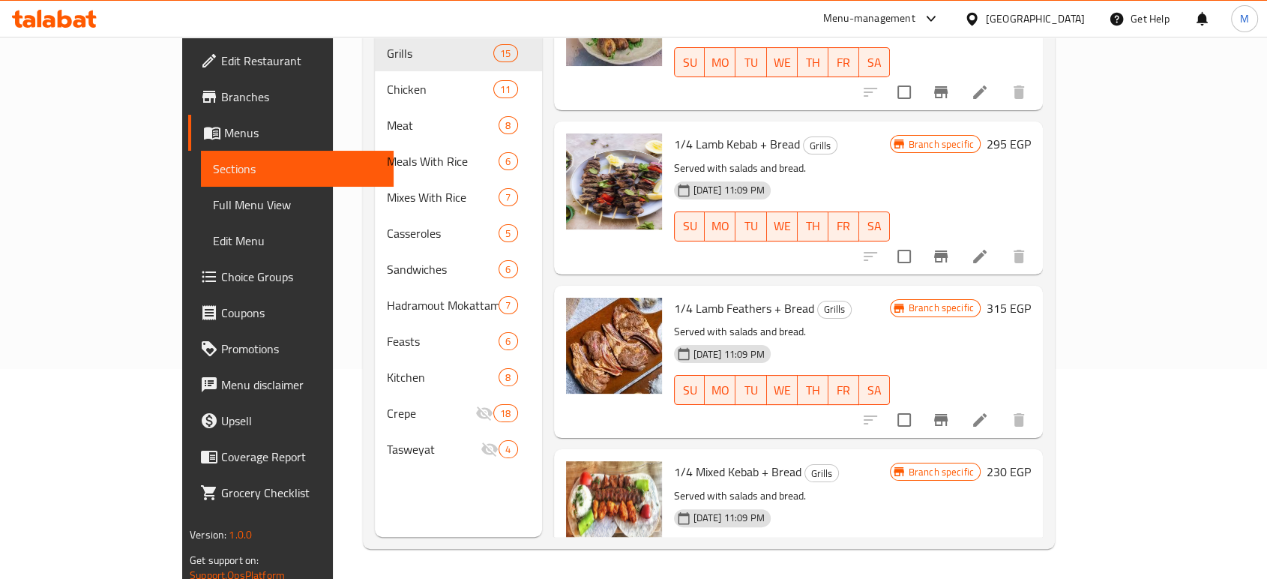
scroll to position [750, 0]
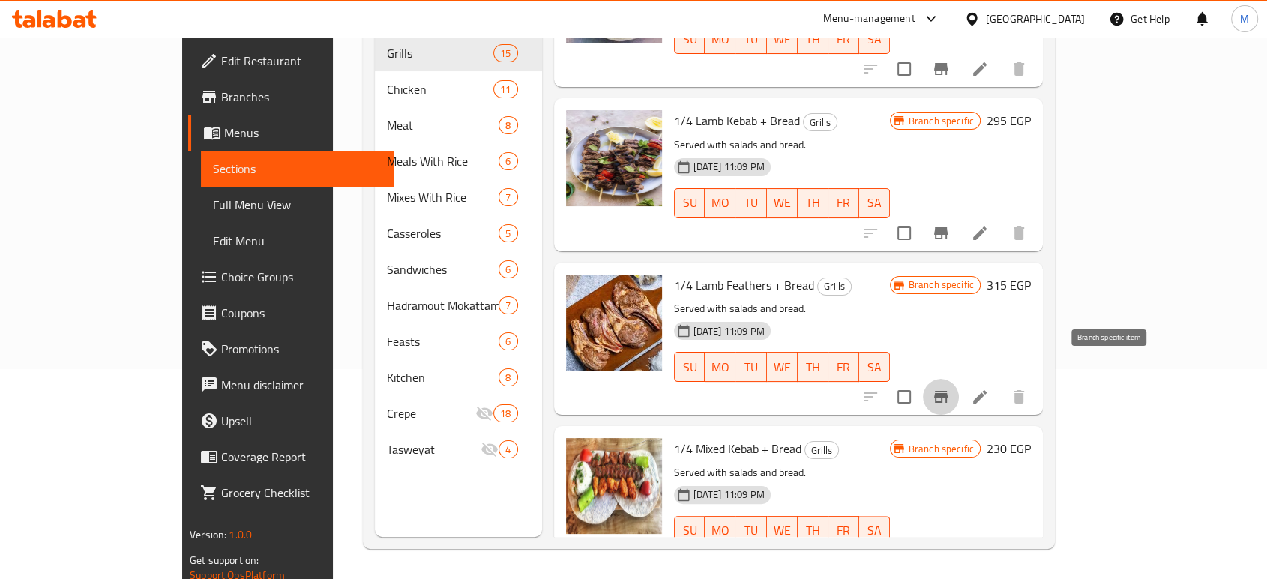
click at [950, 388] on icon "Branch-specific-item" at bounding box center [941, 397] width 18 height 18
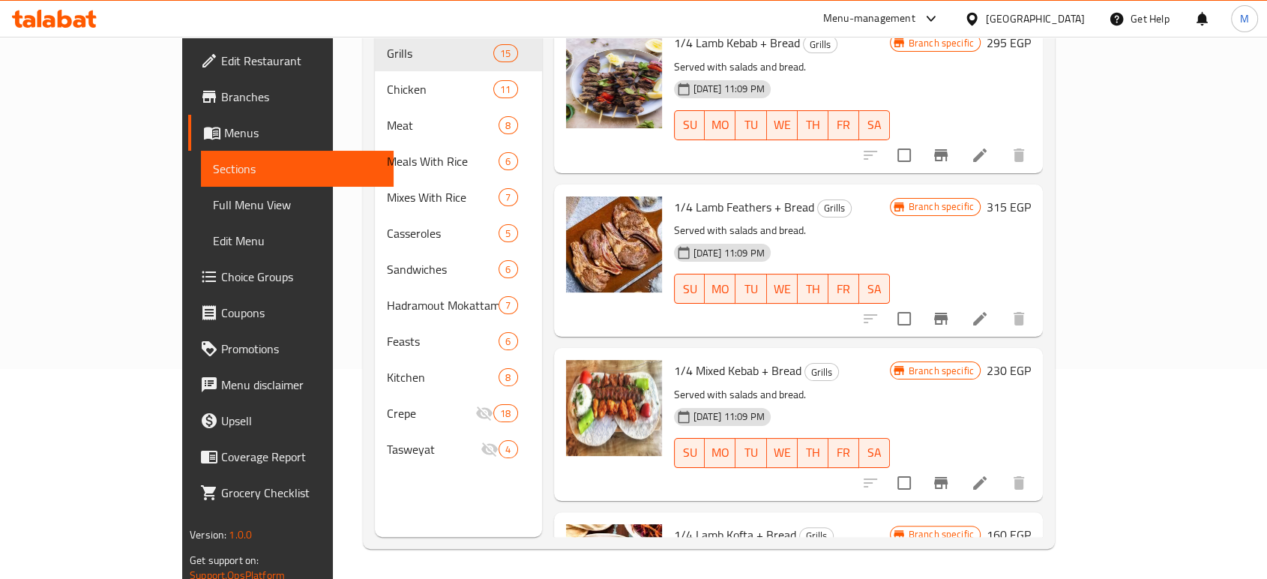
scroll to position [833, 0]
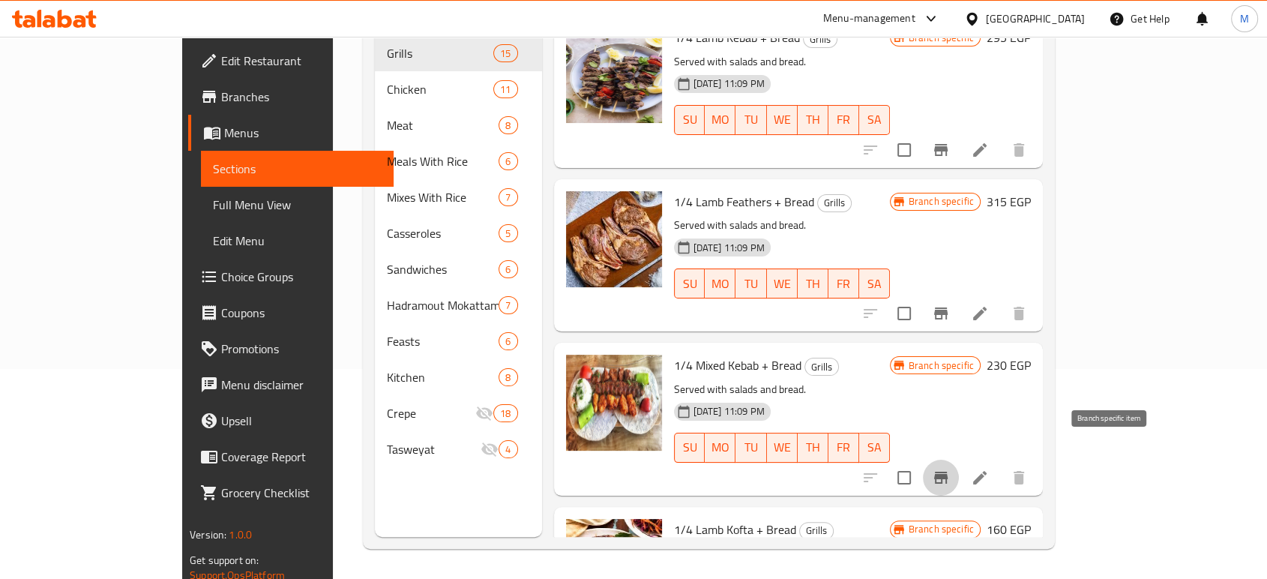
click at [948, 472] on icon "Branch-specific-item" at bounding box center [940, 478] width 13 height 12
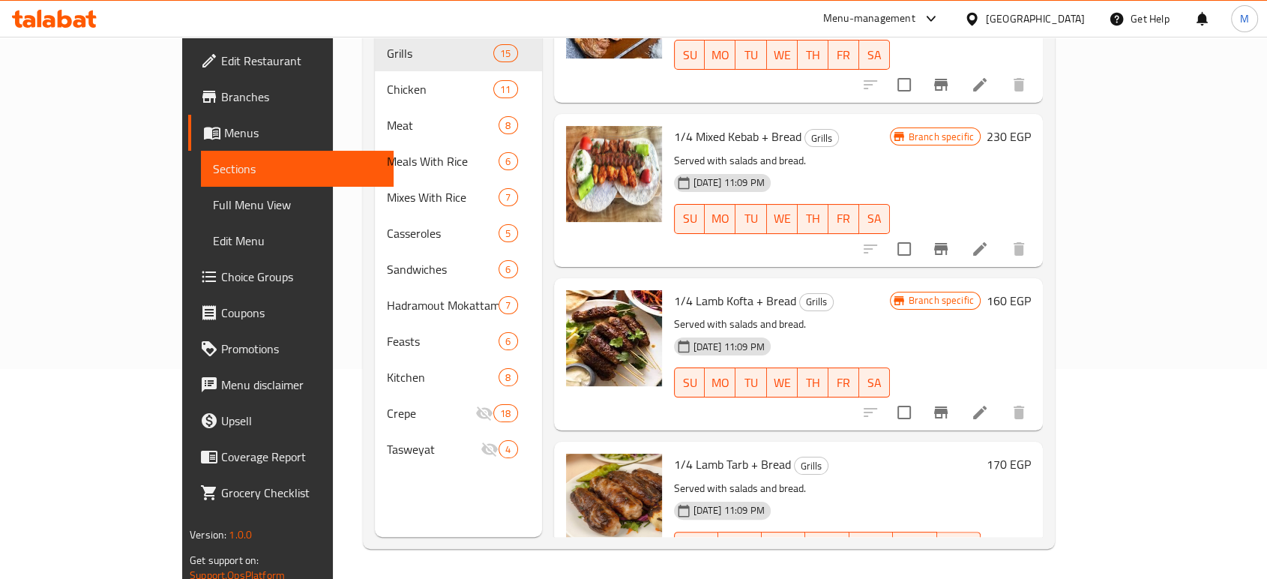
scroll to position [1083, 0]
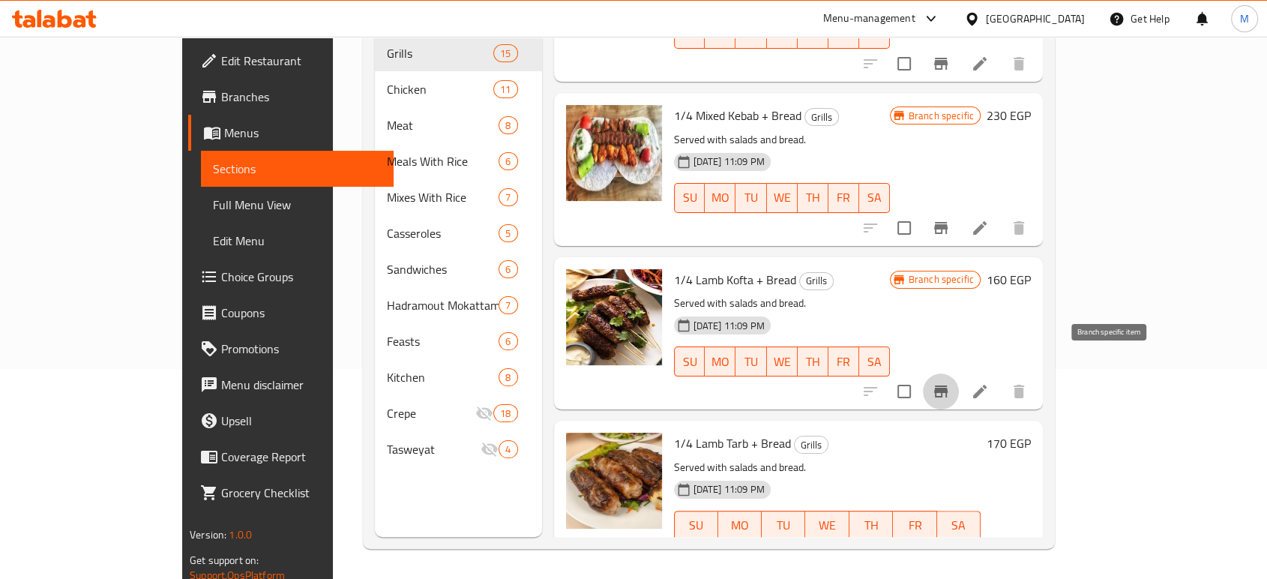
click at [950, 382] on icon "Branch-specific-item" at bounding box center [941, 391] width 18 height 18
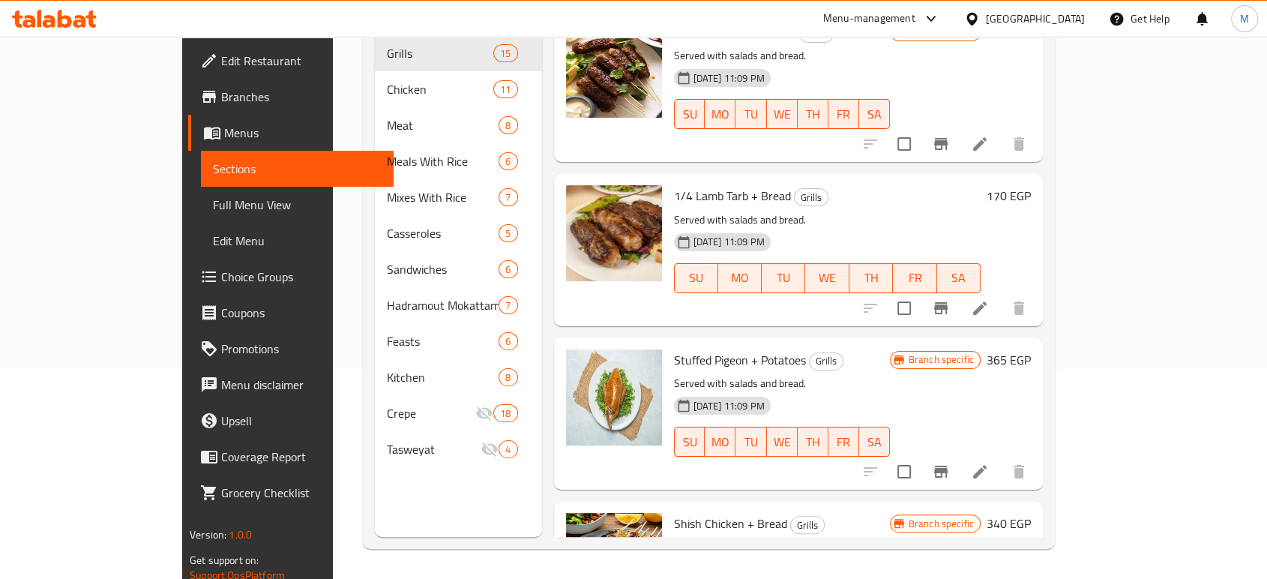
scroll to position [1332, 0]
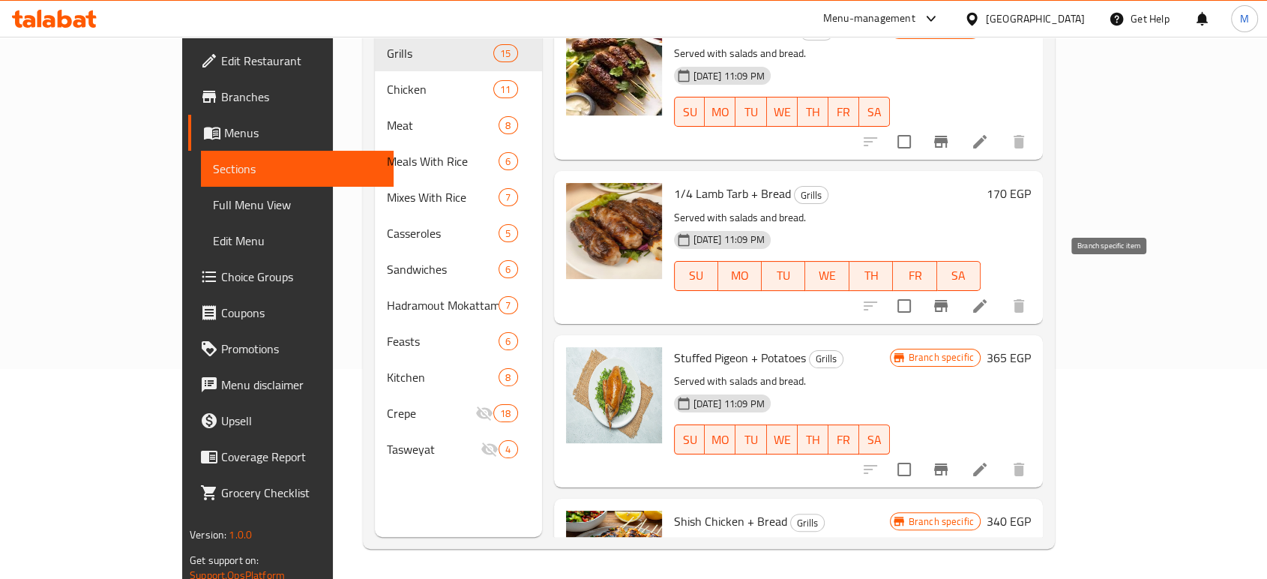
click at [959, 288] on button "Branch-specific-item" at bounding box center [941, 306] width 36 height 36
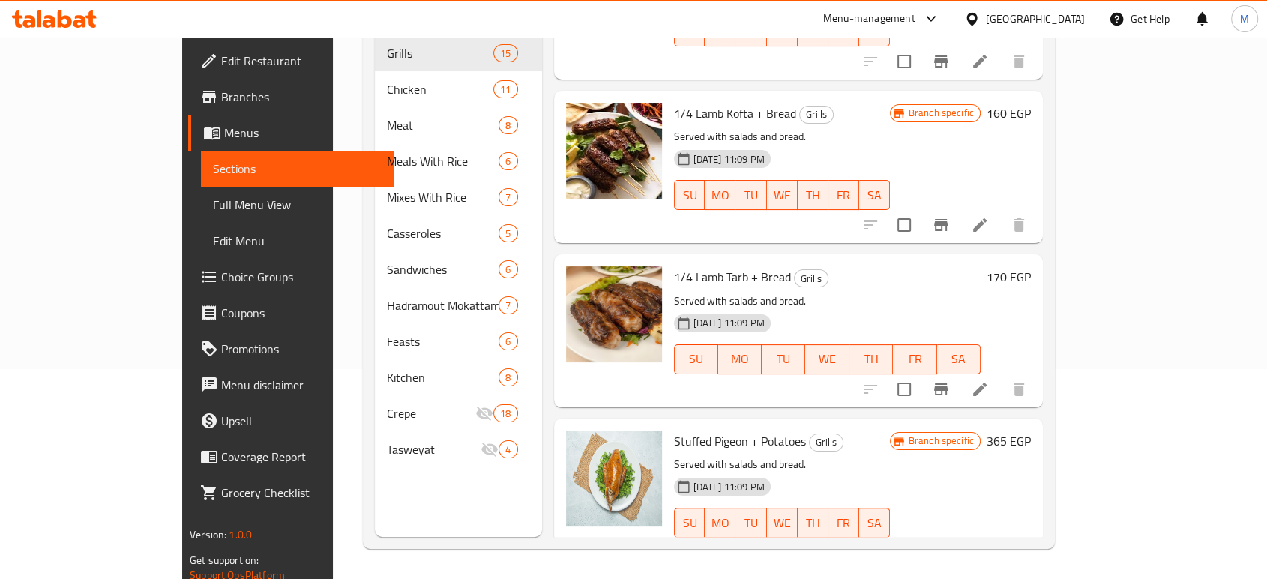
click at [674, 265] on span "1/4 Lamb Tarb + Bread" at bounding box center [732, 276] width 117 height 22
drag, startPoint x: 668, startPoint y: 248, endPoint x: 685, endPoint y: 248, distance: 17.2
click at [685, 265] on span "1/4 Lamb Tarb + Bread" at bounding box center [732, 276] width 117 height 22
copy span "Lamb Tarb"
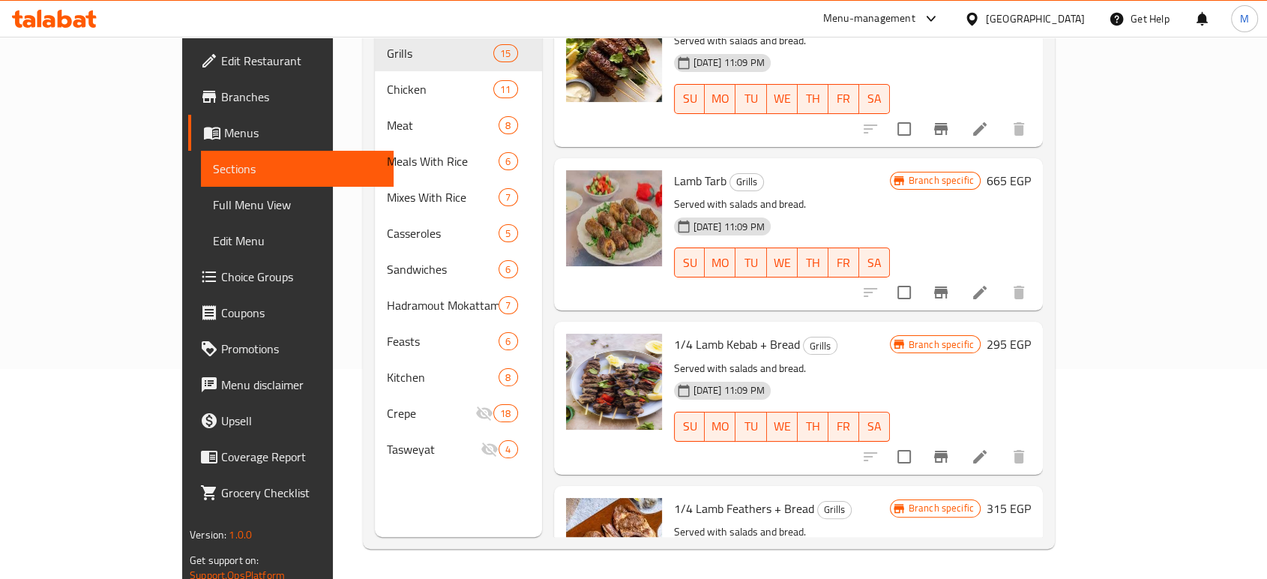
scroll to position [0, 0]
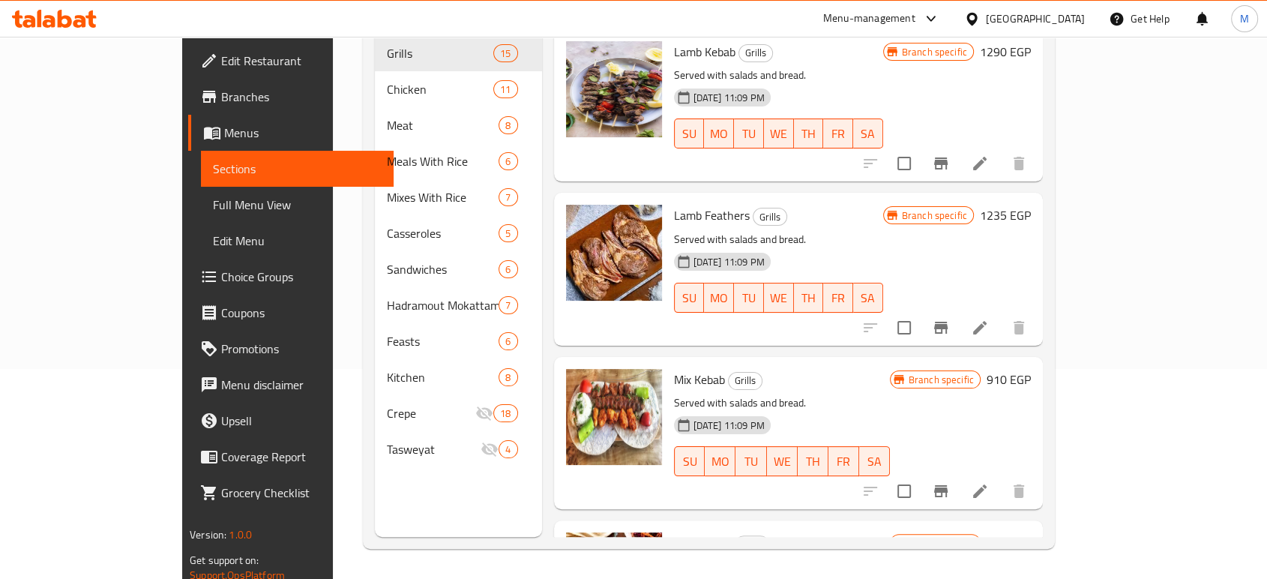
drag, startPoint x: 865, startPoint y: 252, endPoint x: 778, endPoint y: 96, distance: 178.5
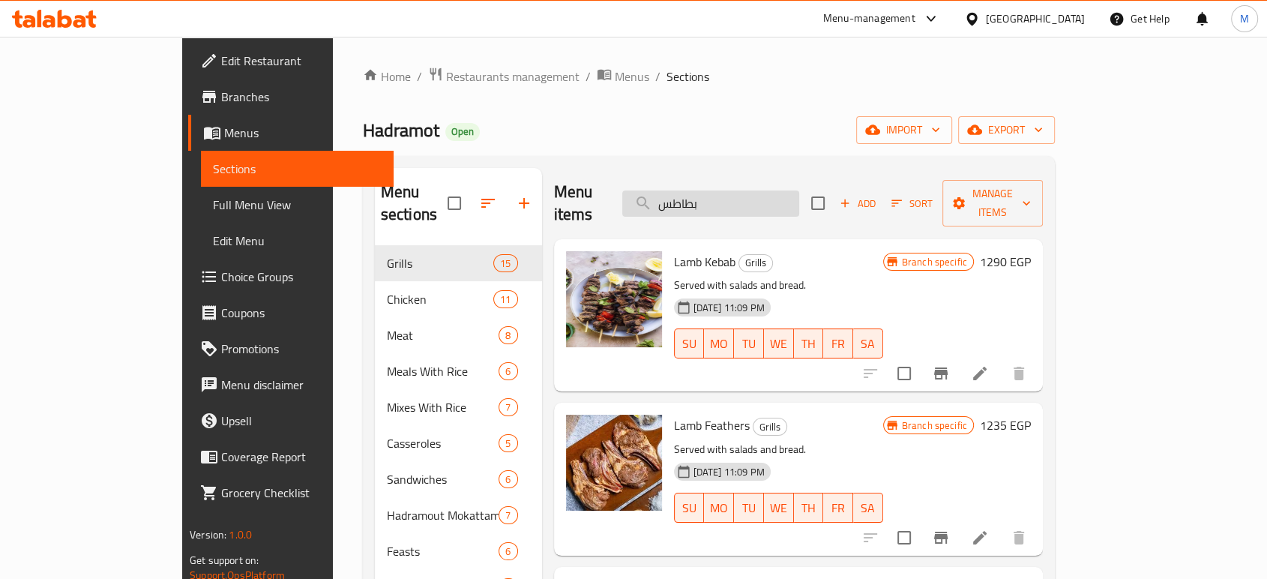
click at [770, 190] on input "بطاطس" at bounding box center [710, 203] width 177 height 26
paste input "Lamb Tarb"
type input "Lamb Tarb"
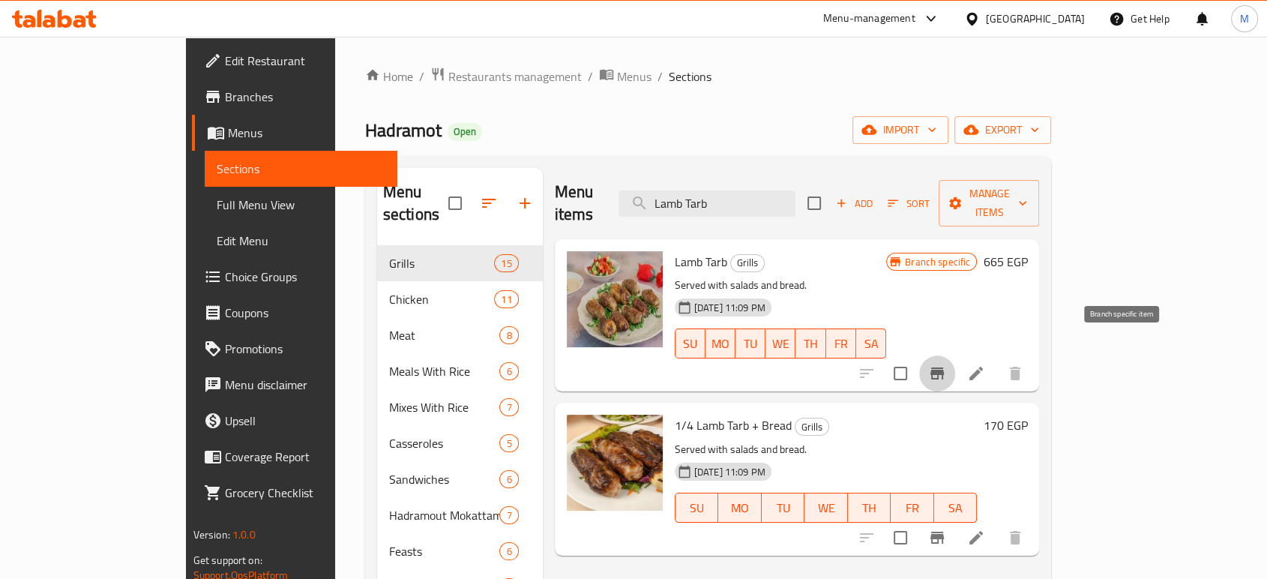
click at [946, 364] on icon "Branch-specific-item" at bounding box center [937, 373] width 18 height 18
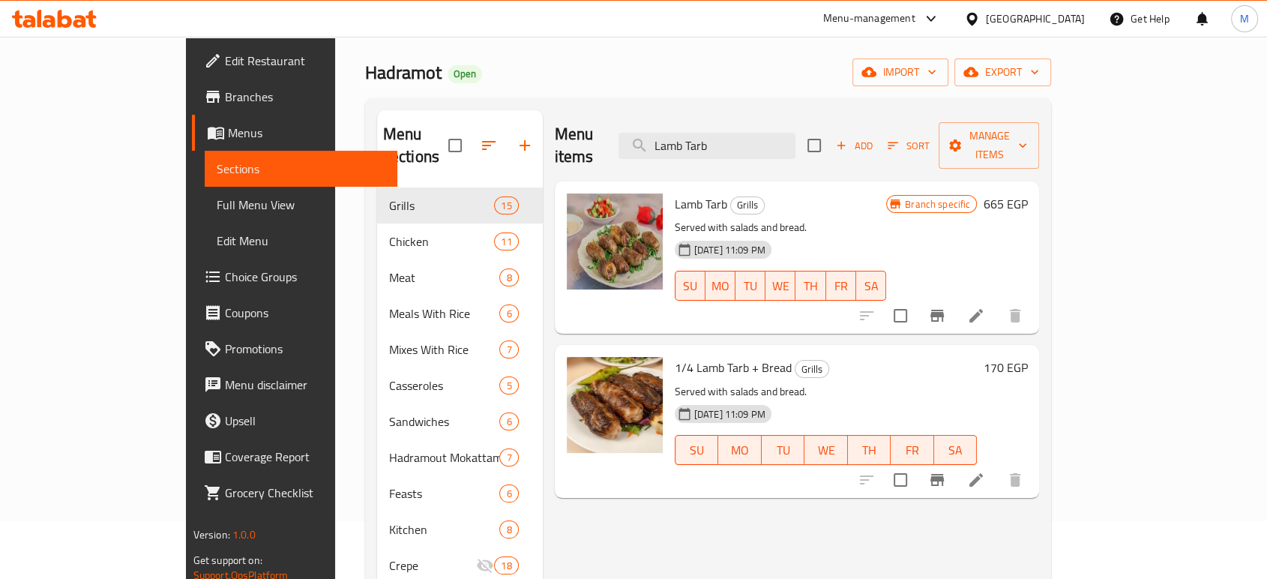
scroll to position [83, 0]
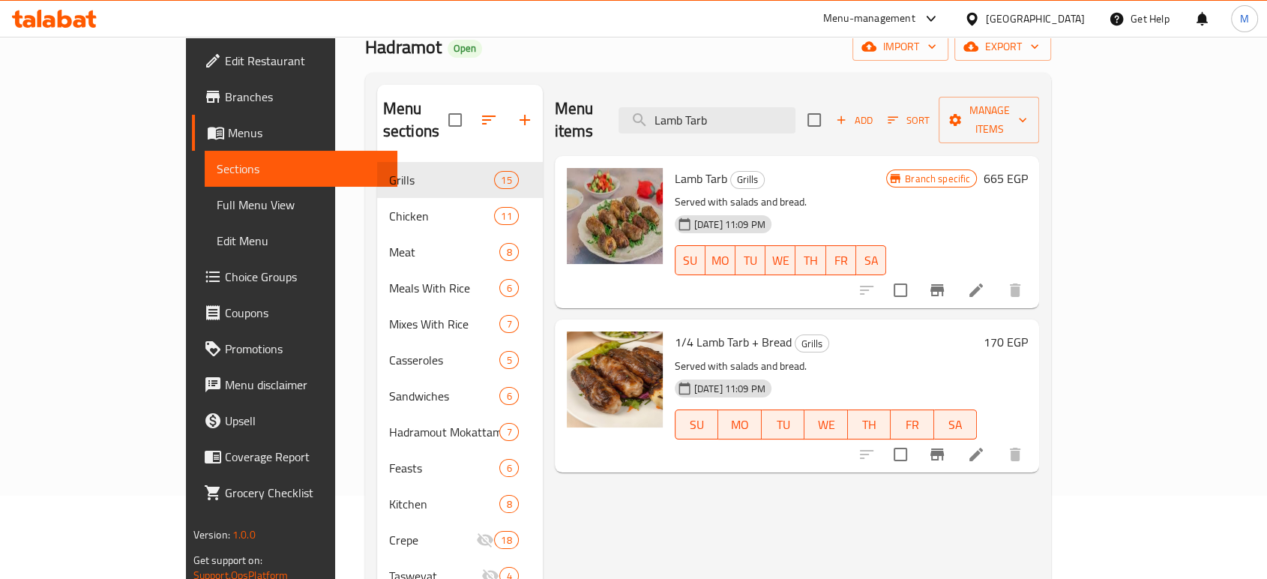
click at [1027, 331] on h6 "170 EGP" at bounding box center [1005, 341] width 44 height 21
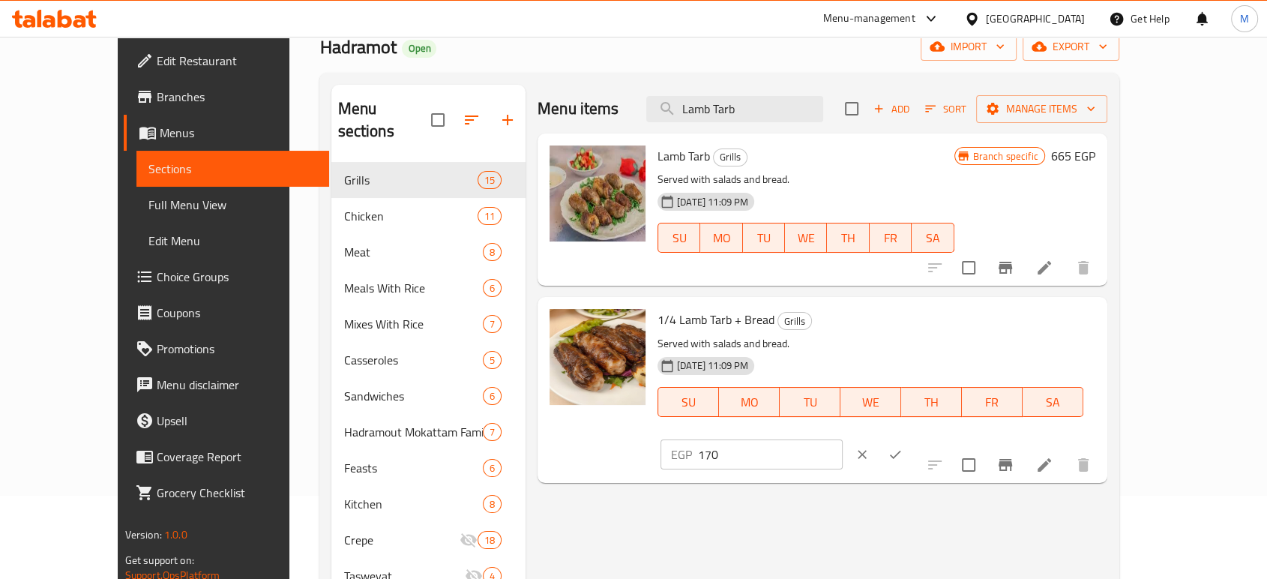
click at [843, 439] on input "170" at bounding box center [770, 454] width 145 height 30
type input "190"
click at [903, 447] on icon "ok" at bounding box center [895, 454] width 15 height 15
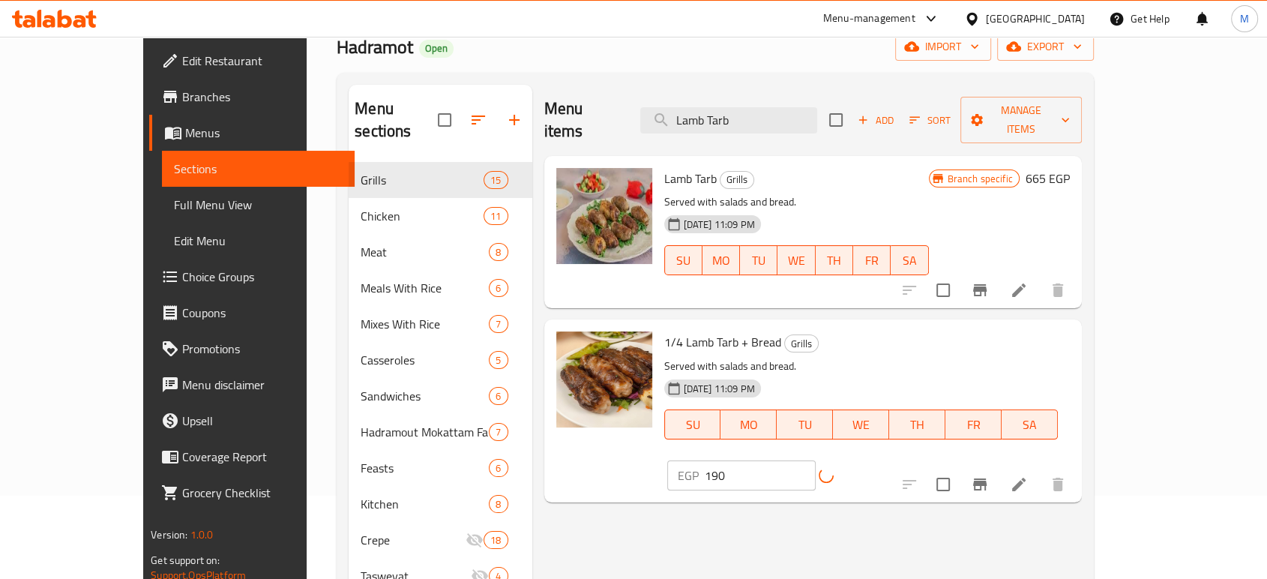
click at [1076, 466] on div at bounding box center [983, 484] width 184 height 36
click at [989, 475] on icon "Branch-specific-item" at bounding box center [980, 484] width 18 height 18
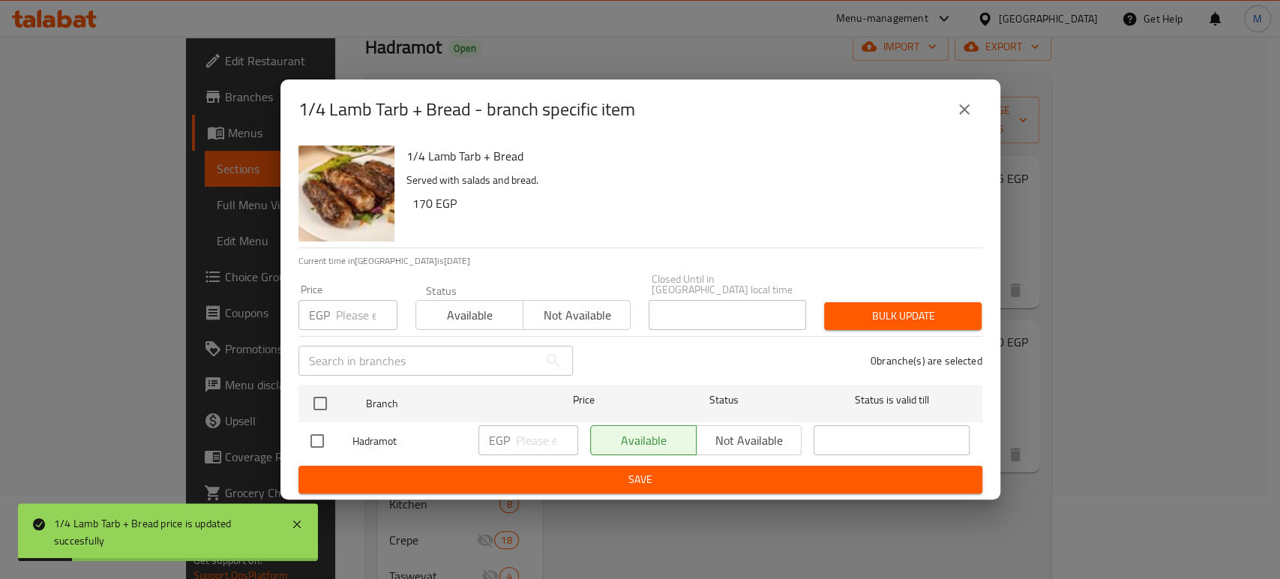
click at [500, 431] on p "EGP" at bounding box center [499, 440] width 21 height 18
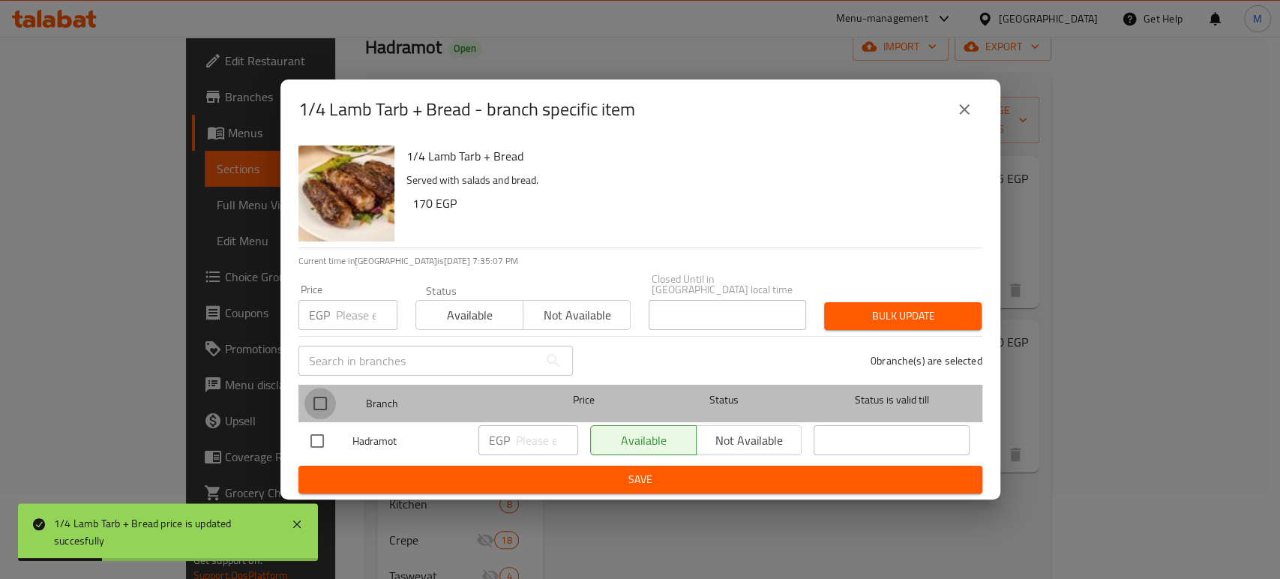
click at [322, 398] on input "checkbox" at bounding box center [319, 403] width 31 height 31
checkbox input "true"
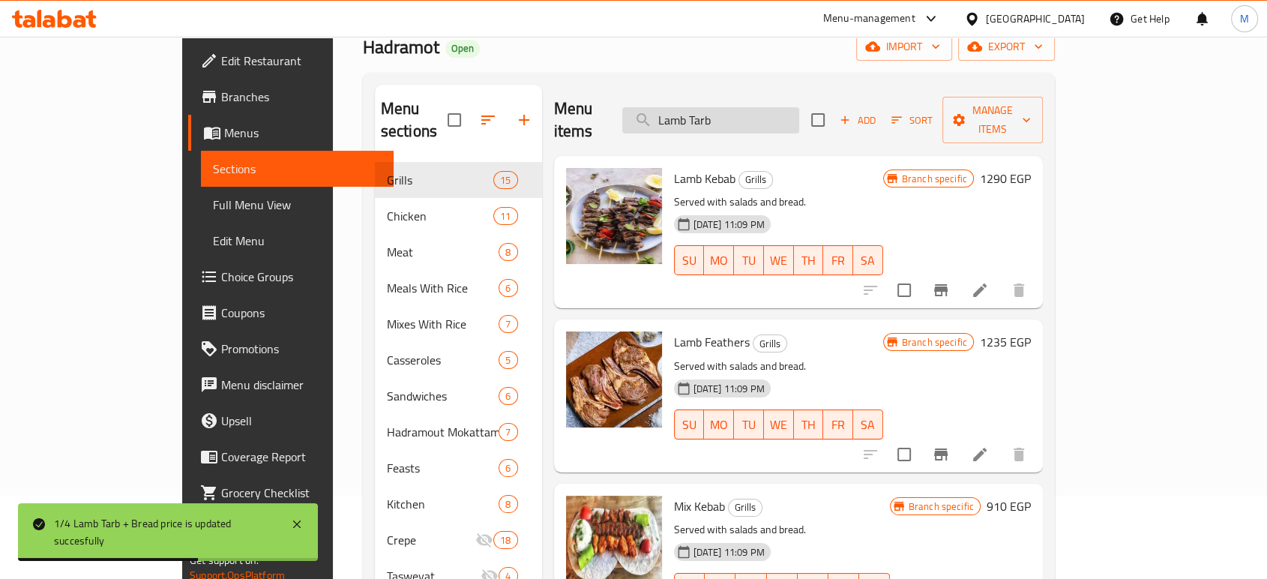
drag, startPoint x: 745, startPoint y: 91, endPoint x: 822, endPoint y: 100, distance: 77.1
click at [750, 95] on div "Menu items Lamb Tarb Add Sort Manage items" at bounding box center [798, 120] width 489 height 71
click at [799, 107] on input "Lamb Tarb" at bounding box center [710, 120] width 177 height 26
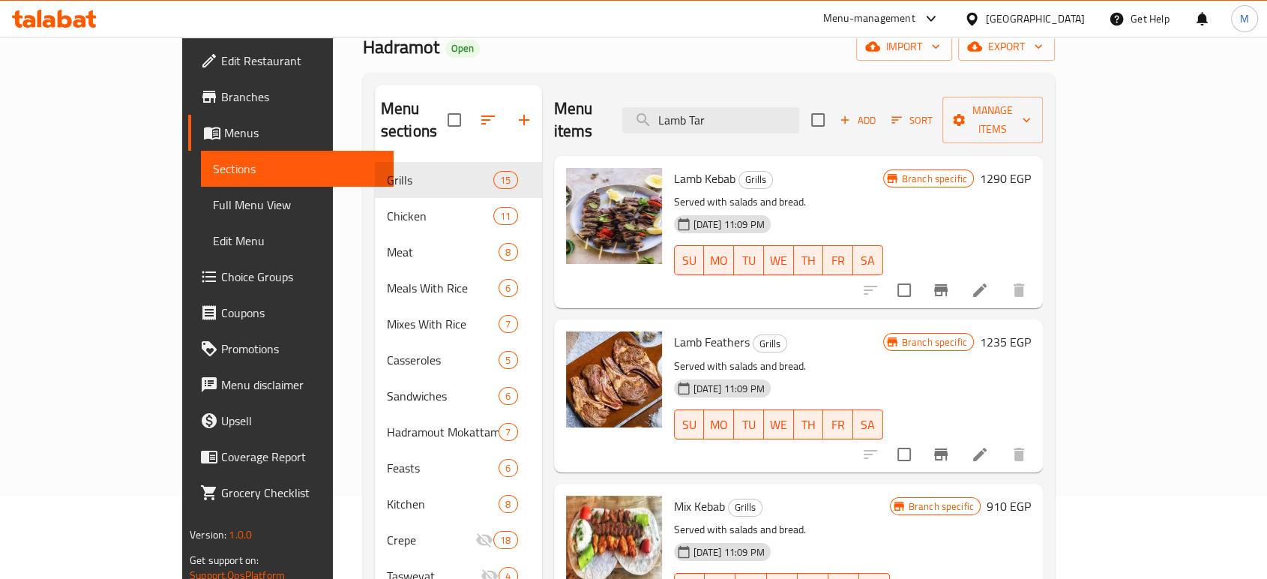
type input "Lamb Tar"
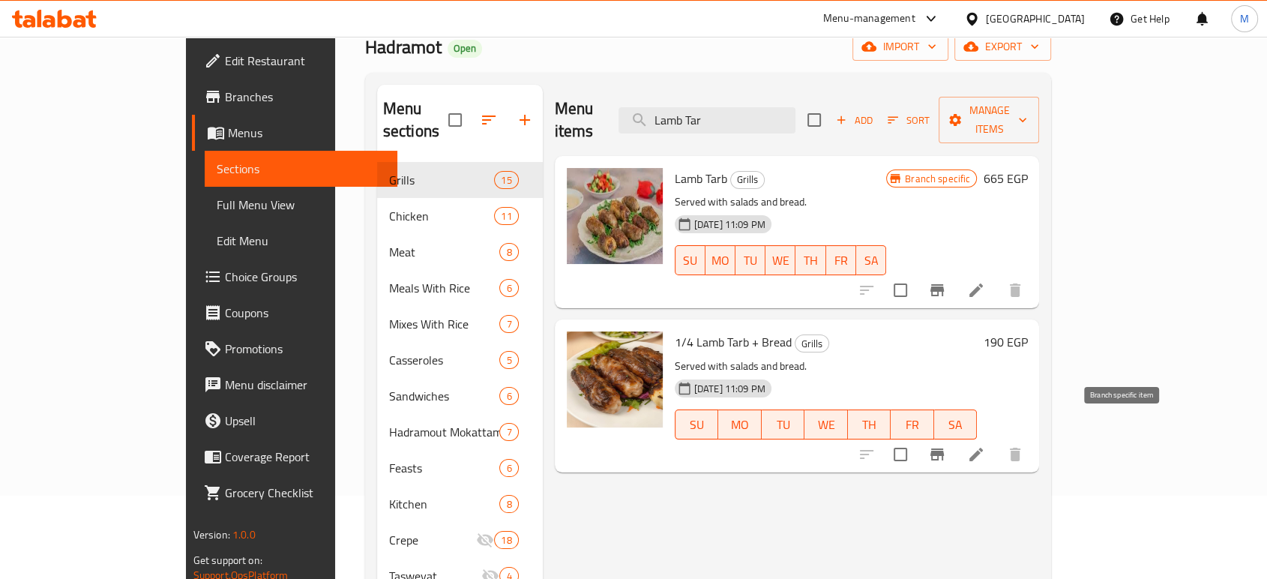
click at [946, 445] on icon "Branch-specific-item" at bounding box center [937, 454] width 18 height 18
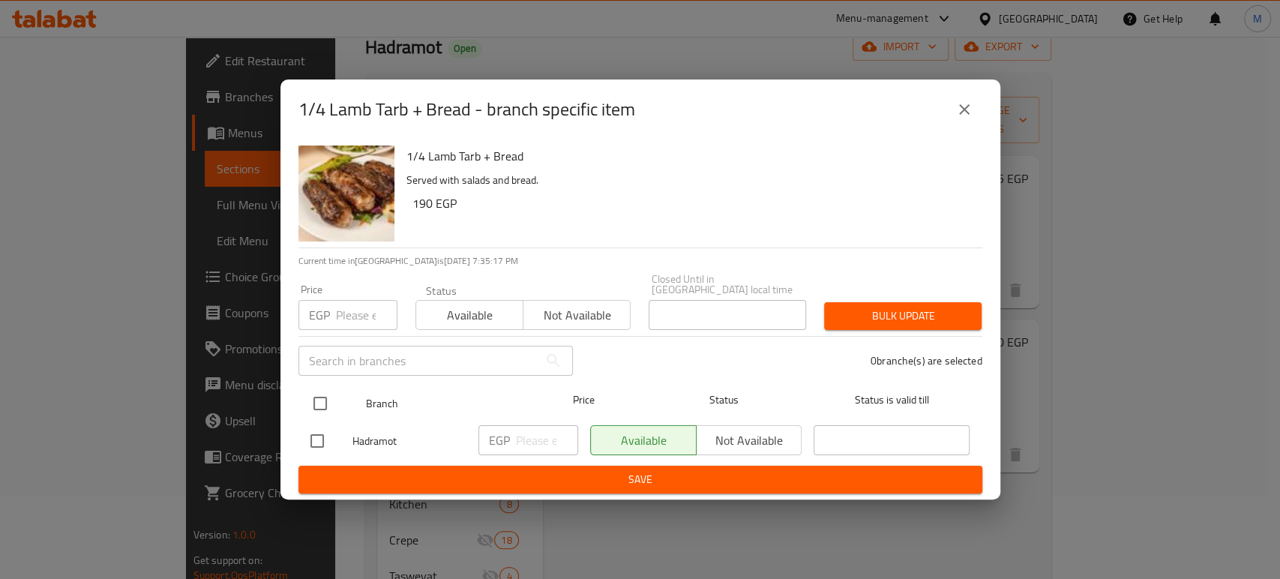
click at [316, 395] on input "checkbox" at bounding box center [319, 403] width 31 height 31
checkbox input "true"
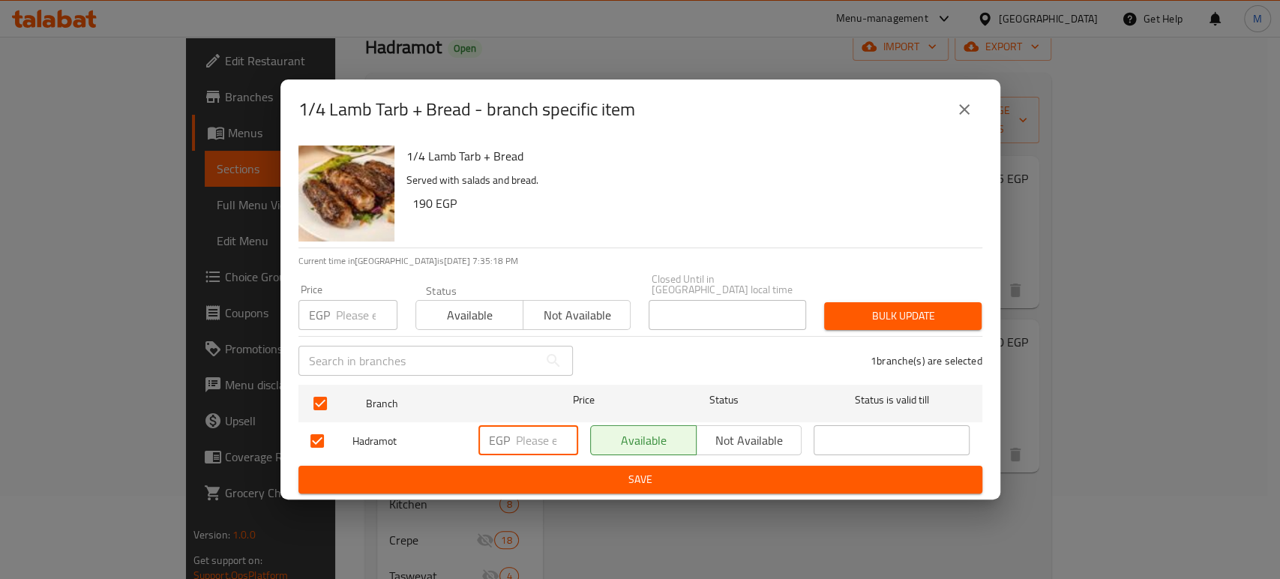
click at [521, 435] on input "number" at bounding box center [547, 440] width 62 height 30
type input "190"
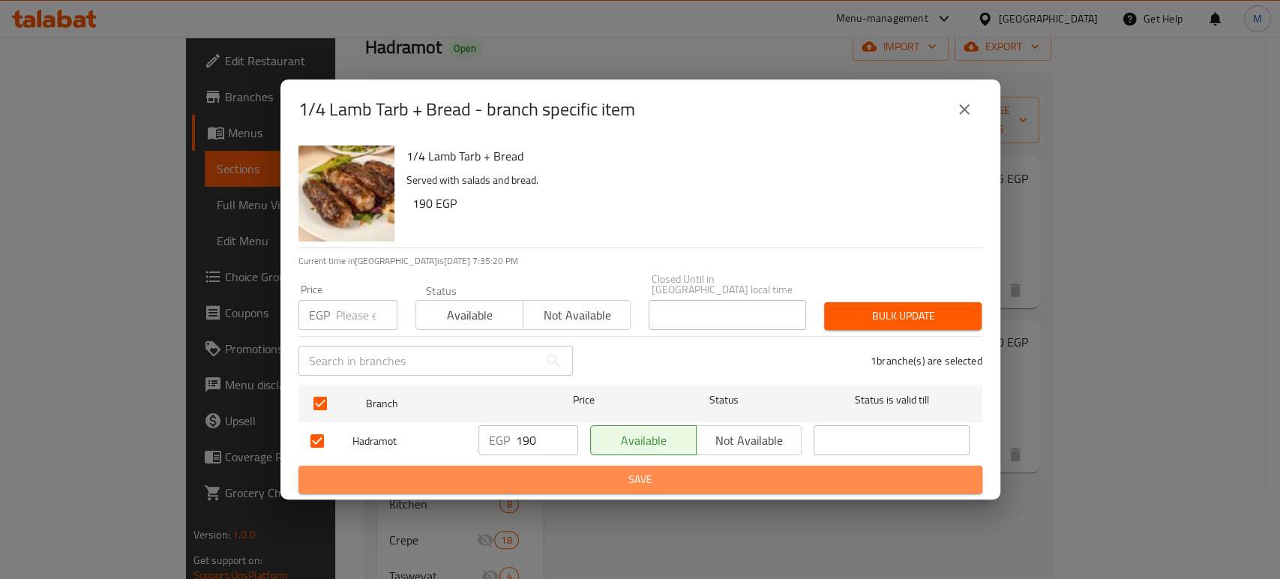
click at [600, 470] on span "Save" at bounding box center [640, 479] width 660 height 19
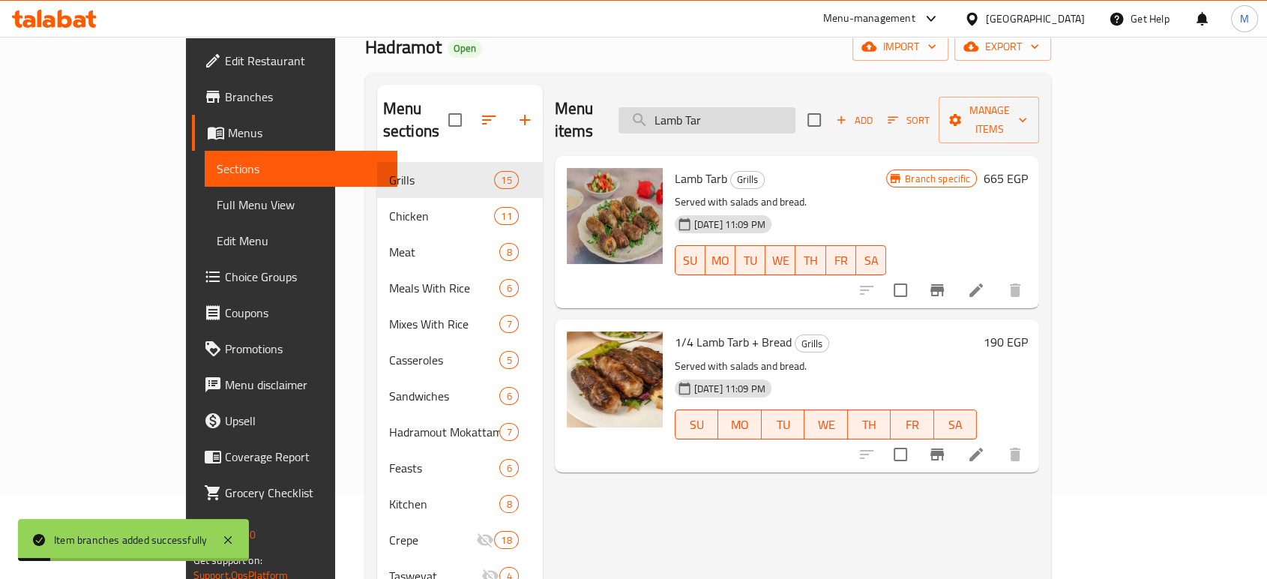
click at [771, 109] on input "Lamb Tar" at bounding box center [707, 120] width 177 height 26
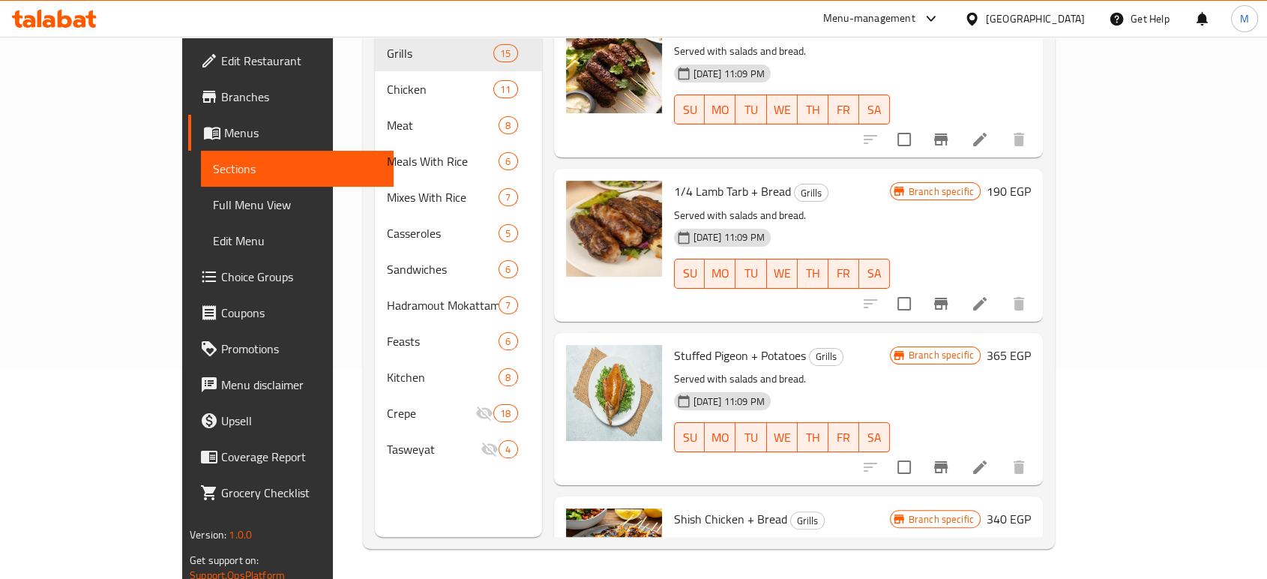
scroll to position [1331, 0]
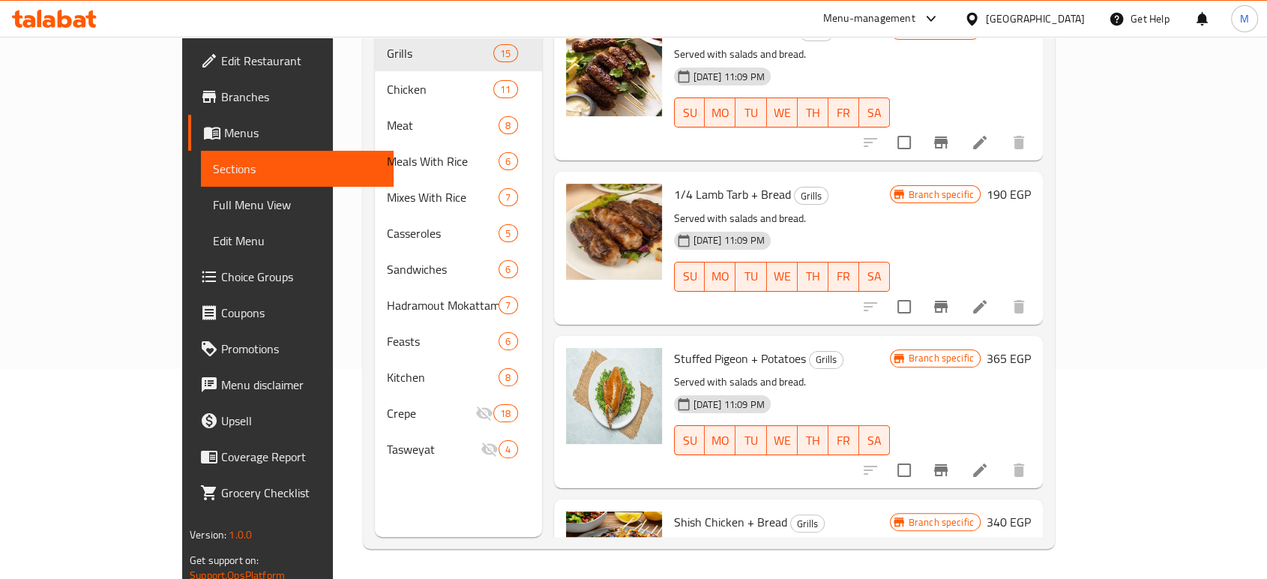
click at [684, 347] on span "Stuffed Pigeon + Potatoes" at bounding box center [740, 358] width 132 height 22
click at [950, 461] on icon "Branch-specific-item" at bounding box center [941, 470] width 18 height 18
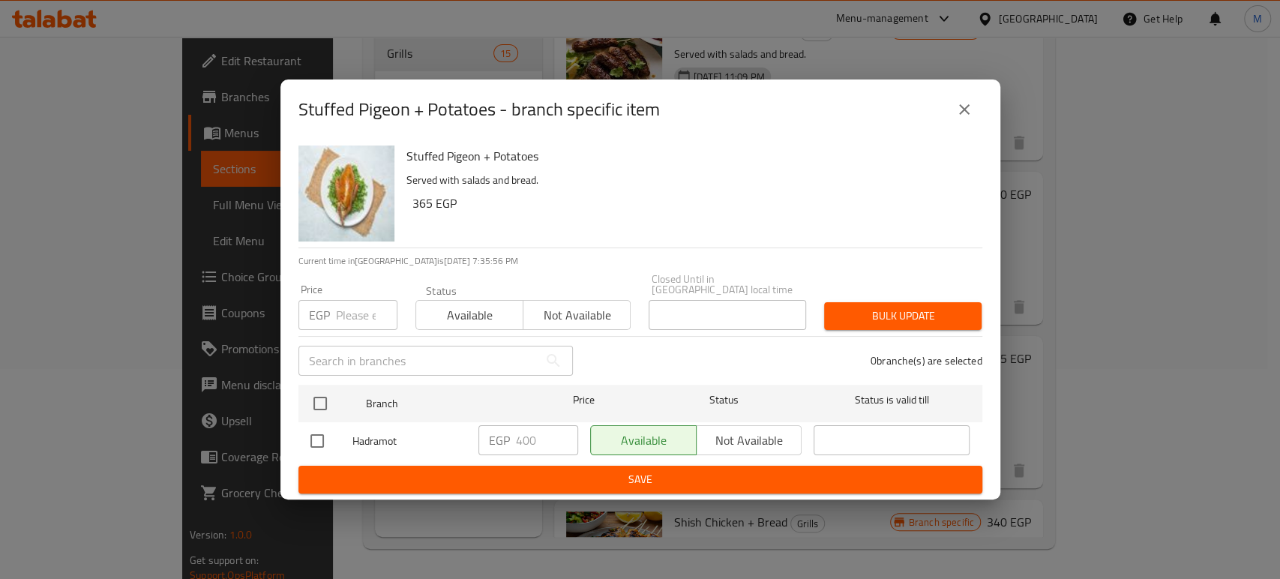
click at [450, 166] on h6 "Stuffed Pigeon + Potatoes" at bounding box center [688, 155] width 564 height 21
click at [972, 109] on icon "close" at bounding box center [964, 109] width 18 height 18
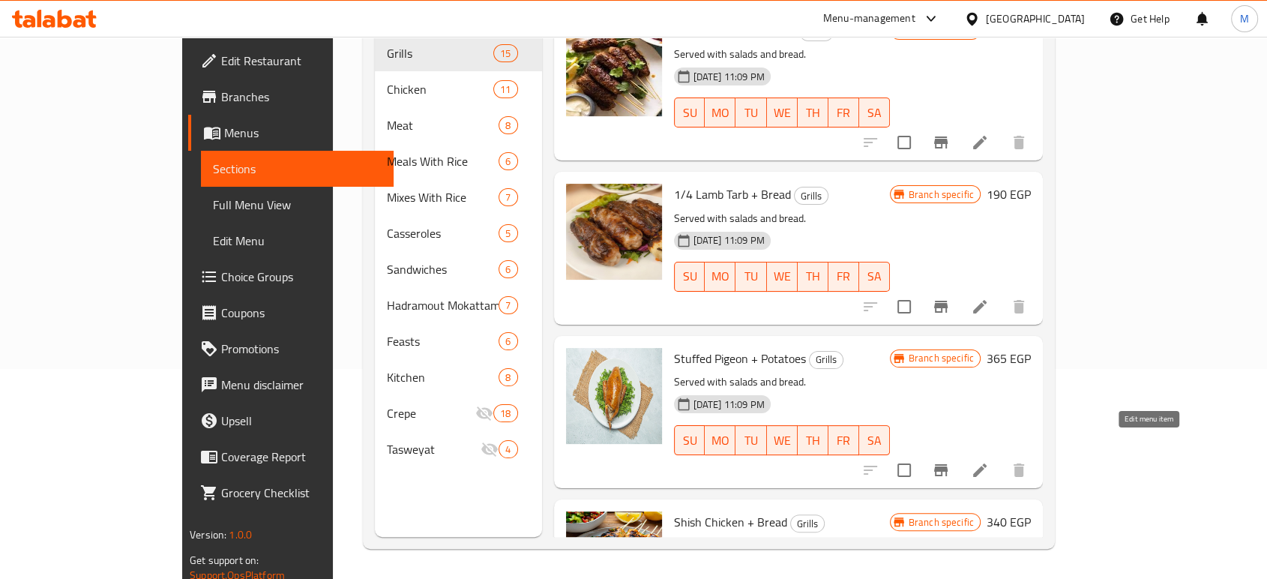
click at [987, 463] on icon at bounding box center [979, 469] width 13 height 13
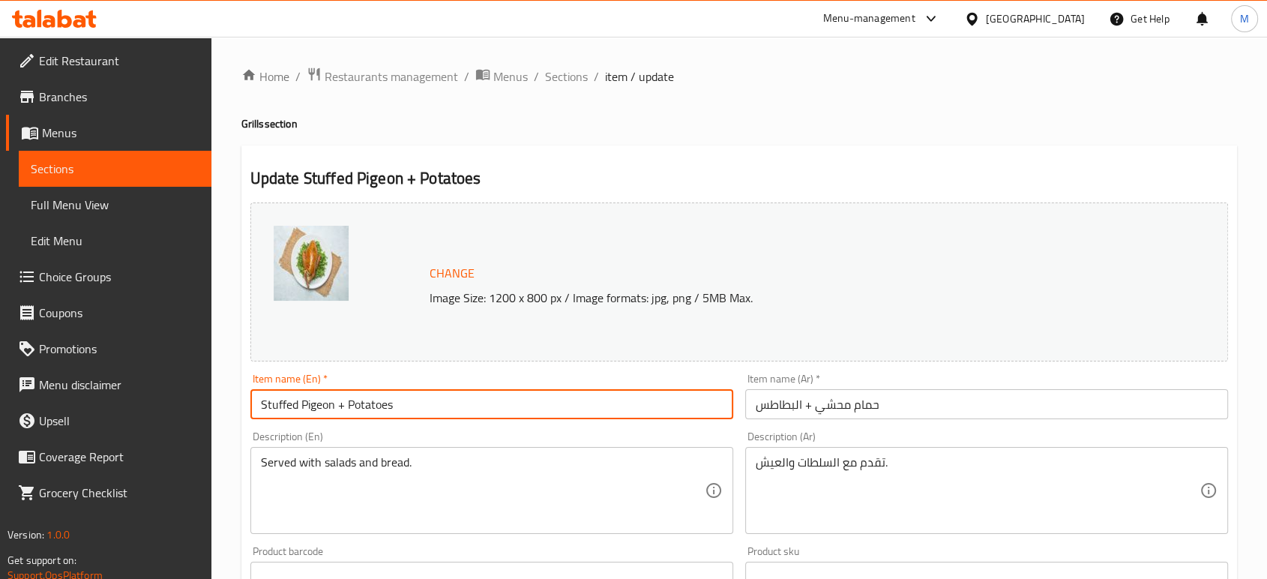
click at [414, 402] on input "Stuffed Pigeon + Potatoes" at bounding box center [491, 404] width 483 height 30
type input "1 Stuffed Pigeon + Potatoes"
click at [966, 406] on input "حمام محشي + البطاطس" at bounding box center [986, 404] width 483 height 30
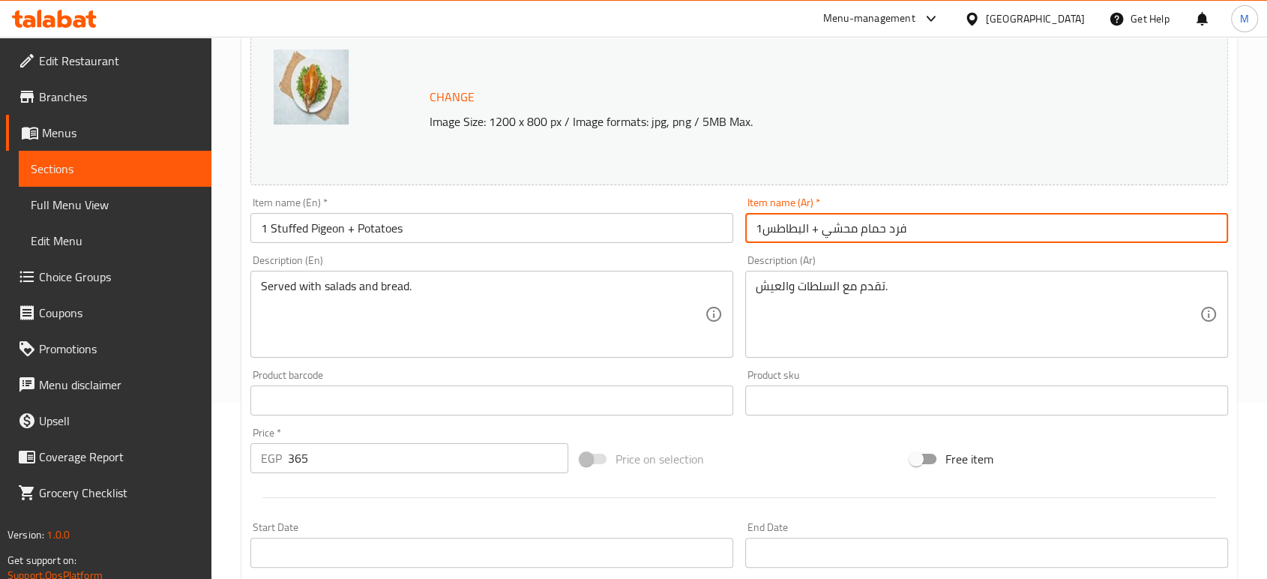
scroll to position [502, 0]
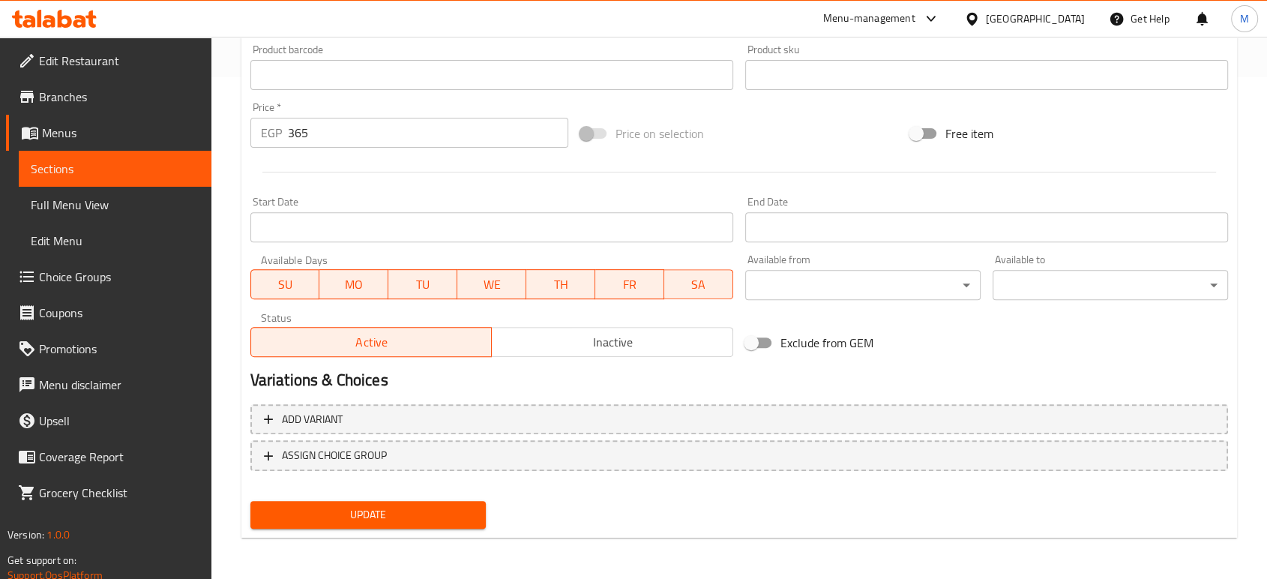
type input "1فرد حمام محشي + البطاطس"
click at [374, 520] on span "Update" at bounding box center [367, 514] width 211 height 19
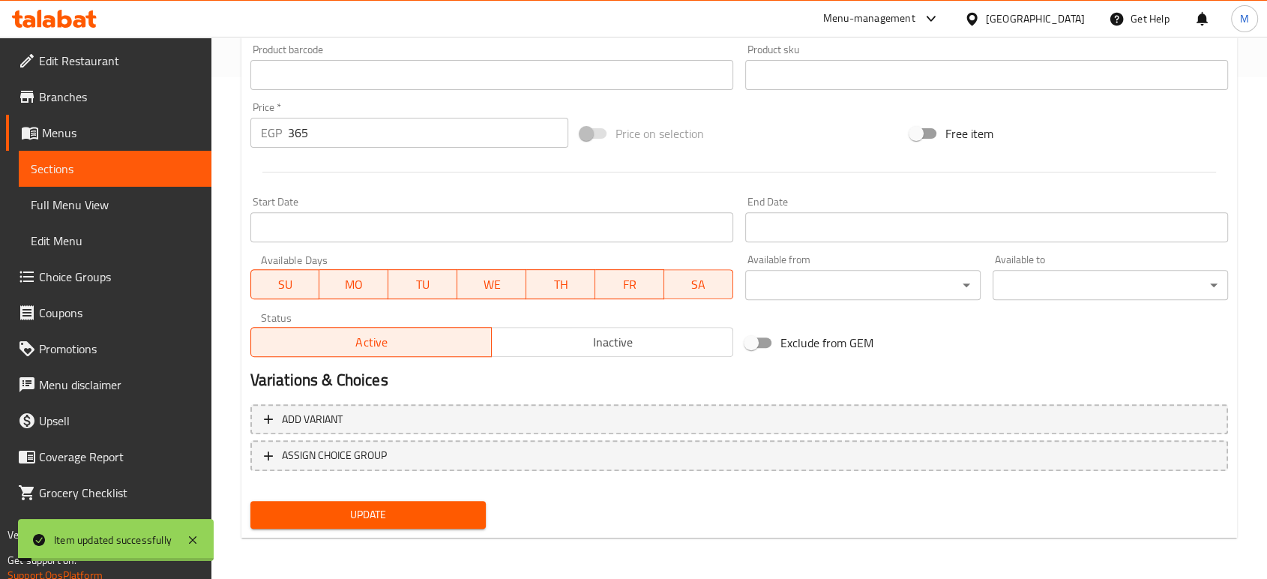
click at [451, 132] on input "365" at bounding box center [428, 133] width 280 height 30
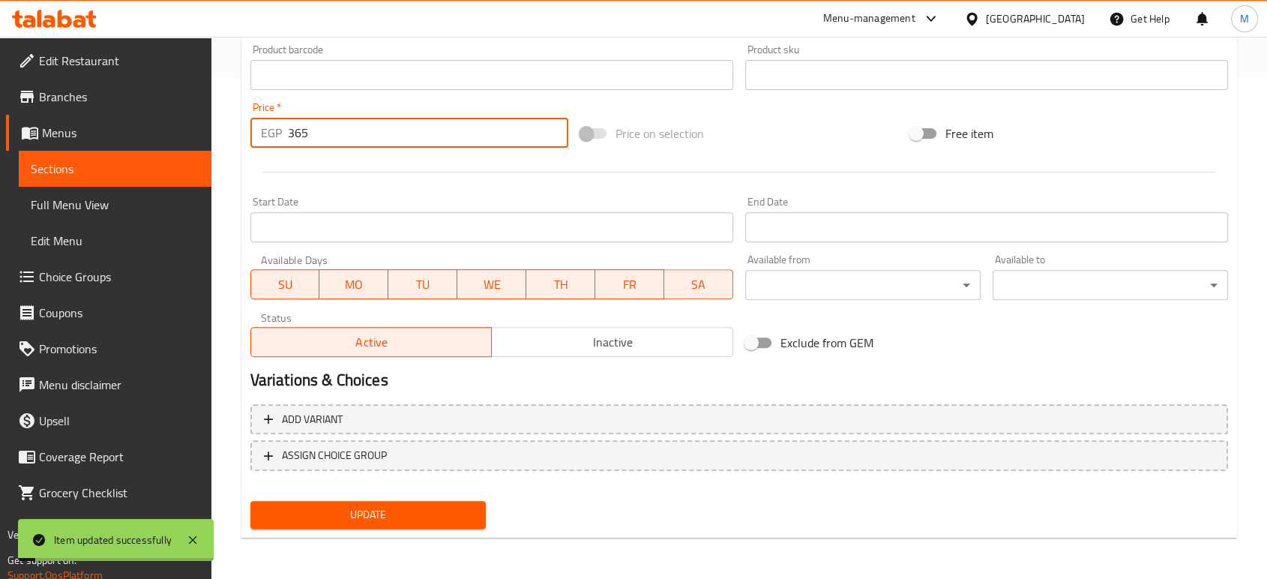
click at [451, 131] on input "365" at bounding box center [428, 133] width 280 height 30
type input "180"
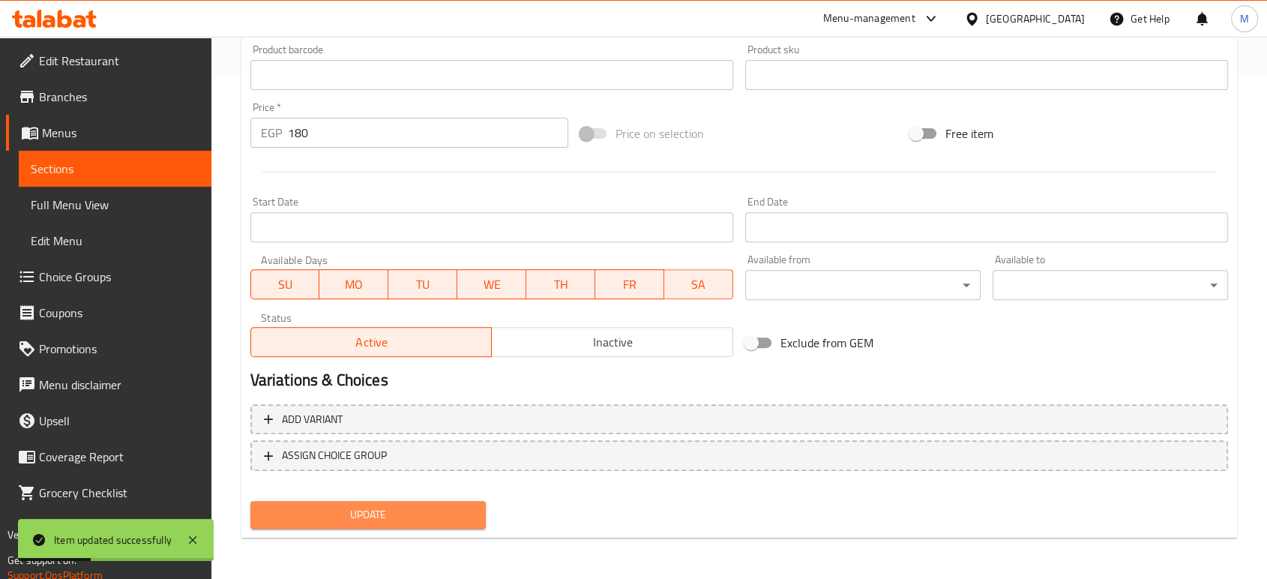
click at [446, 511] on span "Update" at bounding box center [367, 514] width 211 height 19
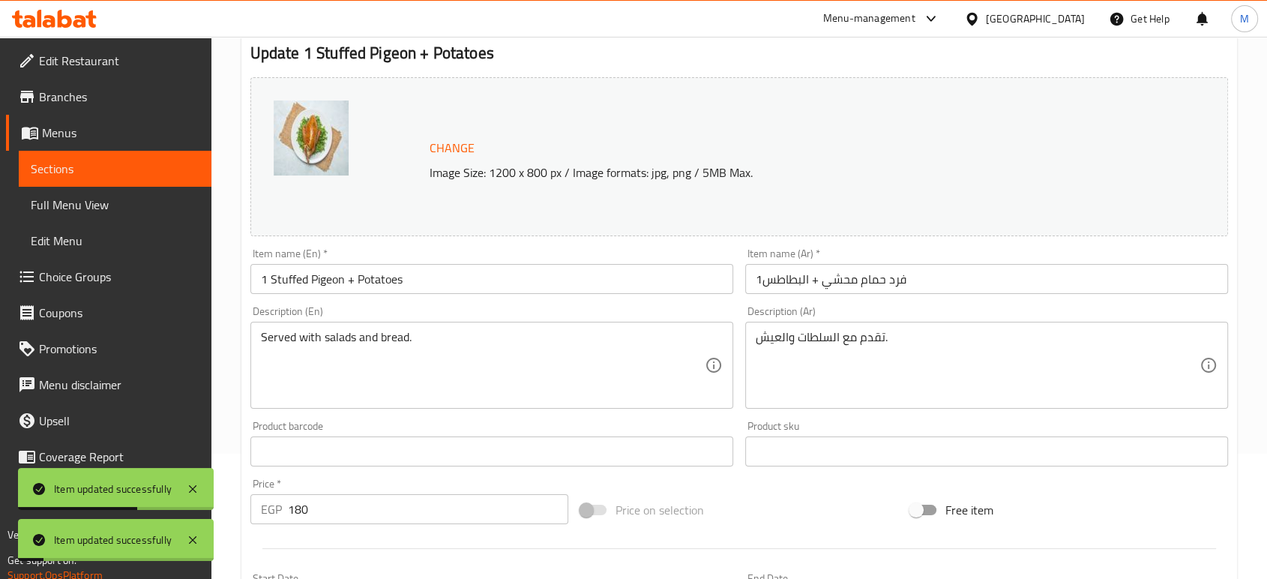
scroll to position [0, 0]
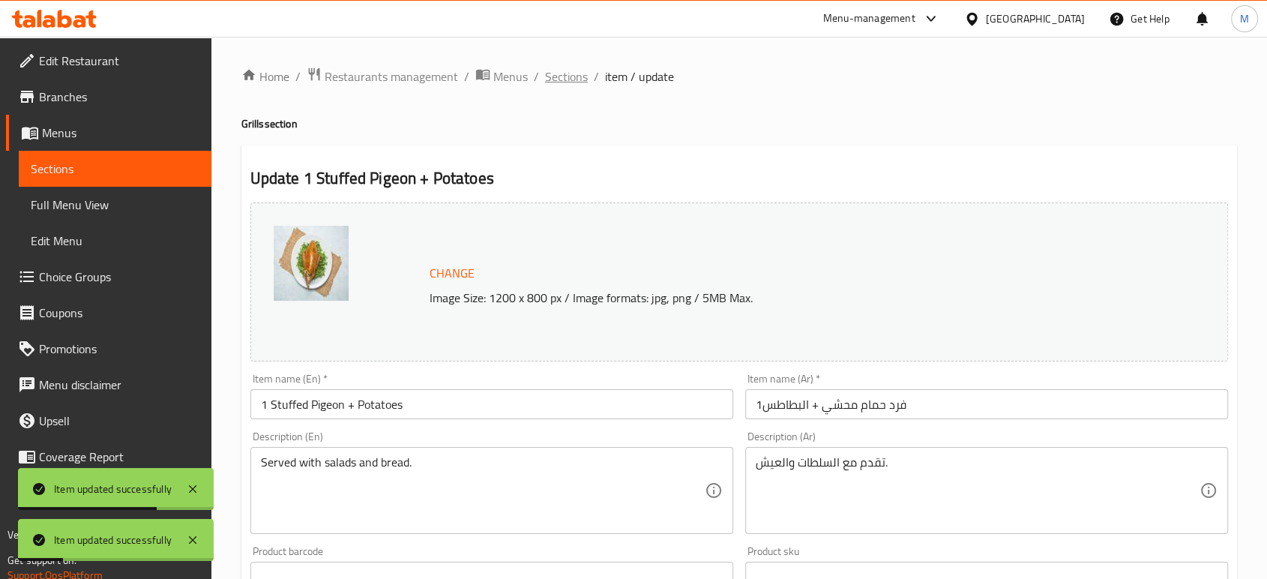
click at [560, 77] on span "Sections" at bounding box center [566, 76] width 43 height 18
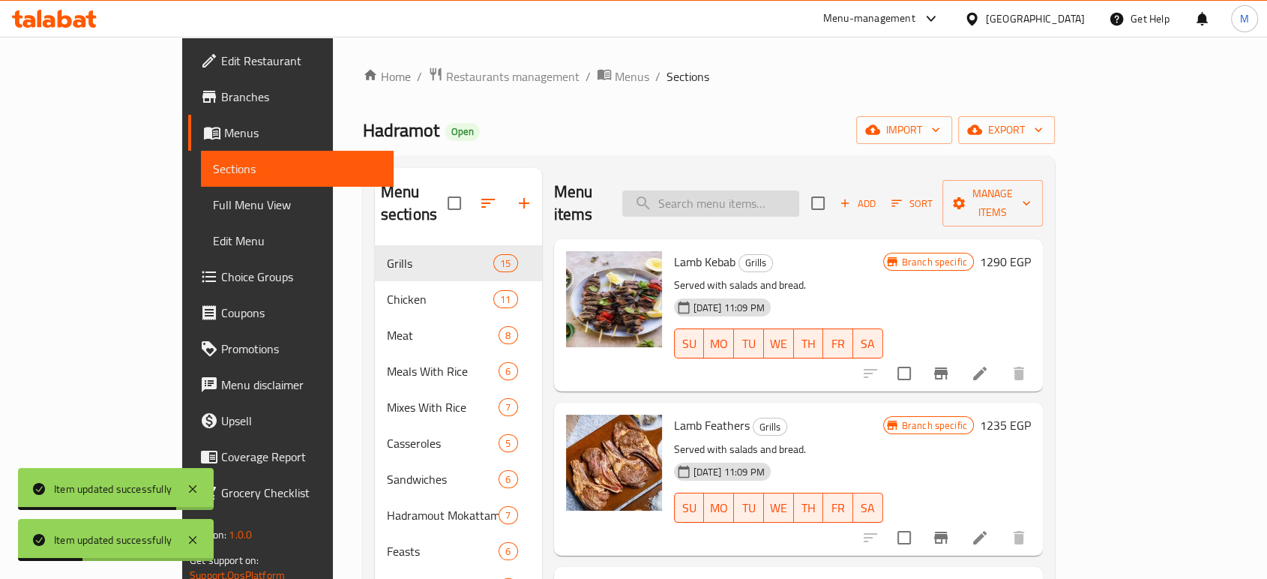
drag, startPoint x: 755, startPoint y: 178, endPoint x: 756, endPoint y: 188, distance: 9.8
click at [756, 190] on input "search" at bounding box center [710, 203] width 177 height 26
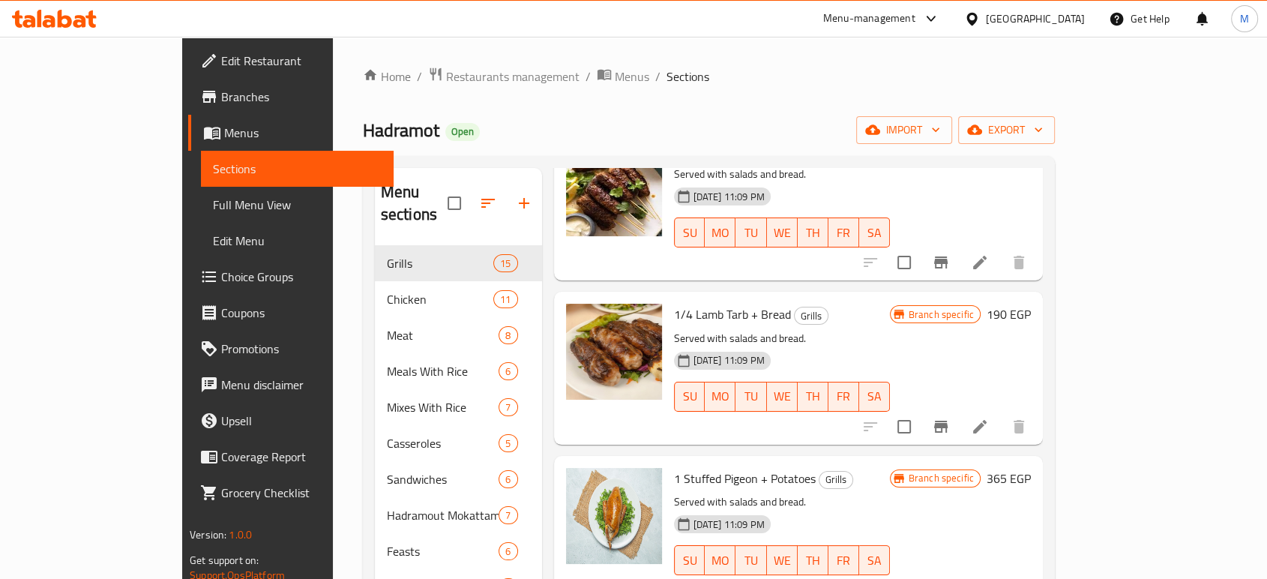
scroll to position [1499, 0]
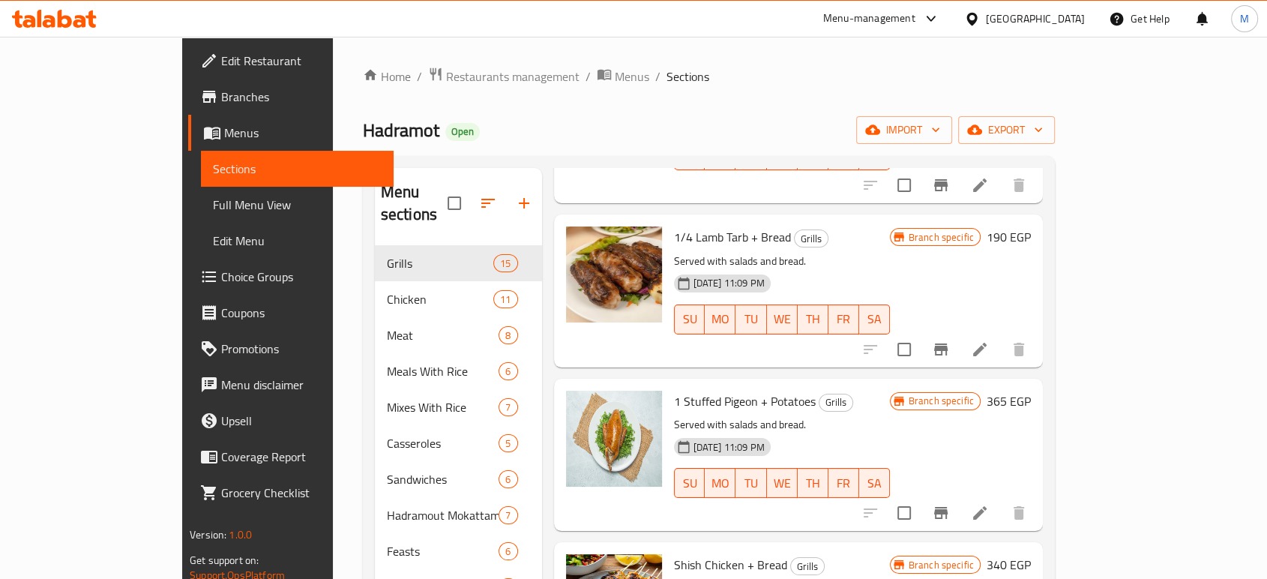
click at [1031, 391] on h6 "365 EGP" at bounding box center [1009, 401] width 44 height 21
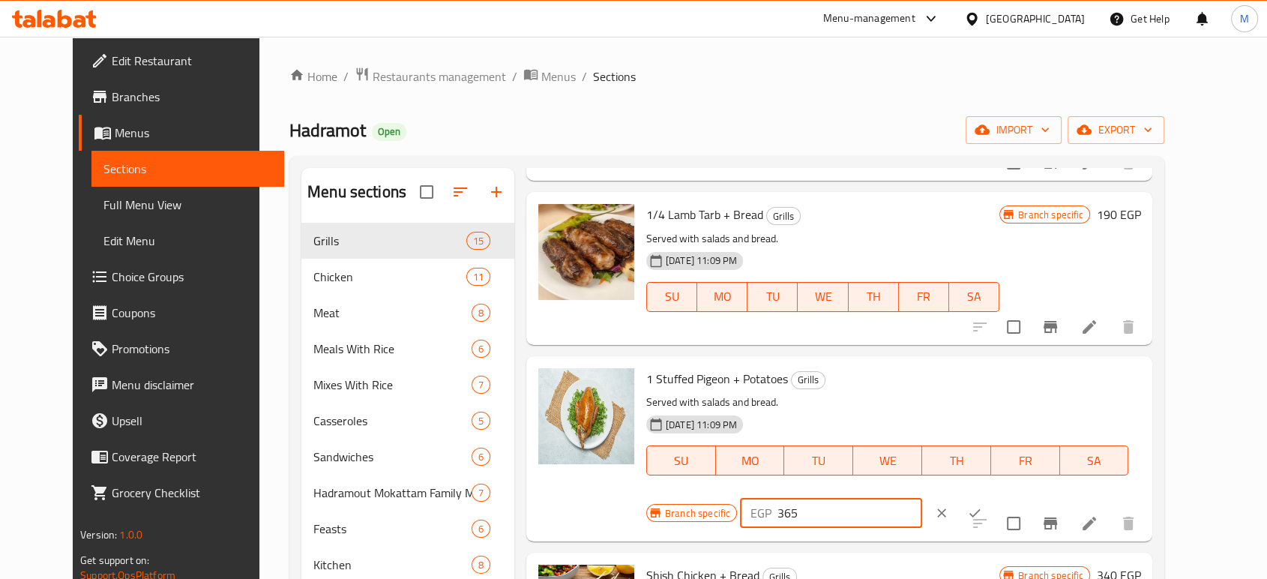
click at [922, 498] on input "365" at bounding box center [849, 513] width 145 height 30
type input "180"
click at [981, 509] on icon "ok" at bounding box center [974, 513] width 11 height 8
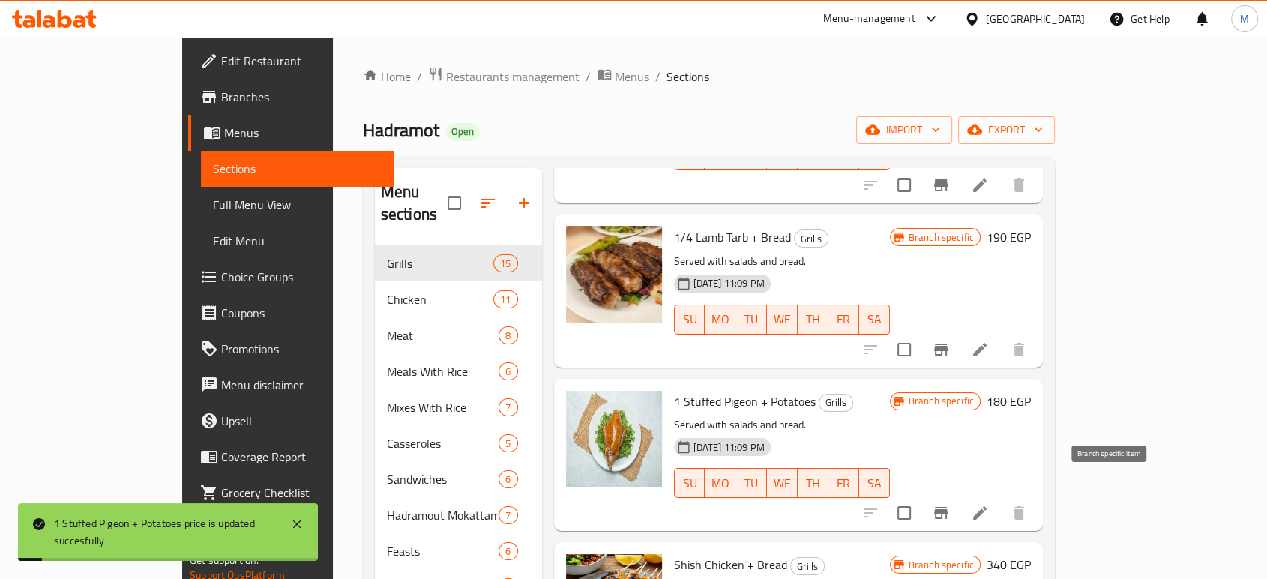
click at [950, 504] on icon "Branch-specific-item" at bounding box center [941, 513] width 18 height 18
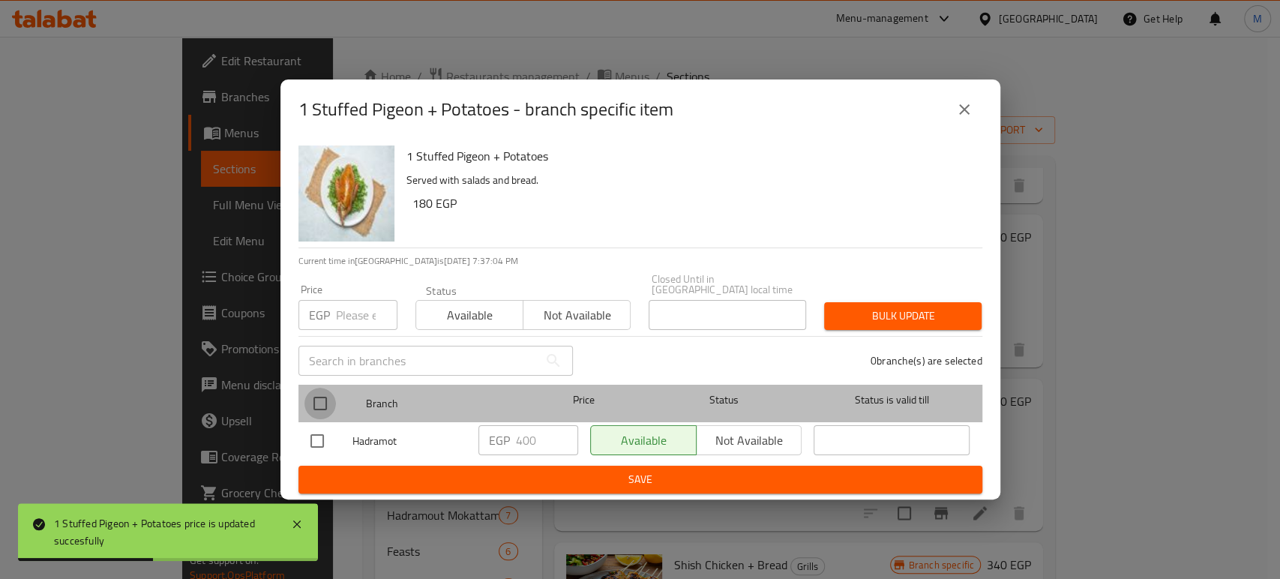
click at [331, 399] on input "checkbox" at bounding box center [319, 403] width 31 height 31
checkbox input "true"
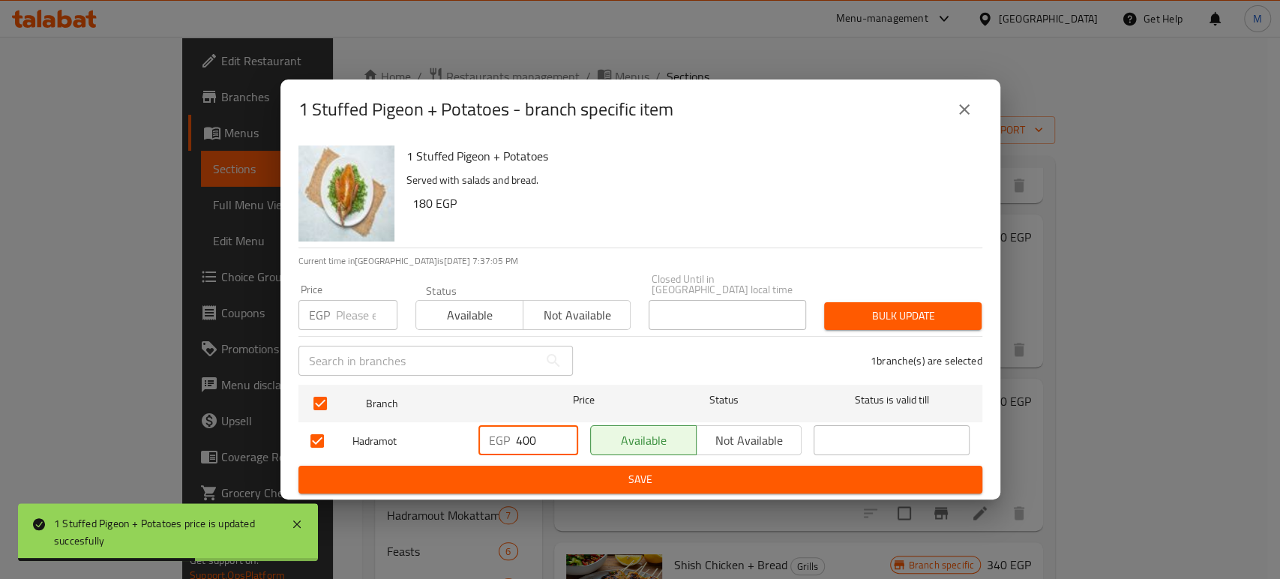
click at [534, 442] on input "400" at bounding box center [547, 440] width 62 height 30
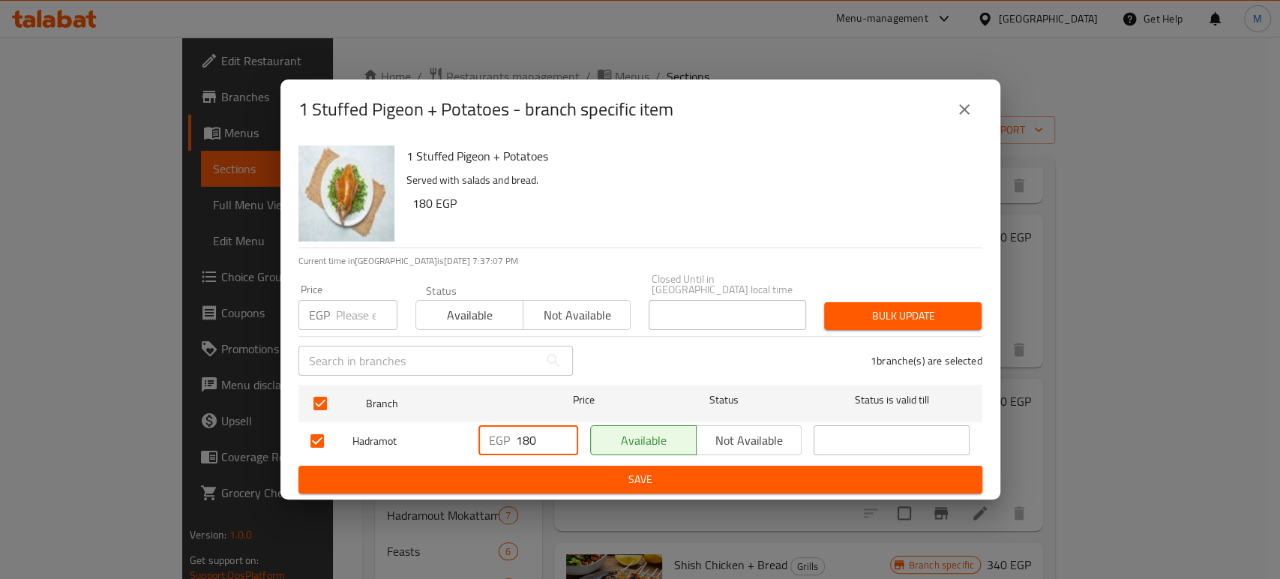
type input "180"
click at [613, 476] on span "Save" at bounding box center [640, 479] width 660 height 19
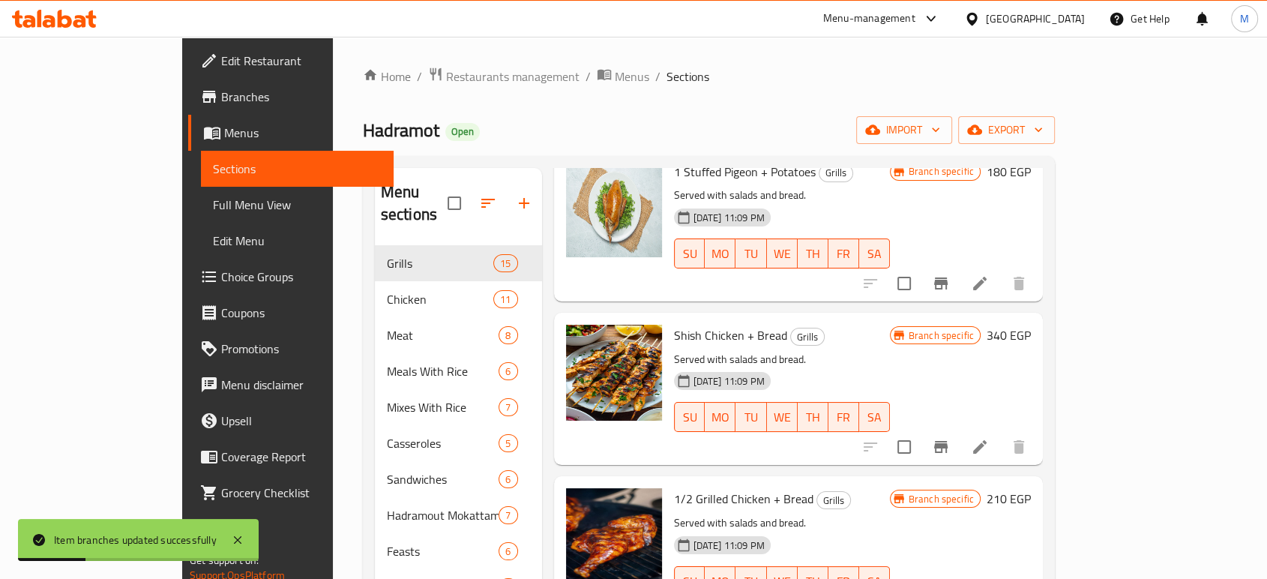
scroll to position [1748, 0]
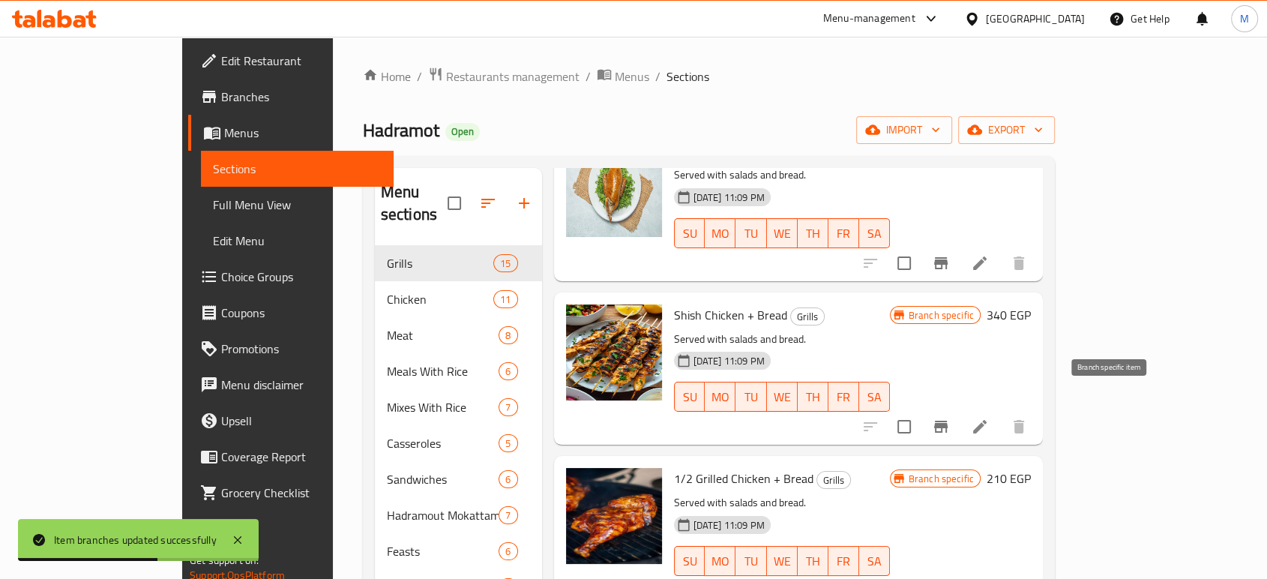
click at [950, 418] on icon "Branch-specific-item" at bounding box center [941, 427] width 18 height 18
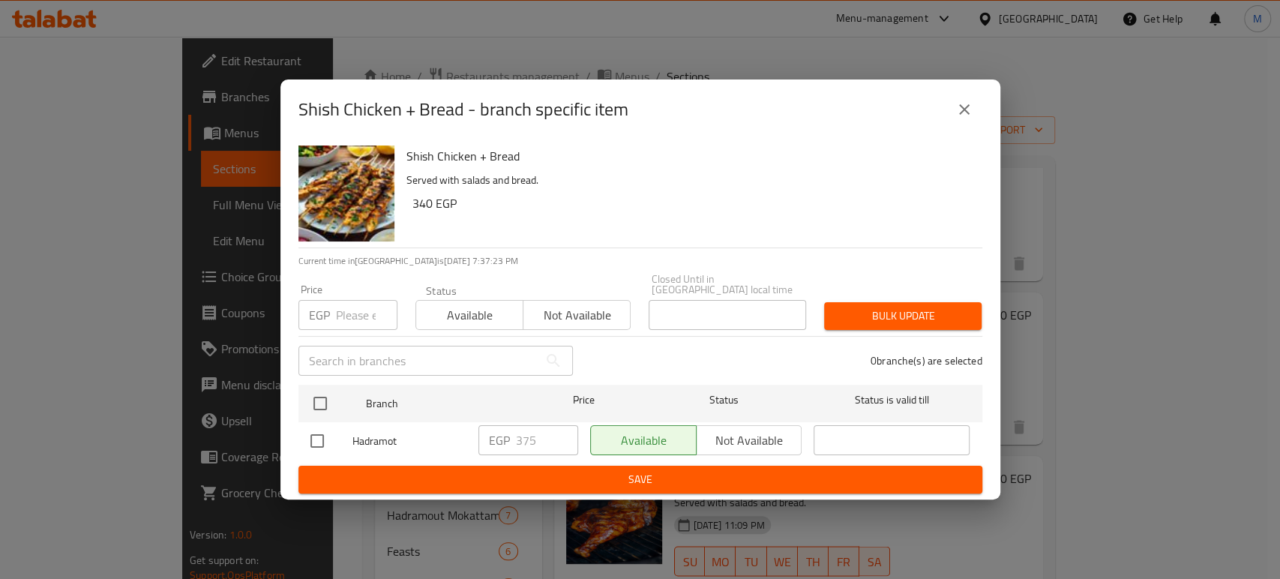
click at [964, 117] on icon "close" at bounding box center [964, 109] width 18 height 18
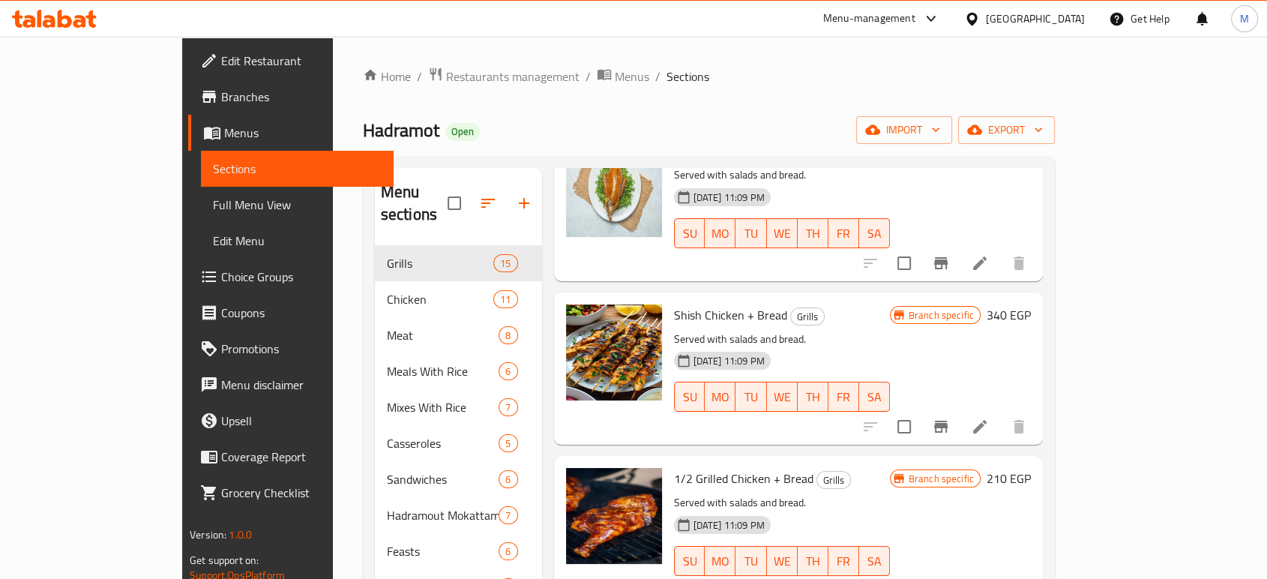
click at [1031, 304] on h6 "340 EGP" at bounding box center [1009, 314] width 44 height 21
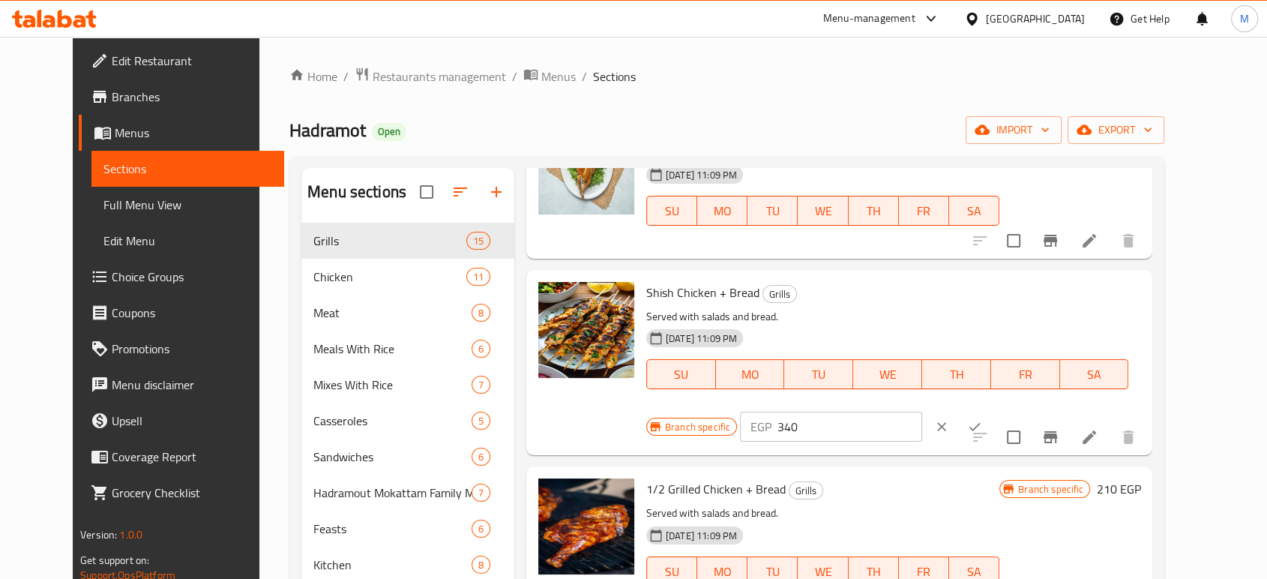
click at [922, 412] on input "340" at bounding box center [849, 427] width 145 height 30
type input "375"
click at [982, 419] on icon "ok" at bounding box center [974, 426] width 15 height 15
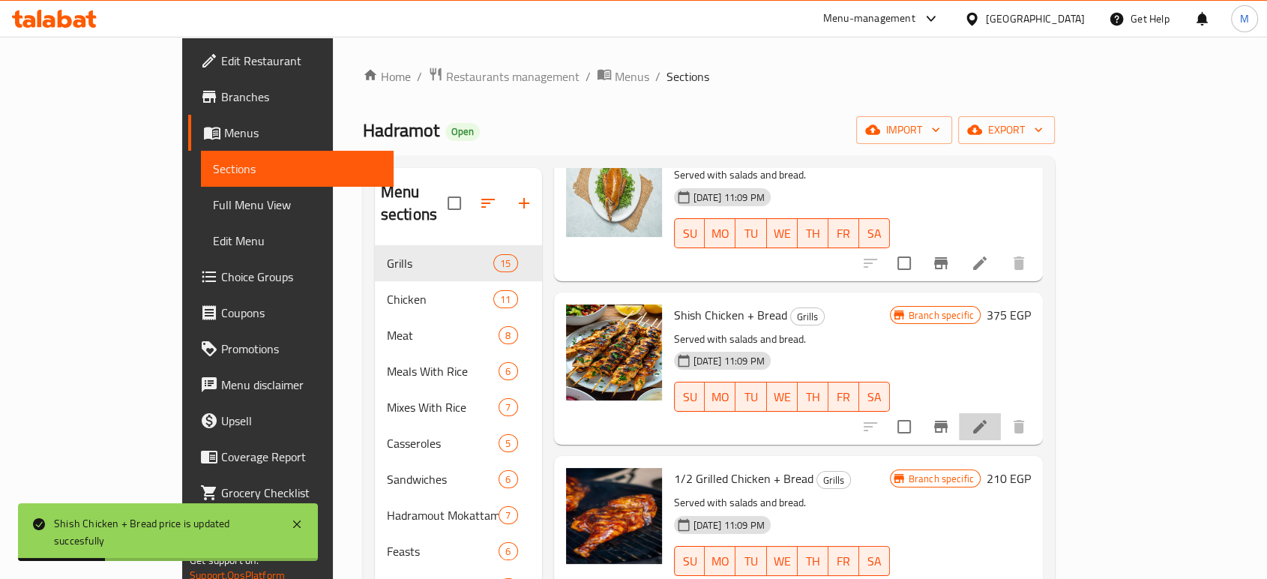
click at [1001, 413] on li at bounding box center [980, 426] width 42 height 27
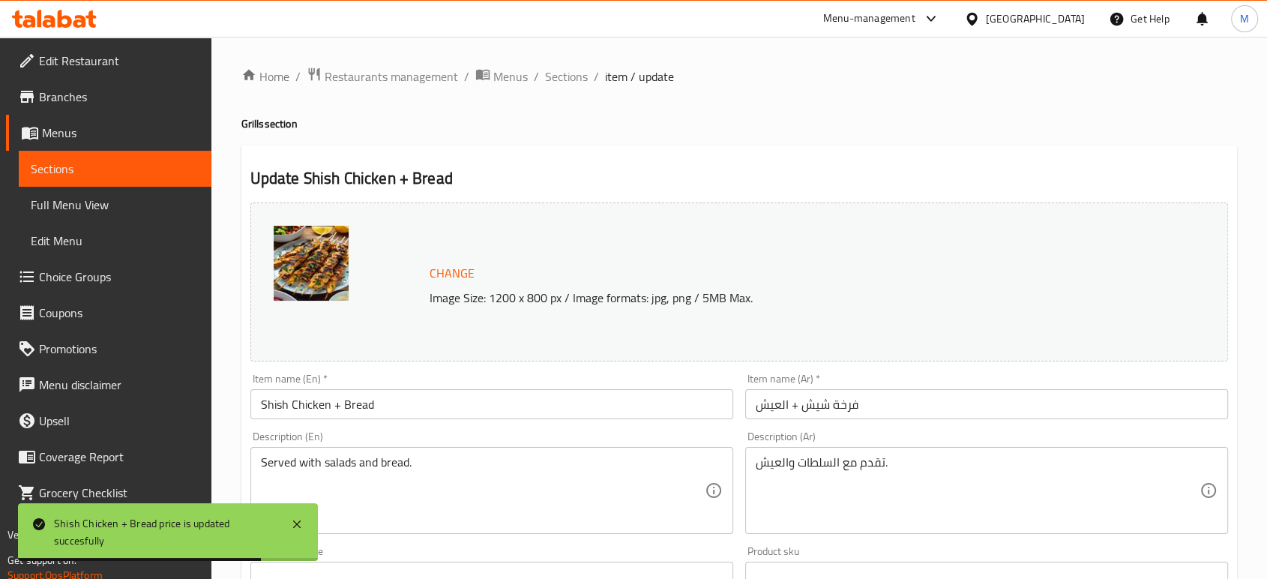
click at [469, 406] on input "Shish Chicken + Bread" at bounding box center [491, 404] width 483 height 30
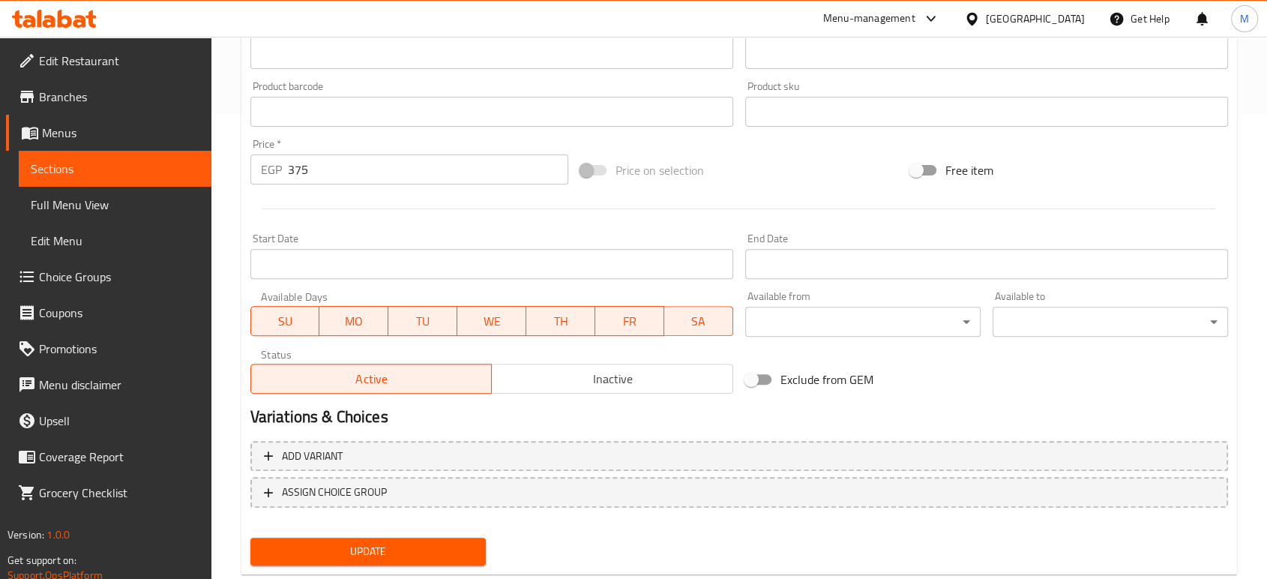
scroll to position [502, 0]
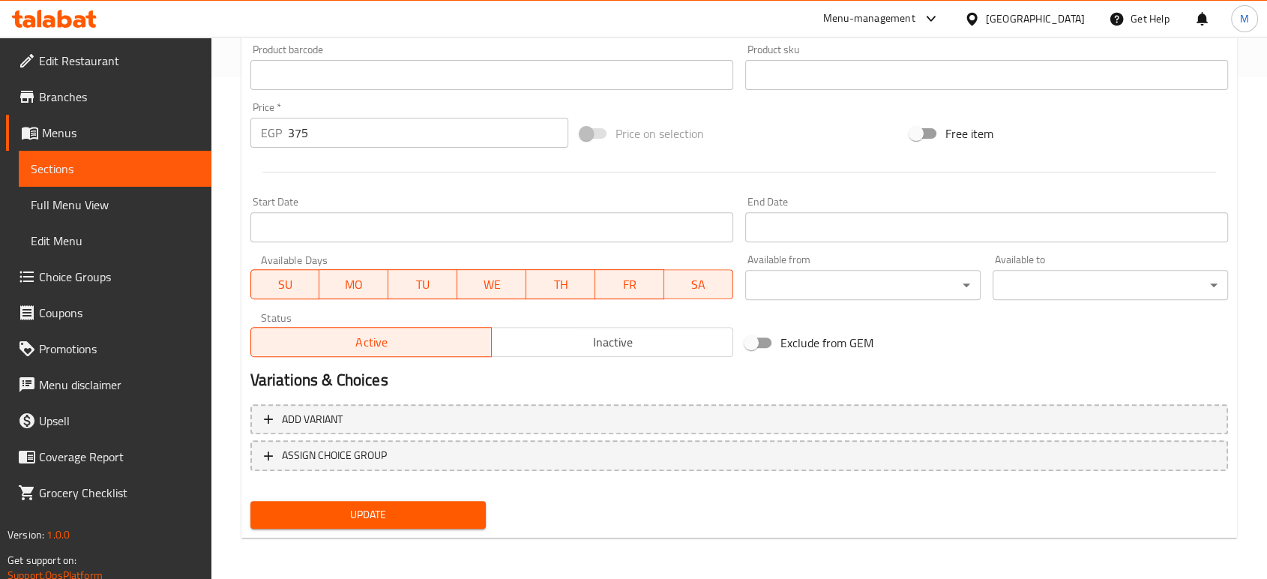
type input "Whole Shish Chicken + Bread"
click at [369, 510] on span "Update" at bounding box center [367, 514] width 211 height 19
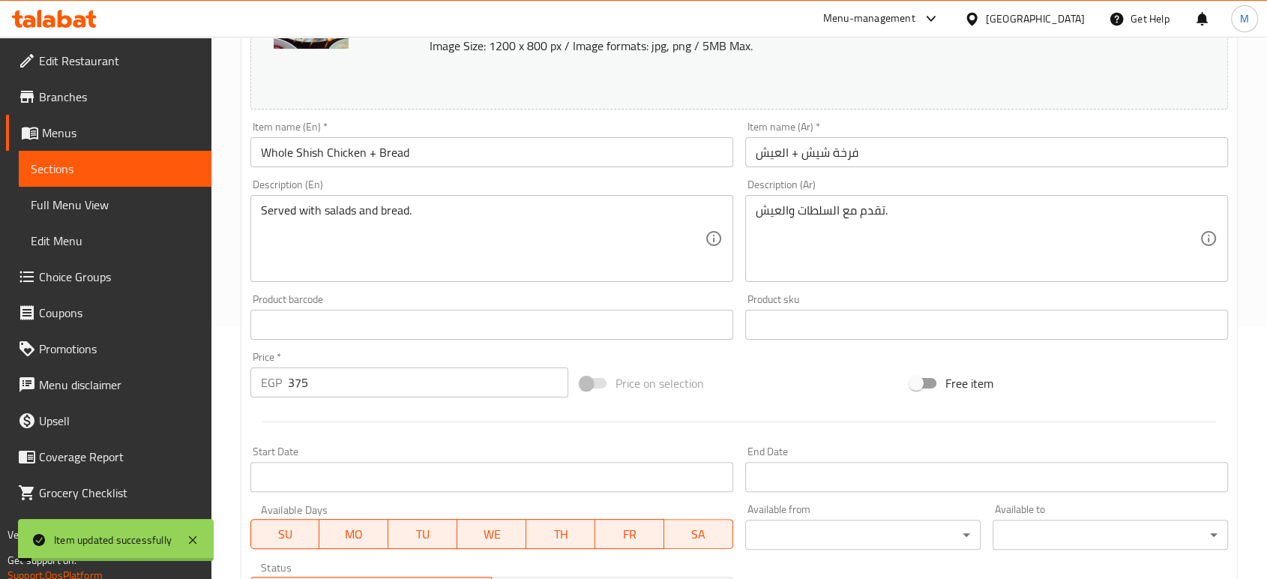
scroll to position [0, 0]
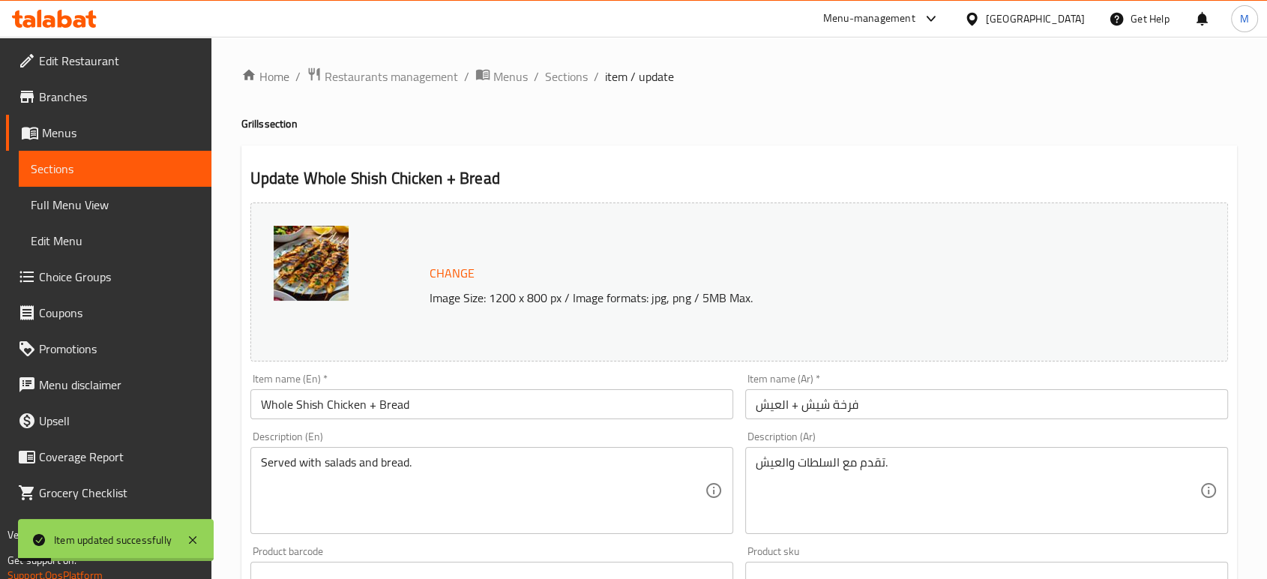
drag, startPoint x: 564, startPoint y: 76, endPoint x: 547, endPoint y: 88, distance: 21.0
click at [564, 76] on span "Sections" at bounding box center [566, 76] width 43 height 18
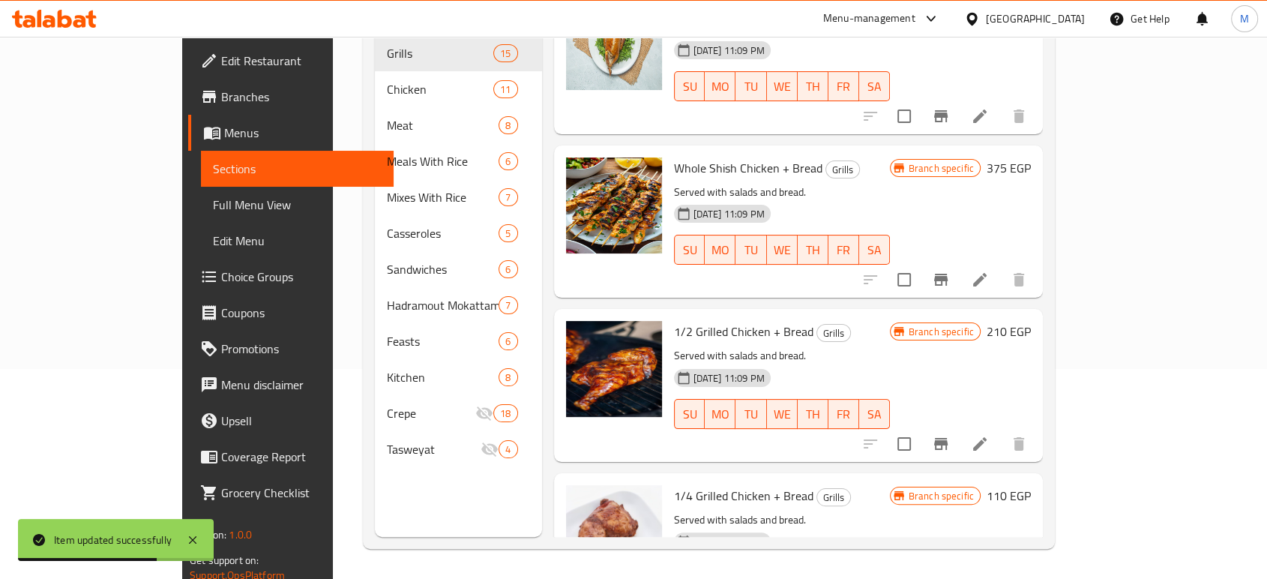
scroll to position [1665, 0]
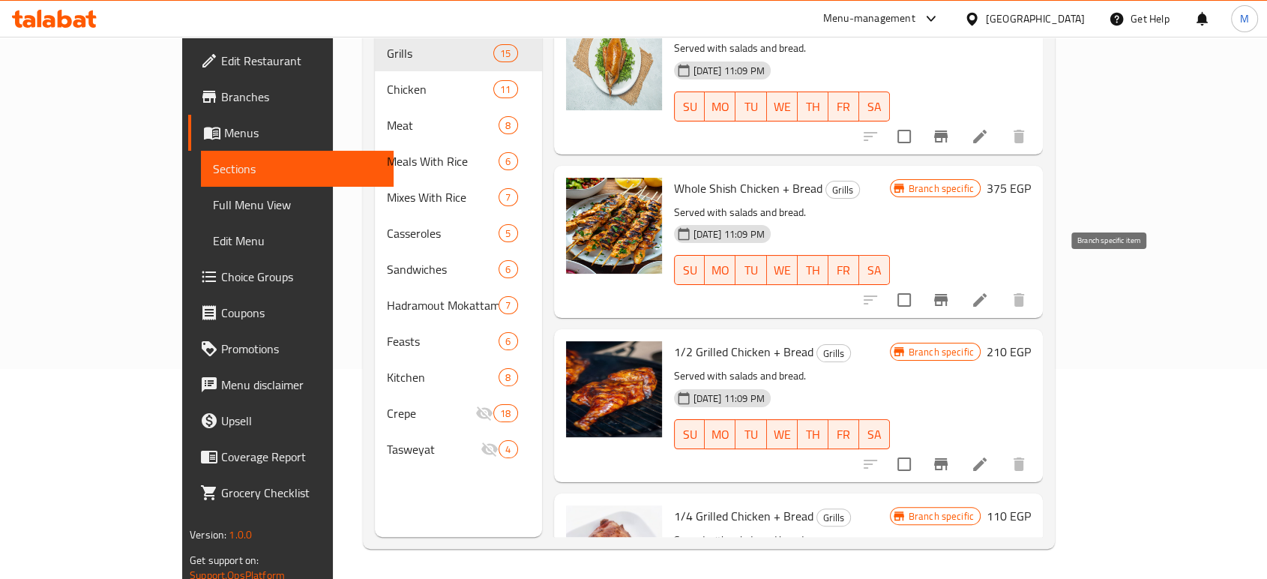
click at [950, 291] on icon "Branch-specific-item" at bounding box center [941, 300] width 18 height 18
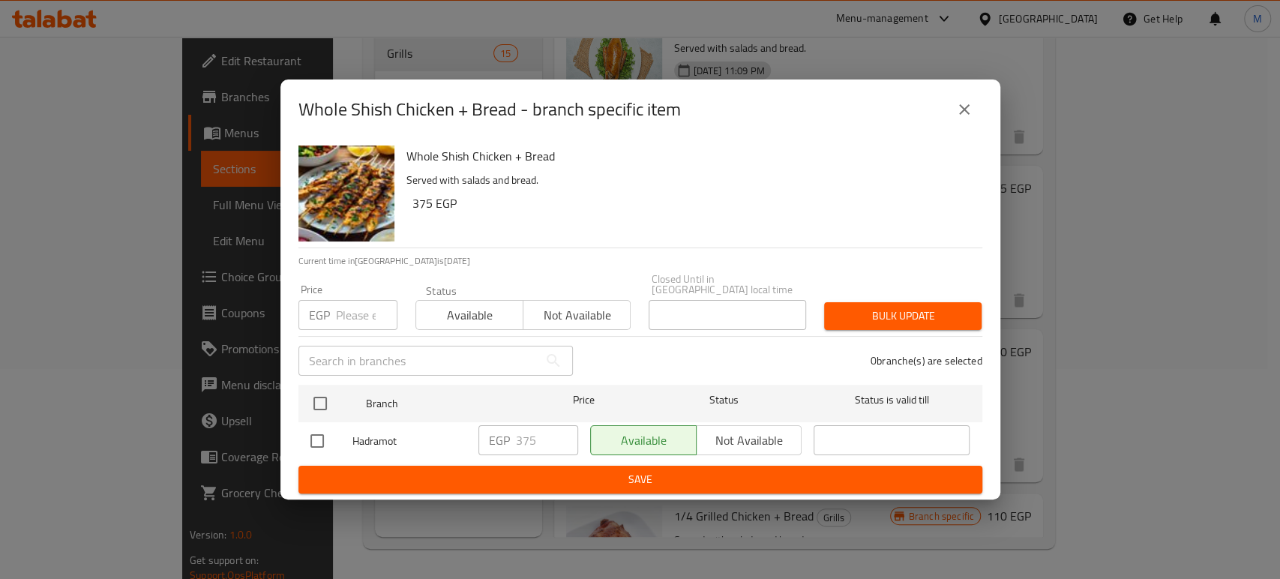
click at [1077, 319] on div "Whole Shish Chicken + Bread - branch specific item Whole Shish Chicken + Bread …" at bounding box center [640, 289] width 1280 height 579
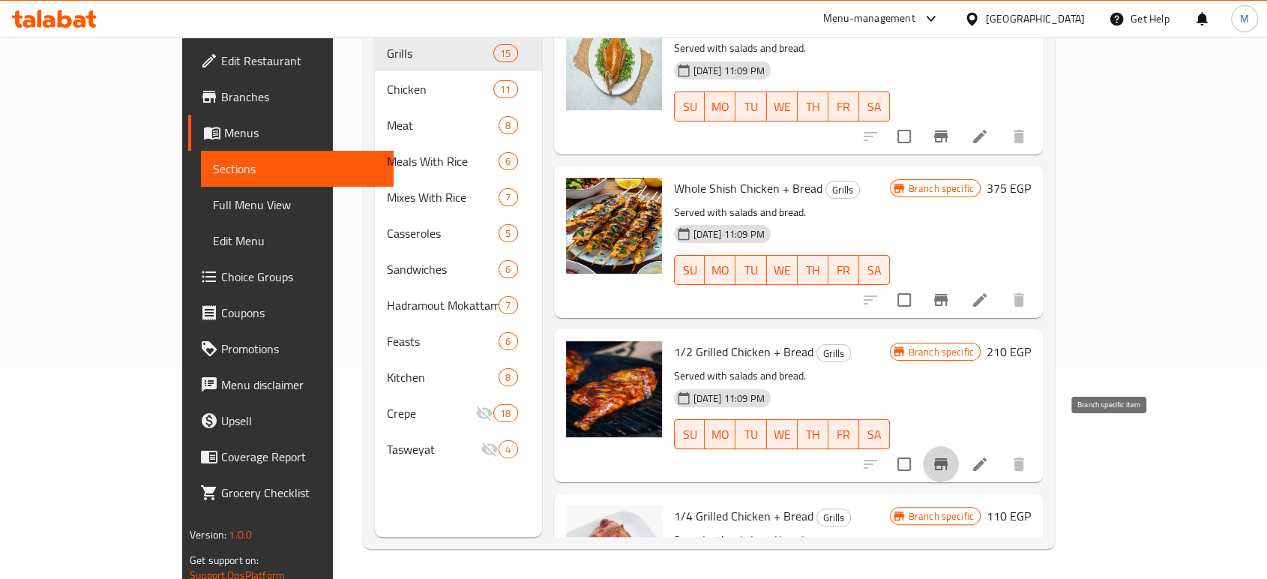
click at [948, 458] on icon "Branch-specific-item" at bounding box center [940, 464] width 13 height 12
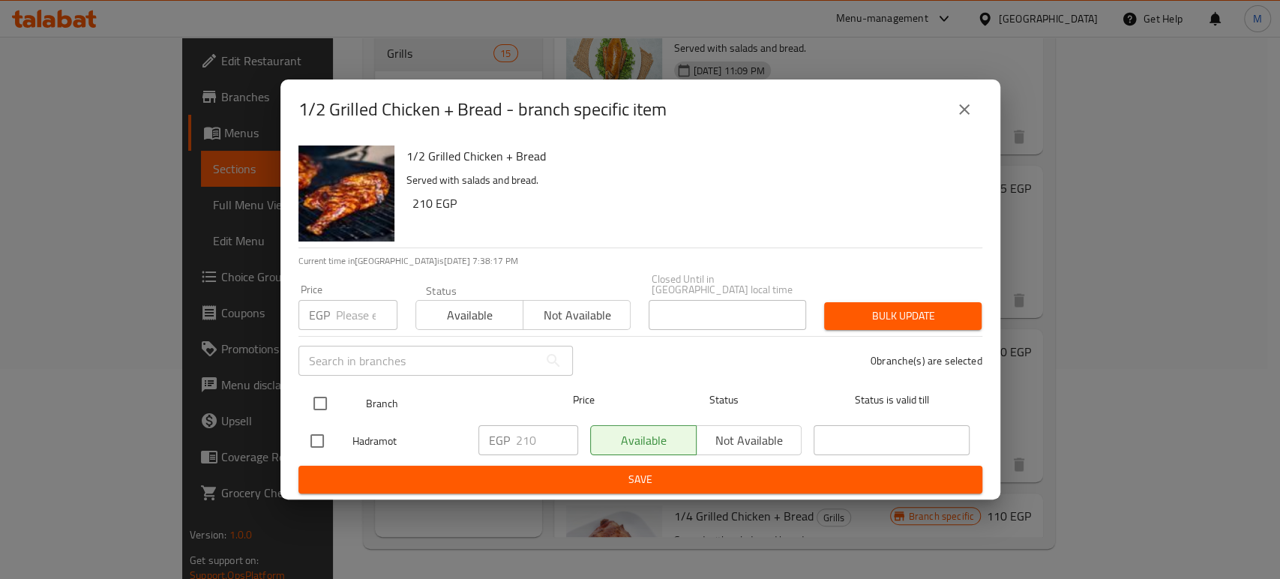
click at [324, 395] on input "checkbox" at bounding box center [319, 403] width 31 height 31
checkbox input "true"
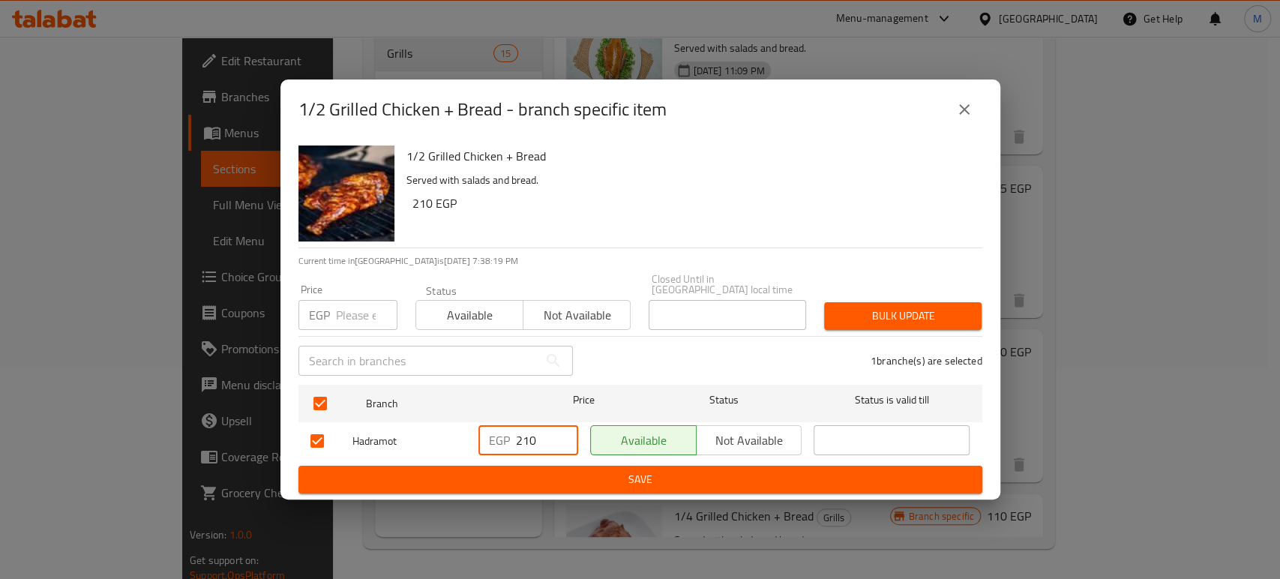
click at [546, 430] on input "210" at bounding box center [547, 440] width 62 height 30
type input "200"
click at [544, 478] on span "Save" at bounding box center [640, 479] width 660 height 19
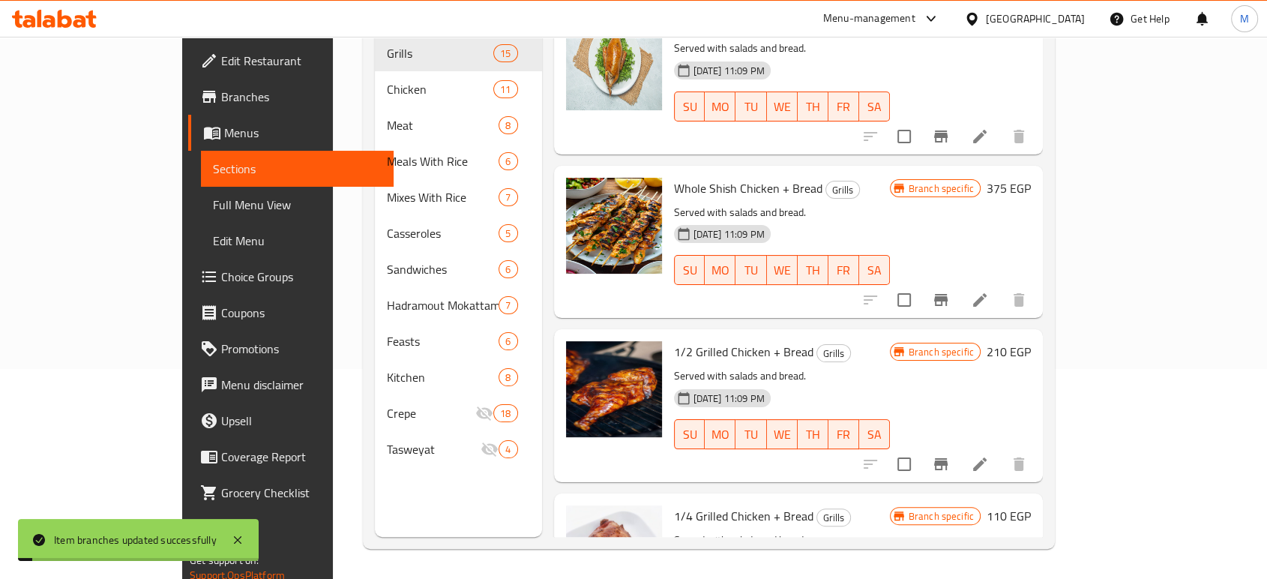
click at [1031, 341] on h6 "210 EGP" at bounding box center [1009, 351] width 44 height 21
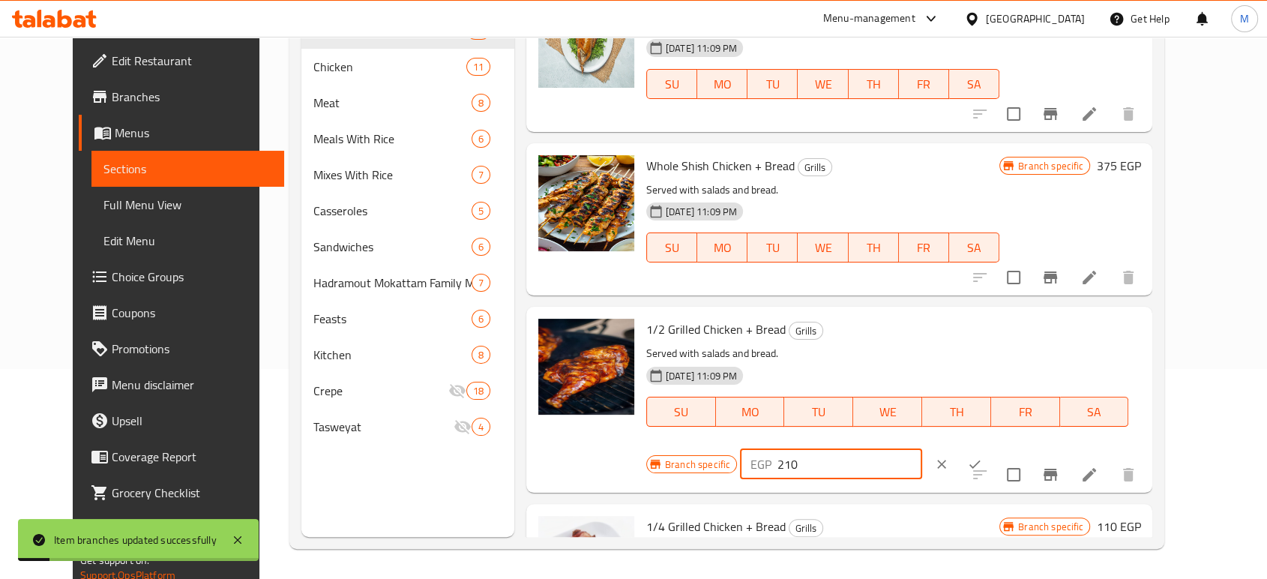
click at [922, 449] on input "210" at bounding box center [849, 464] width 145 height 30
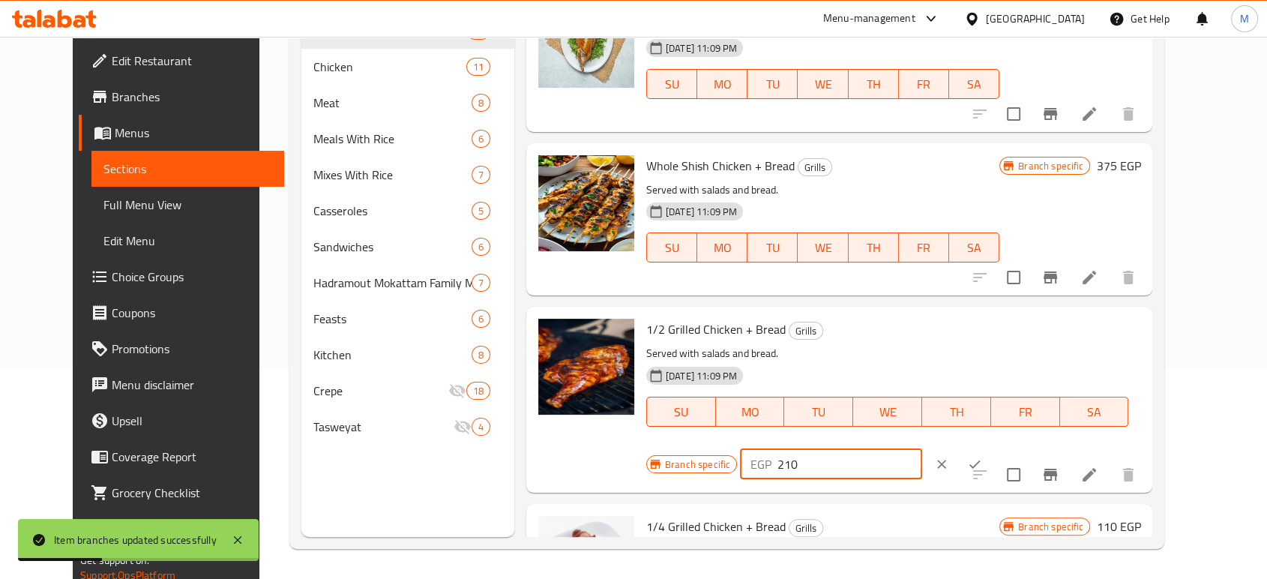
click at [922, 449] on input "210" at bounding box center [849, 464] width 145 height 30
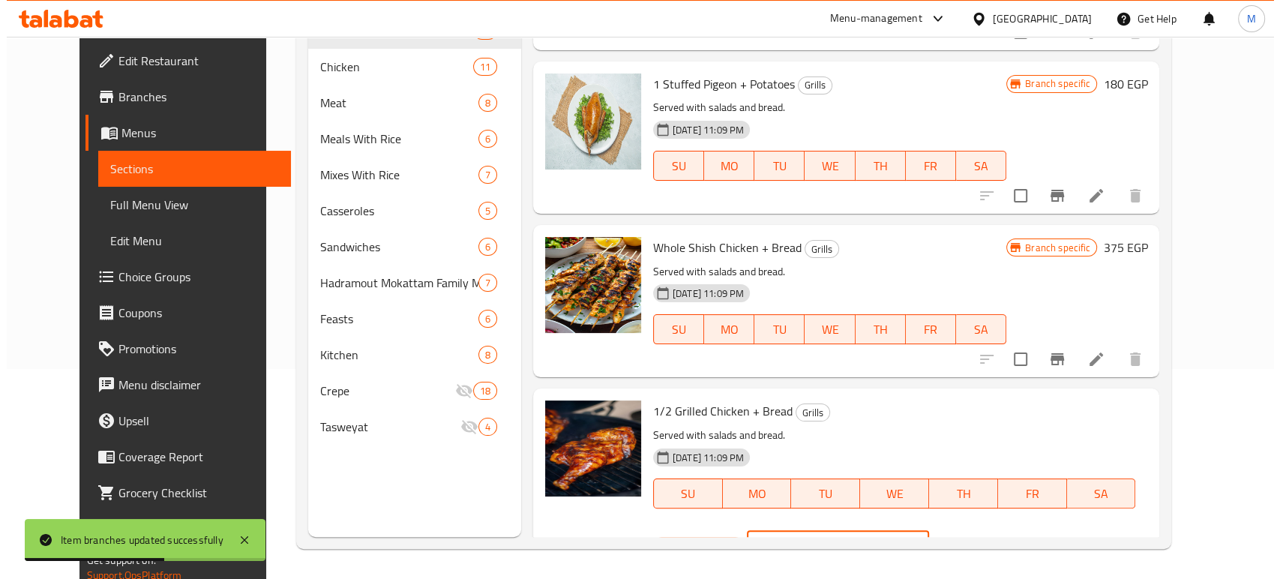
scroll to position [1582, 0]
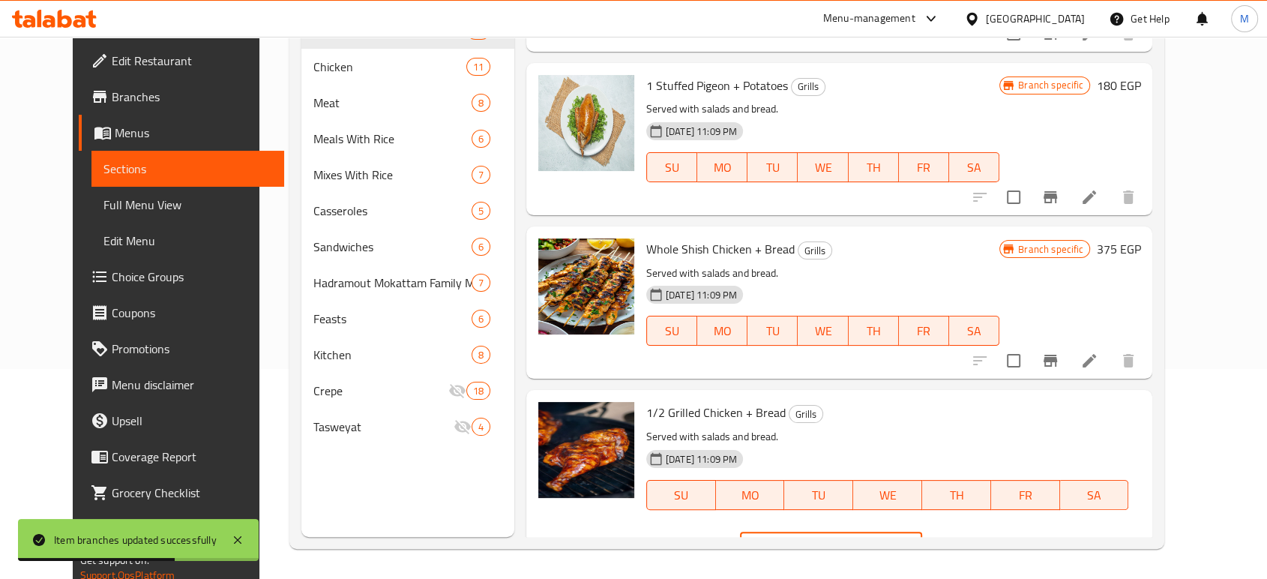
type input "200"
click at [982, 540] on icon "ok" at bounding box center [974, 547] width 15 height 15
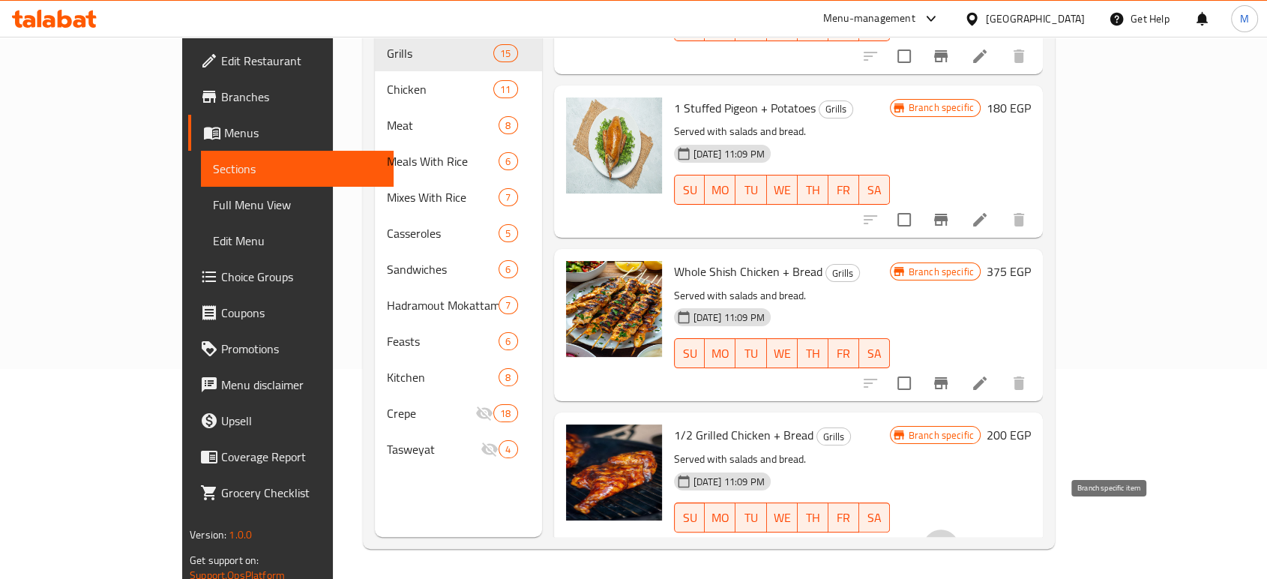
click at [948, 541] on icon "Branch-specific-item" at bounding box center [940, 547] width 13 height 12
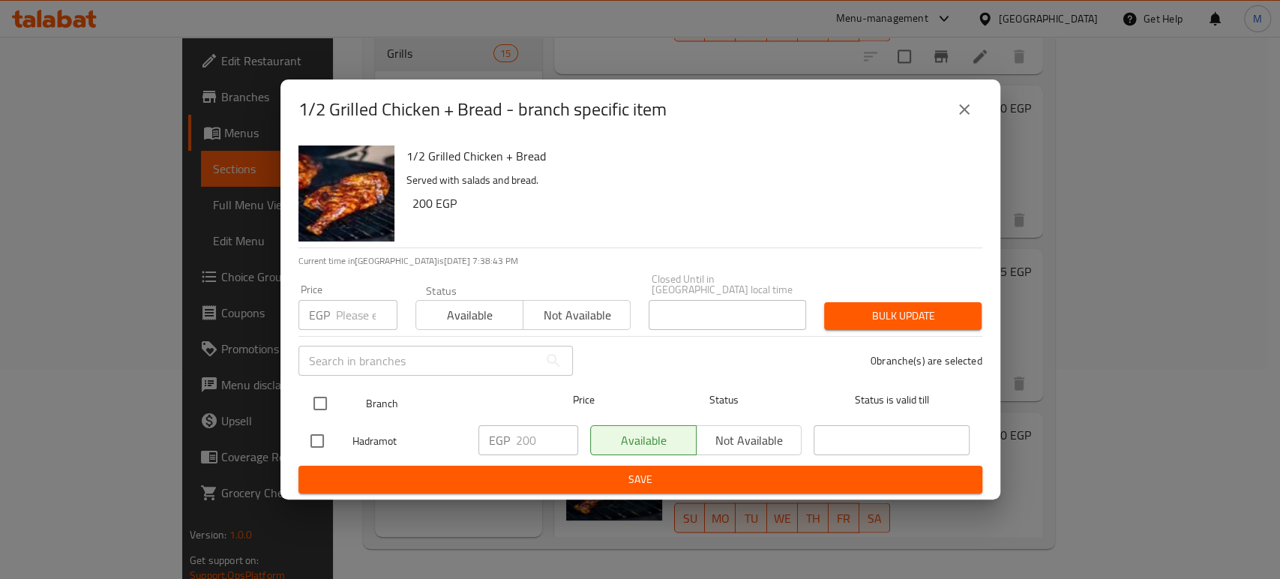
drag, startPoint x: 303, startPoint y: 394, endPoint x: 323, endPoint y: 395, distance: 20.3
click at [304, 394] on input "checkbox" at bounding box center [319, 403] width 31 height 31
checkbox input "true"
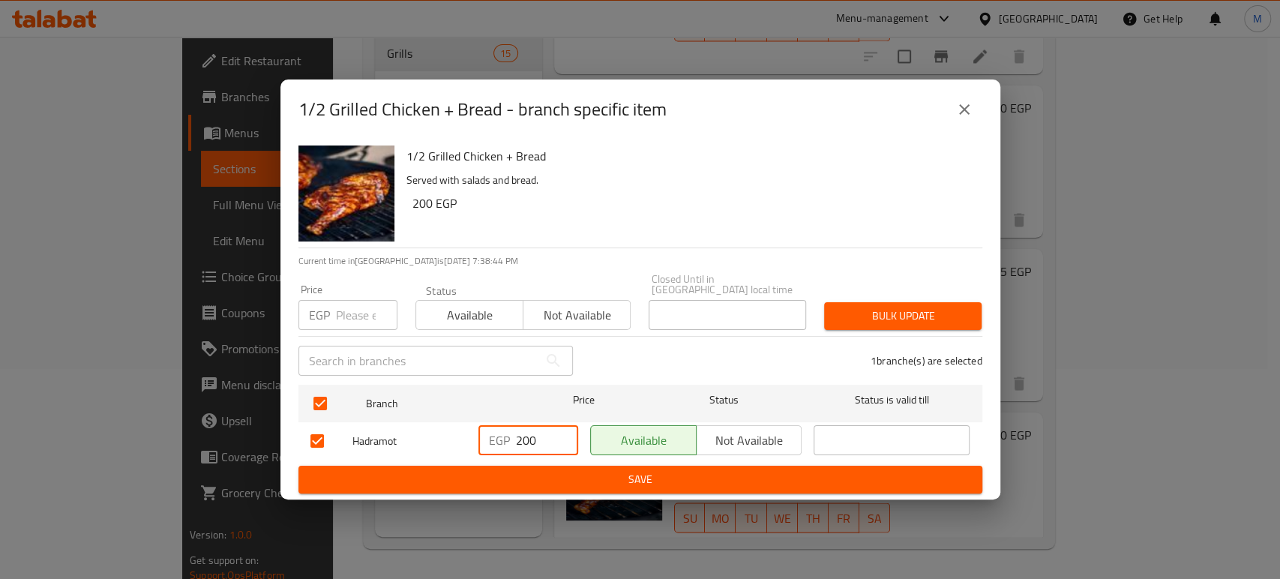
click at [540, 442] on input "200" at bounding box center [547, 440] width 62 height 30
type input "180"
click at [604, 473] on span "Save" at bounding box center [640, 479] width 660 height 19
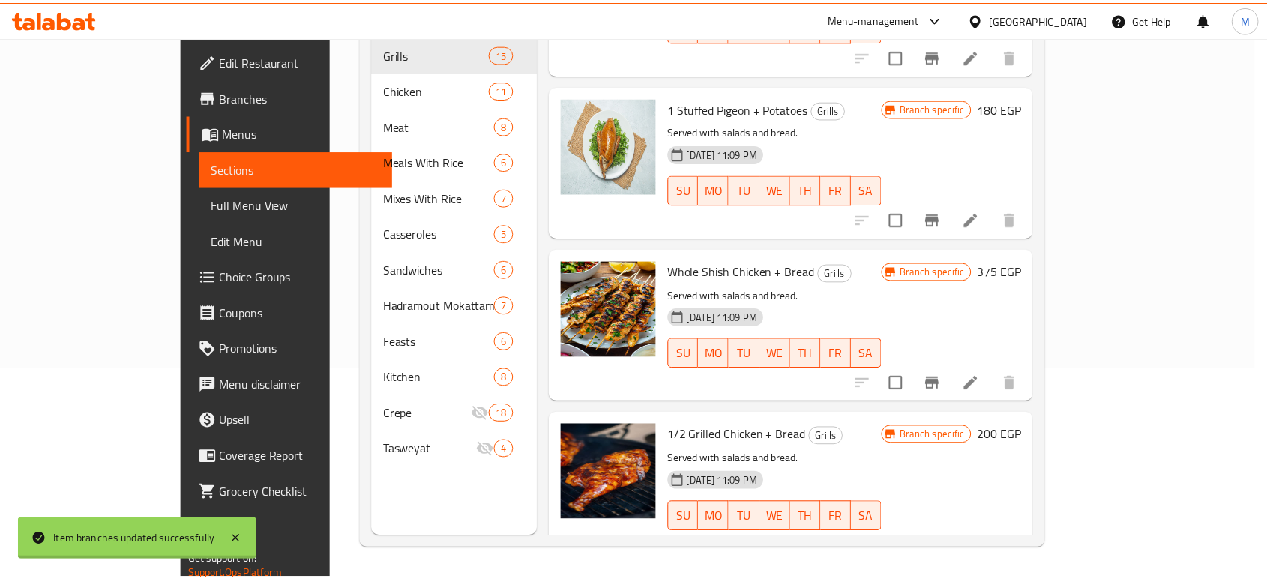
scroll to position [1587, 0]
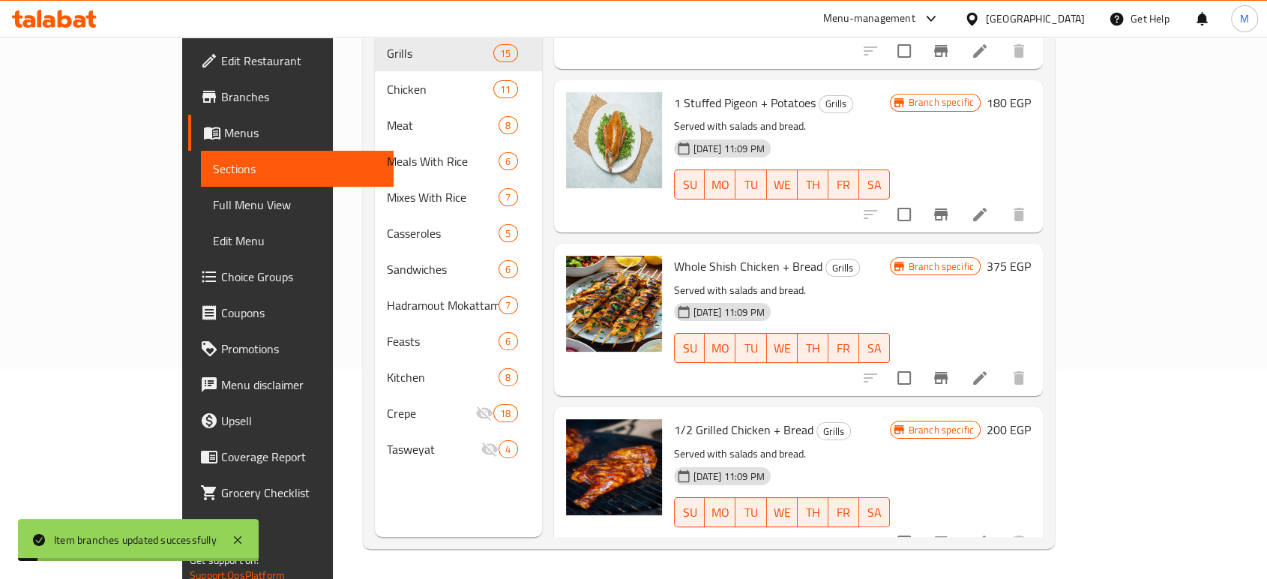
click at [1031, 419] on h6 "200 EGP" at bounding box center [1009, 429] width 44 height 21
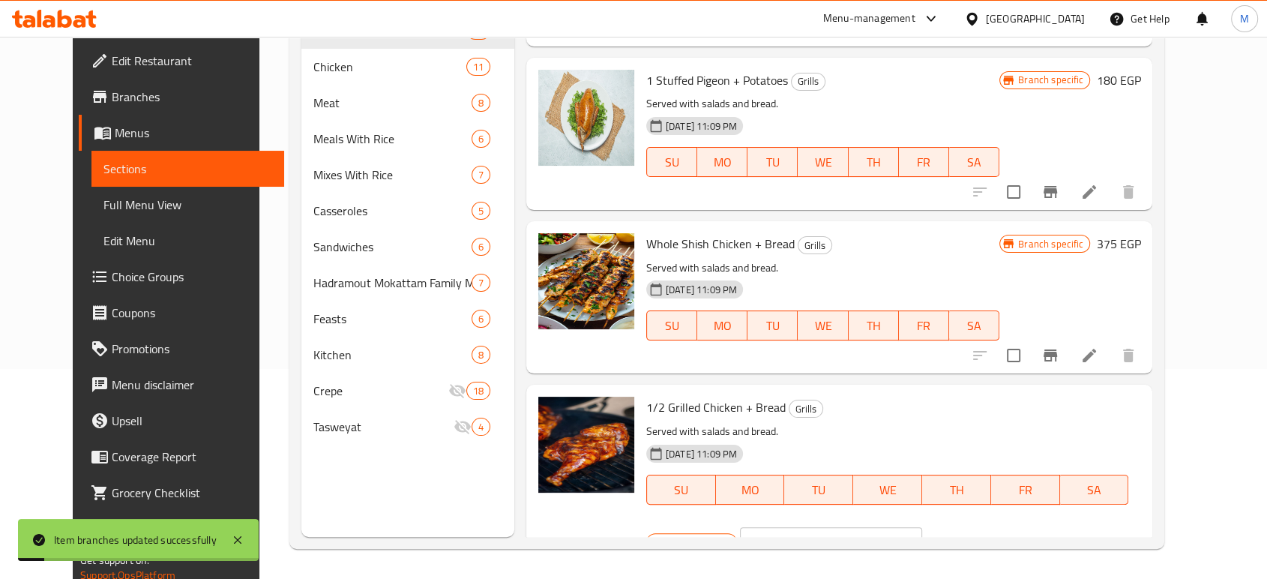
click at [982, 535] on icon "ok" at bounding box center [974, 542] width 15 height 15
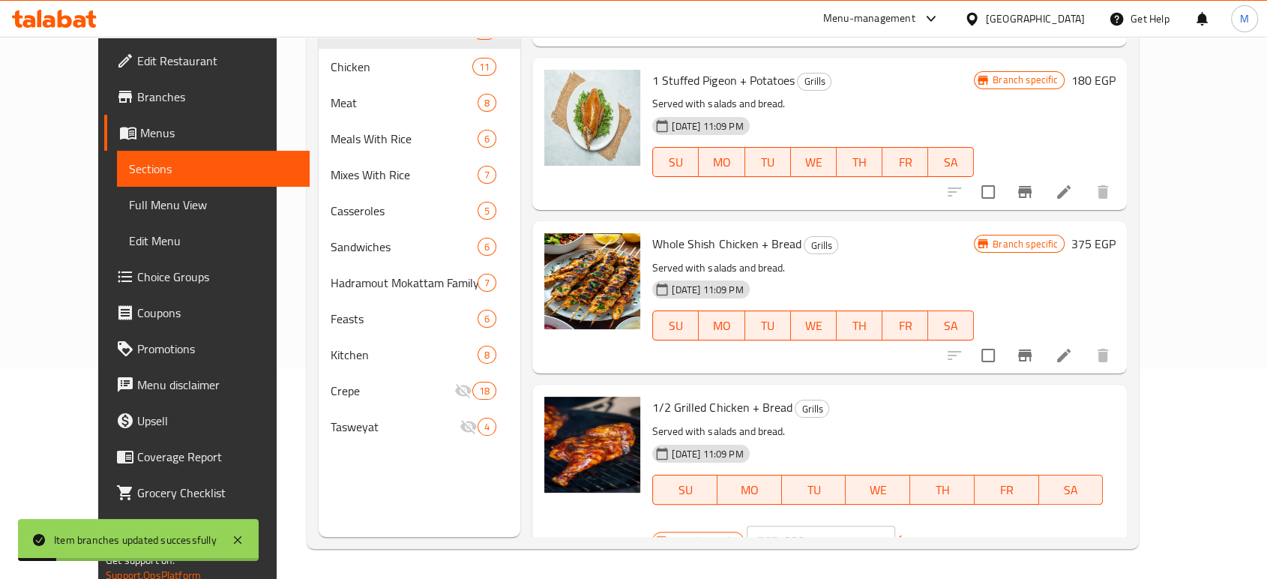
click at [895, 526] on input "200" at bounding box center [839, 541] width 111 height 30
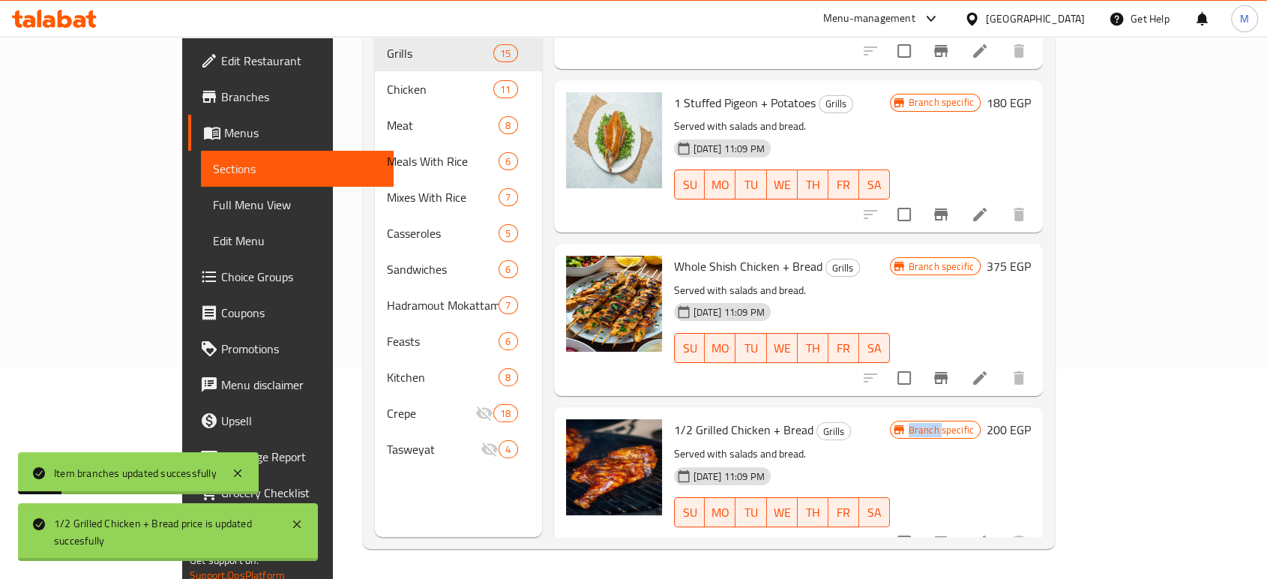
click at [980, 423] on span "Branch specific" at bounding box center [941, 430] width 77 height 14
click at [1031, 419] on h6 "200 EGP" at bounding box center [1009, 429] width 44 height 21
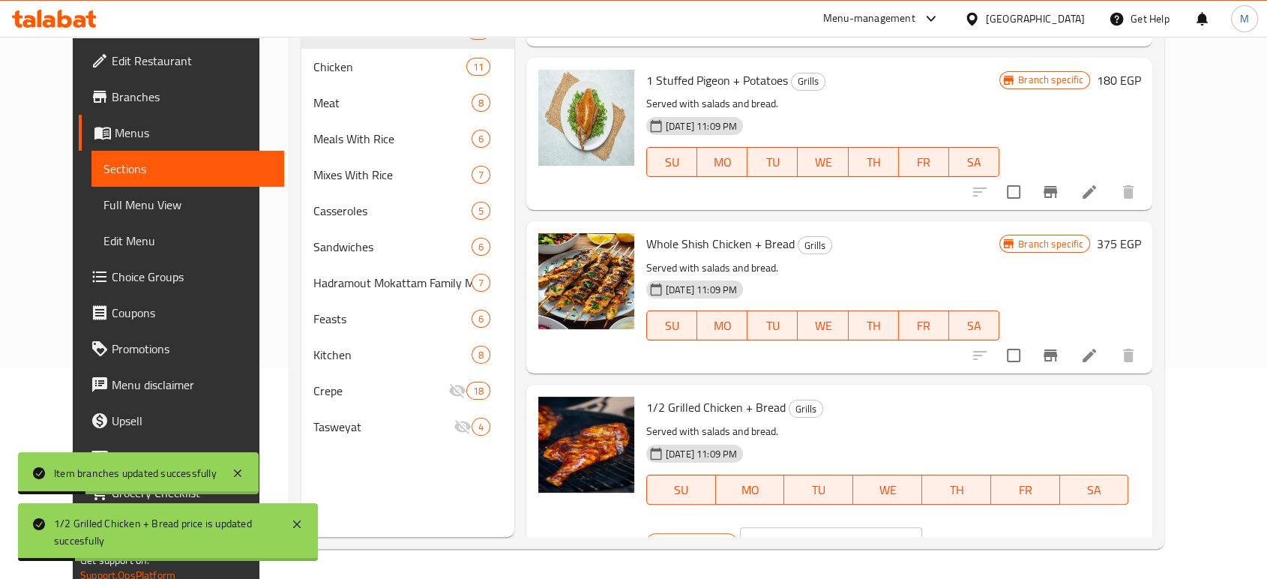
click at [922, 527] on input "200" at bounding box center [849, 542] width 145 height 30
type input "180"
click at [982, 535] on icon "ok" at bounding box center [974, 542] width 15 height 15
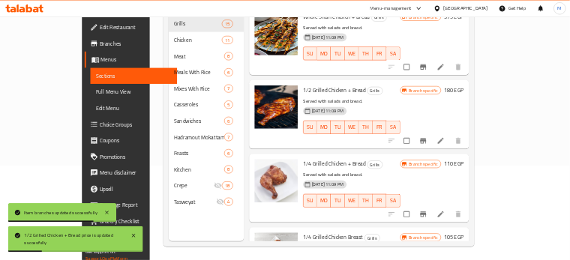
scroll to position [1915, 0]
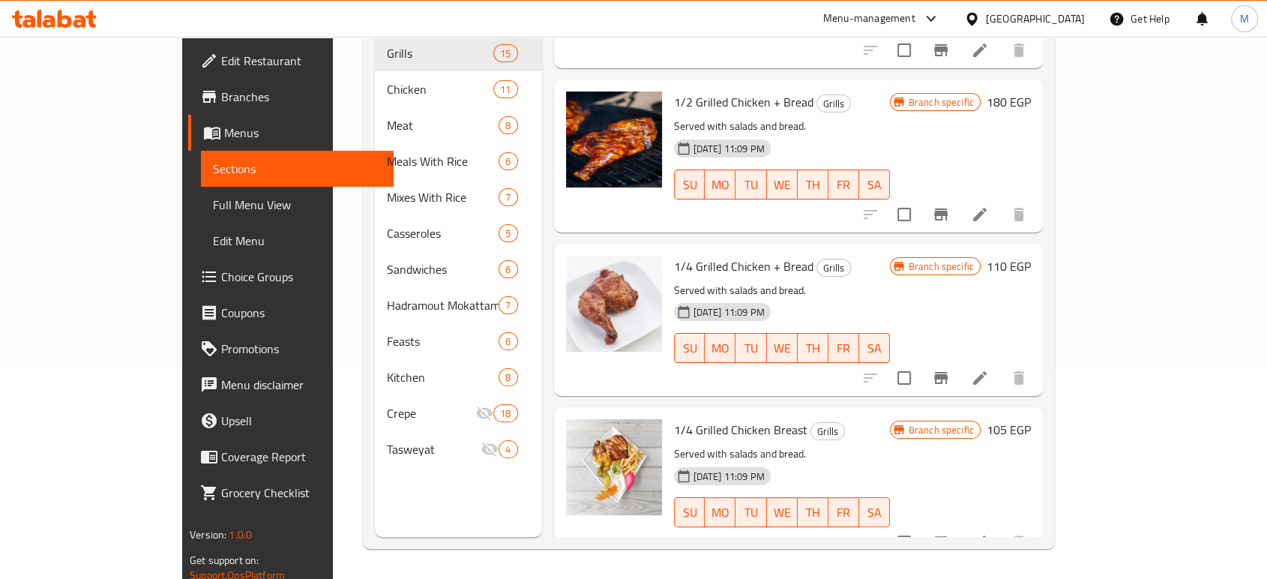
click at [1031, 256] on h6 "110 EGP" at bounding box center [1009, 266] width 44 height 21
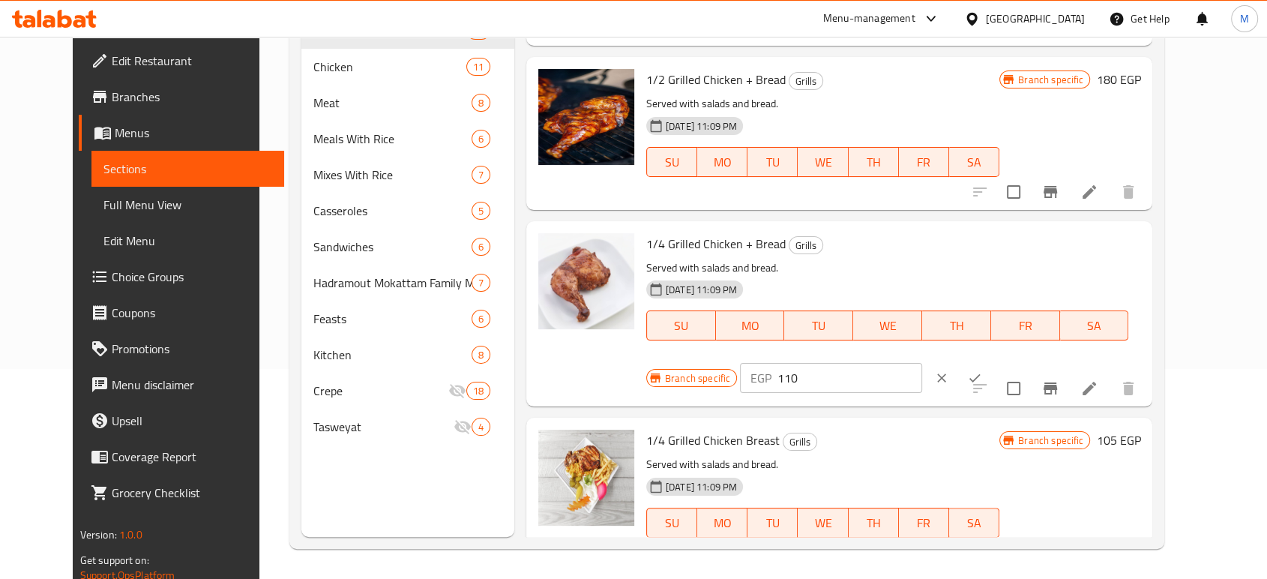
click at [1059, 379] on icon "Branch-specific-item" at bounding box center [1050, 388] width 18 height 18
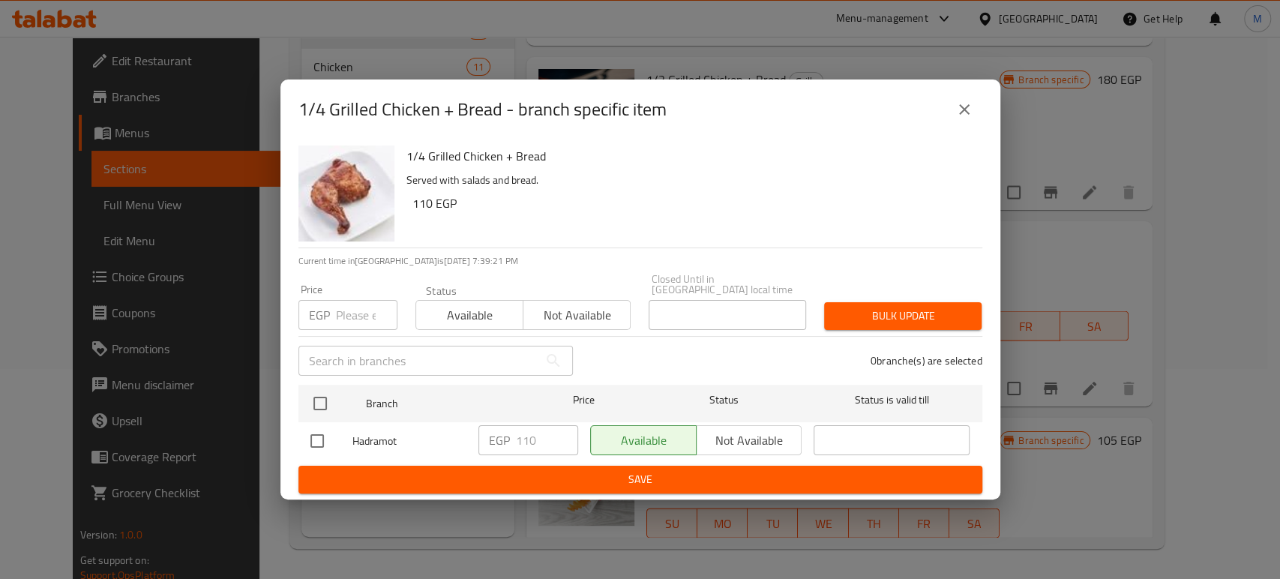
click at [965, 100] on button "close" at bounding box center [964, 109] width 36 height 36
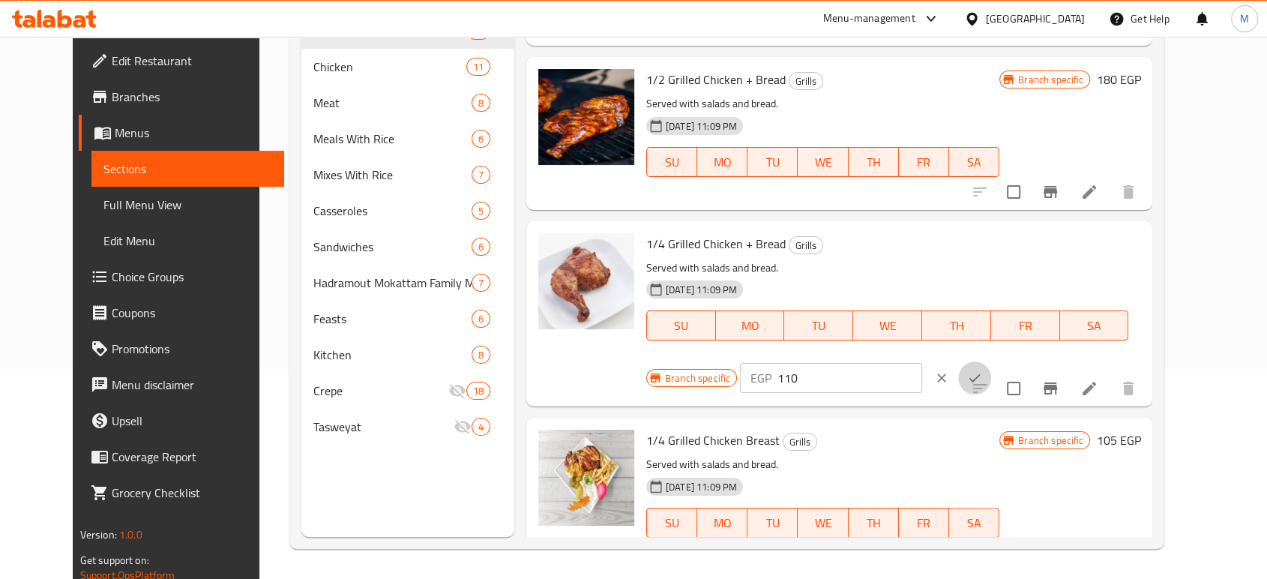
click at [982, 370] on icon "ok" at bounding box center [974, 377] width 15 height 15
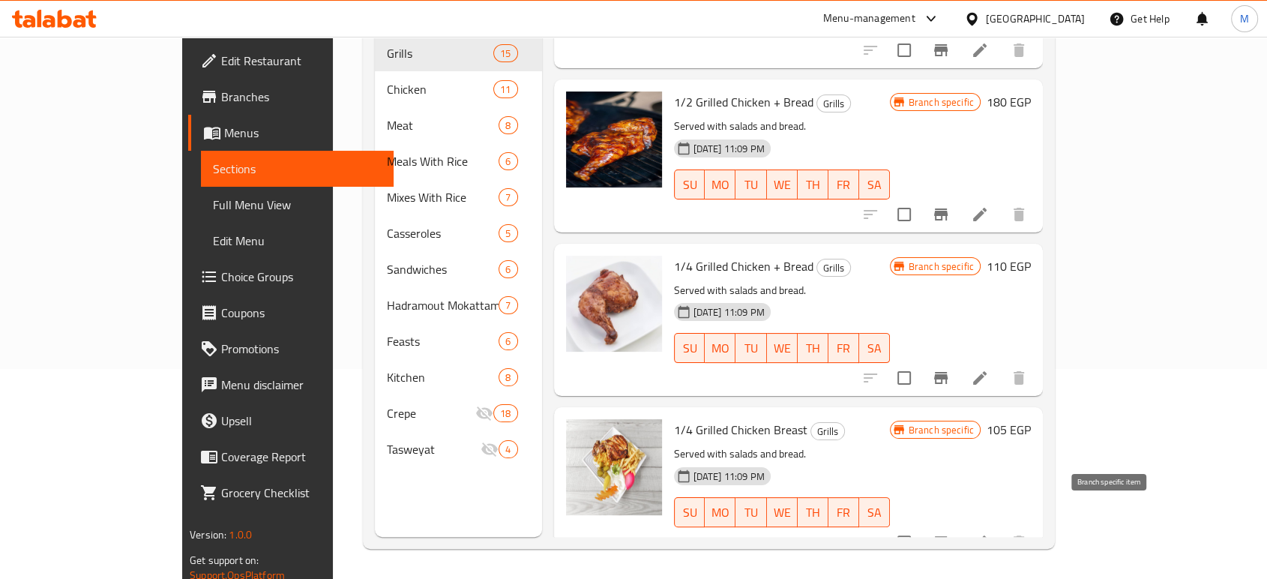
click at [948, 536] on icon "Branch-specific-item" at bounding box center [940, 542] width 13 height 12
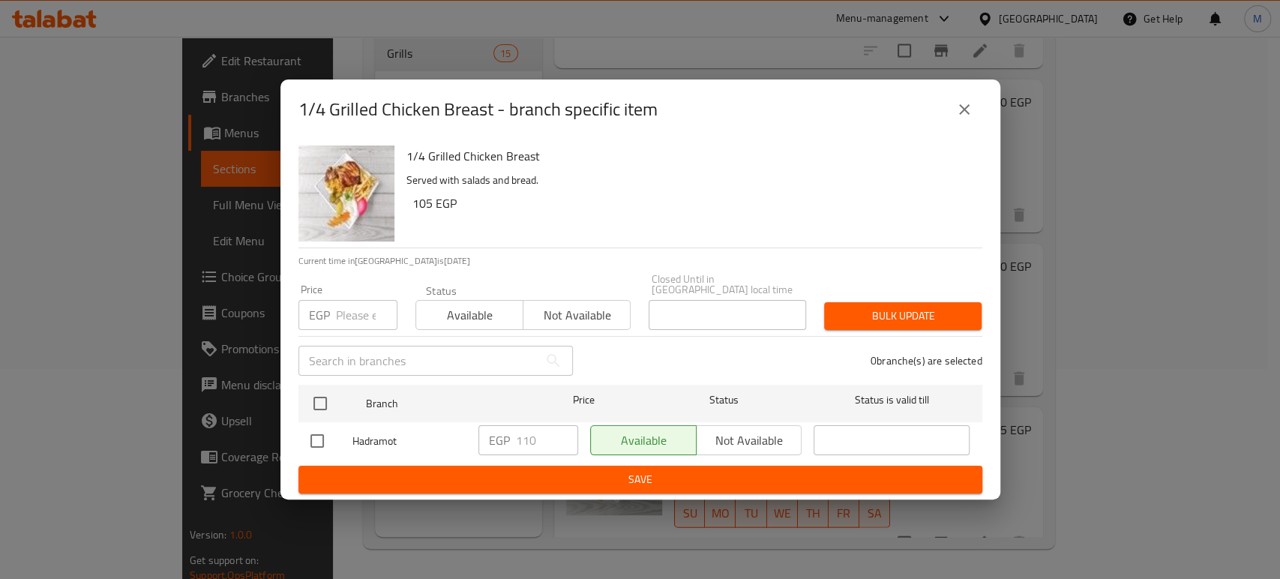
click at [1098, 414] on div "1/4 Grilled Chicken Breast - branch specific item 1/4 Grilled Chicken Breast Se…" at bounding box center [640, 289] width 1280 height 579
drag, startPoint x: 1188, startPoint y: 406, endPoint x: 1180, endPoint y: 397, distance: 11.7
click at [1187, 404] on div "1/4 Grilled Chicken Breast - branch specific item 1/4 Grilled Chicken Breast Se…" at bounding box center [640, 289] width 1280 height 579
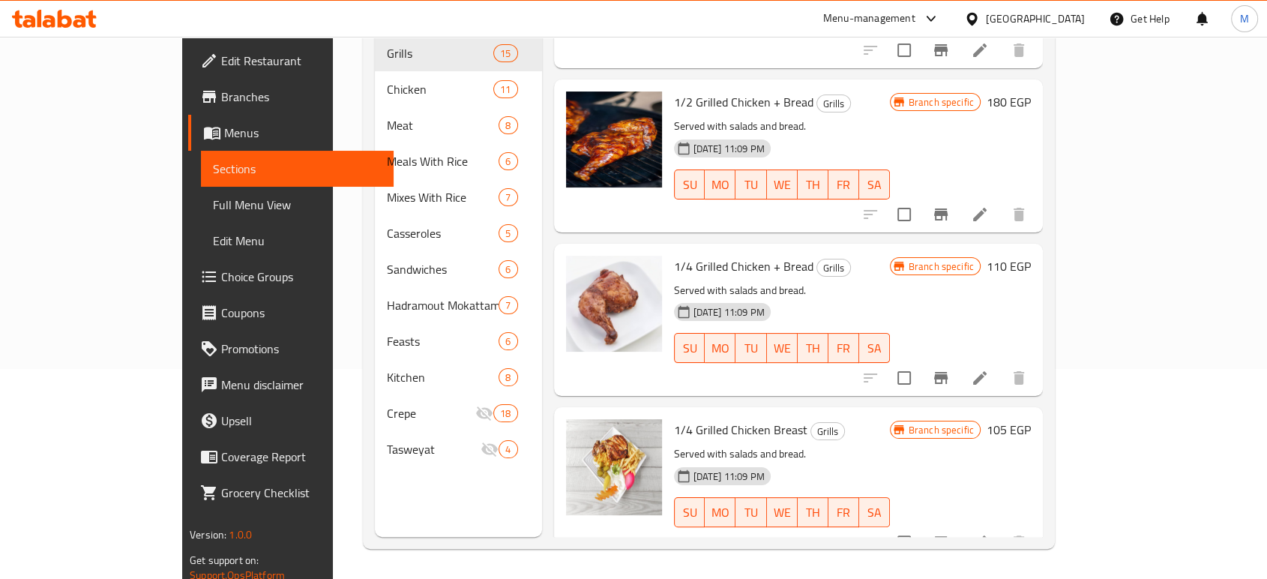
click at [718, 418] on span "1/4 Grilled Chicken Breast" at bounding box center [740, 429] width 133 height 22
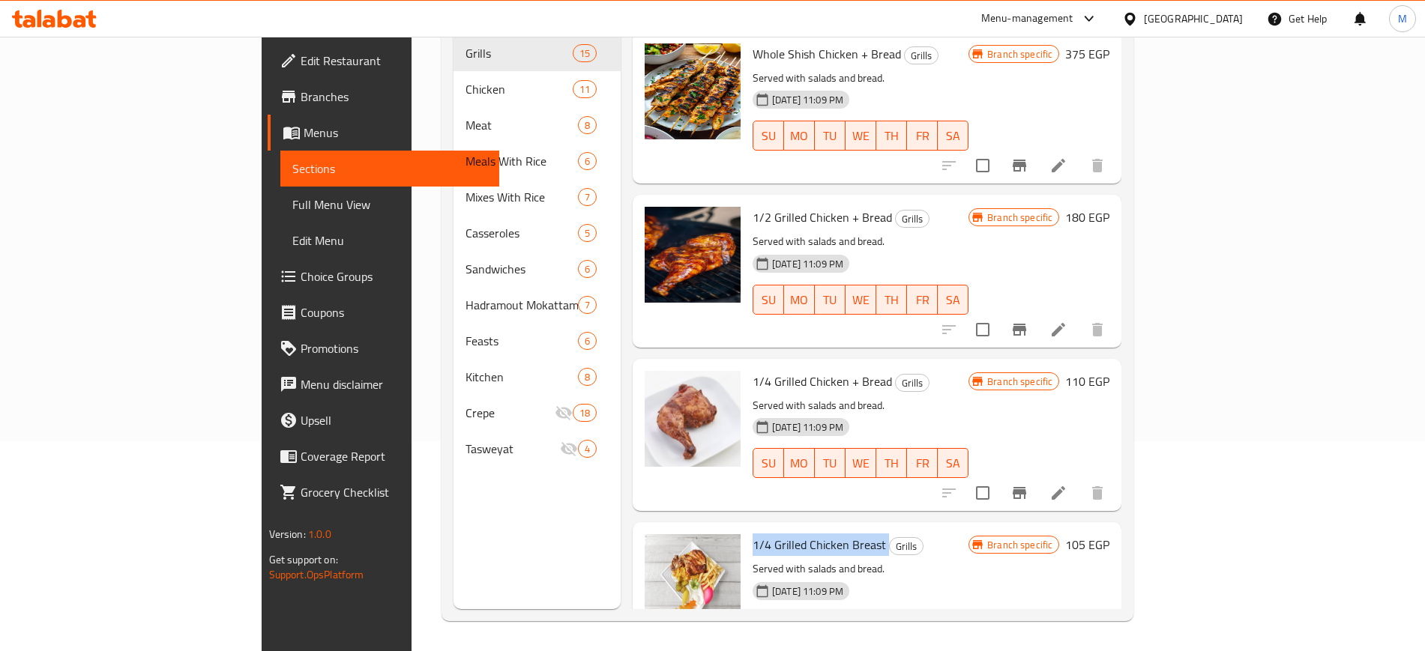
scroll to position [1843, 0]
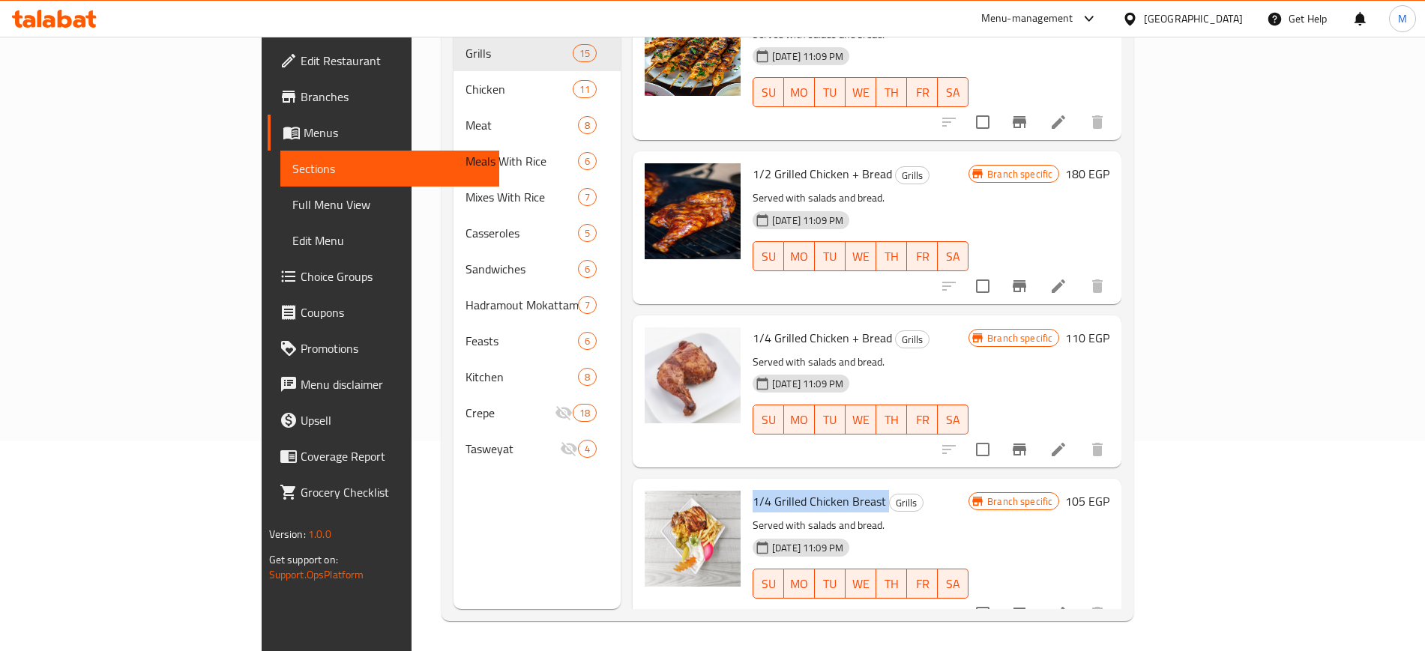
click at [796, 490] on span "1/4 Grilled Chicken Breast" at bounding box center [819, 501] width 133 height 22
click at [1029, 441] on icon "Branch-specific-item" at bounding box center [1020, 450] width 18 height 18
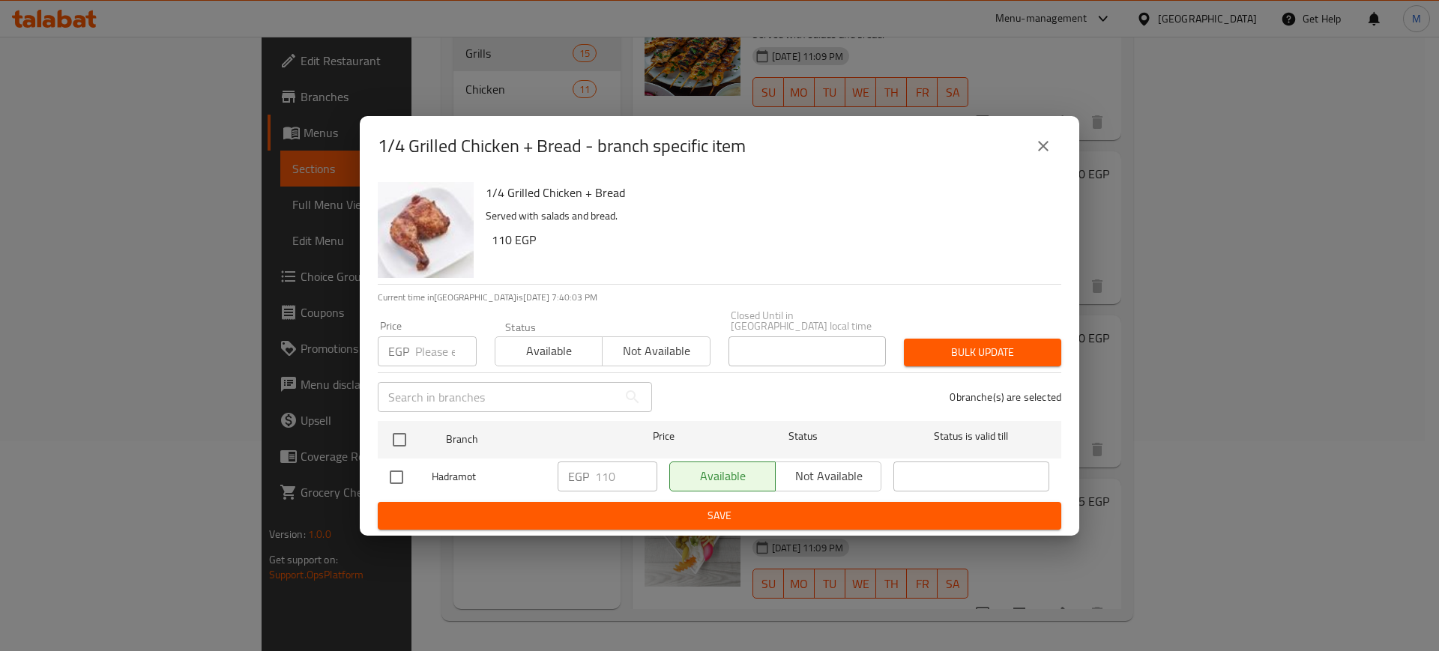
click at [1022, 169] on div "1/4 Grilled Chicken + Bread - branch specific item" at bounding box center [720, 146] width 720 height 60
click at [1051, 151] on icon "close" at bounding box center [1044, 146] width 18 height 18
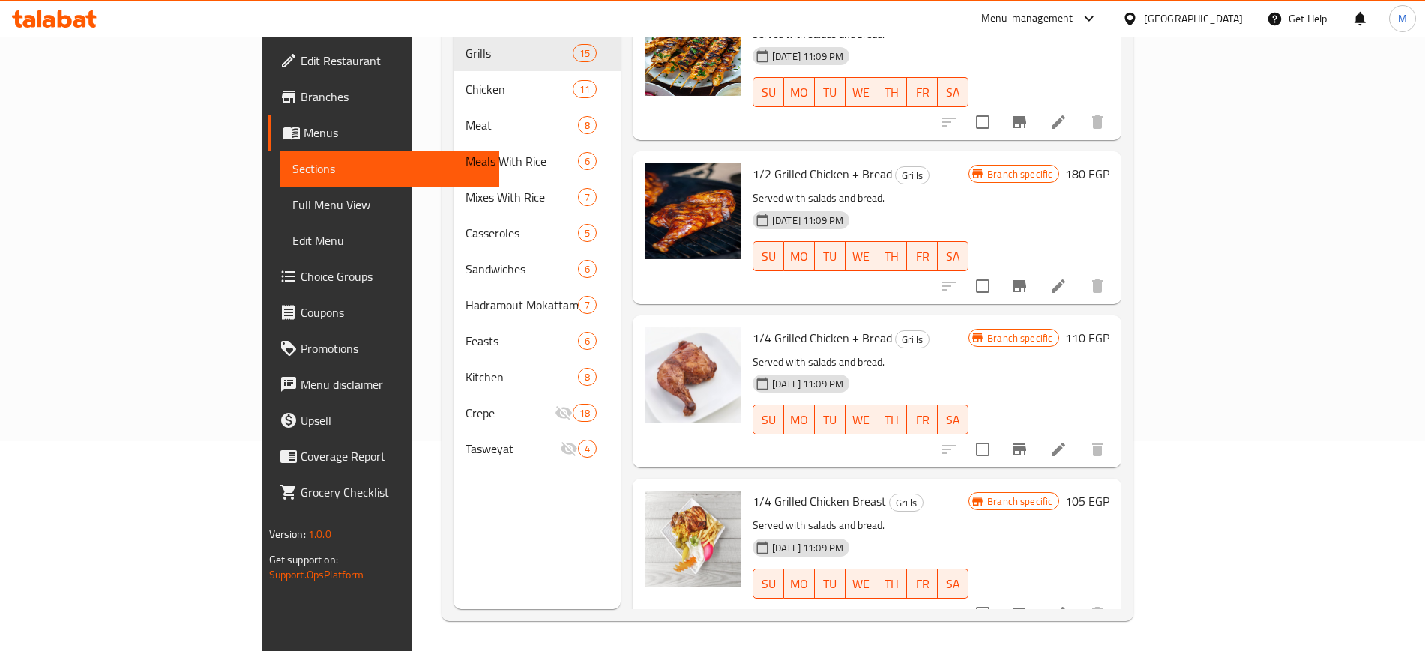
click at [1068, 441] on icon at bounding box center [1059, 450] width 18 height 18
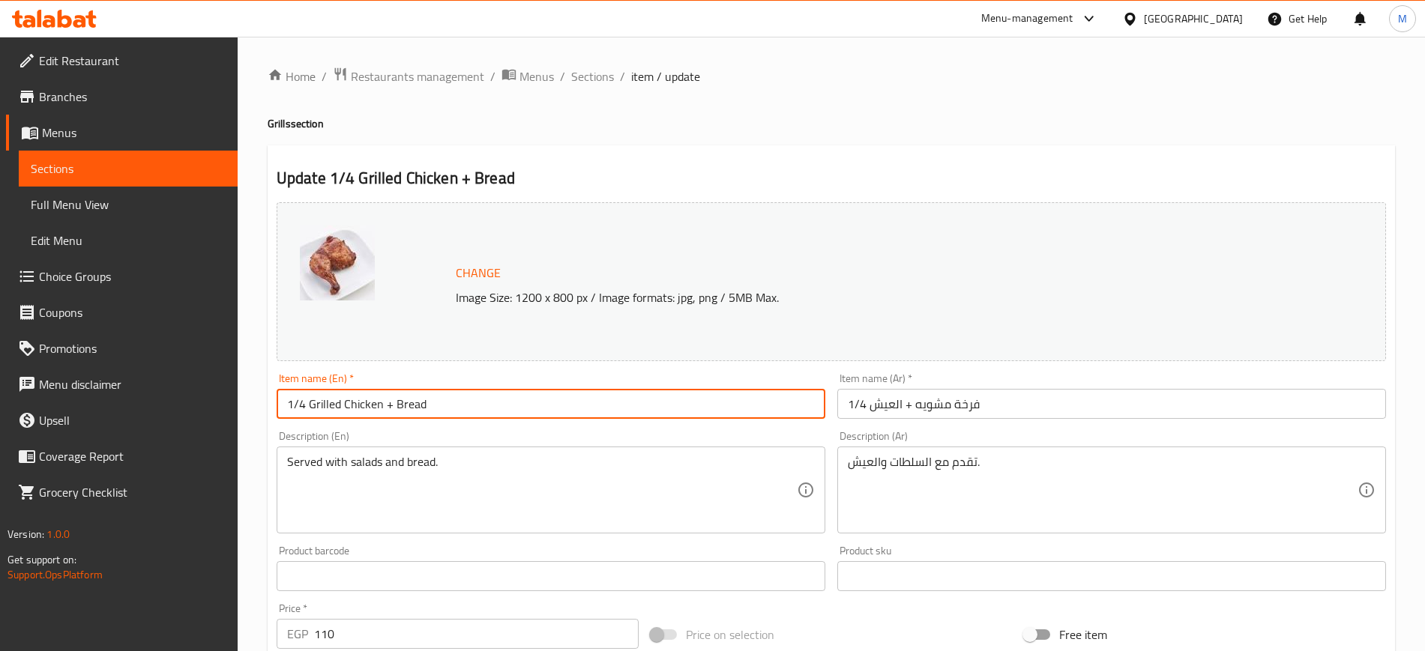
click at [375, 401] on input "1/4 Grilled Chicken + Bread" at bounding box center [551, 404] width 549 height 30
type input "1/4 Grilled Chicken tight + Bread"
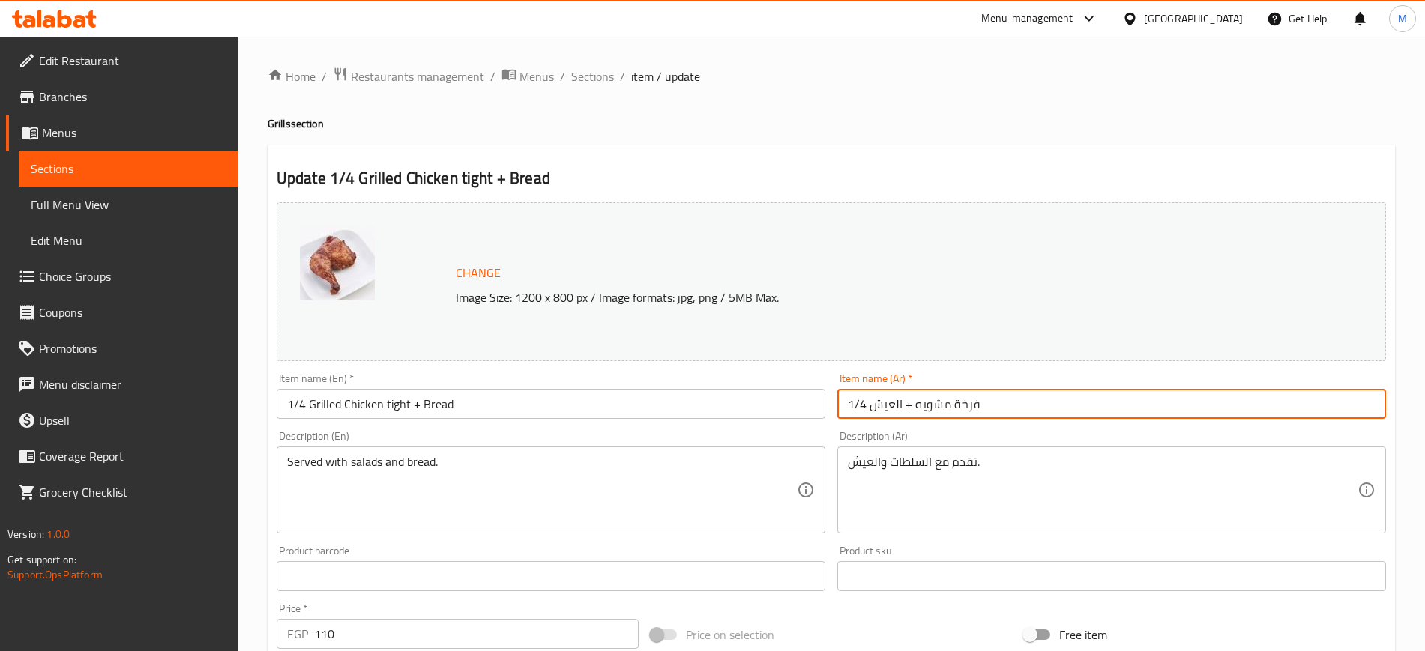
click at [878, 409] on input "1/4 فرخة مشويه + العيش" at bounding box center [1111, 404] width 549 height 30
click at [920, 400] on input "1/4 فرخة مشويه + العيش" at bounding box center [1111, 404] width 549 height 30
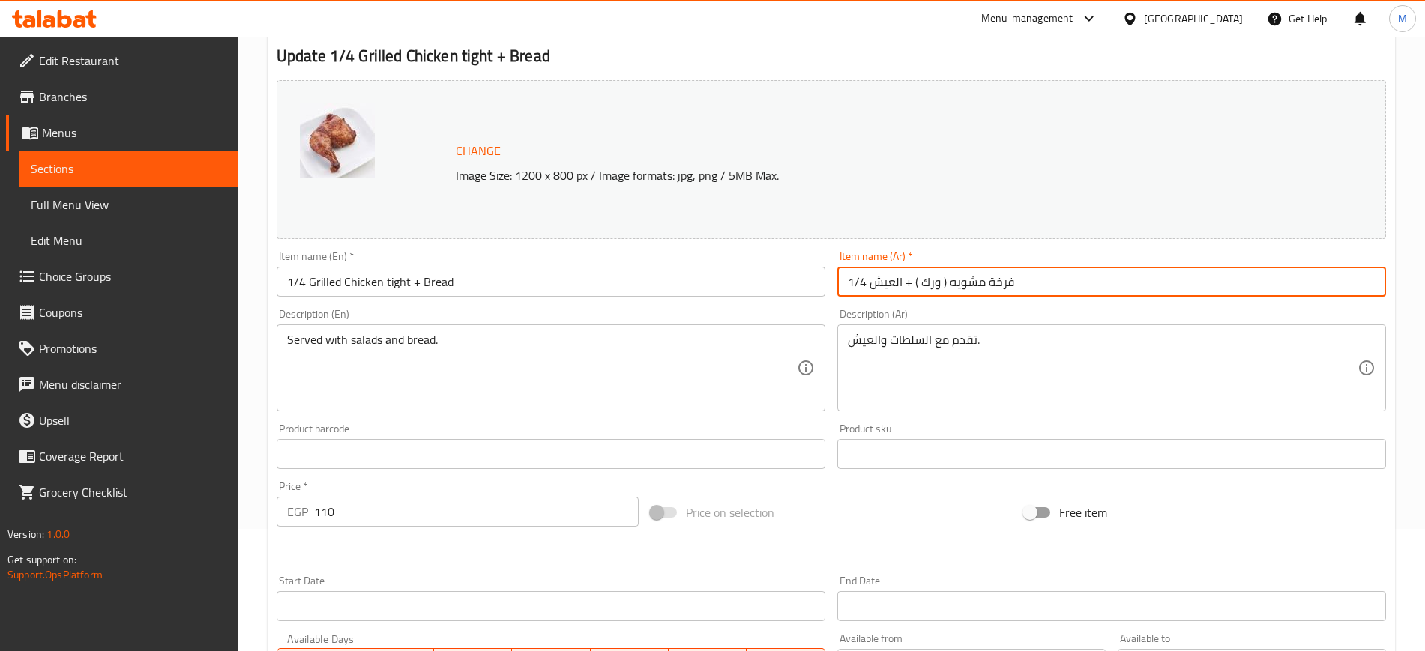
scroll to position [430, 0]
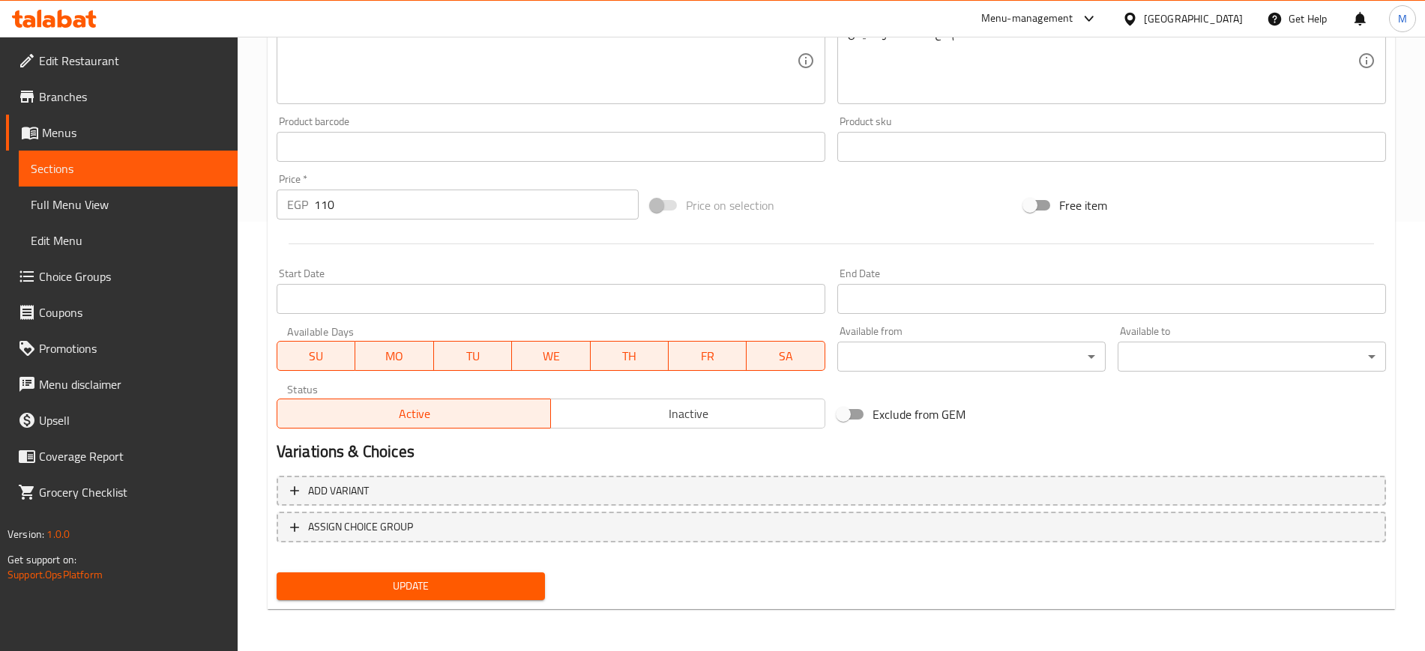
type input "1/4 فرخة مشويه ( ورك ) + العيش"
click at [477, 583] on span "Update" at bounding box center [411, 586] width 244 height 19
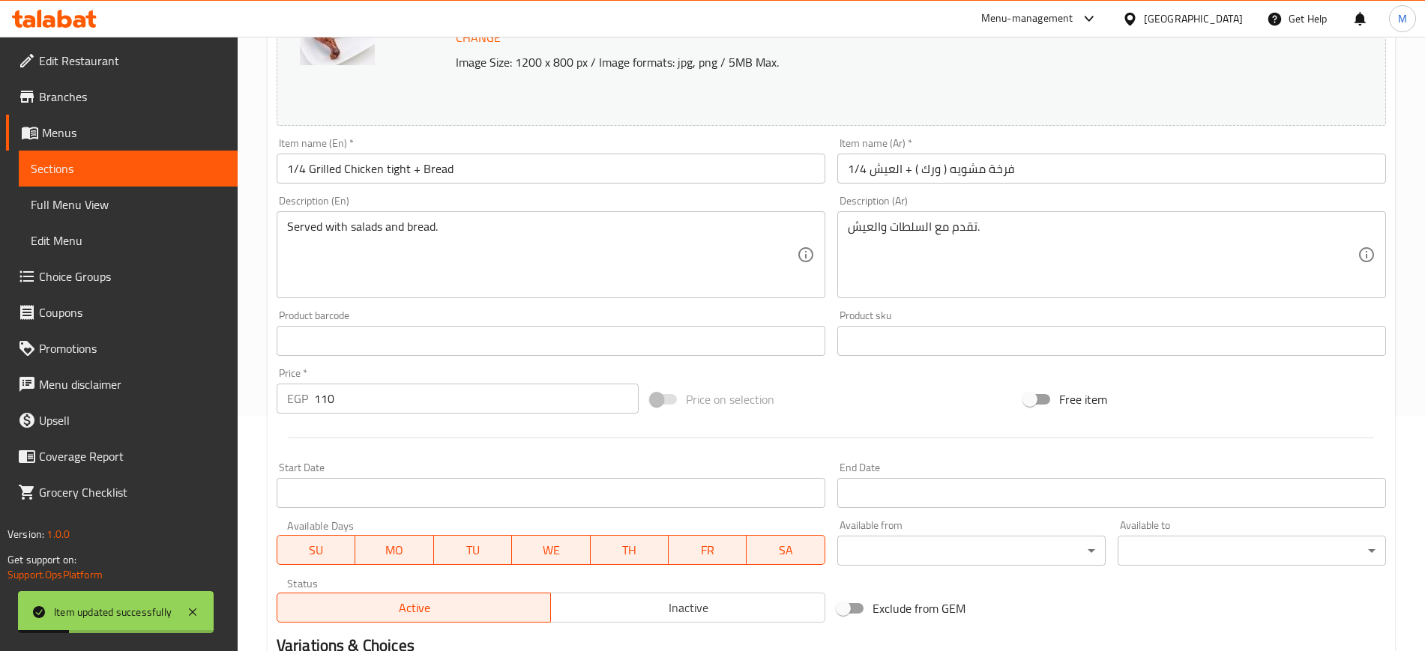
scroll to position [0, 0]
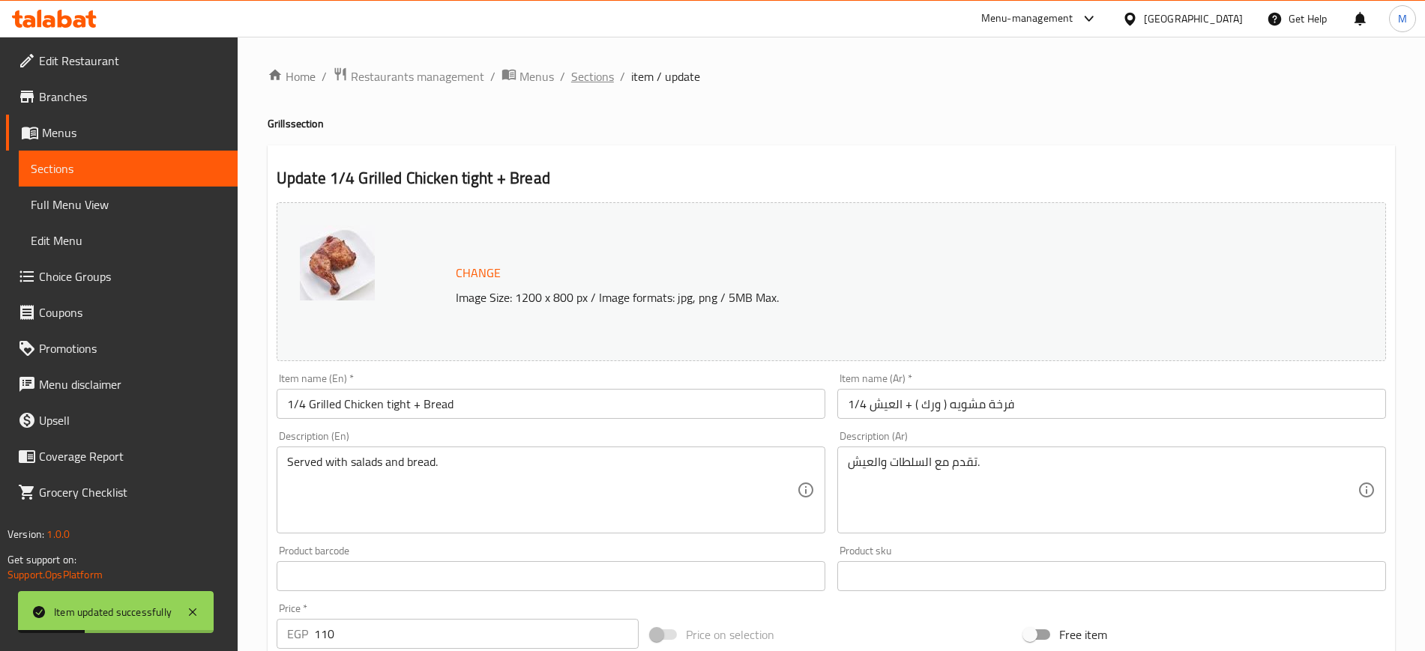
click at [598, 72] on span "Sections" at bounding box center [592, 76] width 43 height 18
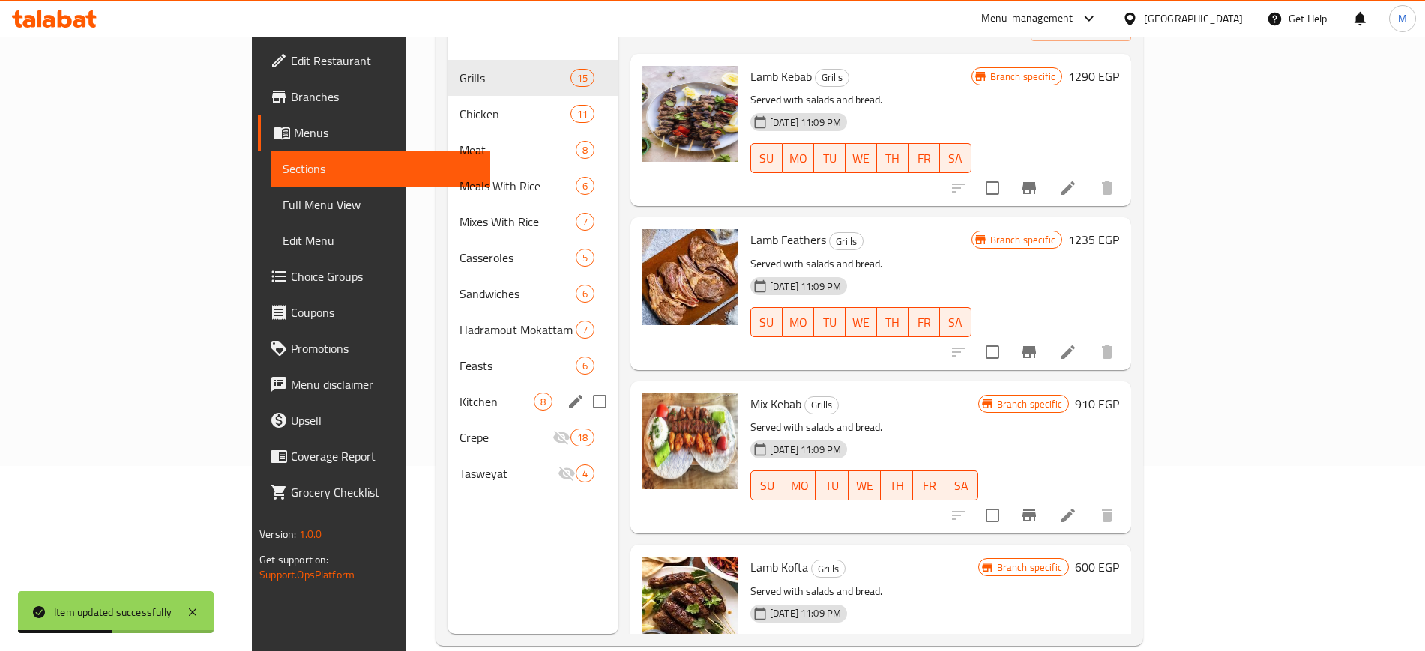
scroll to position [187, 0]
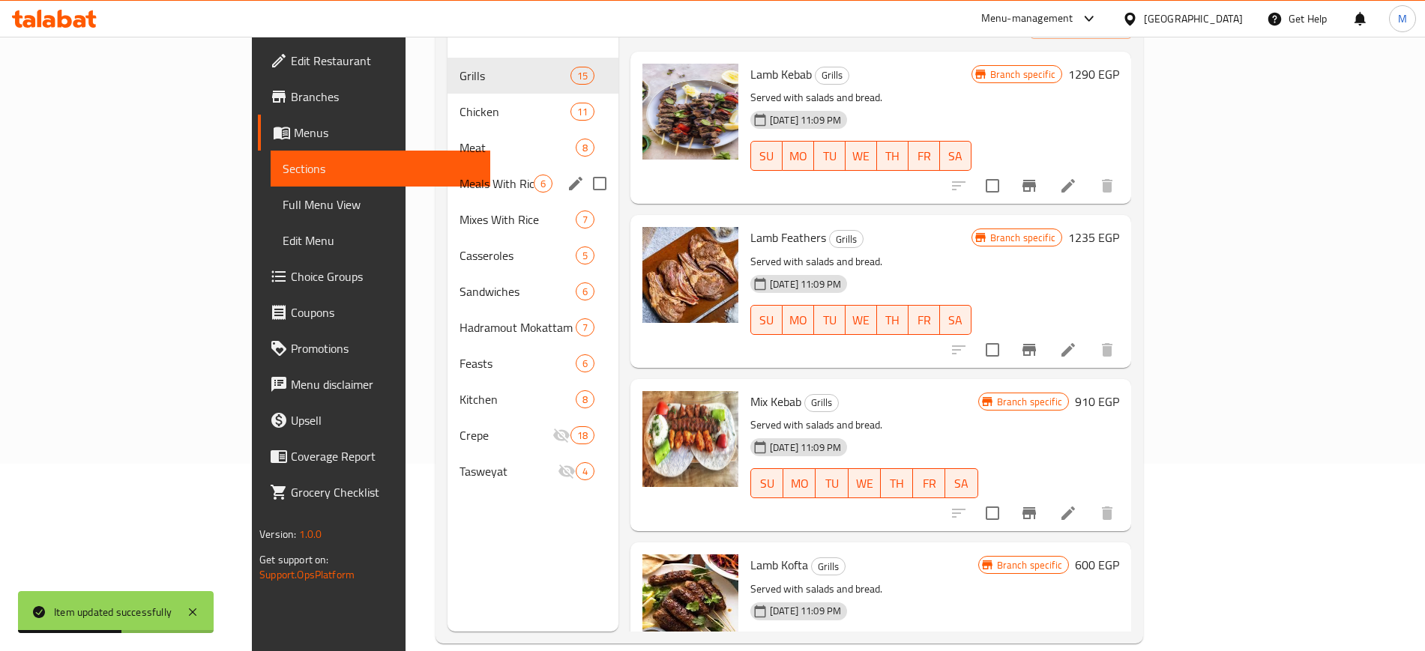
click at [448, 130] on div "Meat 8" at bounding box center [533, 148] width 171 height 36
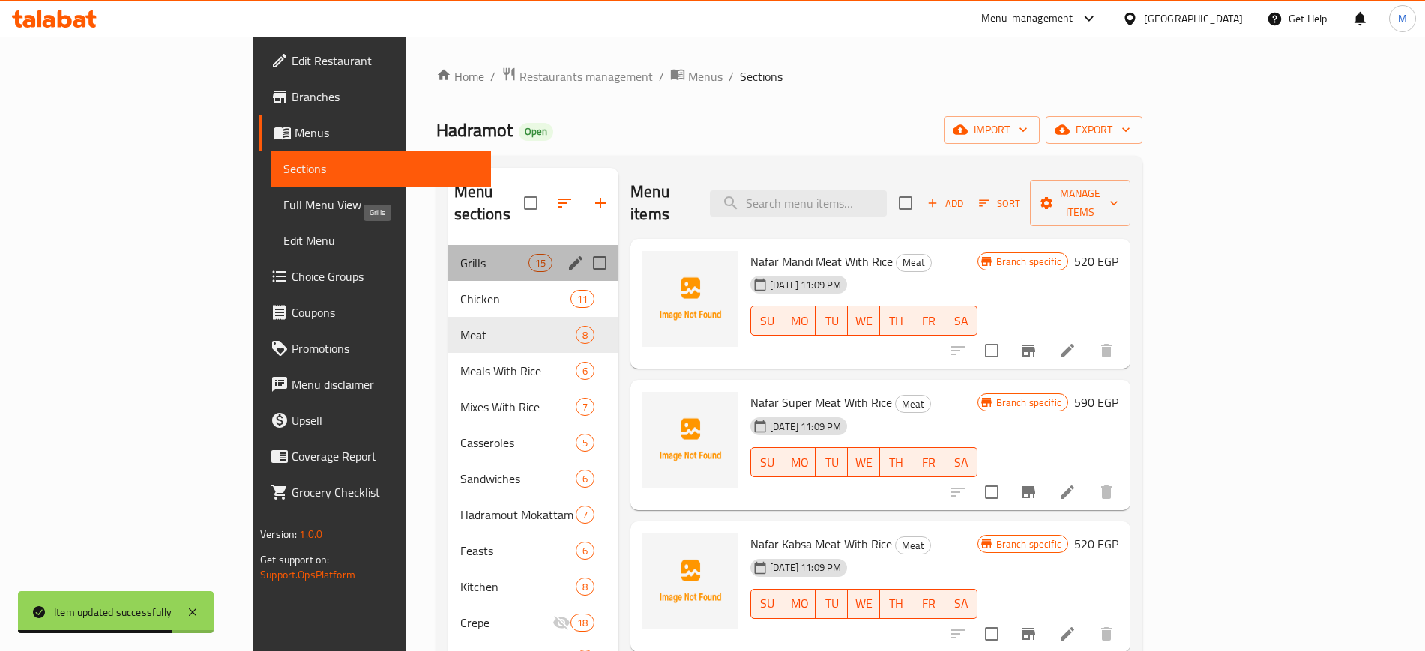
click at [460, 254] on span "Grills" at bounding box center [494, 263] width 68 height 18
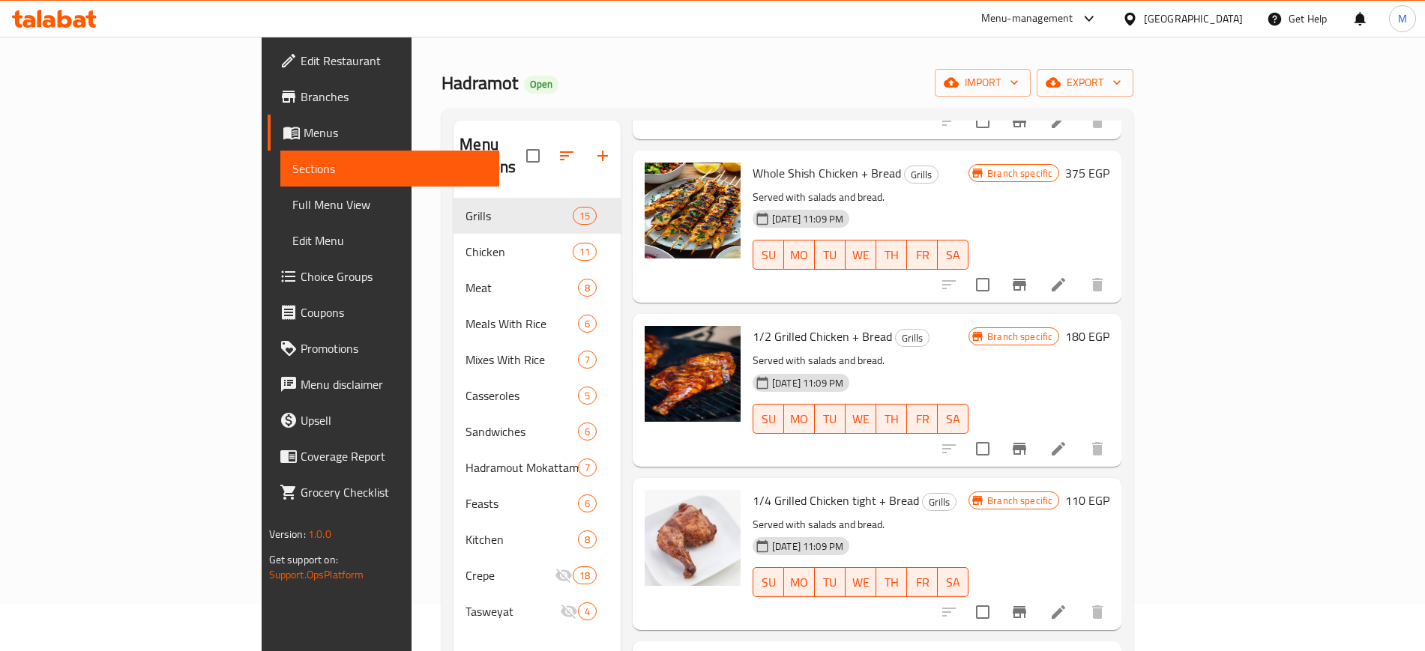
scroll to position [22, 0]
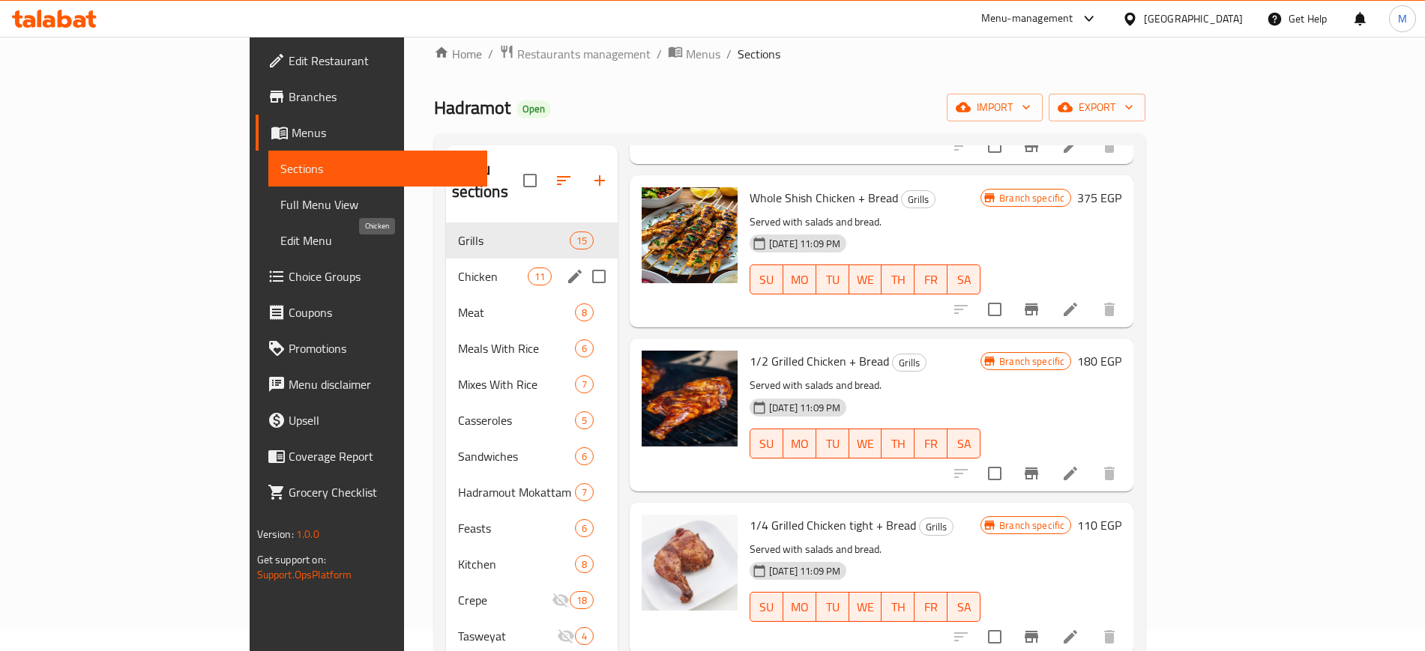
click at [458, 268] on span "Chicken" at bounding box center [493, 277] width 70 height 18
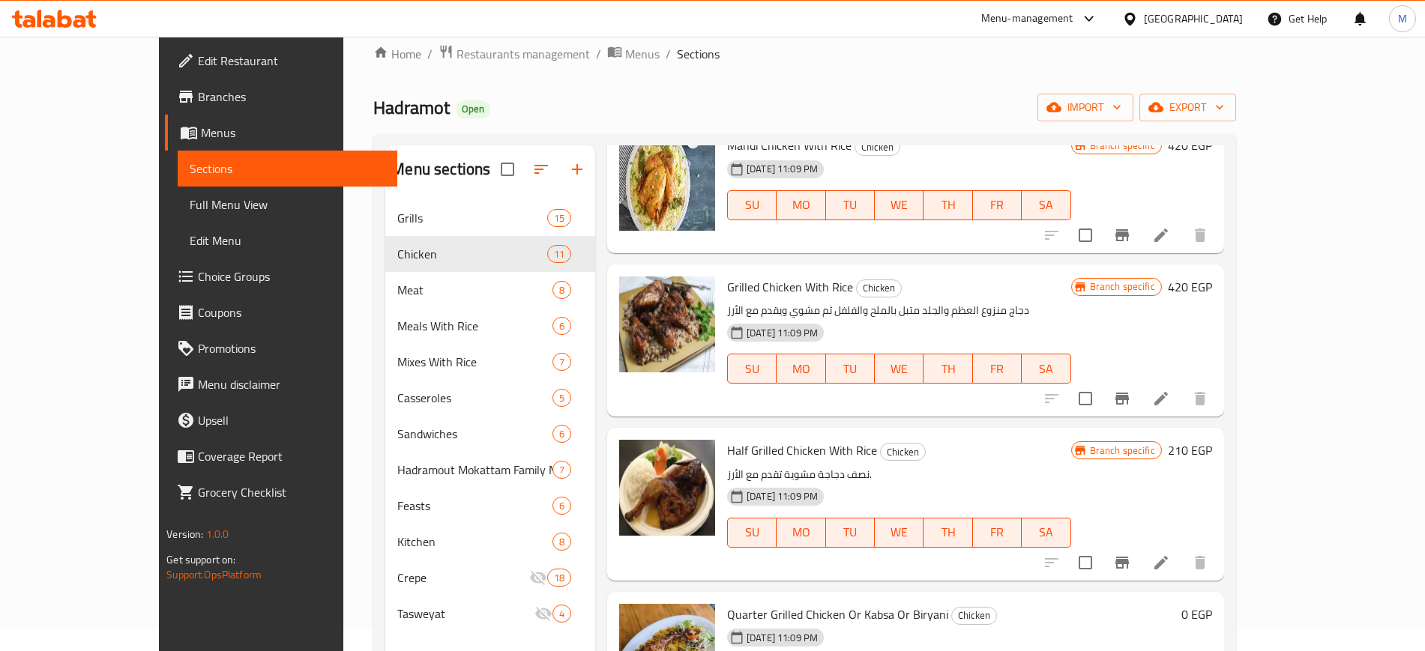
scroll to position [165, 0]
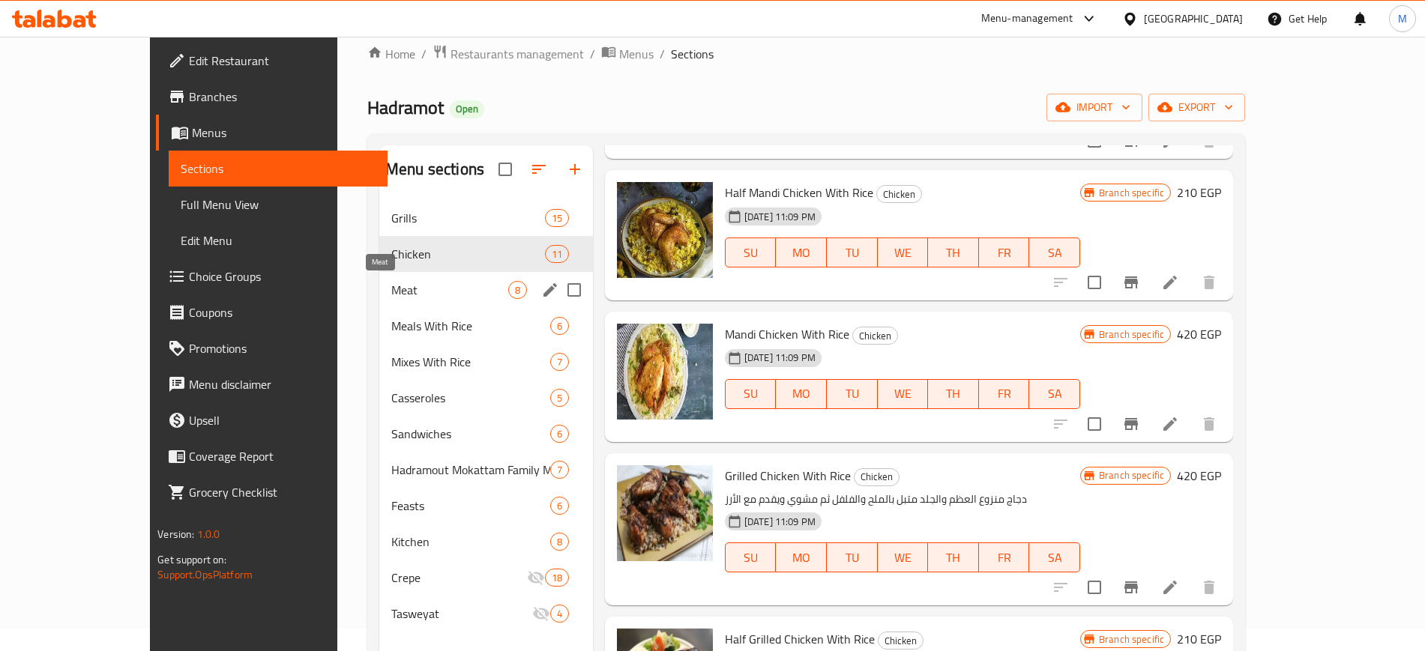
click at [420, 295] on span "Meat" at bounding box center [449, 290] width 117 height 18
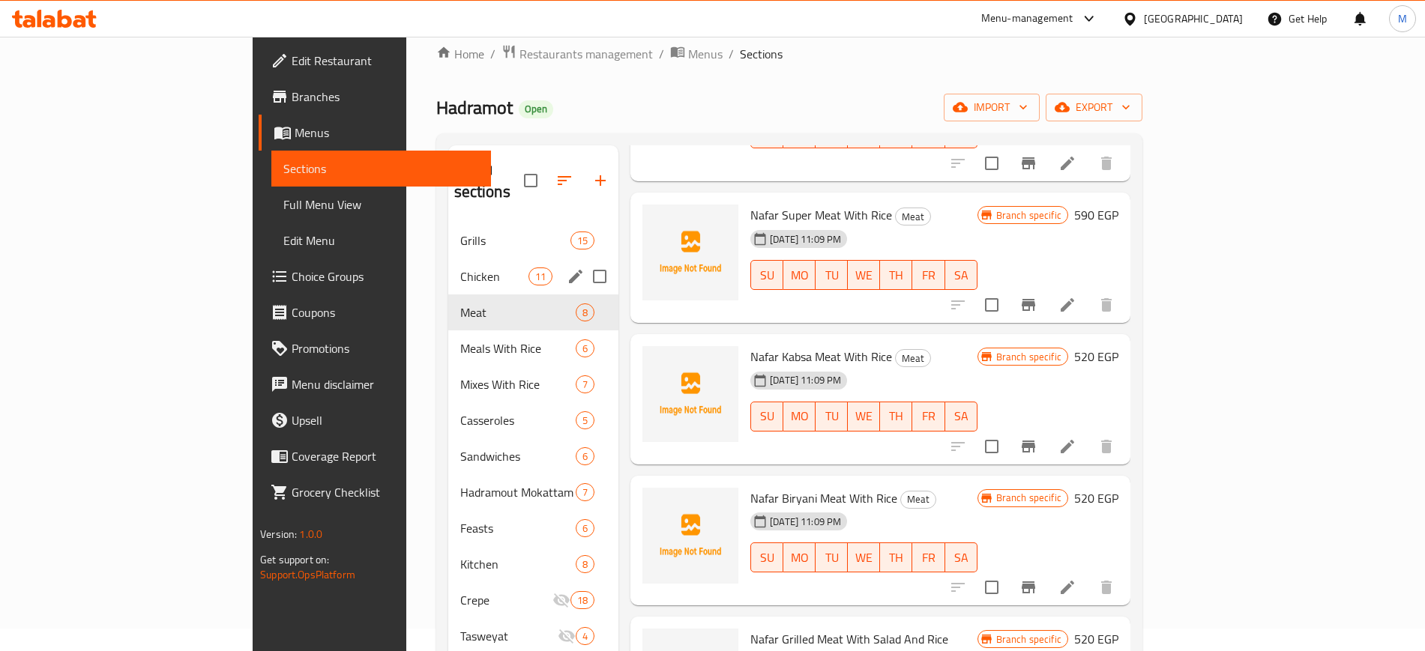
click at [448, 266] on div "Chicken 11" at bounding box center [533, 277] width 171 height 36
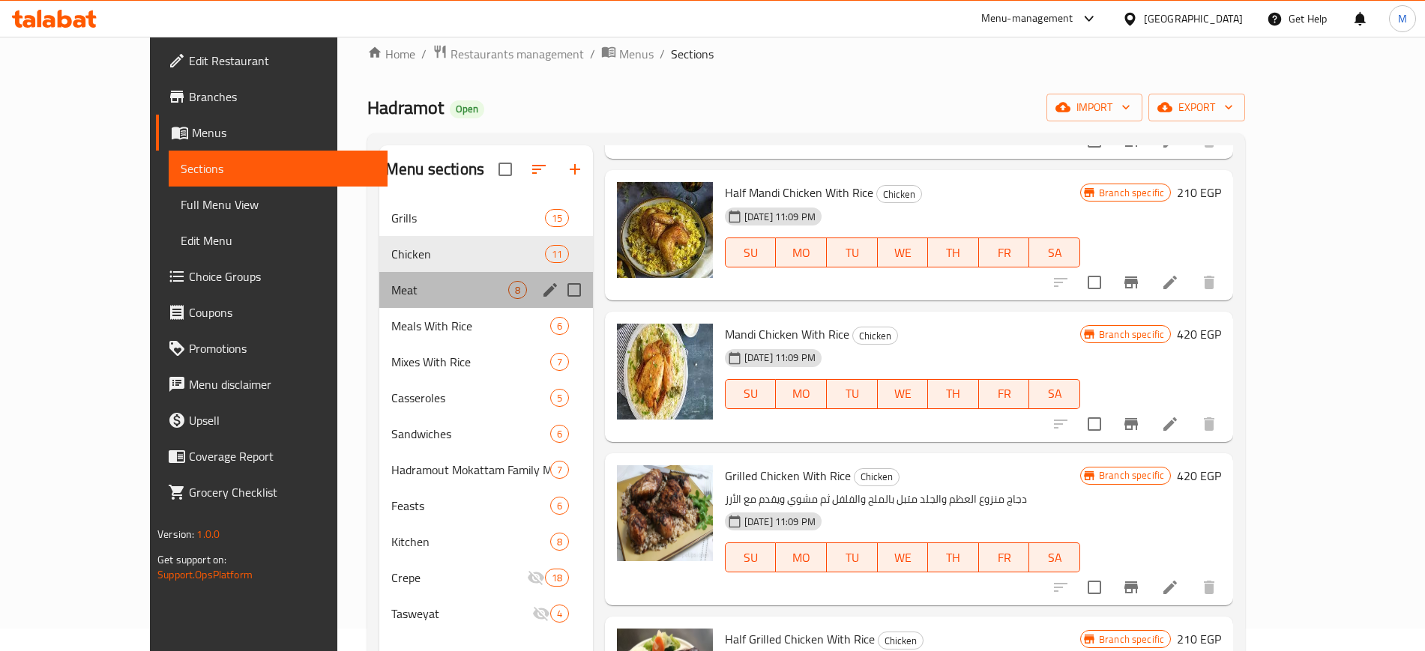
click at [391, 278] on div "Meat 8" at bounding box center [486, 290] width 214 height 36
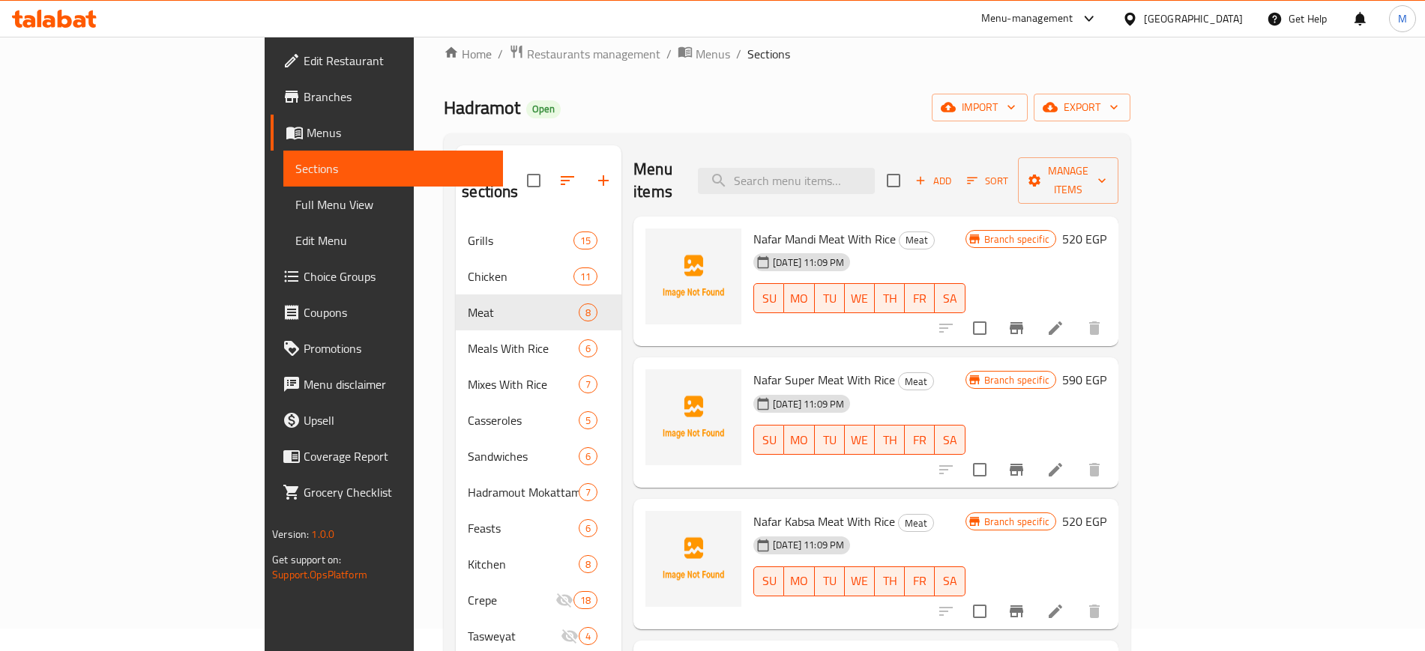
click at [753, 228] on span "Nafar Mandi Meat With Rice" at bounding box center [824, 239] width 142 height 22
click at [657, 241] on icon "upload picture" at bounding box center [666, 250] width 18 height 18
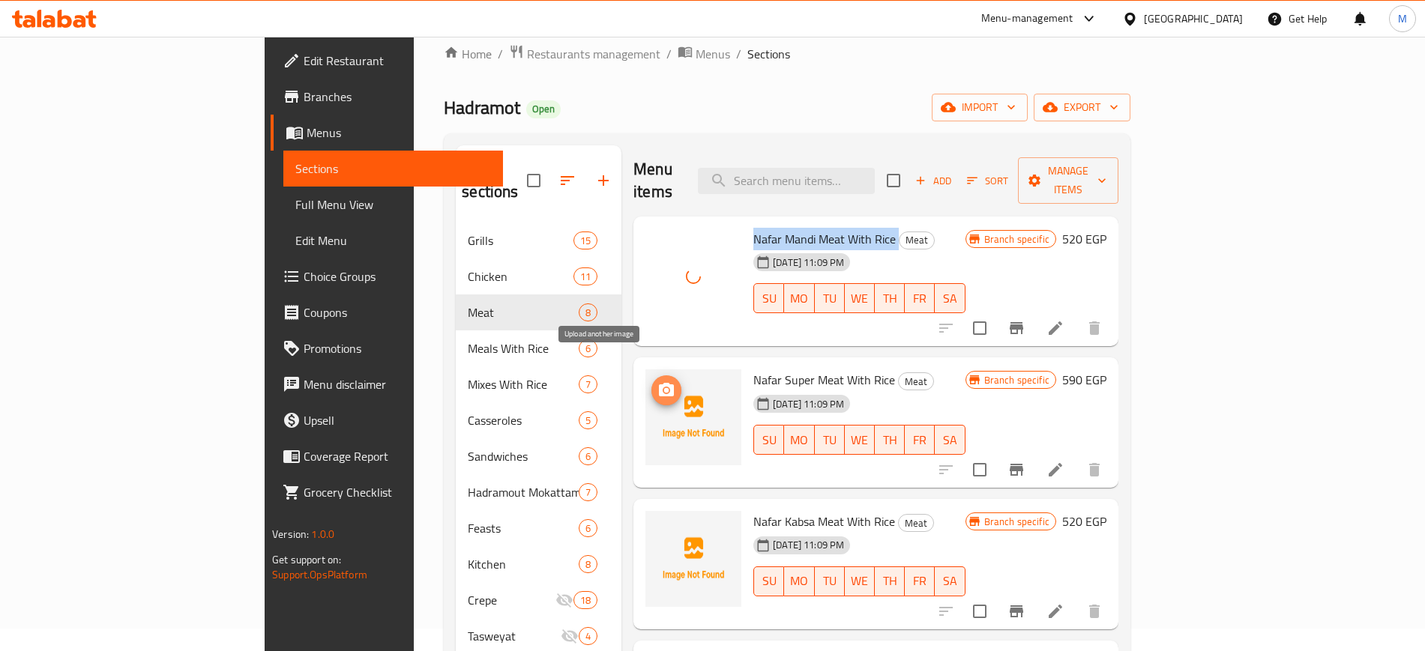
click at [657, 382] on icon "upload picture" at bounding box center [666, 391] width 18 height 18
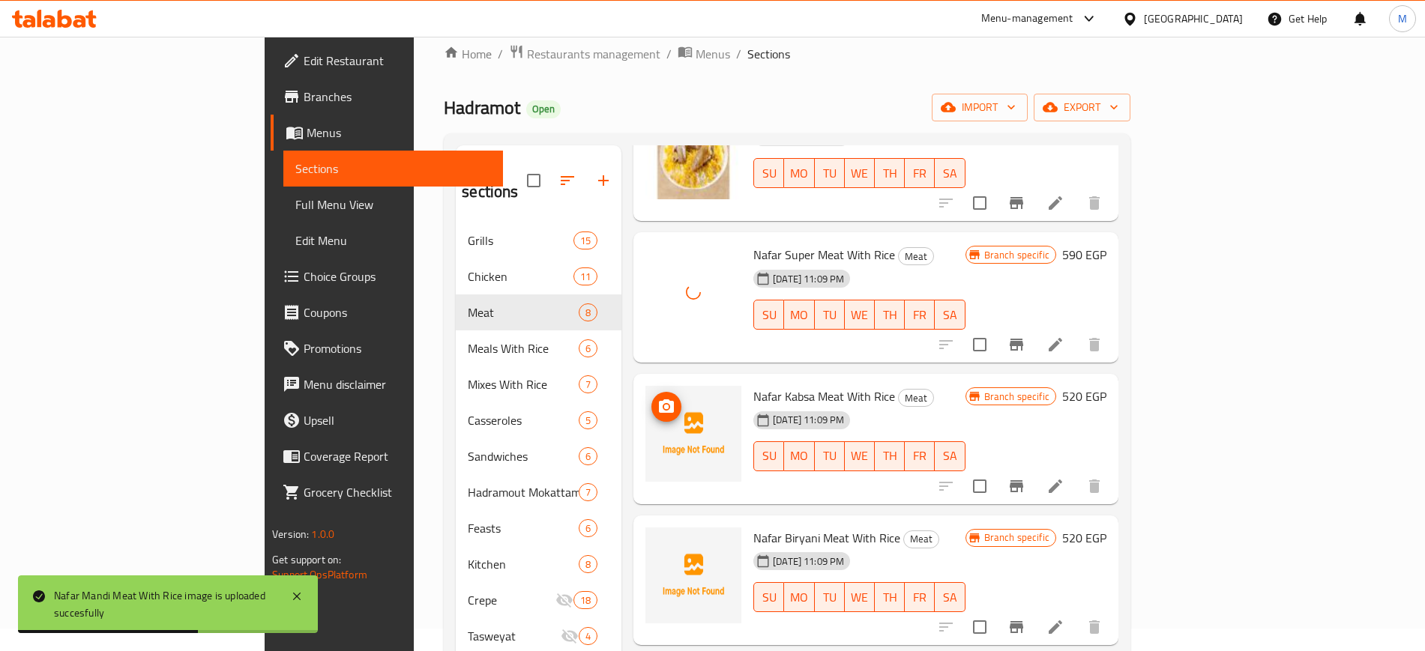
scroll to position [187, 0]
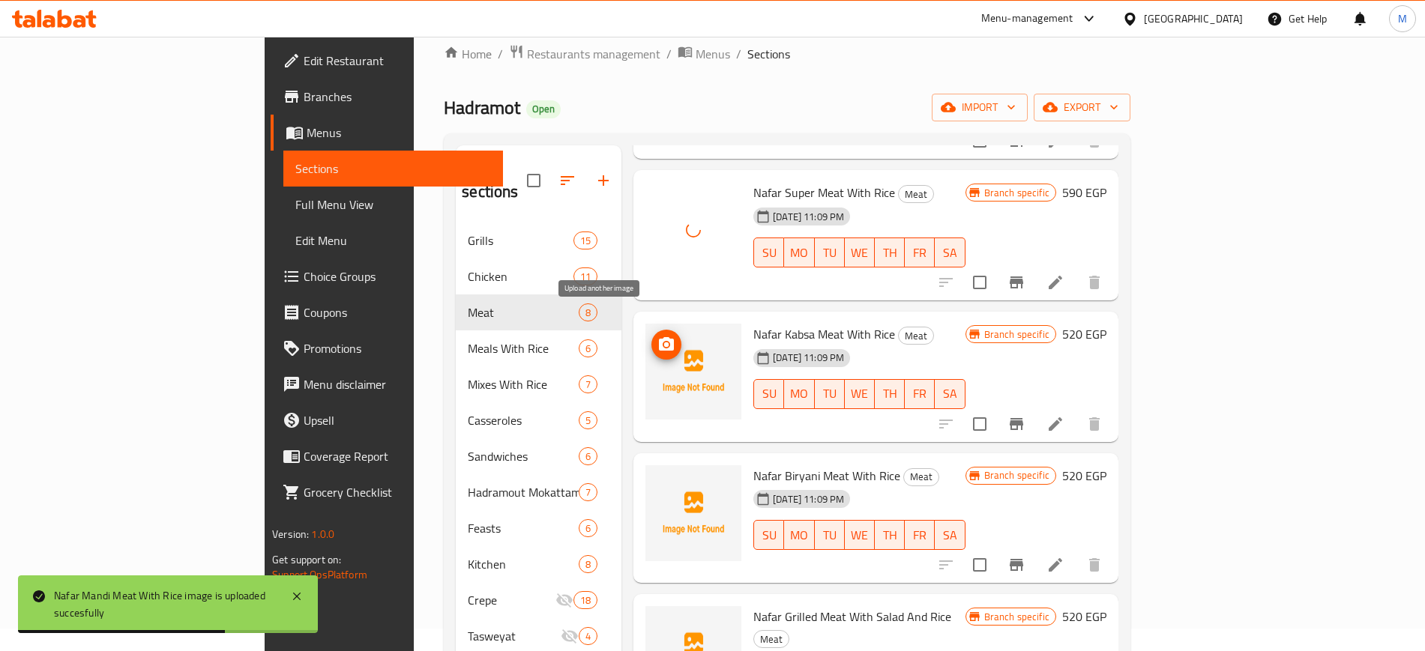
click at [664, 343] on circle "upload picture" at bounding box center [666, 345] width 4 height 4
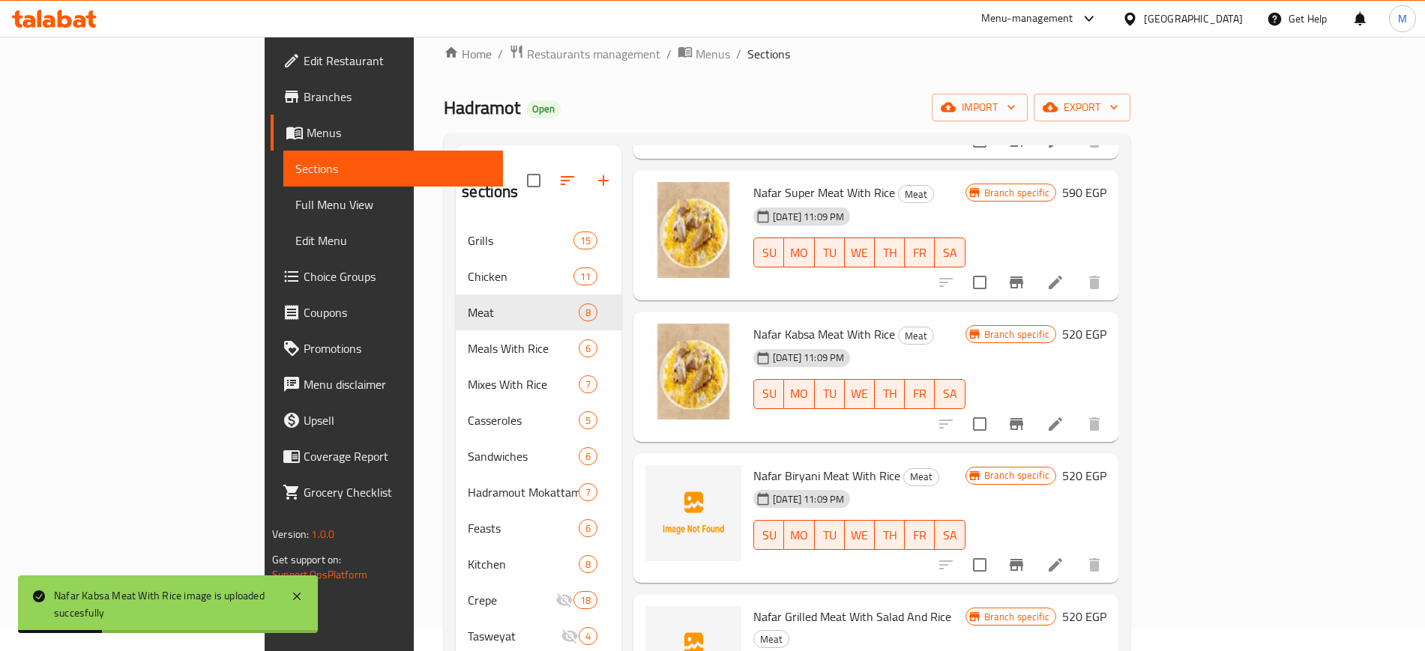
scroll to position [0, 0]
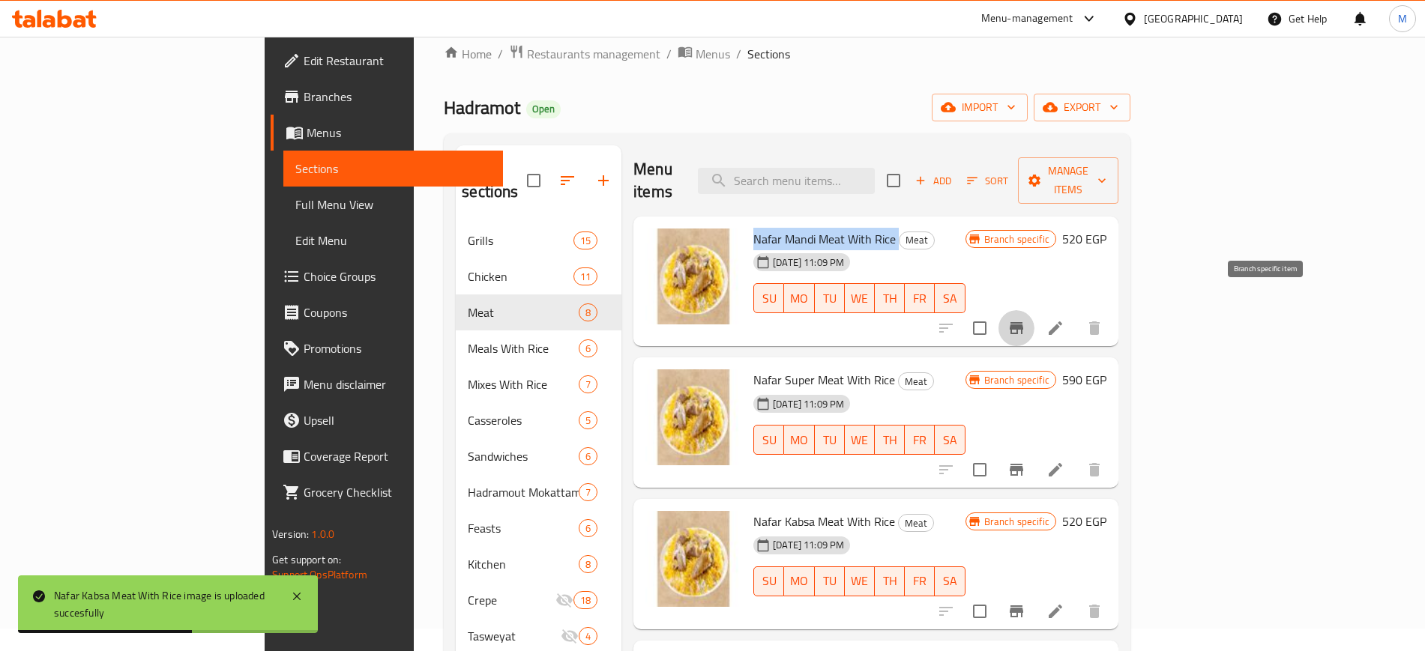
click at [1035, 310] on button "Branch-specific-item" at bounding box center [1017, 328] width 36 height 36
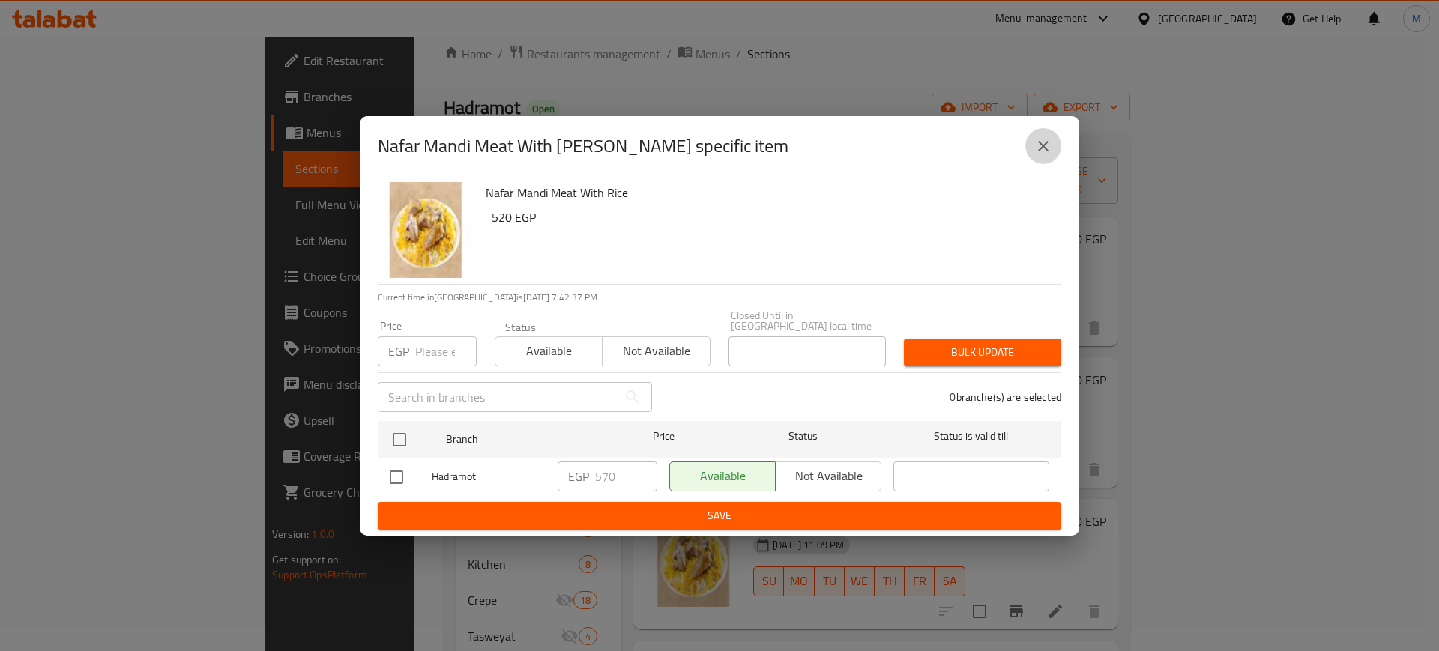
click at [1038, 148] on icon "close" at bounding box center [1044, 146] width 18 height 18
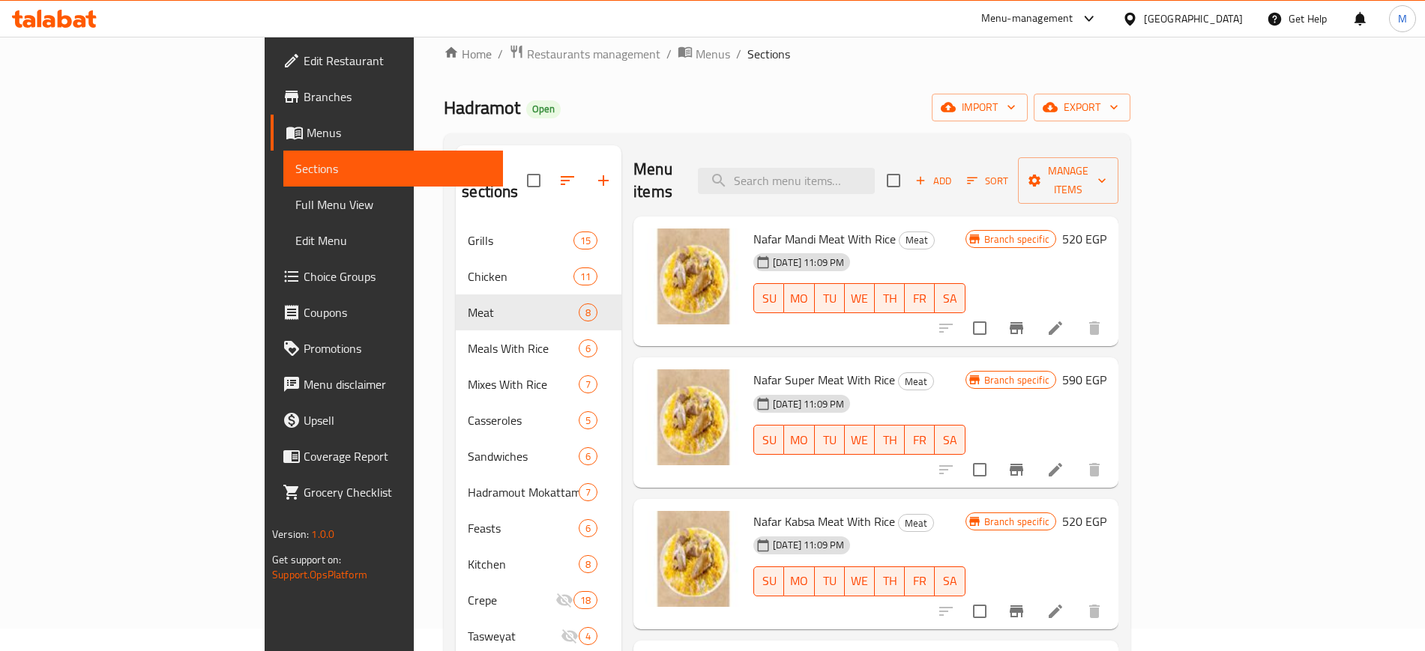
click at [1107, 229] on h6 "520 EGP" at bounding box center [1084, 239] width 44 height 21
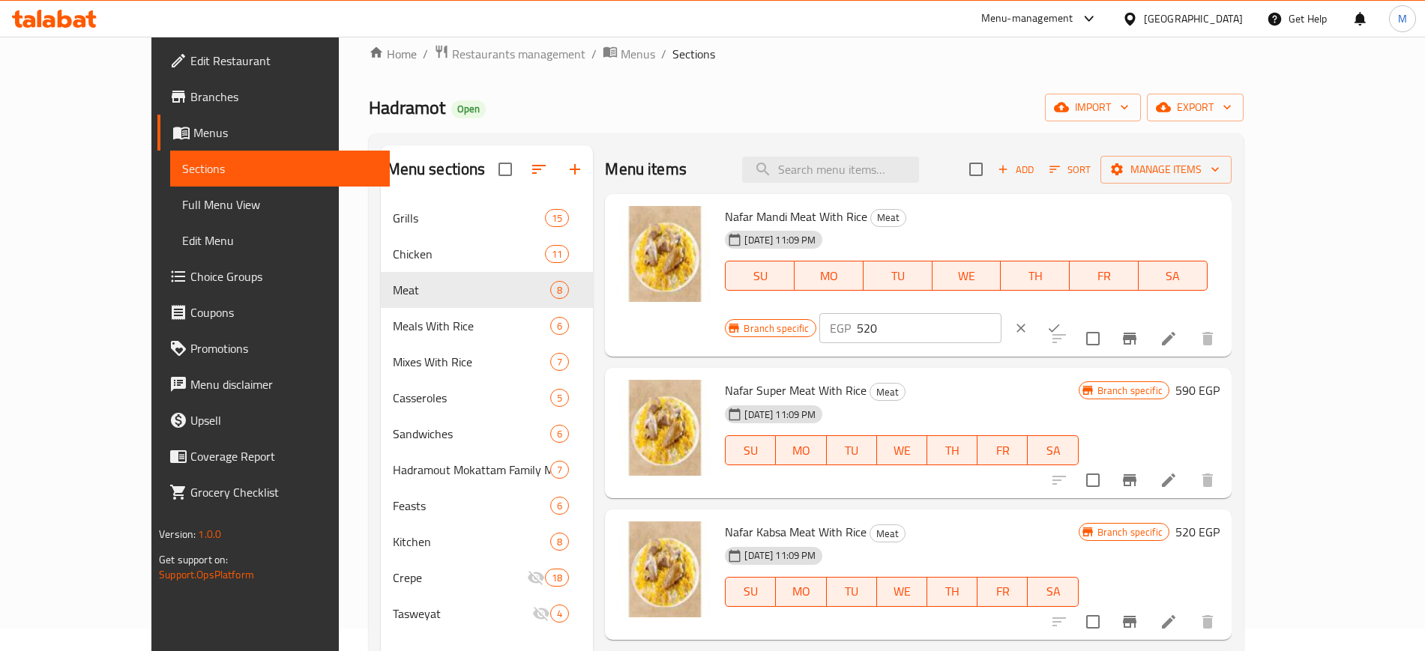
click at [1002, 313] on input "520" at bounding box center [929, 328] width 145 height 30
type input "570"
click at [1062, 321] on icon "ok" at bounding box center [1054, 328] width 15 height 15
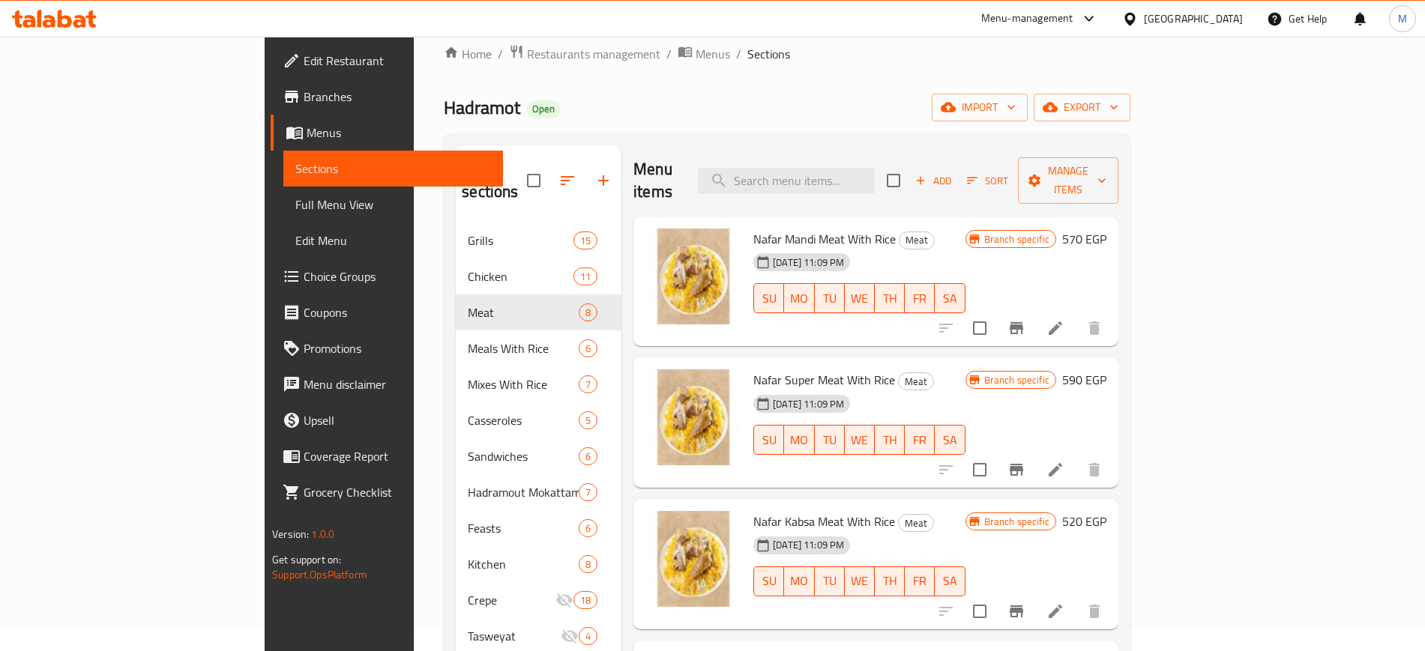
click at [1107, 250] on div "Branch specific 570 EGP" at bounding box center [1036, 282] width 141 height 106
click at [916, 370] on h6 "Nafar Super Meat With Rice Meat" at bounding box center [859, 380] width 212 height 21
click at [753, 369] on span "Nafar Super Meat With Rice" at bounding box center [824, 380] width 142 height 22
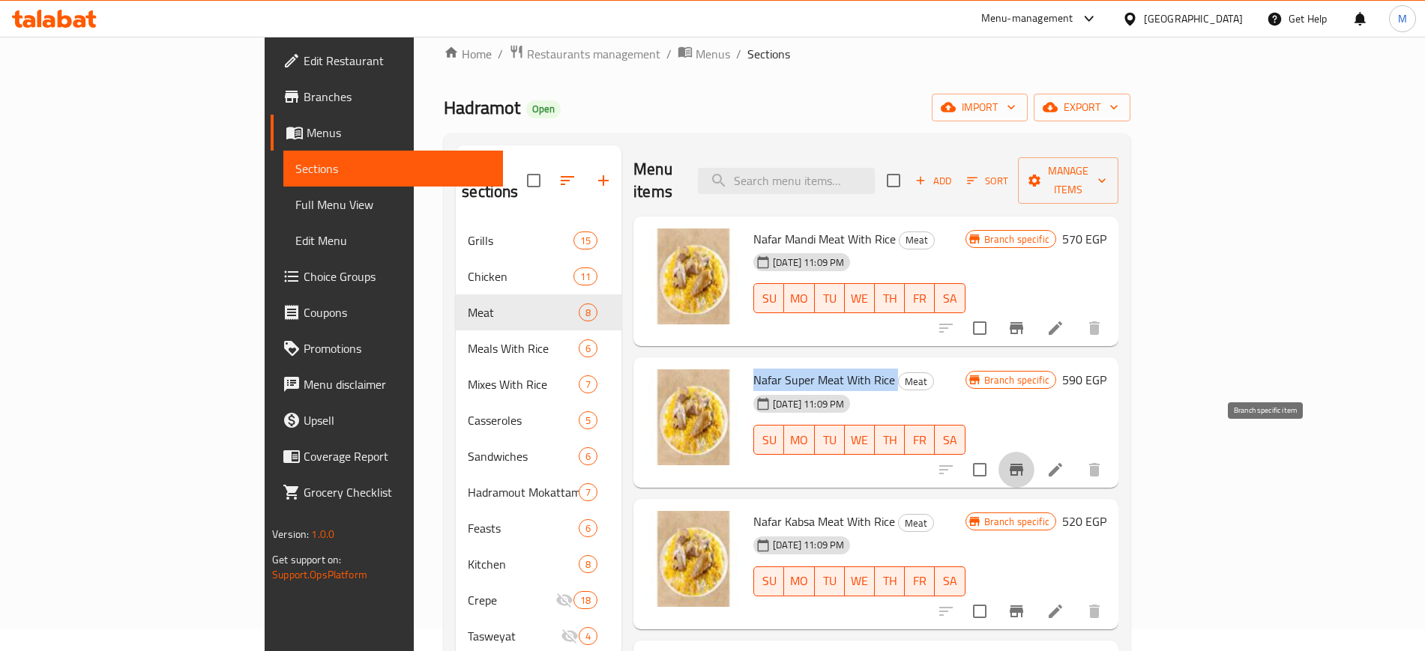
click at [1023, 464] on icon "Branch-specific-item" at bounding box center [1016, 470] width 13 height 12
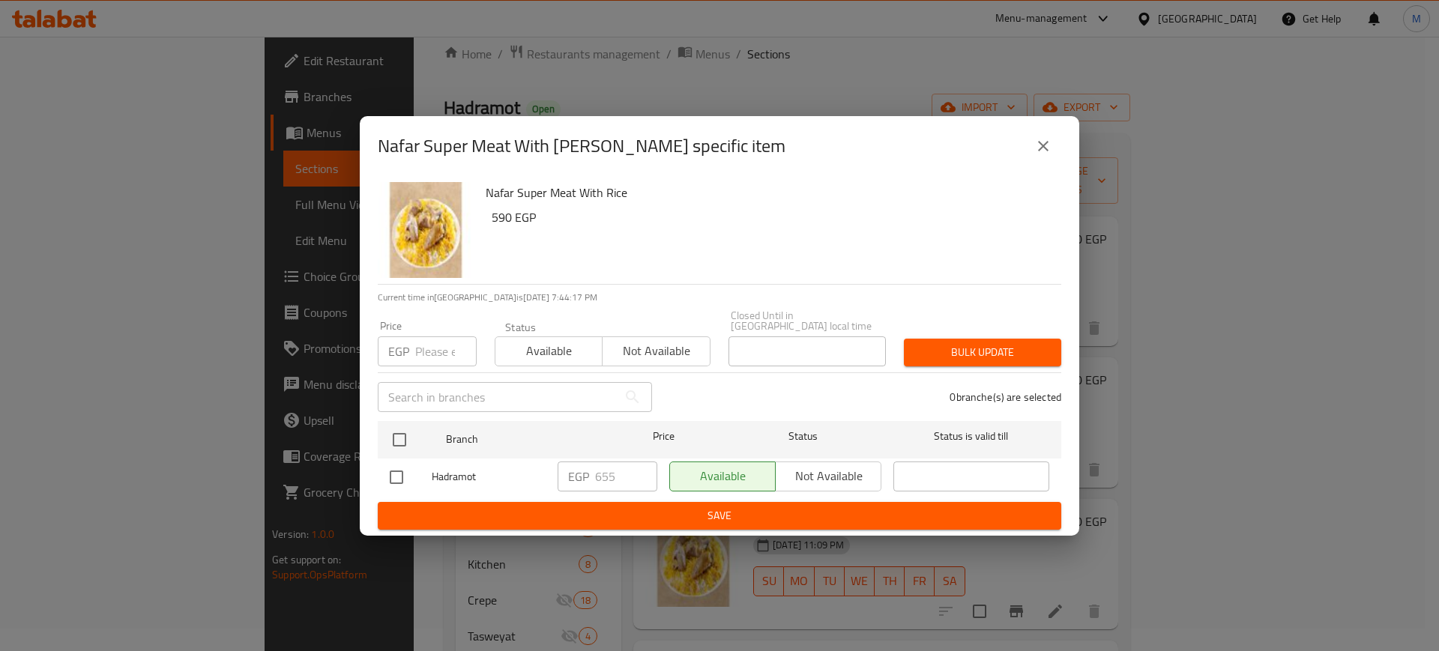
click at [1044, 155] on icon "close" at bounding box center [1044, 146] width 18 height 18
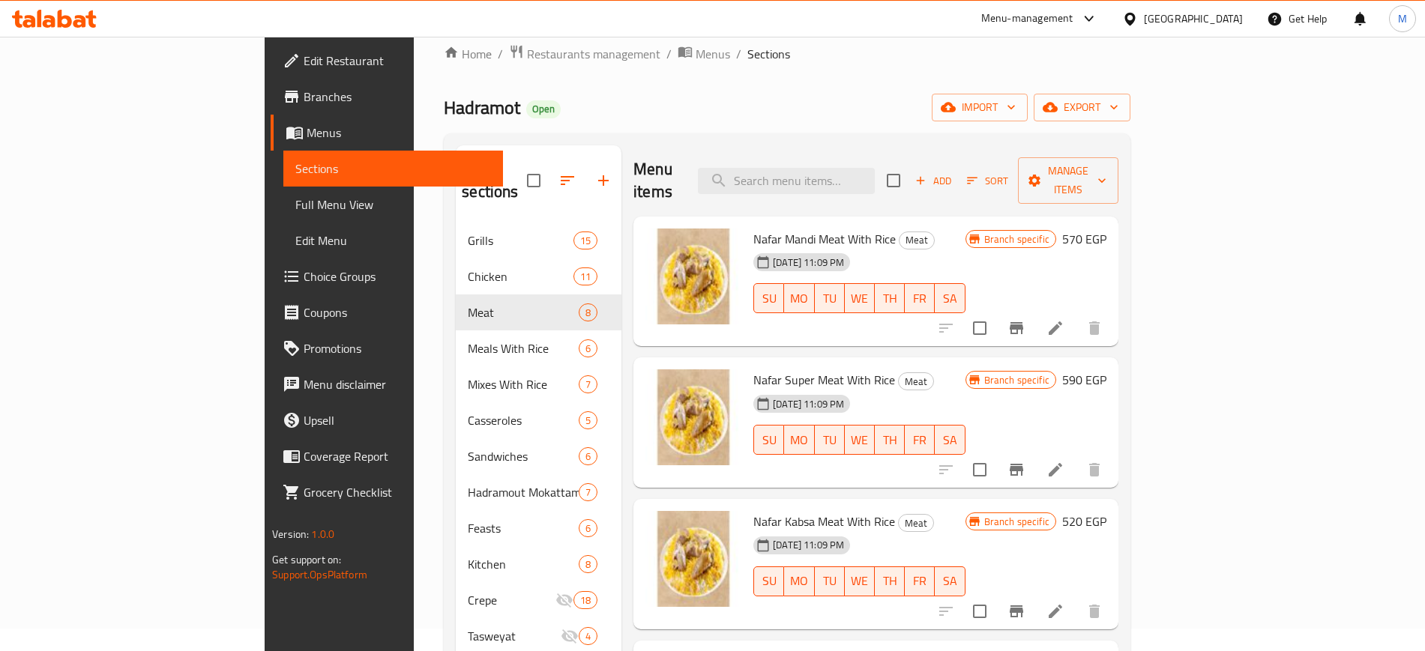
click at [779, 228] on span "Nafar Mandi Meat With Rice" at bounding box center [824, 239] width 142 height 22
click at [787, 228] on span "Nafar Mandi Meat With Rice" at bounding box center [824, 239] width 142 height 22
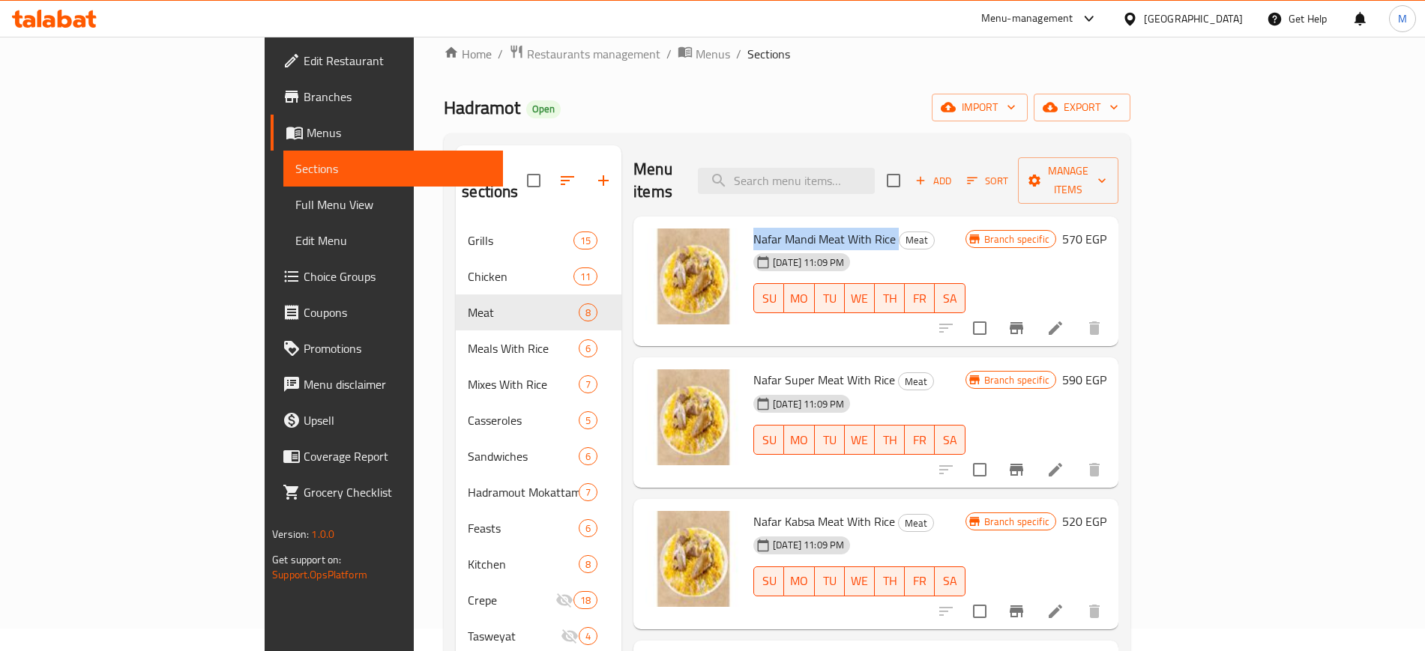
click at [787, 228] on span "Nafar Mandi Meat With Rice" at bounding box center [824, 239] width 142 height 22
click at [753, 369] on span "Nafar Super Meat With Rice" at bounding box center [824, 380] width 142 height 22
copy h6 "Nafar Super Meat With Rice"
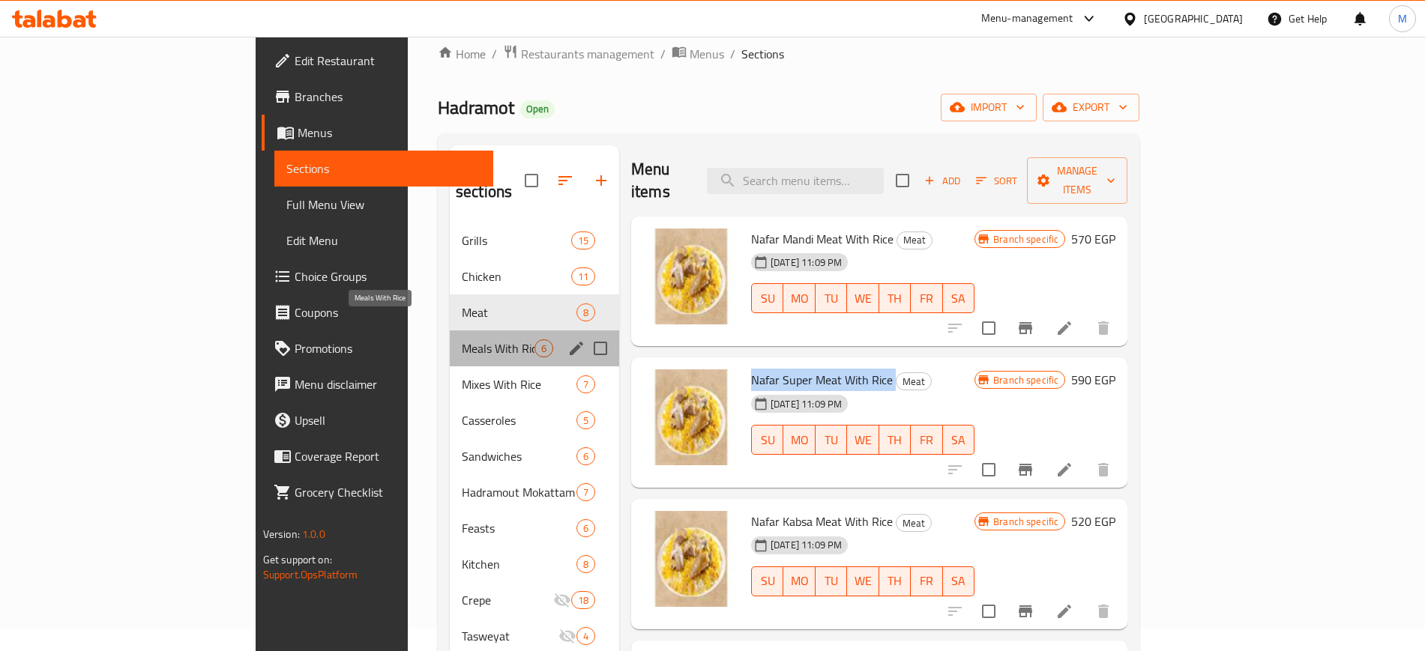
click at [462, 340] on span "Meals With Rice" at bounding box center [498, 349] width 73 height 18
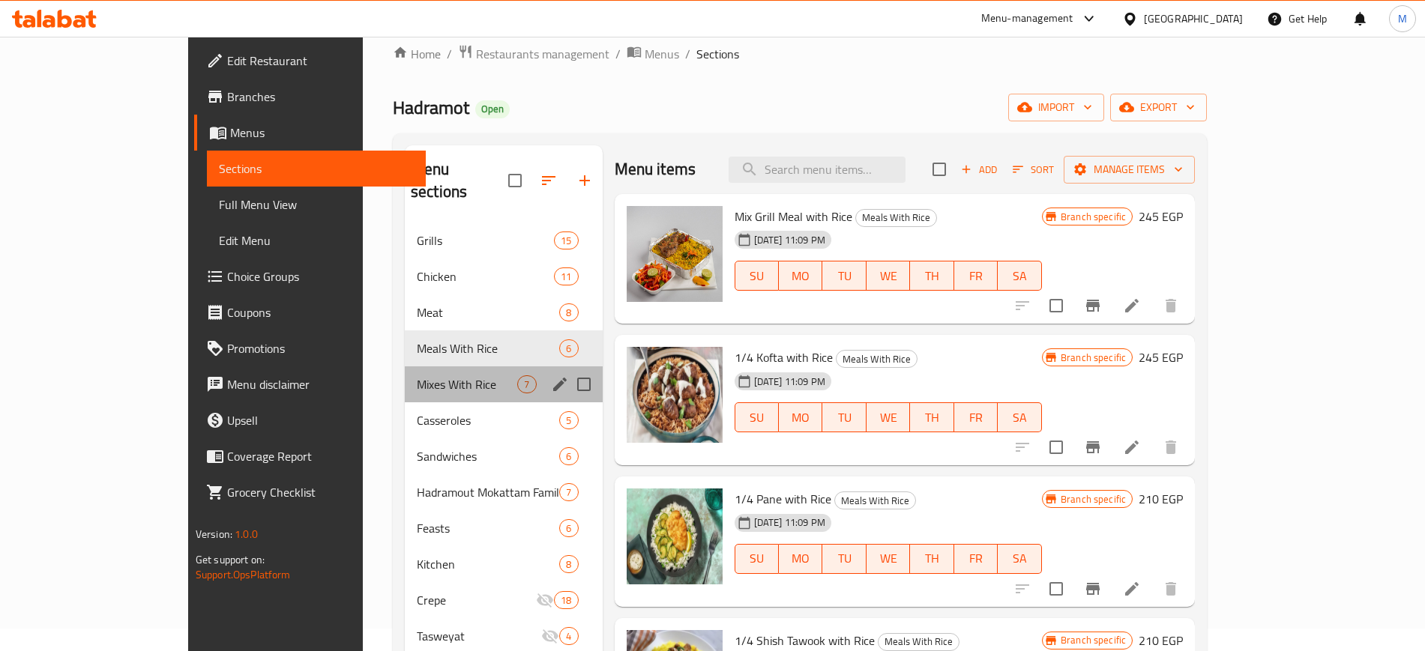
click at [405, 367] on div "Mixes With Rice 7" at bounding box center [504, 385] width 198 height 36
